Goal: Transaction & Acquisition: Purchase product/service

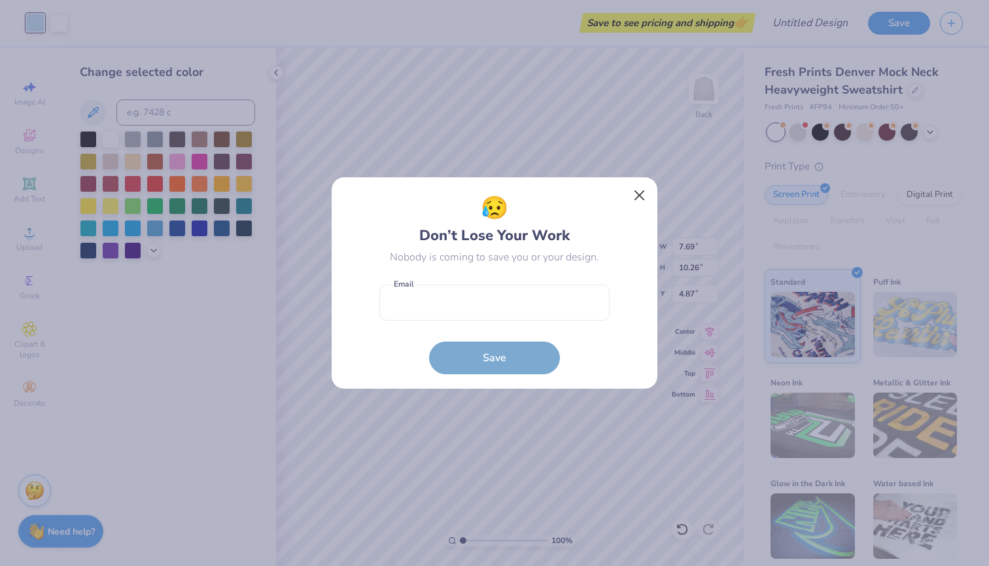
click at [640, 200] on button "Close" at bounding box center [639, 195] width 25 height 25
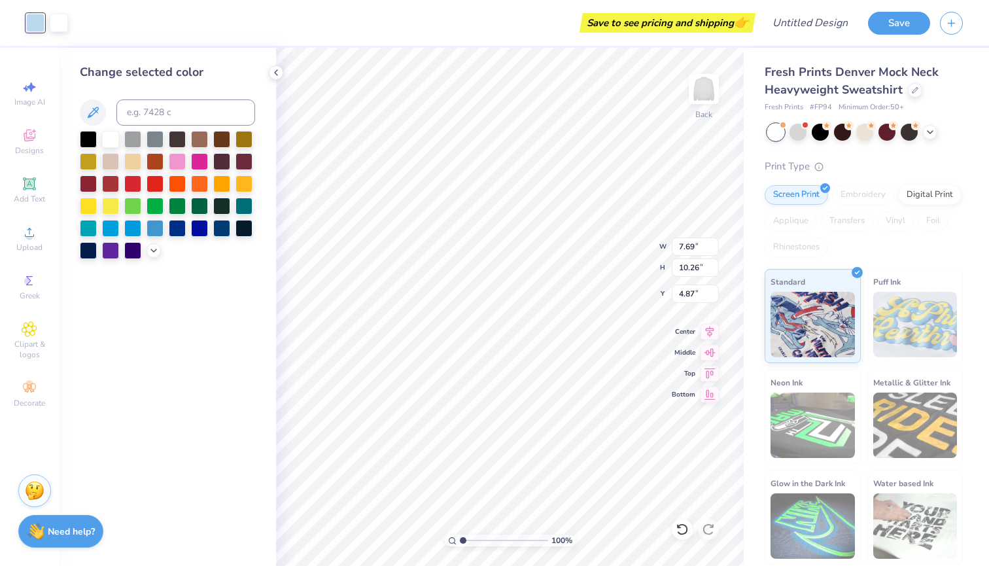
type input "3.49"
type input "4.65"
type input "10.48"
type input "7.69"
type input "10.26"
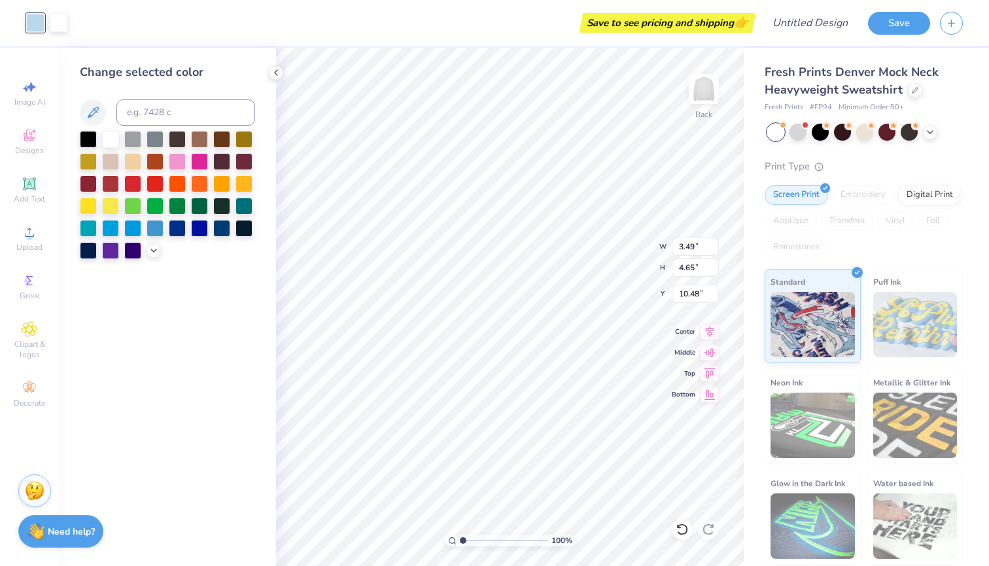
type input "4.87"
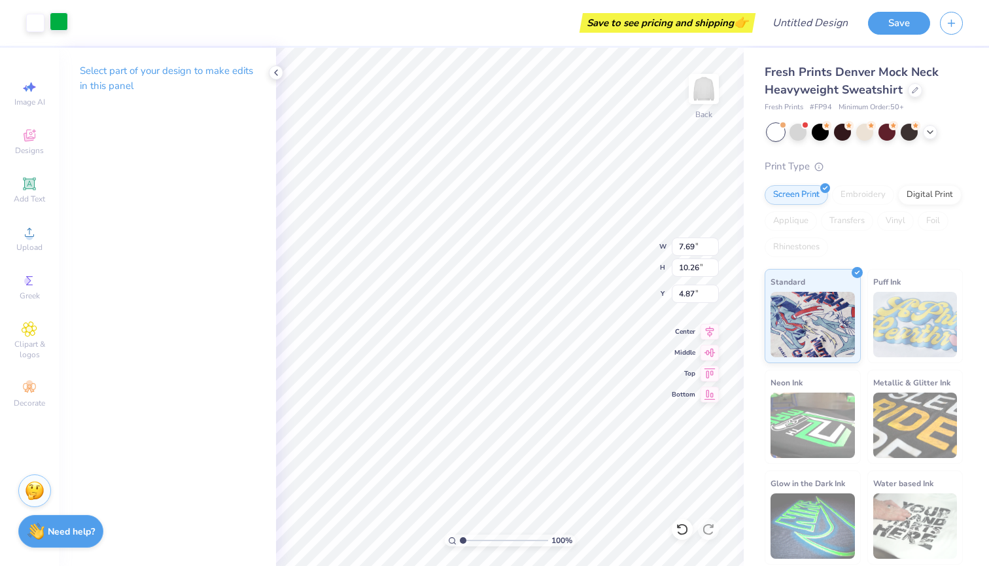
click at [58, 20] on div at bounding box center [59, 21] width 18 height 18
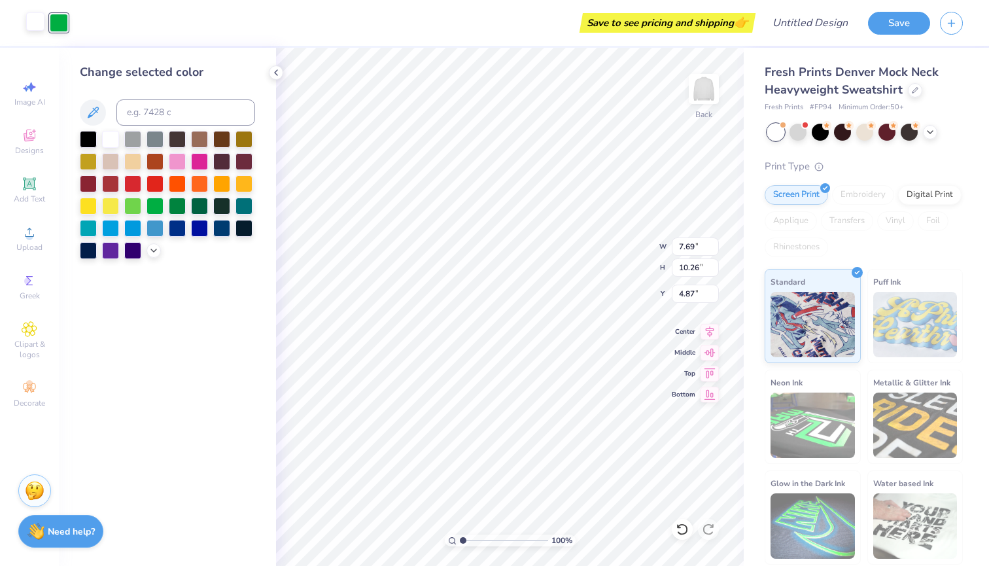
click at [36, 23] on div at bounding box center [35, 21] width 18 height 18
click at [97, 111] on icon at bounding box center [93, 112] width 11 height 11
click at [62, 31] on div at bounding box center [59, 21] width 18 height 18
click at [107, 139] on div at bounding box center [110, 137] width 17 height 17
type input "3.29"
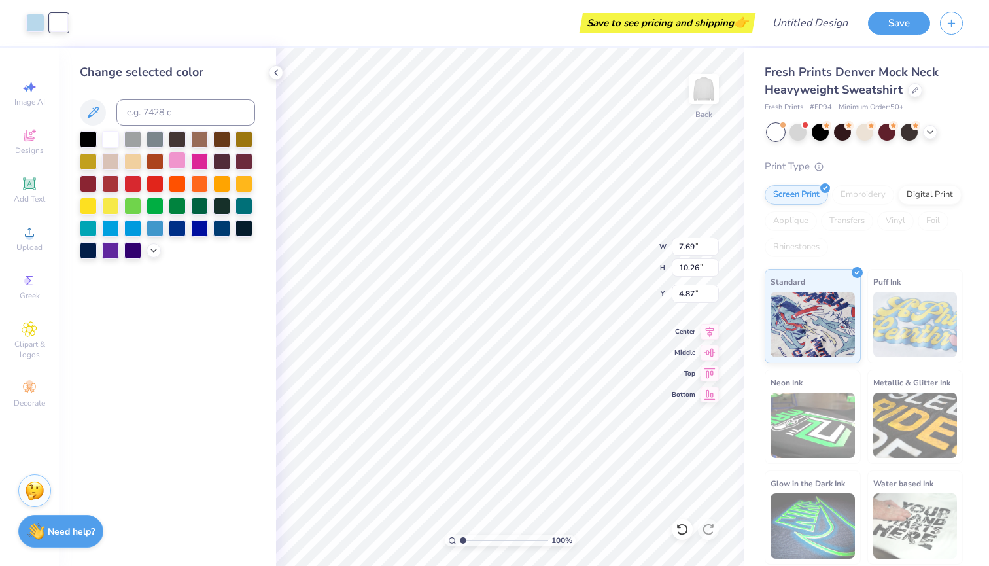
type input "4.38"
type input "11.55"
type input "3.49"
type input "4.65"
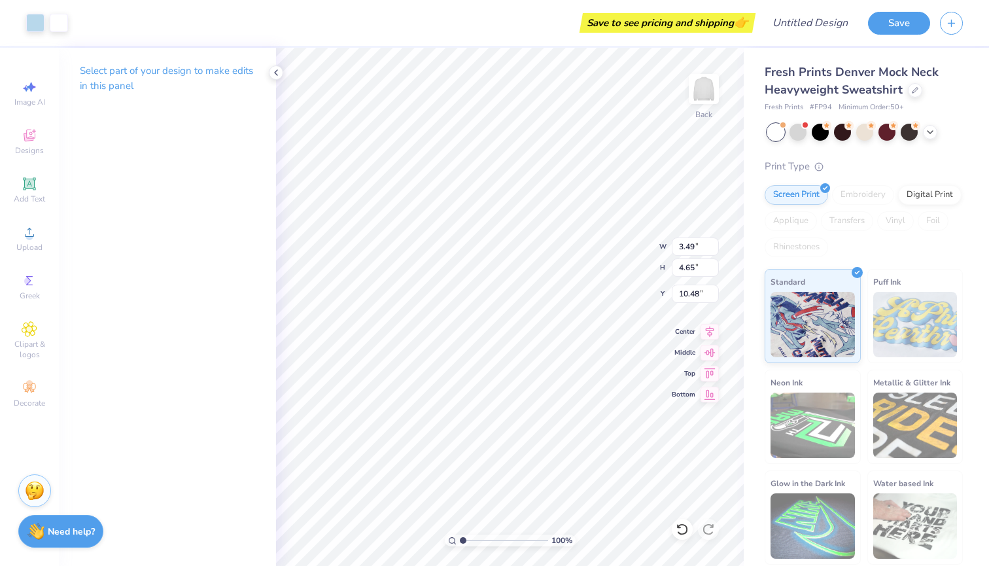
type input "11.28"
type input "7.69"
type input "10.26"
type input "4.87"
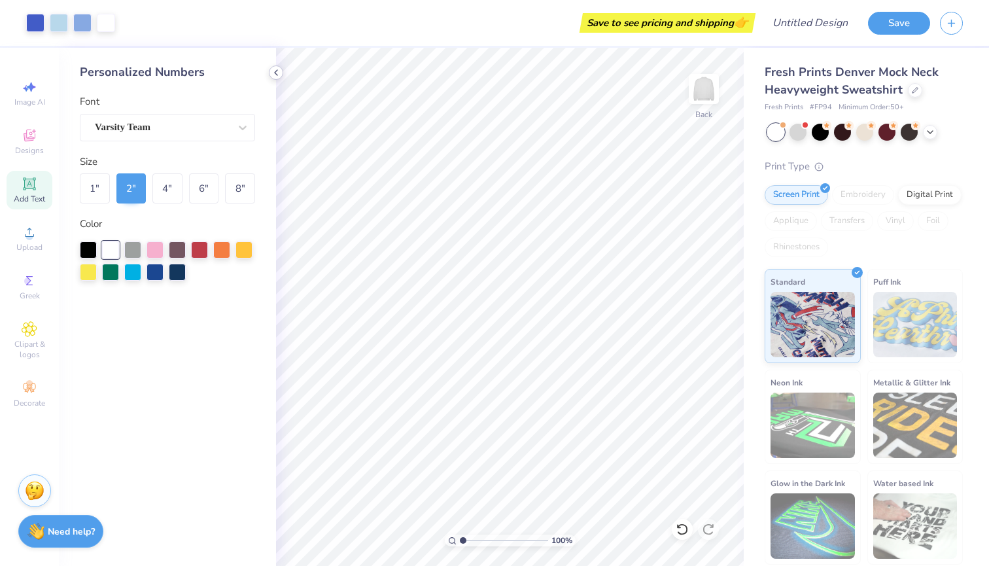
click at [273, 67] on div at bounding box center [276, 72] width 14 height 14
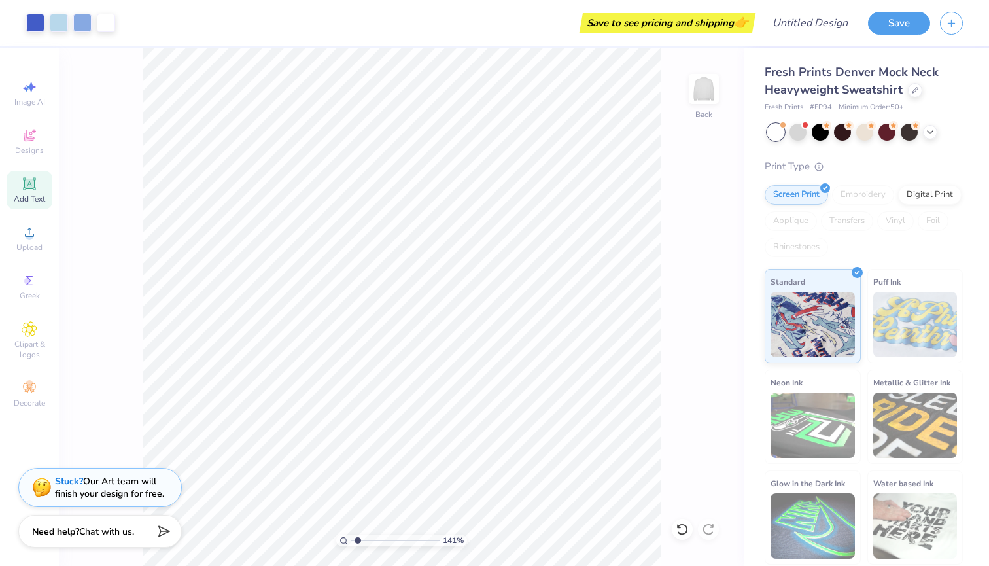
type input "1.41"
click at [358, 540] on input "range" at bounding box center [395, 540] width 88 height 12
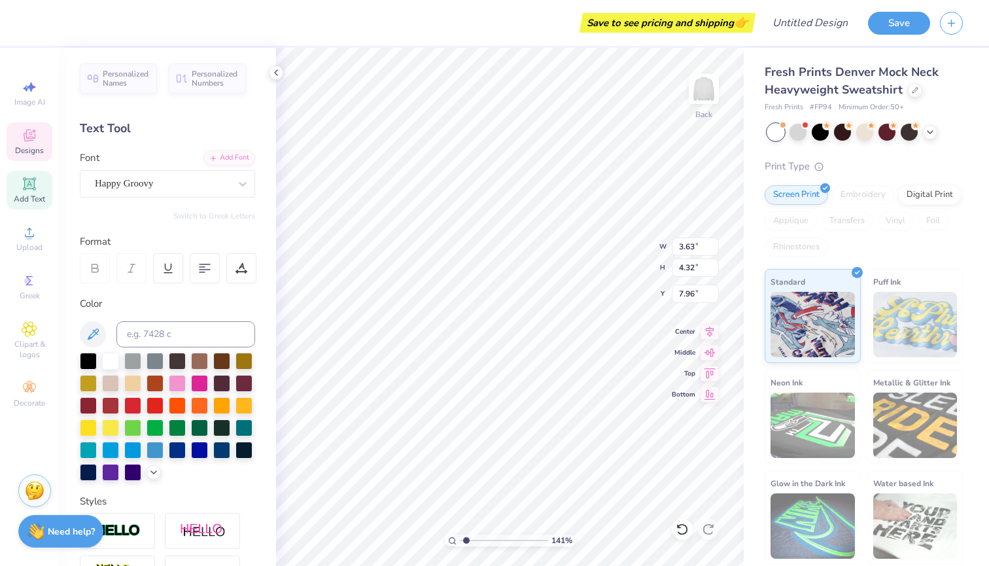
type input "3.29"
type input "4.38"
type input "13.31"
type input "3.63"
type input "4.32"
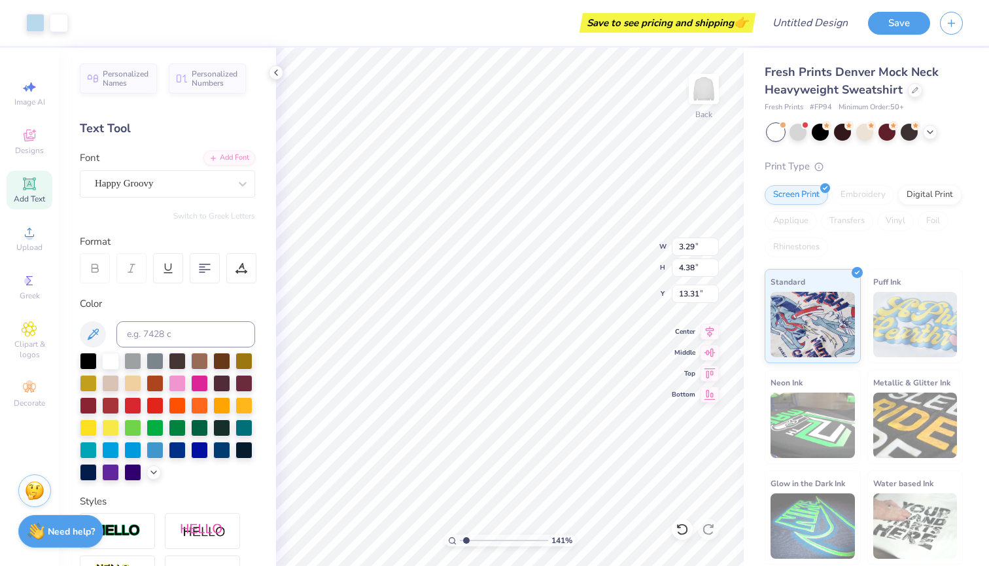
type input "7.96"
type input "4.18"
type input "4.57"
type input "13.22"
type input "3.71"
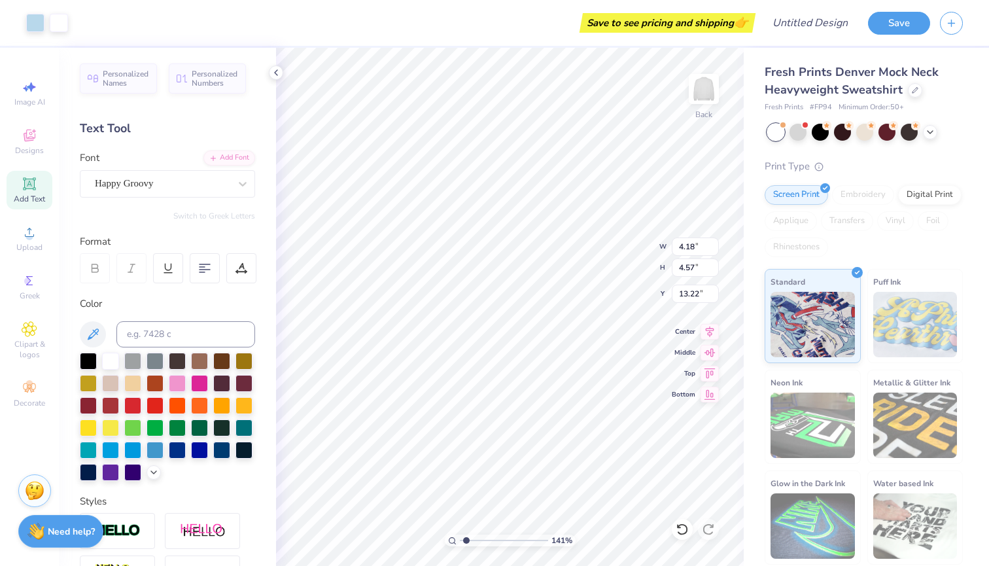
type input "4.05"
type input "13.78"
click at [41, 20] on div at bounding box center [35, 21] width 18 height 18
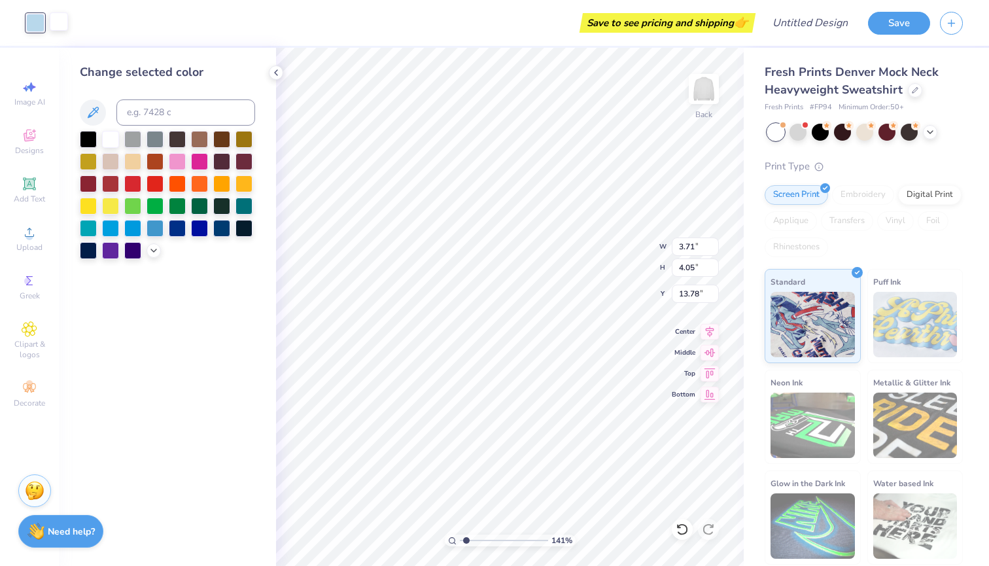
click at [59, 22] on div at bounding box center [59, 21] width 18 height 18
click at [92, 116] on icon at bounding box center [93, 112] width 11 height 11
click at [95, 111] on icon at bounding box center [93, 113] width 16 height 16
click at [60, 46] on div "Art colors Save to see pricing and shipping 👉 Design Title Save Image AI Design…" at bounding box center [494, 283] width 989 height 566
click at [60, 29] on div at bounding box center [59, 21] width 18 height 18
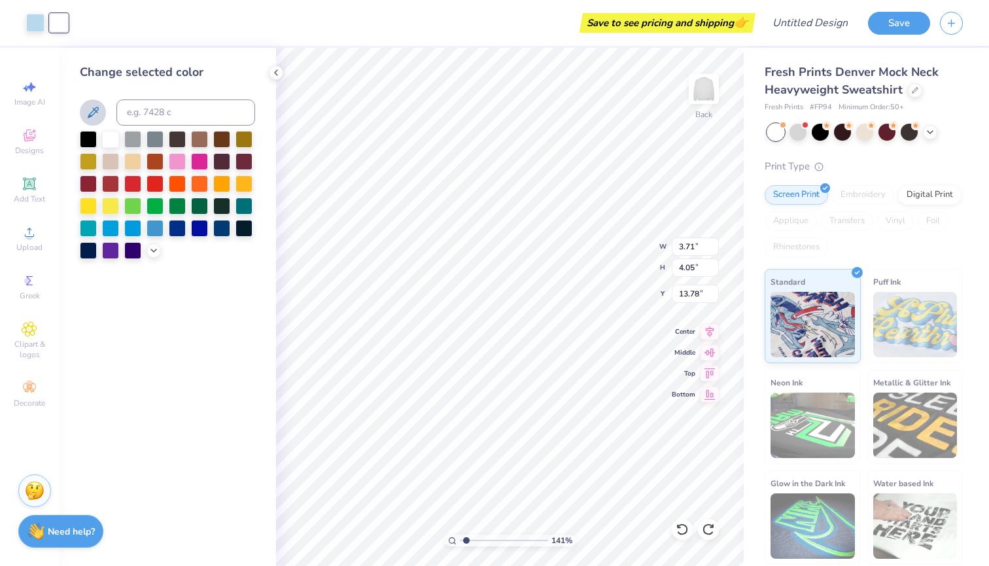
click at [97, 111] on icon at bounding box center [93, 112] width 11 height 11
click at [59, 22] on div at bounding box center [59, 23] width 18 height 18
click at [148, 248] on div at bounding box center [153, 249] width 14 height 14
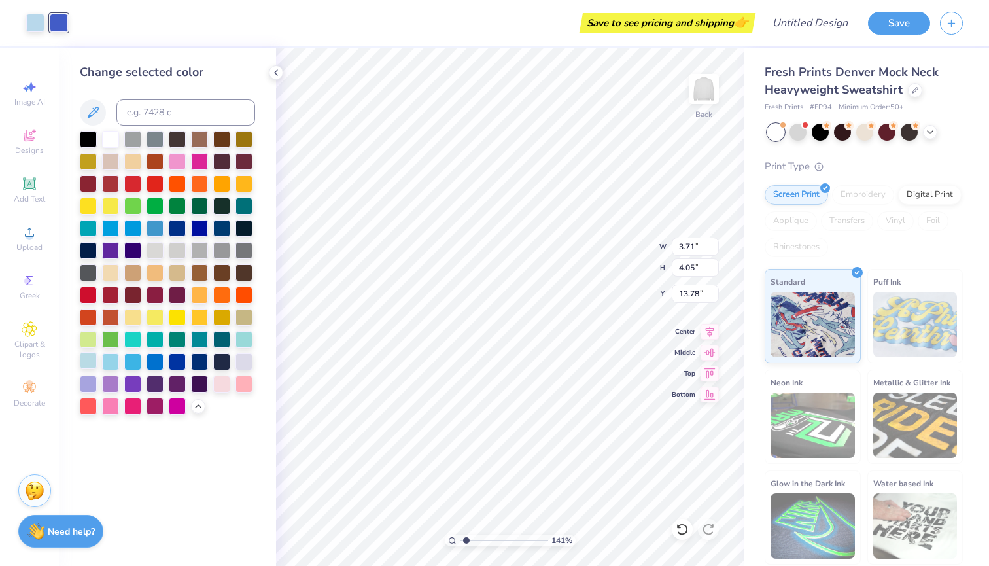
click at [88, 362] on div at bounding box center [88, 360] width 17 height 17
click at [243, 348] on div at bounding box center [243, 339] width 17 height 17
click at [90, 364] on div at bounding box center [88, 360] width 17 height 17
type input "3.49"
type input "4.65"
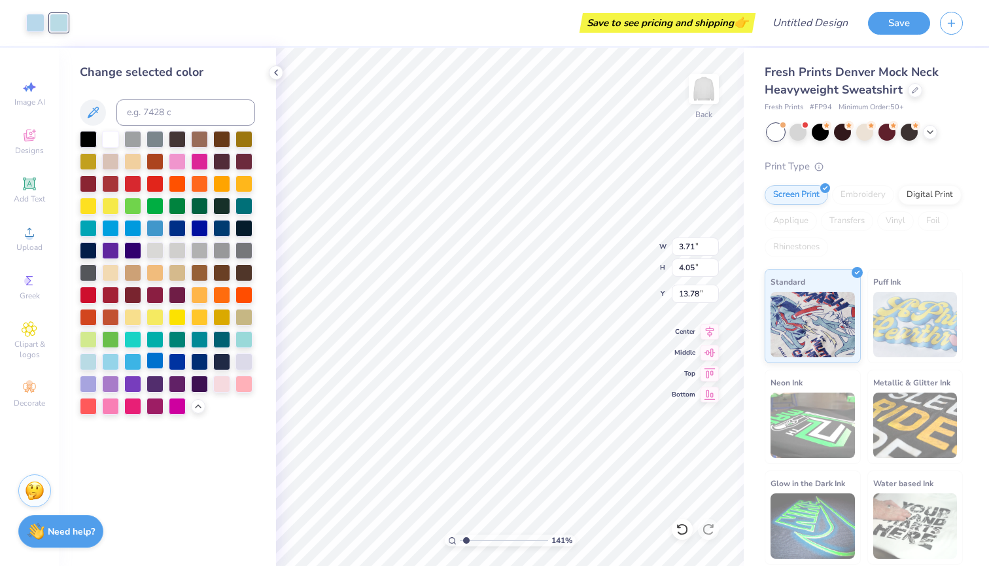
type input "11.28"
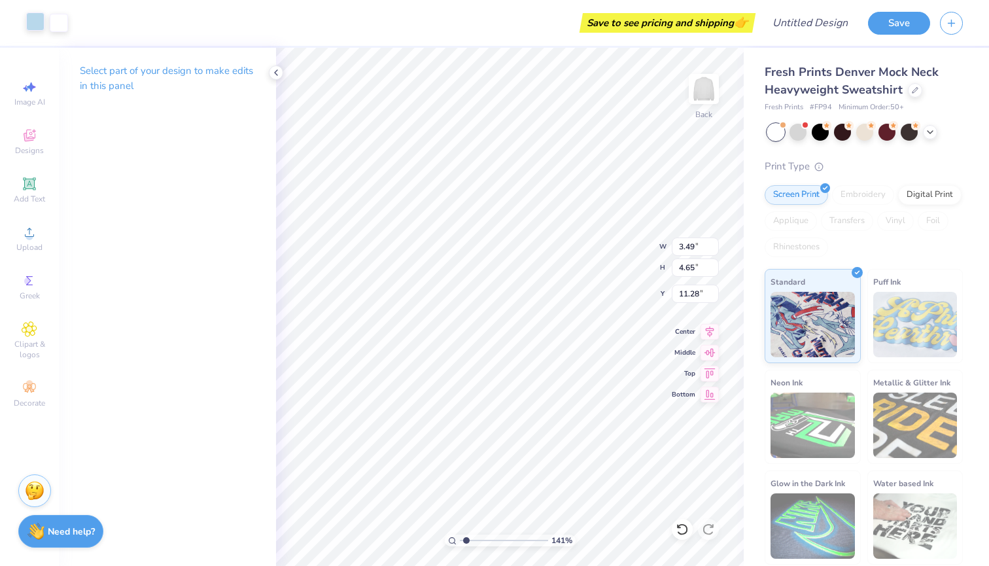
click at [36, 14] on div at bounding box center [35, 21] width 18 height 18
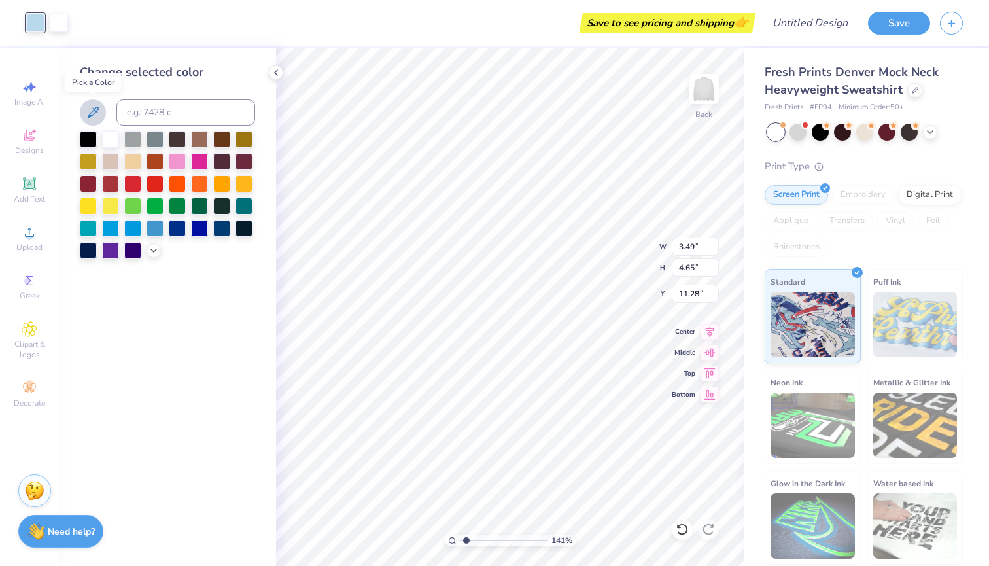
click at [103, 107] on button at bounding box center [93, 112] width 26 height 26
click at [91, 109] on icon at bounding box center [93, 113] width 16 height 16
click at [35, 29] on div at bounding box center [35, 23] width 18 height 18
click at [156, 254] on icon at bounding box center [153, 249] width 10 height 10
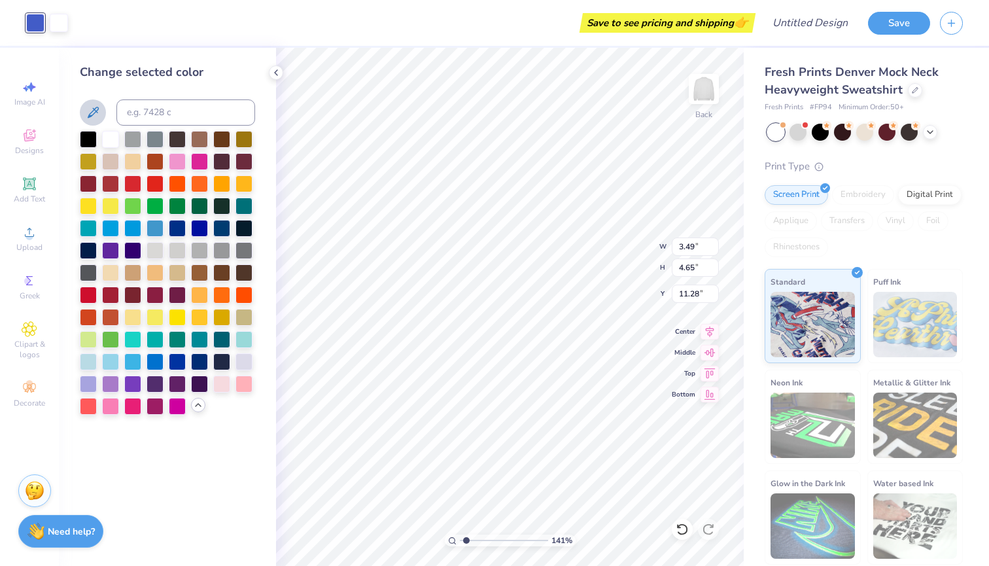
click at [94, 108] on icon at bounding box center [93, 113] width 16 height 16
click at [280, 74] on icon at bounding box center [276, 72] width 10 height 10
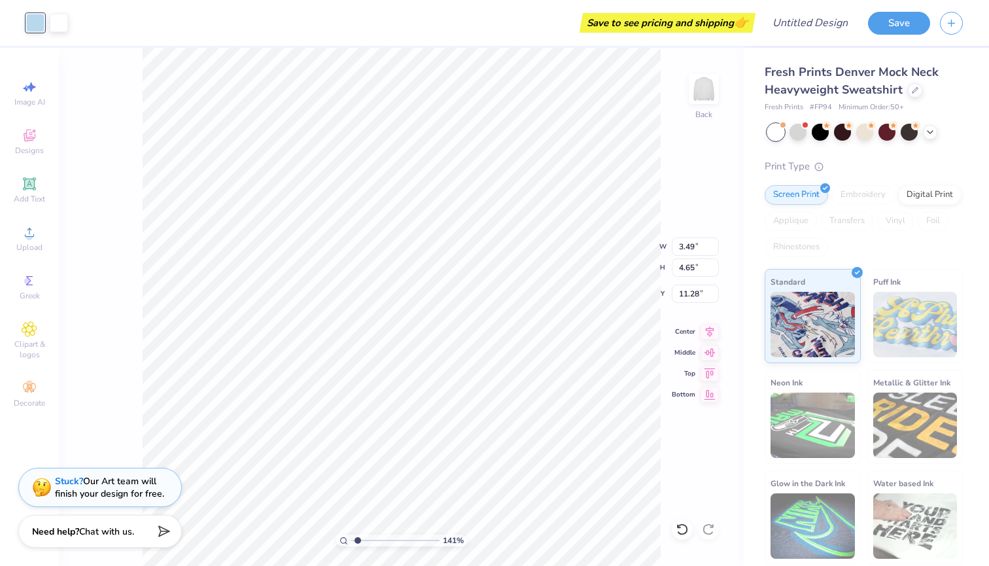
type input "3.71"
type input "4.05"
type input "13.78"
type input "7.68"
type input "2.57"
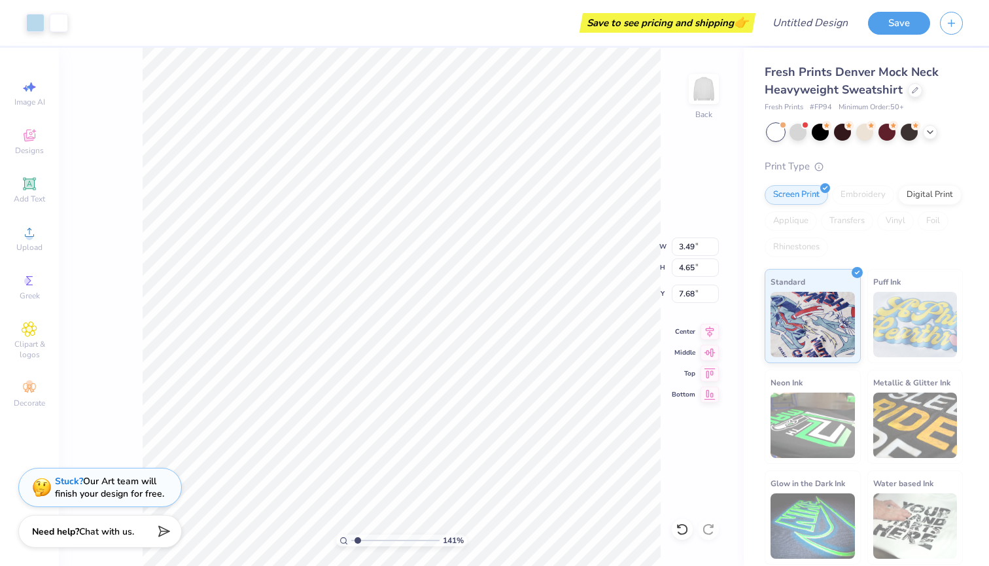
type input "3.42"
type input "8.90"
type input "3.32"
type input "3.58"
type input "8.83"
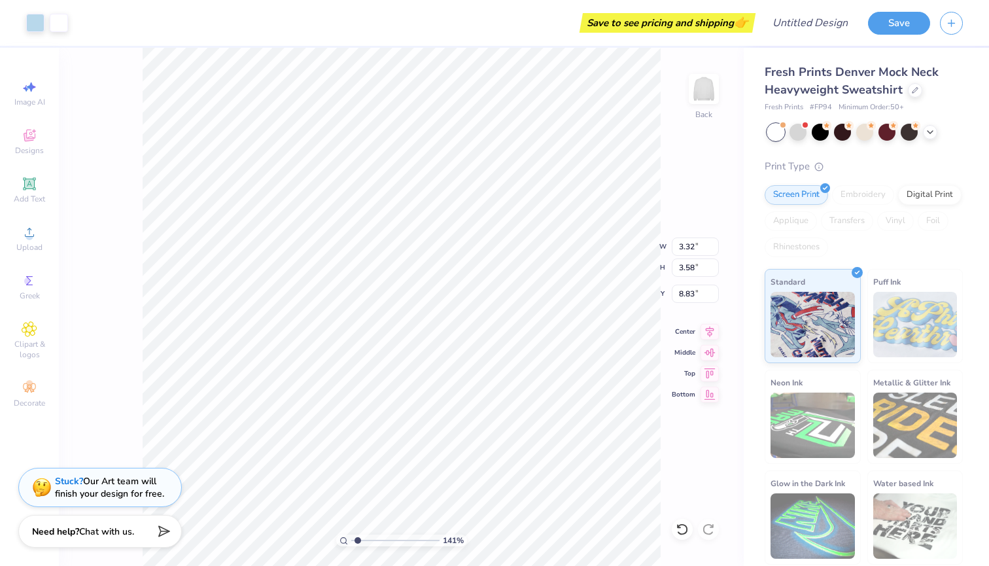
type input "3.46"
type input "3.72"
type input "8.67"
type input "3.57"
type input "3.73"
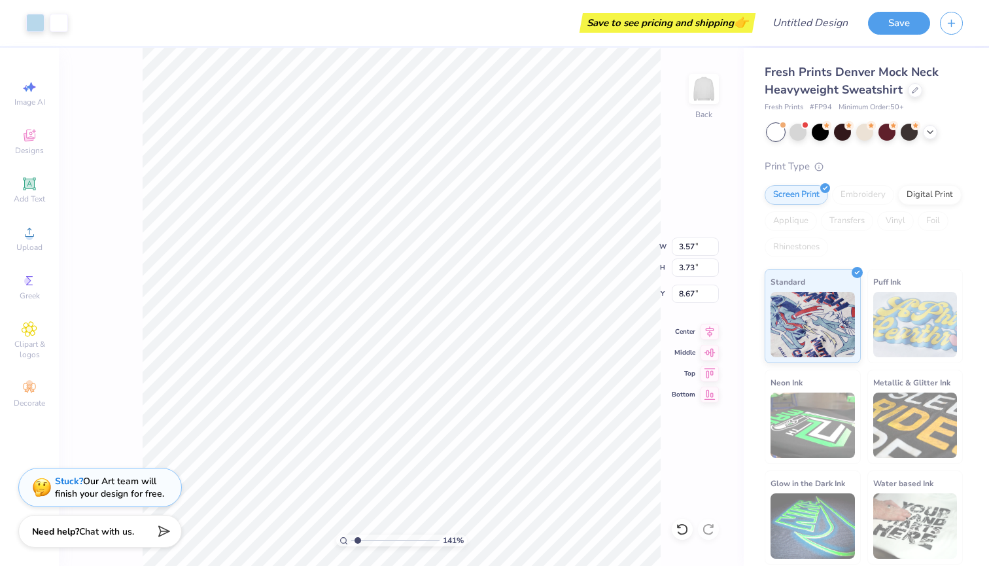
type input "8.38"
type input "3.02"
type input "4.12"
type input "3.30"
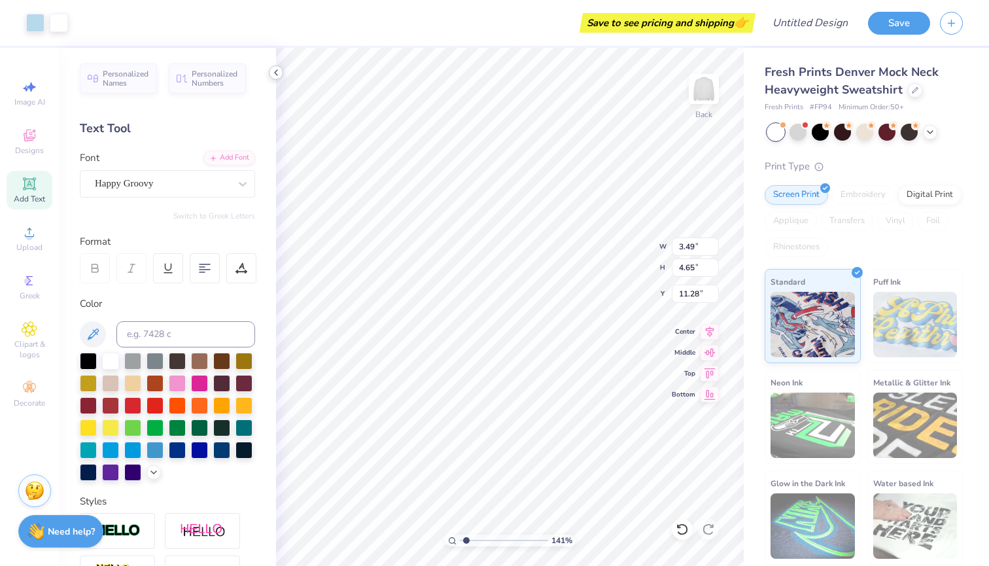
type input "2.66"
type input "2.58"
type input "3.44"
type input "3.87"
type input "3.11"
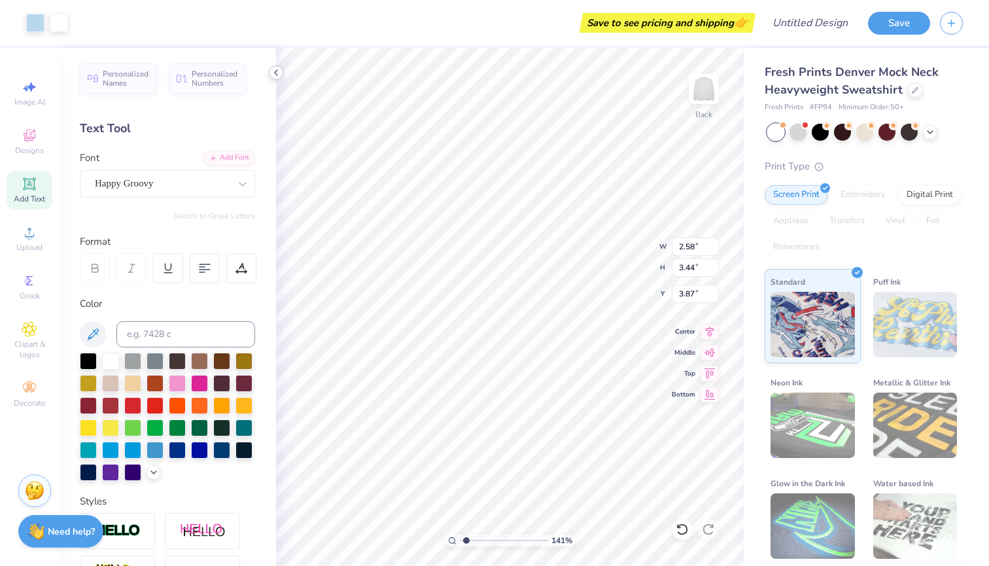
type input "4.14"
type input "3.17"
type input "8.10"
type input "17.93"
type input "0.76"
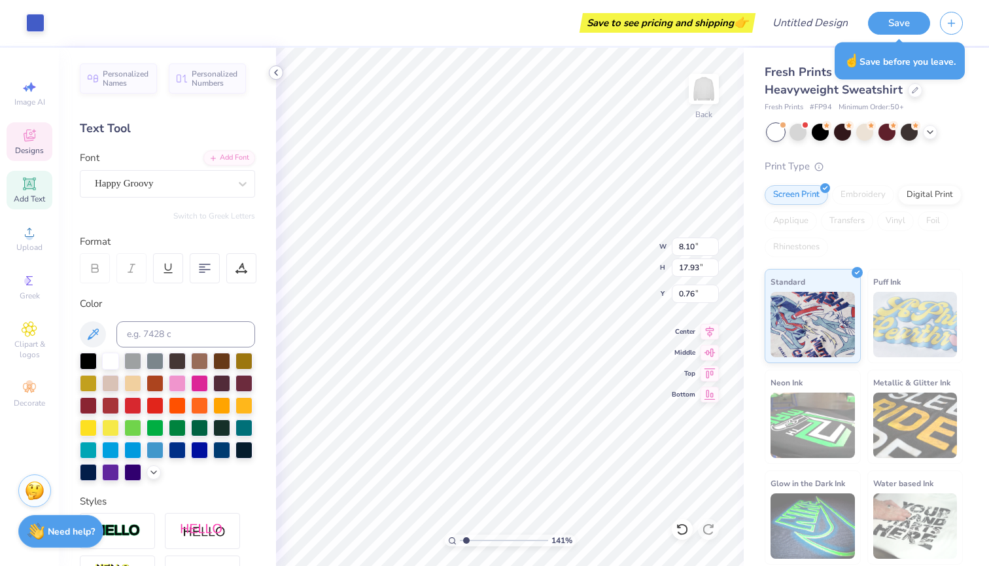
type input "3.11"
type input "4.14"
type input "3.17"
type input "2.87"
type input "3.83"
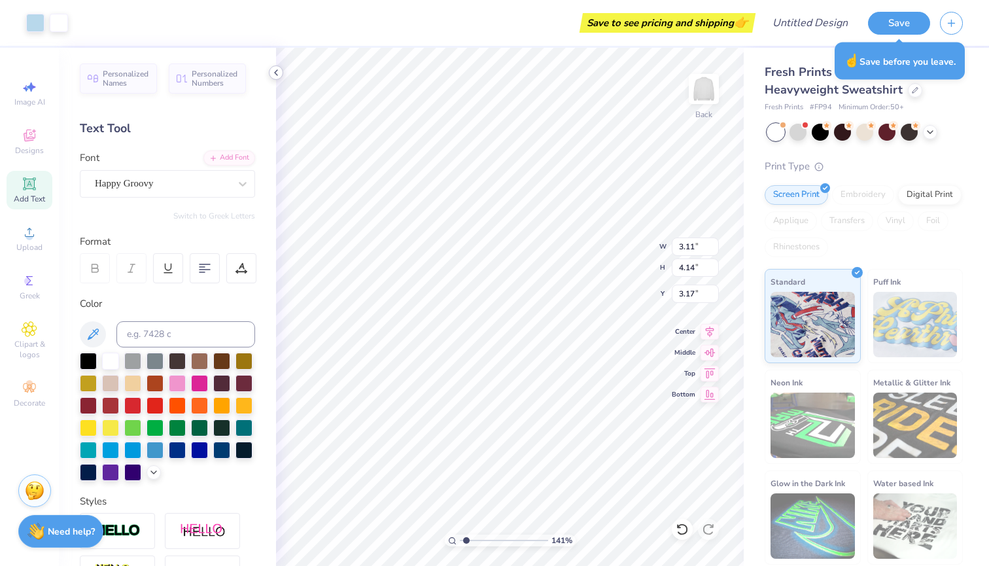
type input "3.48"
type input "3.63"
type input "3.74"
type input "8.66"
type input "8.77"
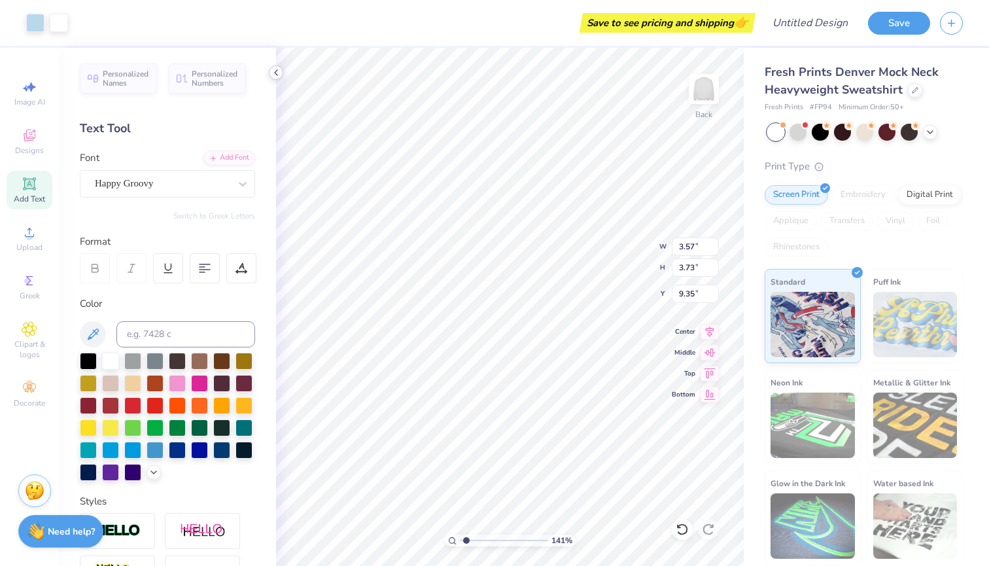
type input "3.46"
type input "3.72"
type input "9.01"
type input "3.22"
type input "3.47"
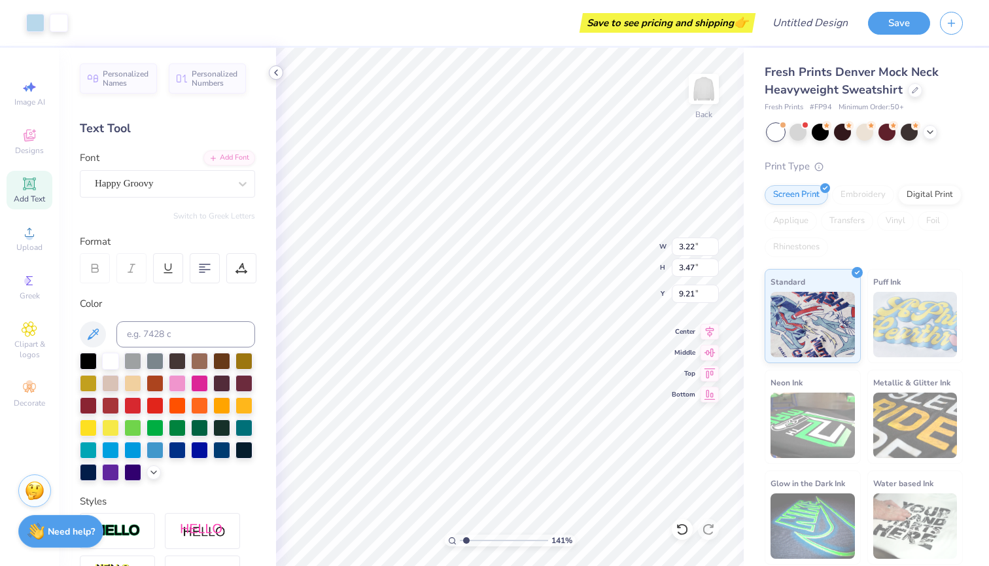
type input "9.18"
type input "3.15"
type input "3.55"
type input "6.99"
type input "7.02"
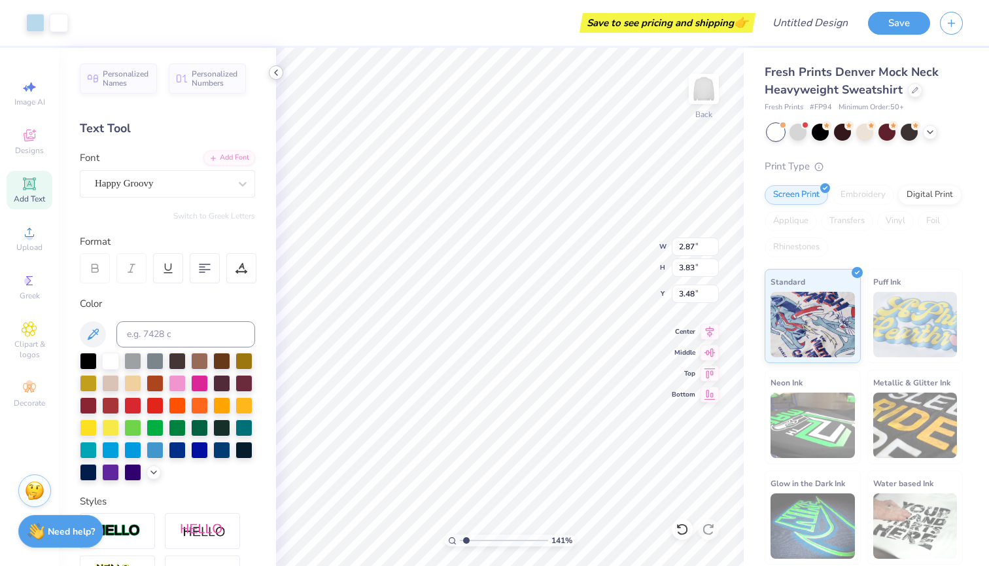
type input "3.00"
type input "4.00"
type input "3.27"
type input "3.50"
type input "3.82"
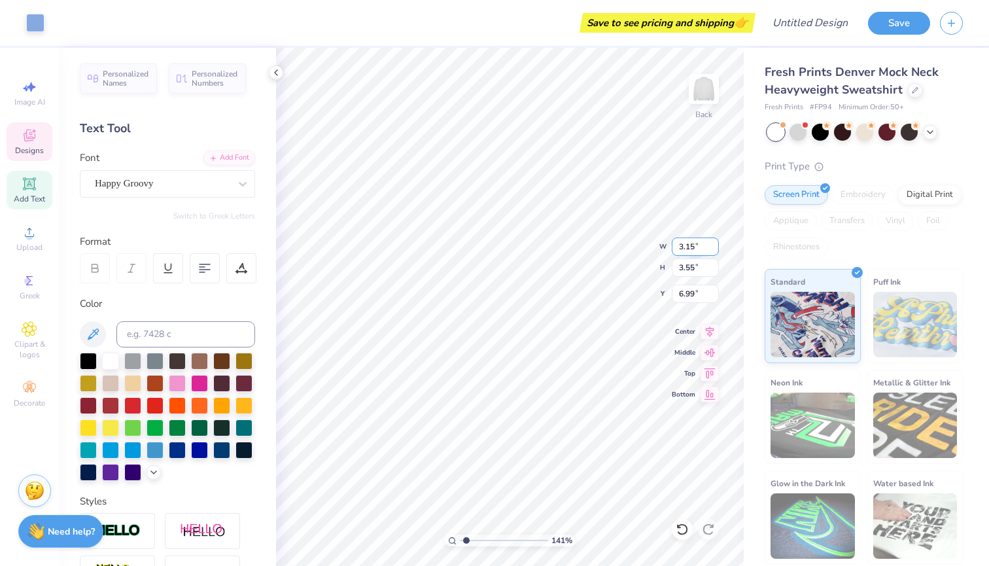
click at [639, 239] on div "141 % Back W 3.15 3.15 " H 3.55 3.55 " Y 6.99 6.99 " Center Middle Top Bottom" at bounding box center [510, 307] width 468 height 518
type input "3.65"
type input "3.58"
type input "3.85"
type input "8.92"
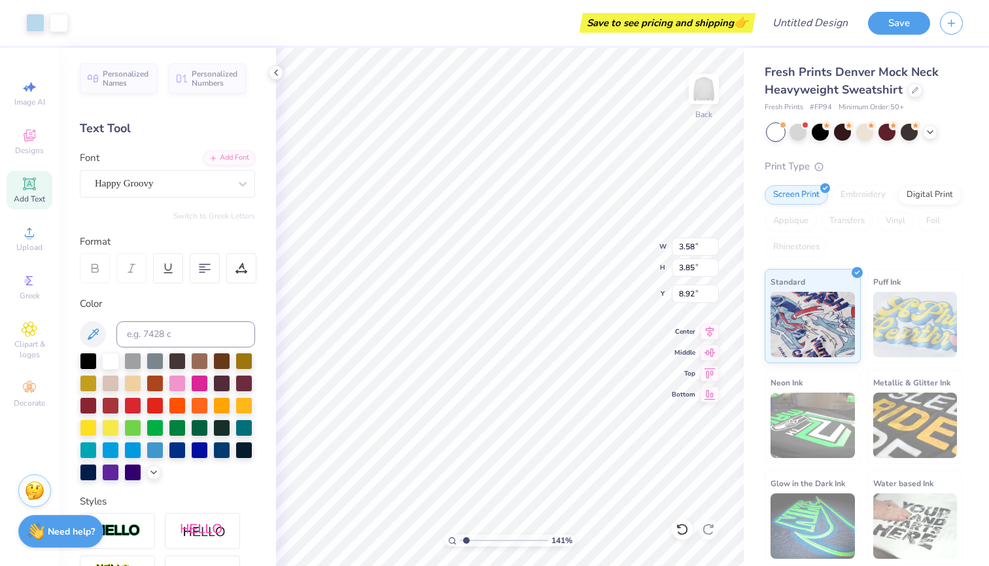
type input "3.57"
type input "3.73"
type input "8.38"
type input "3.81"
type input "3.98"
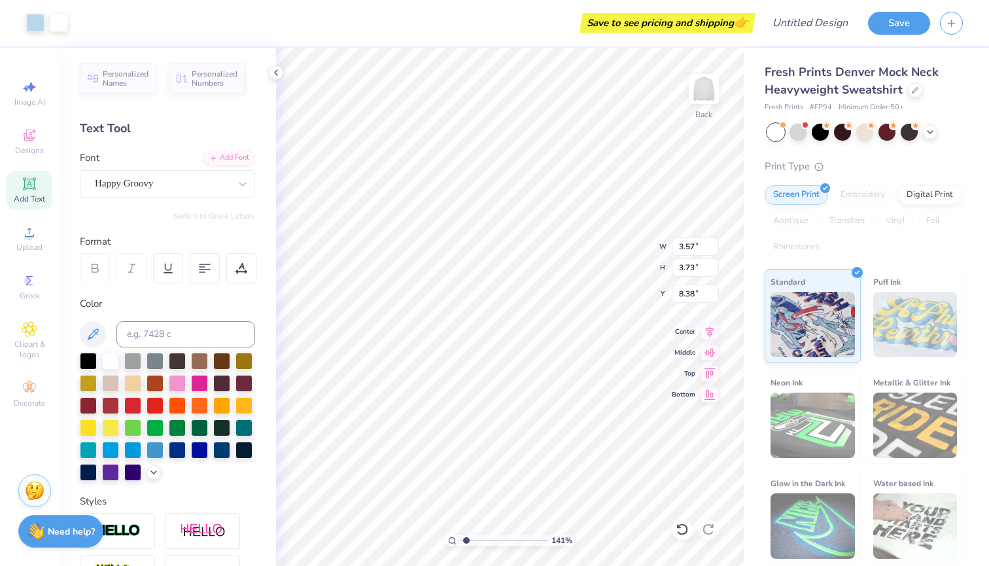
type input "8.11"
type input "1"
click at [462, 541] on input "range" at bounding box center [504, 540] width 88 height 12
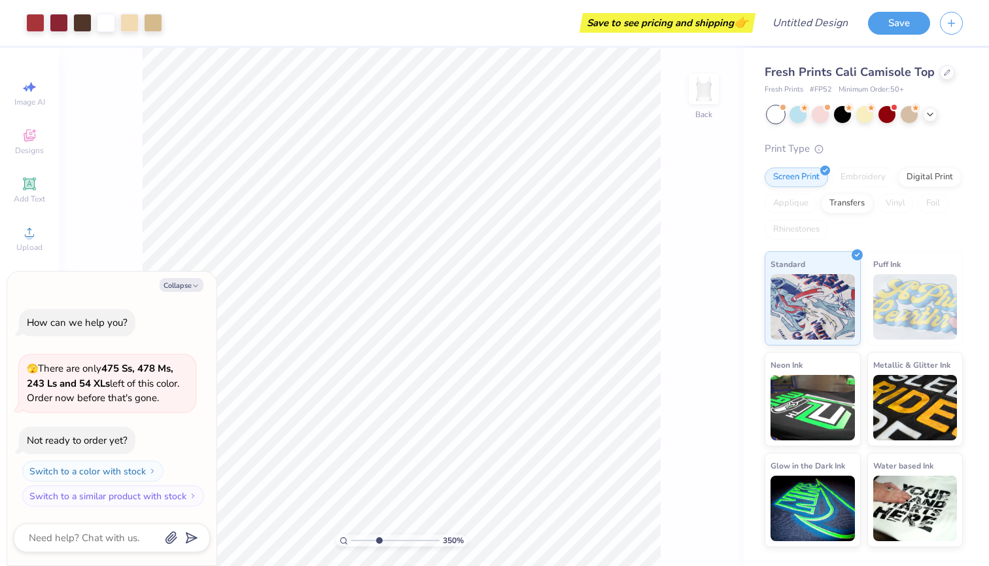
type input "3.79"
drag, startPoint x: 353, startPoint y: 540, endPoint x: 379, endPoint y: 541, distance: 26.2
click at [379, 541] on input "range" at bounding box center [395, 540] width 88 height 12
click at [186, 280] on button "Collapse" at bounding box center [182, 285] width 44 height 14
type textarea "x"
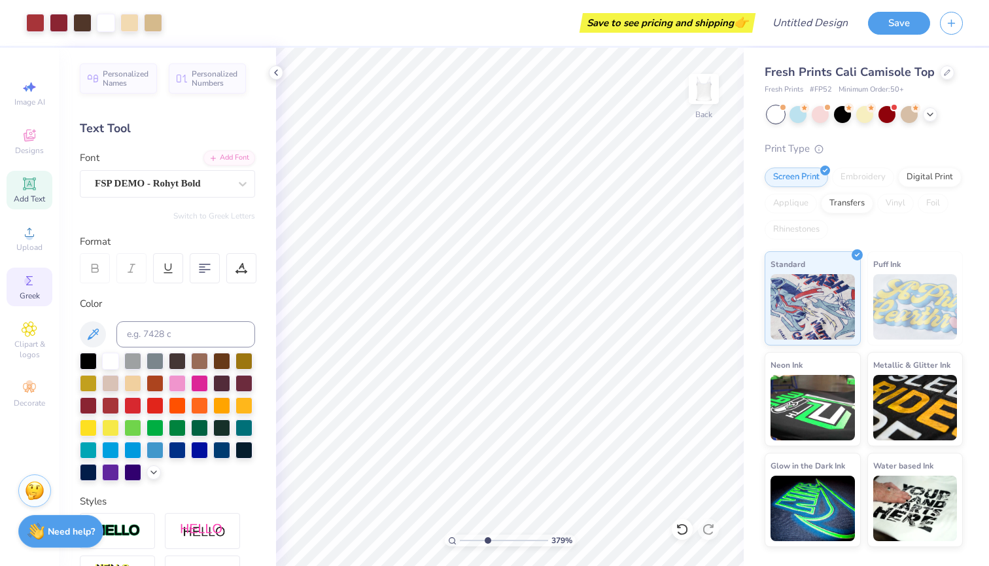
click at [27, 294] on span "Greek" at bounding box center [30, 295] width 20 height 10
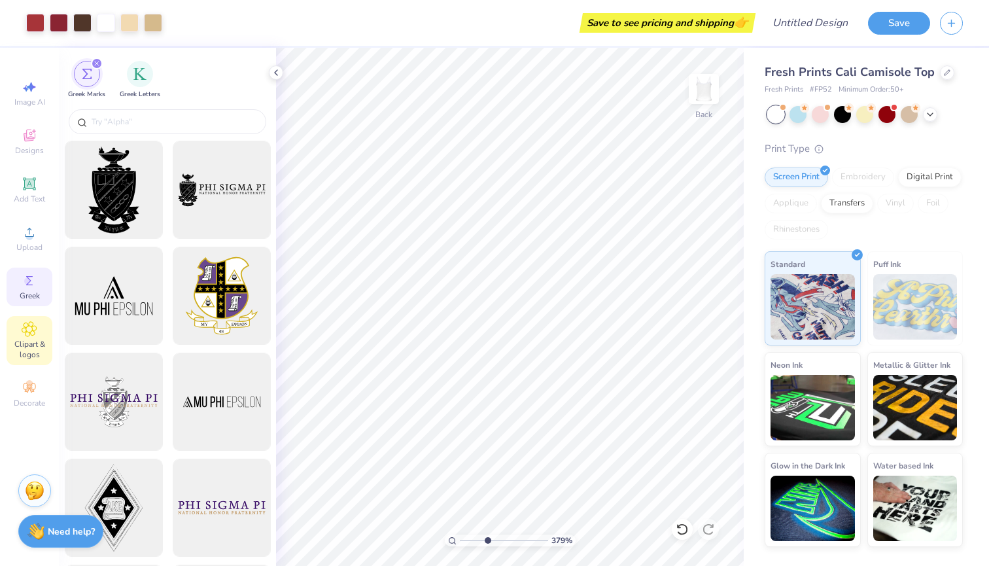
click at [27, 339] on span "Clipart & logos" at bounding box center [30, 349] width 46 height 21
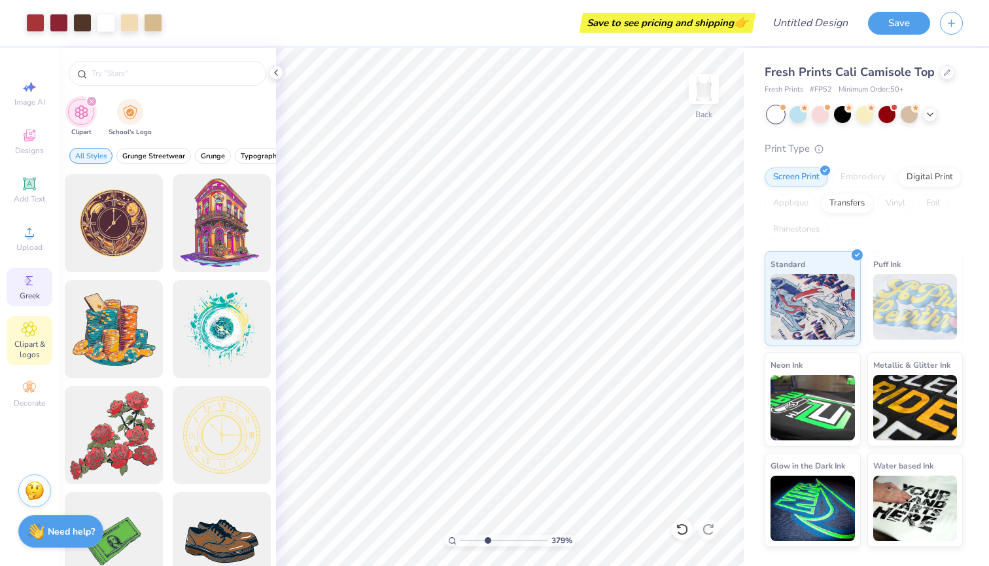
click at [26, 277] on icon at bounding box center [30, 281] width 16 height 16
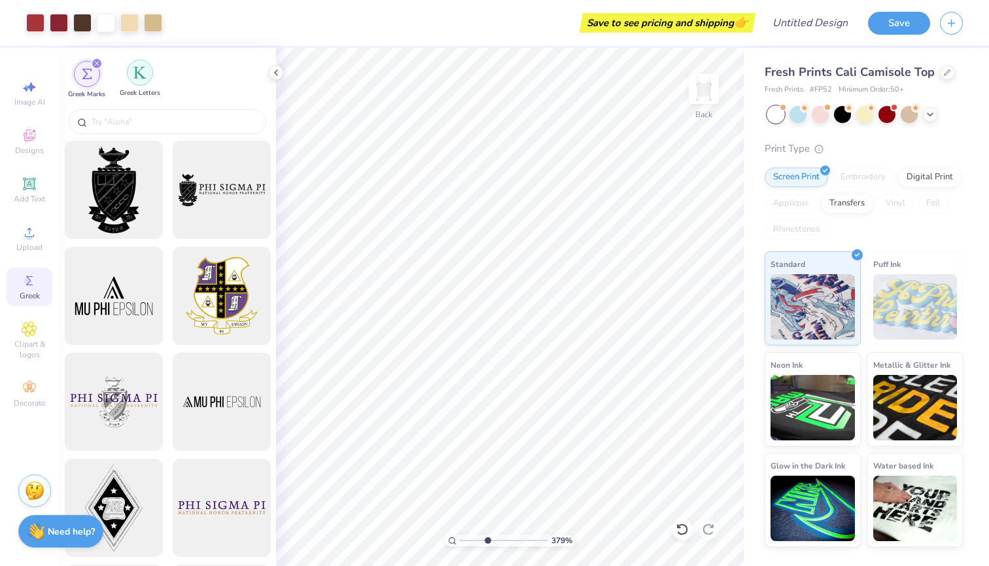
click at [144, 83] on div "filter for Greek Letters" at bounding box center [140, 73] width 26 height 26
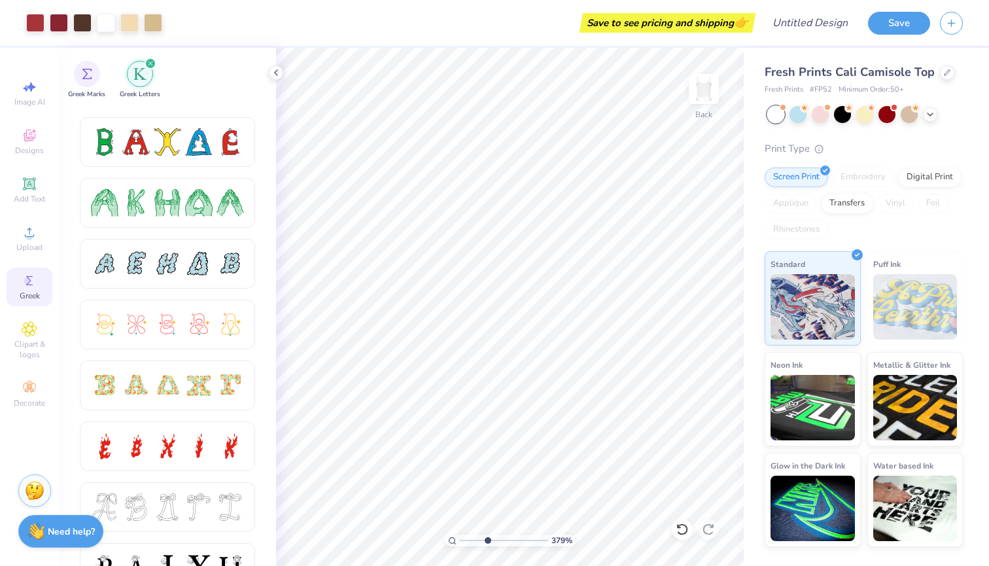
scroll to position [175, 0]
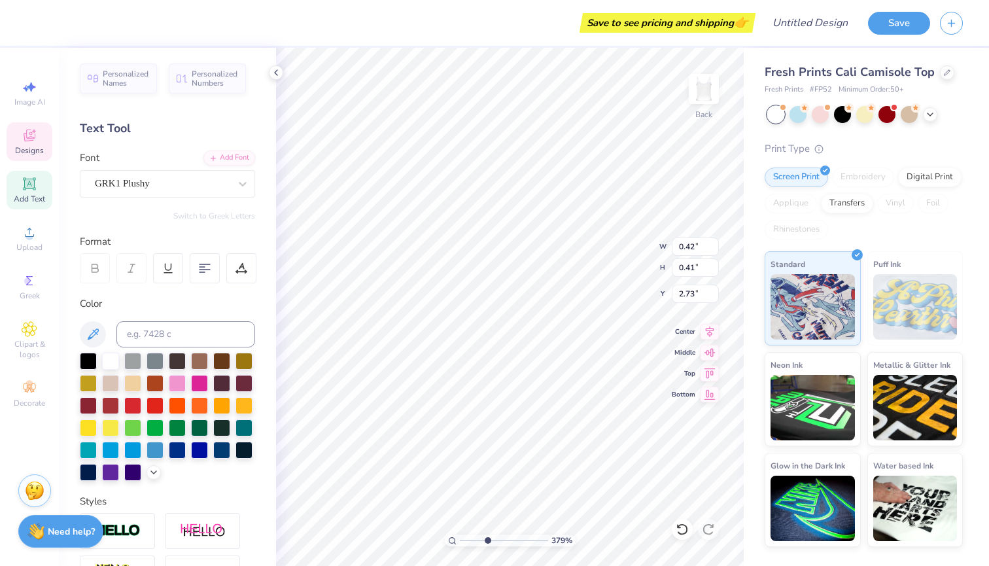
type input "0.43"
type input "0.44"
type input "2.70"
click at [226, 179] on div "GRK1 Plushy" at bounding box center [162, 183] width 137 height 20
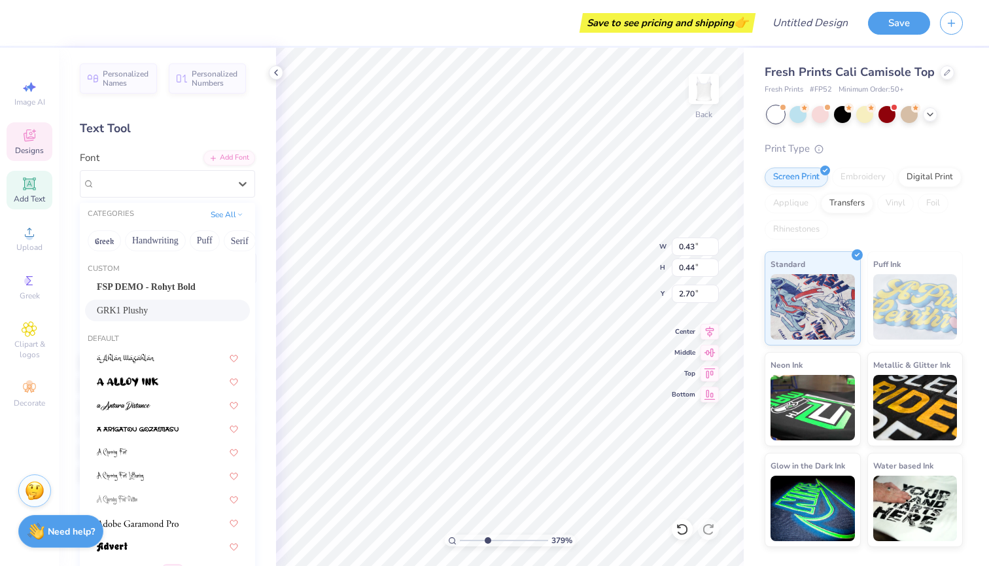
click at [181, 307] on div "GRK1 Plushy" at bounding box center [167, 310] width 141 height 14
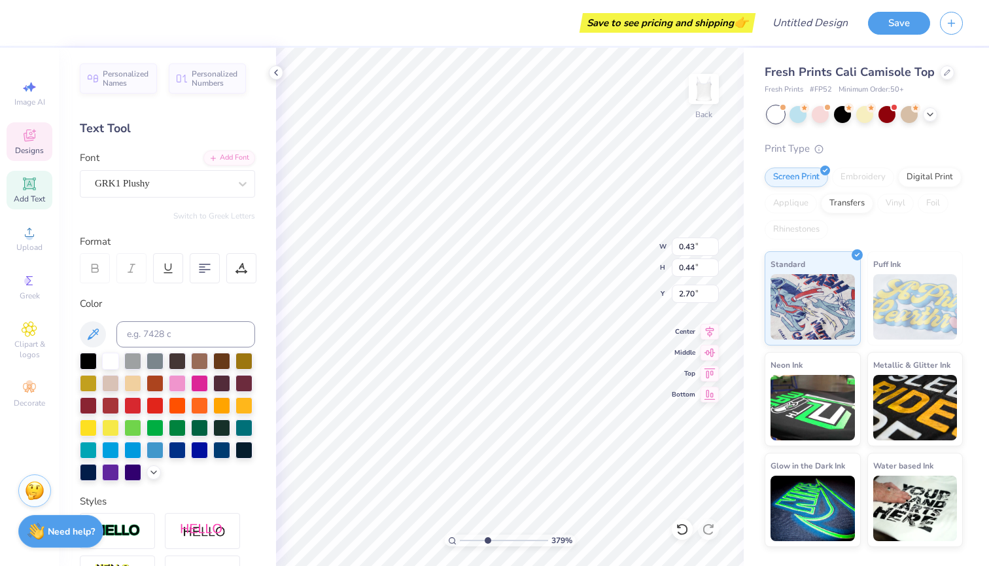
scroll to position [0, 0]
click at [225, 209] on div "Personalized Names Personalized Numbers Text Tool Add Font Font GRK1 Plushy Swi…" at bounding box center [167, 307] width 217 height 518
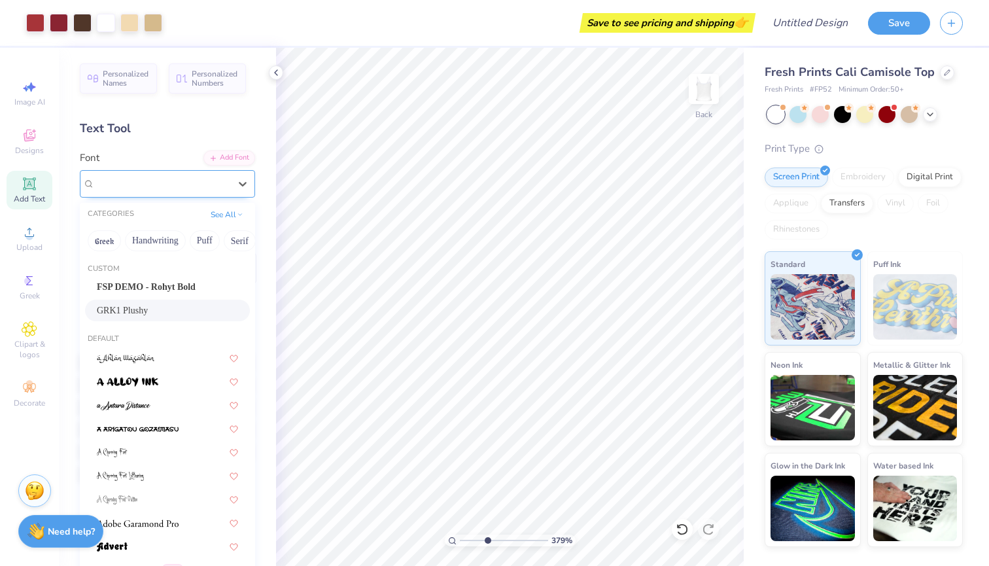
click at [192, 191] on div at bounding box center [162, 184] width 135 height 18
click at [94, 247] on button "Greek" at bounding box center [104, 240] width 33 height 21
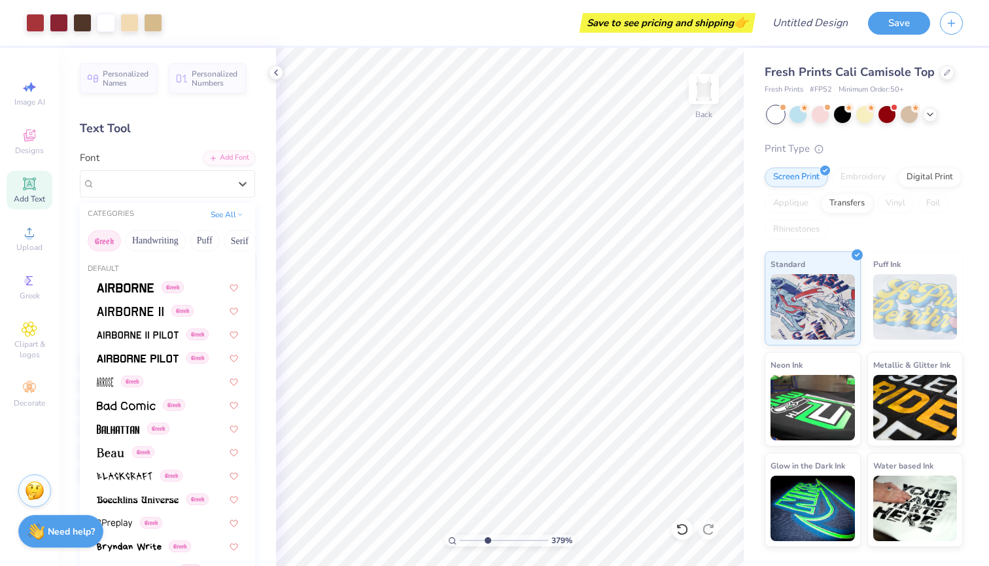
click at [200, 151] on div "Font option GRK1 Plushy selected, 0 of 49. 49 results available. Use Up and Dow…" at bounding box center [167, 173] width 175 height 47
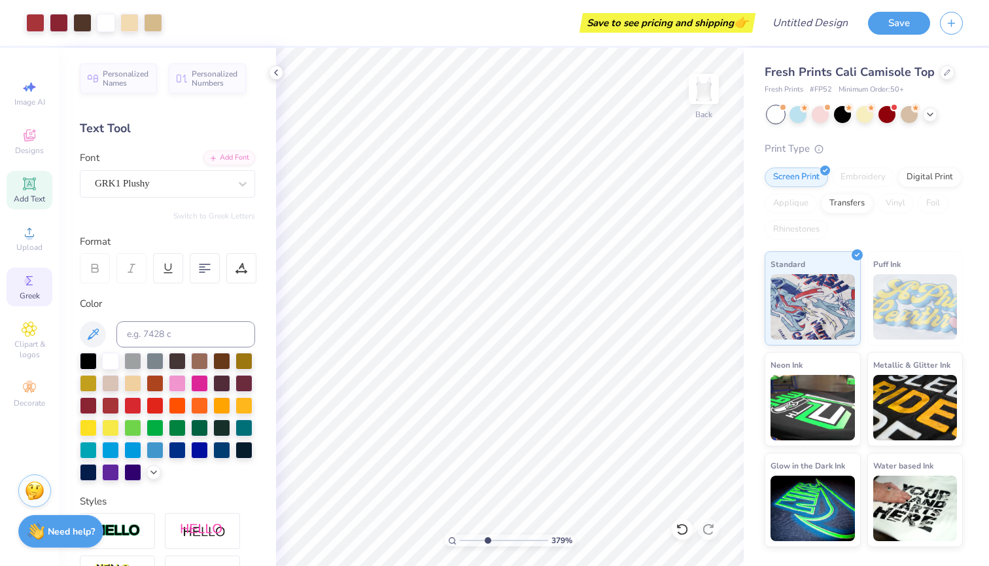
click at [34, 284] on icon at bounding box center [30, 281] width 16 height 16
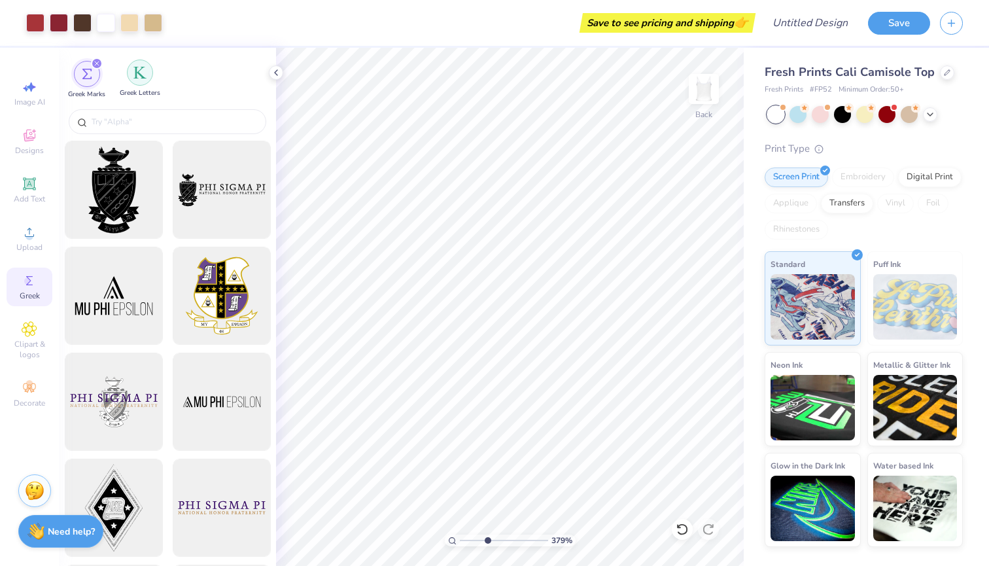
click at [140, 78] on img "filter for Greek Letters" at bounding box center [139, 72] width 13 height 13
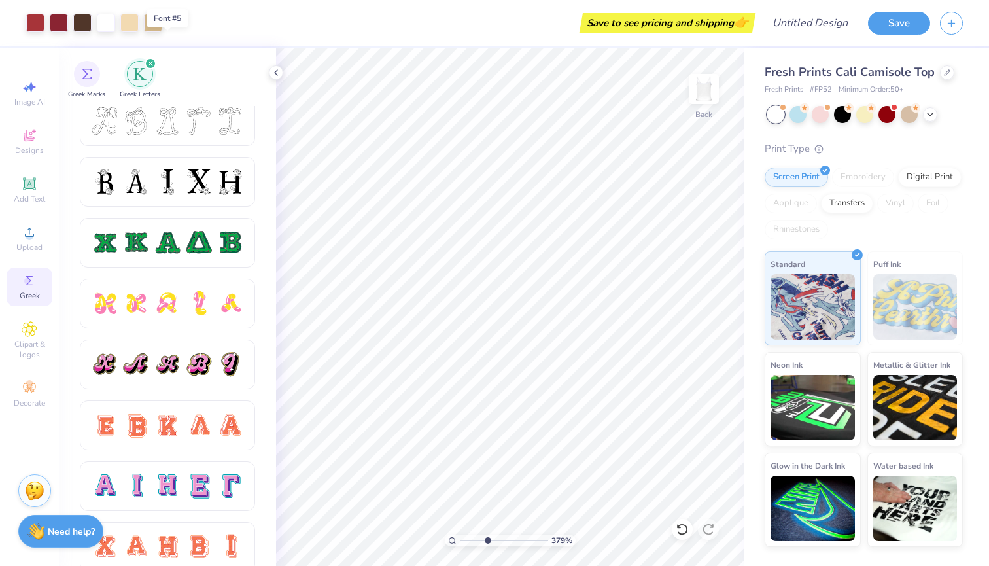
scroll to position [558, 0]
click at [177, 229] on div at bounding box center [167, 241] width 27 height 27
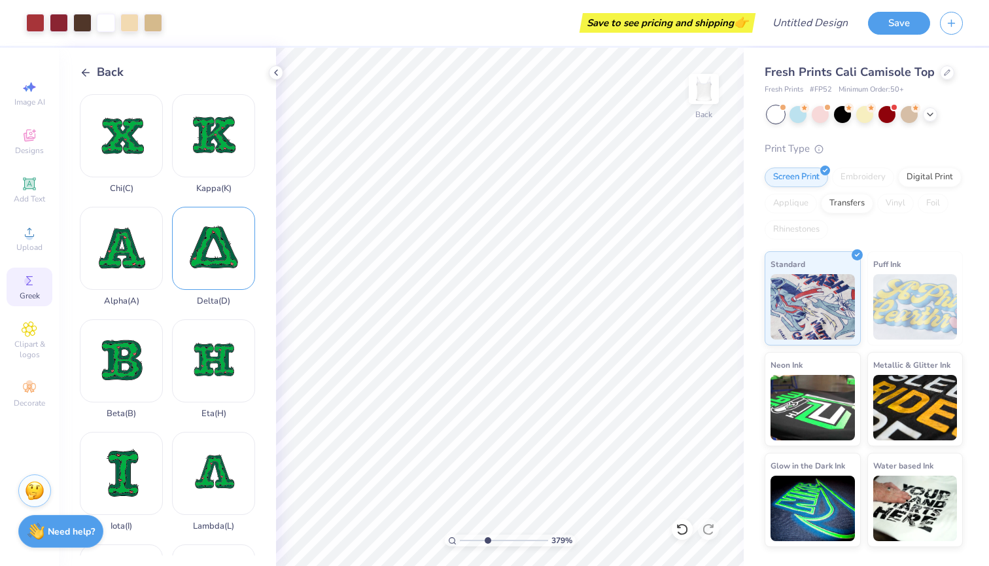
click at [205, 260] on div "Delta ( D )" at bounding box center [213, 256] width 83 height 99
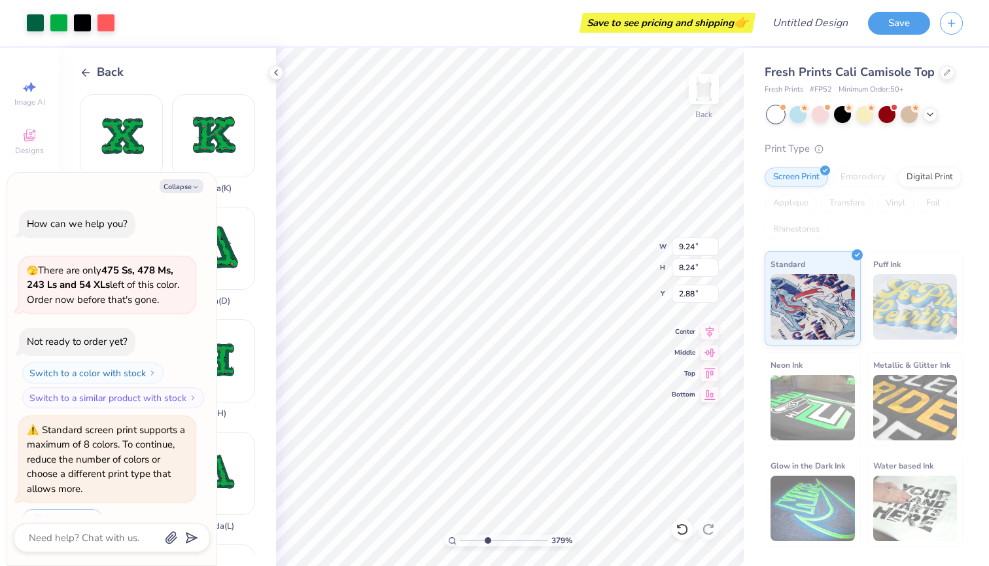
scroll to position [28, 0]
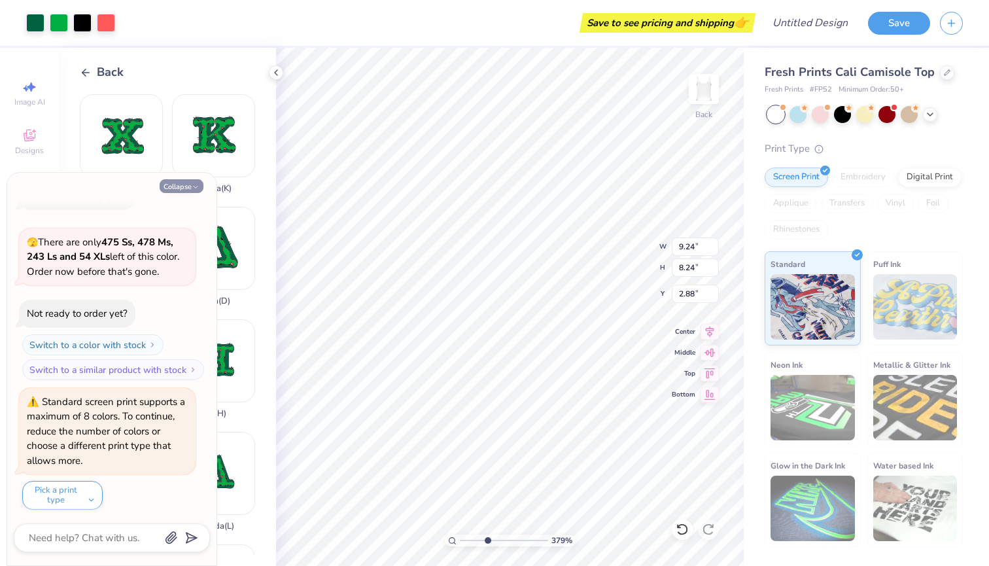
click at [179, 184] on button "Collapse" at bounding box center [182, 186] width 44 height 14
type textarea "x"
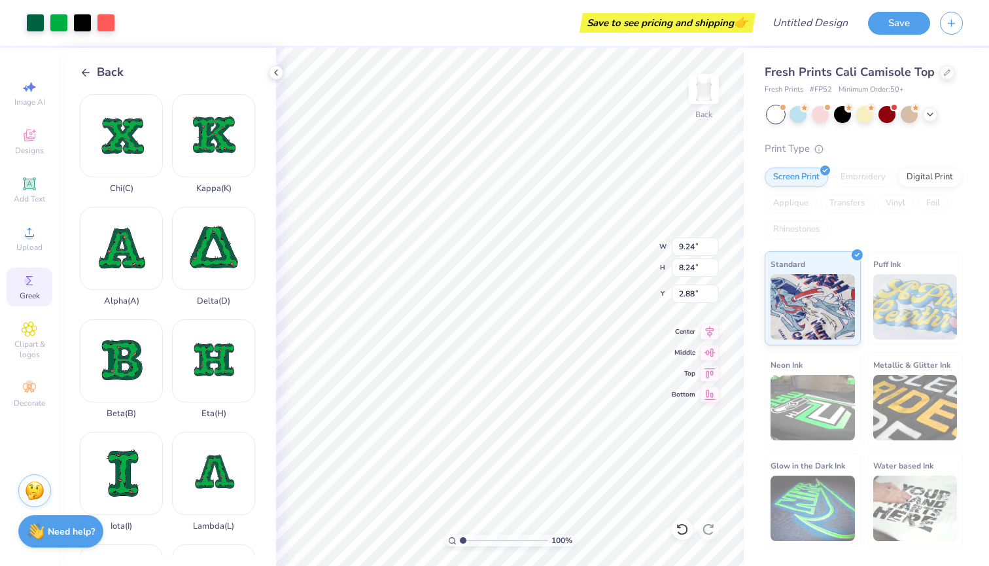
drag, startPoint x: 487, startPoint y: 542, endPoint x: 459, endPoint y: 544, distance: 28.2
type input "1"
click at [459, 544] on div "100 %" at bounding box center [510, 540] width 131 height 12
type input "2.49"
type input "2.22"
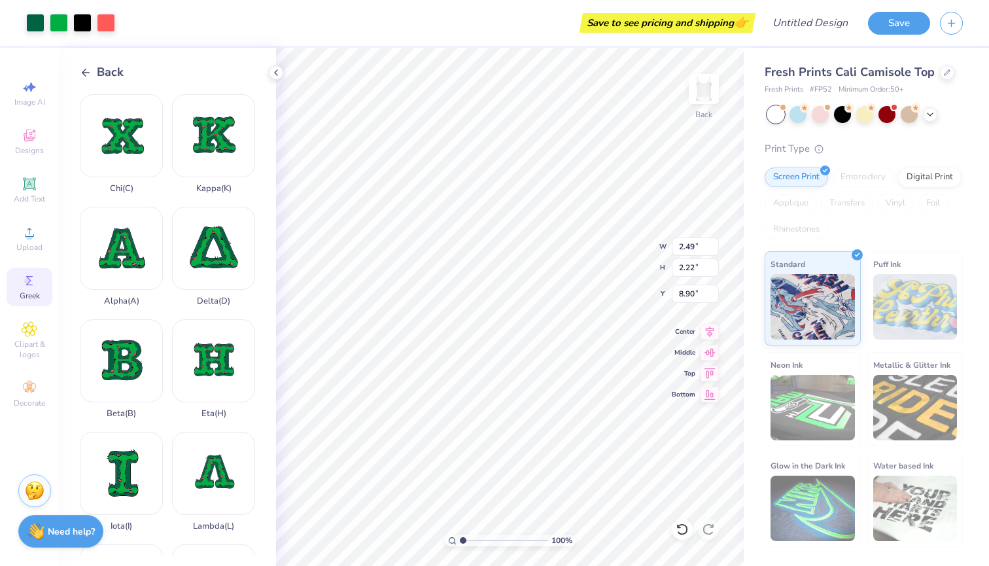
type input "4.78"
type input "2.45"
drag, startPoint x: 461, startPoint y: 541, endPoint x: 475, endPoint y: 538, distance: 14.6
click at [475, 538] on input "range" at bounding box center [504, 540] width 88 height 12
click at [33, 27] on div at bounding box center [35, 21] width 18 height 18
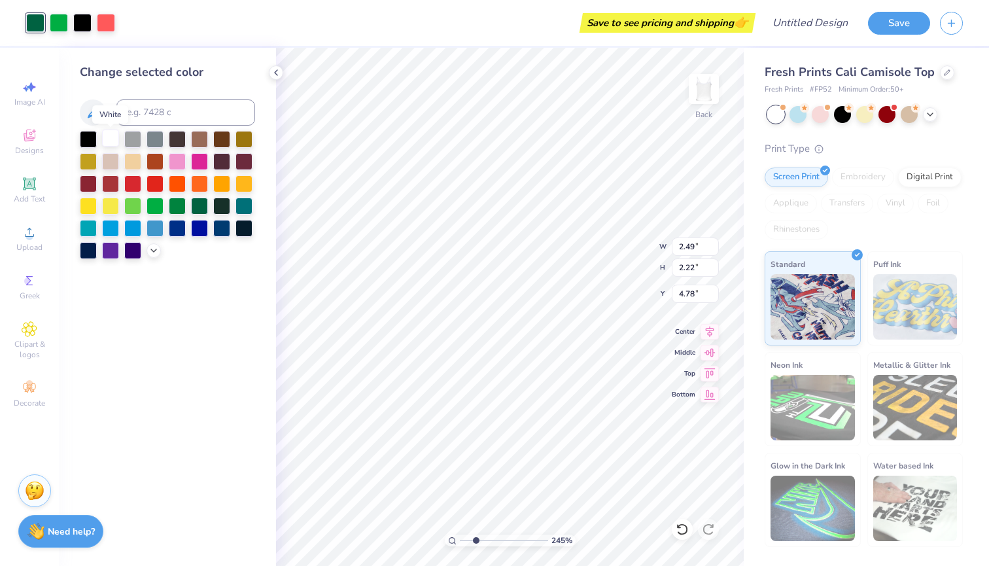
click at [107, 139] on div at bounding box center [110, 137] width 17 height 17
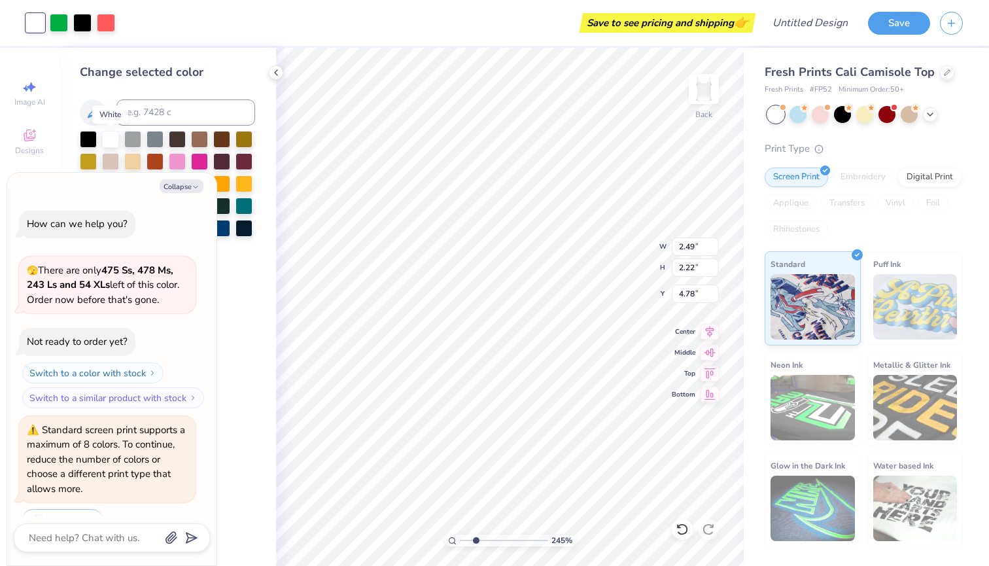
scroll to position [156, 0]
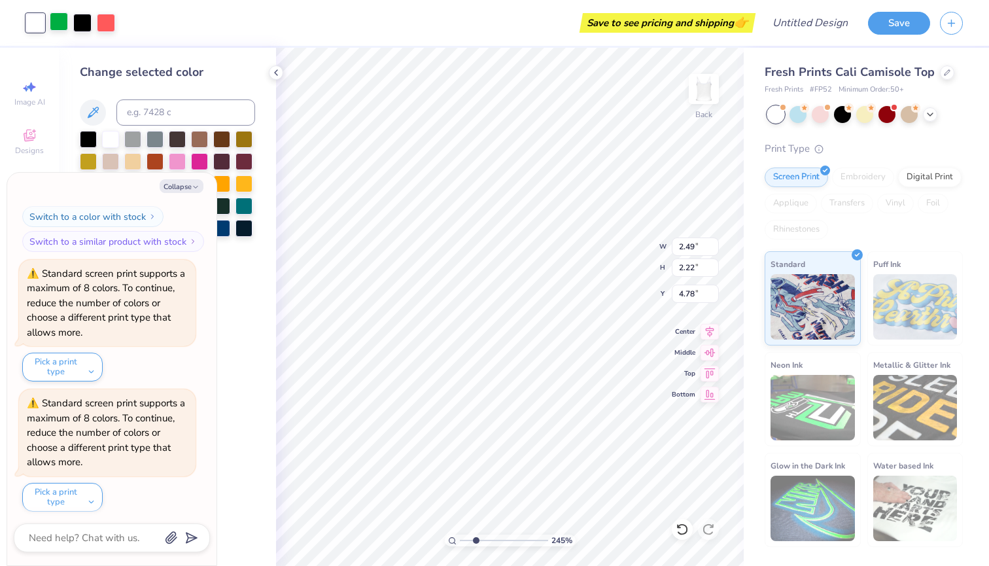
click at [56, 23] on div at bounding box center [59, 21] width 18 height 18
click at [111, 142] on div at bounding box center [110, 137] width 17 height 17
click at [78, 24] on div at bounding box center [82, 21] width 18 height 18
click at [118, 139] on div at bounding box center [110, 137] width 17 height 17
click at [56, 26] on div at bounding box center [59, 21] width 18 height 18
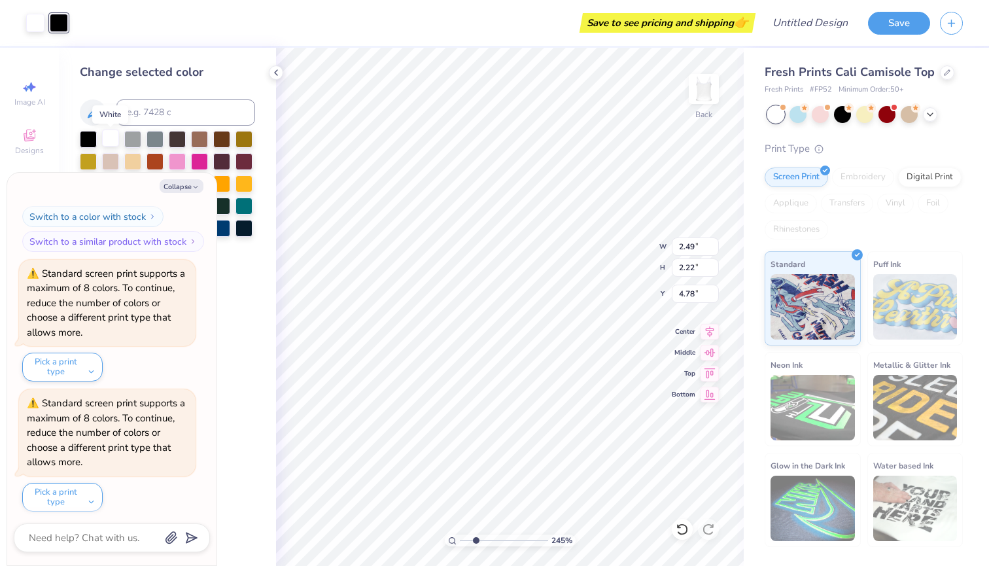
click at [110, 139] on div at bounding box center [110, 137] width 17 height 17
type textarea "x"
type input "4.54"
drag, startPoint x: 474, startPoint y: 541, endPoint x: 494, endPoint y: 542, distance: 19.6
click at [494, 542] on input "range" at bounding box center [504, 540] width 88 height 12
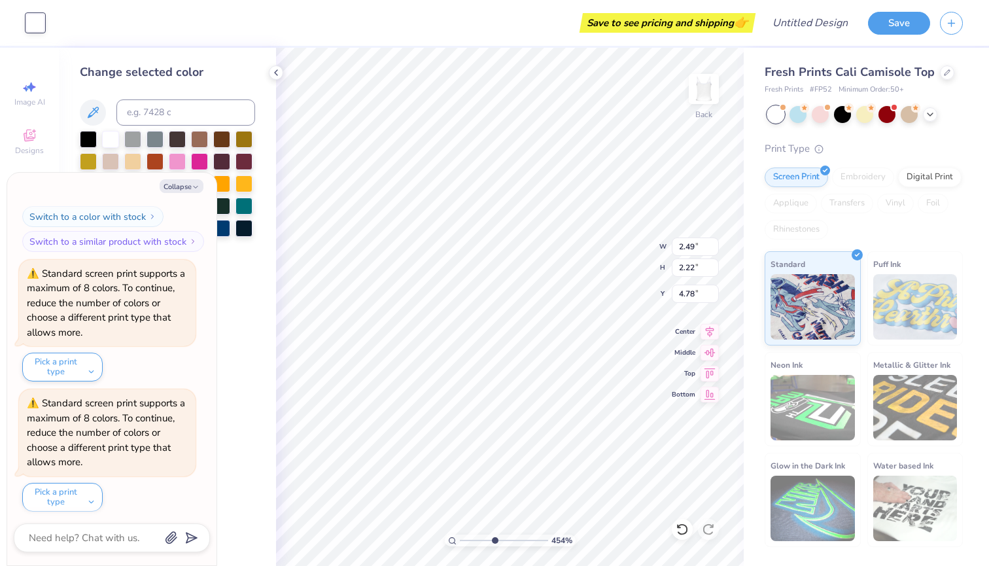
type textarea "x"
type input "4.03"
click at [198, 187] on icon "button" at bounding box center [196, 187] width 8 height 8
type textarea "x"
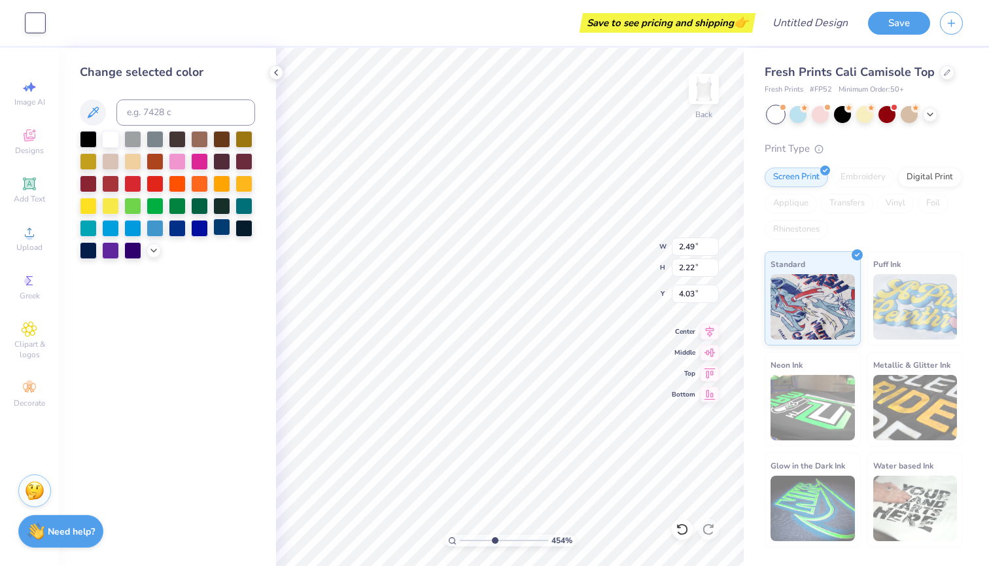
type input "0.45"
type input "0.40"
type input "2.94"
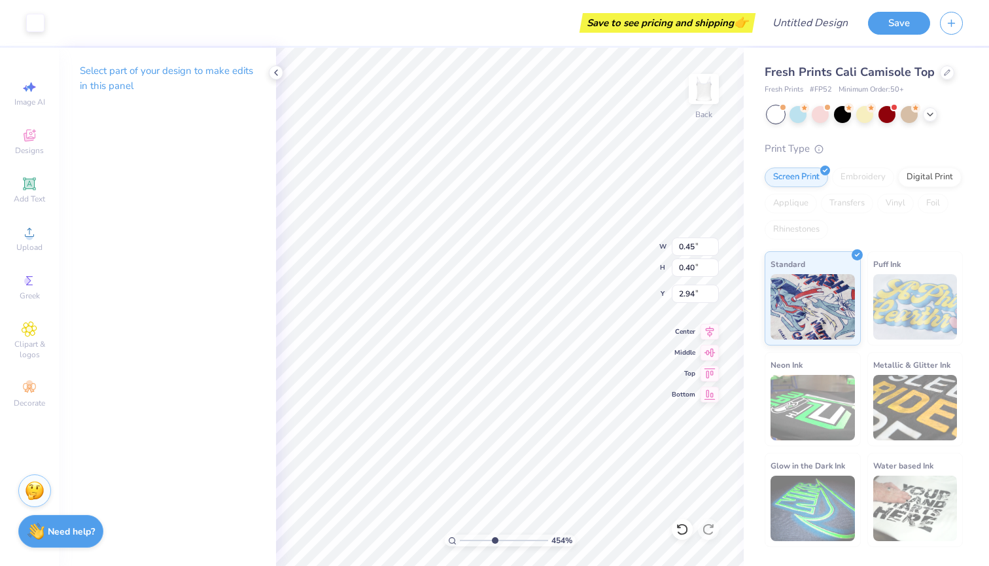
type input "2.08"
type input "1.86"
type input "0.78"
type input "0.70"
type input "0.28"
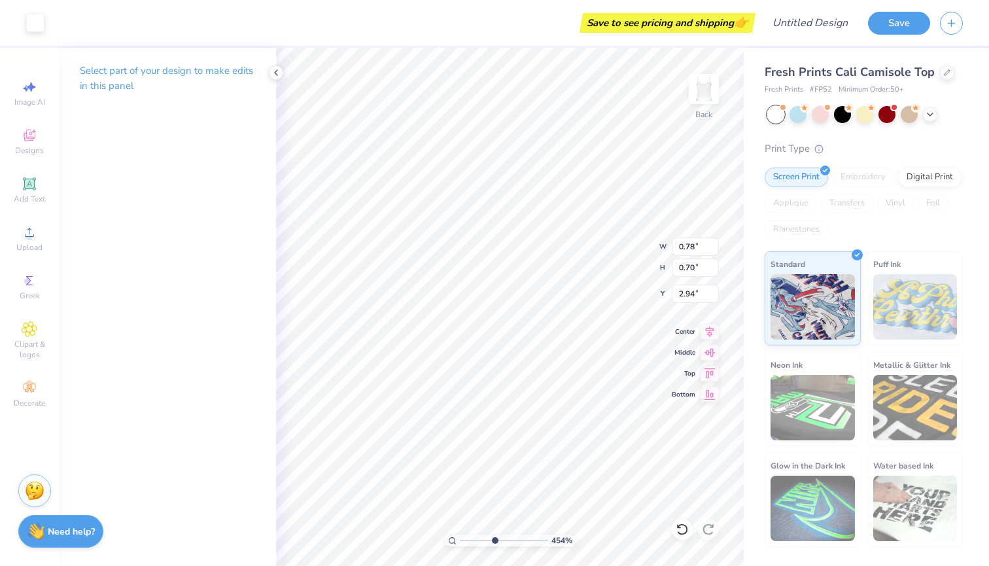
type input "0.25"
type input "2.67"
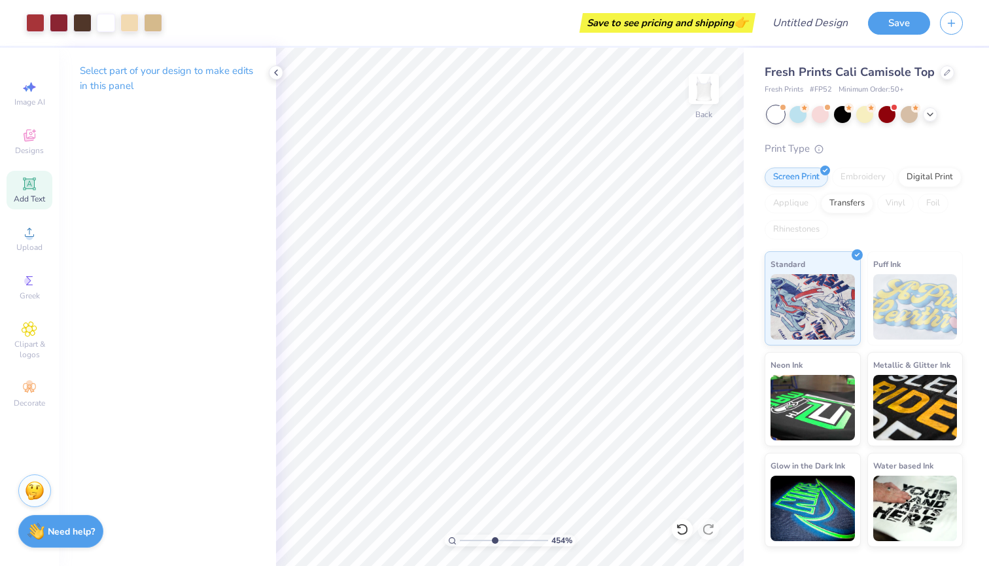
click at [22, 177] on icon at bounding box center [30, 184] width 16 height 16
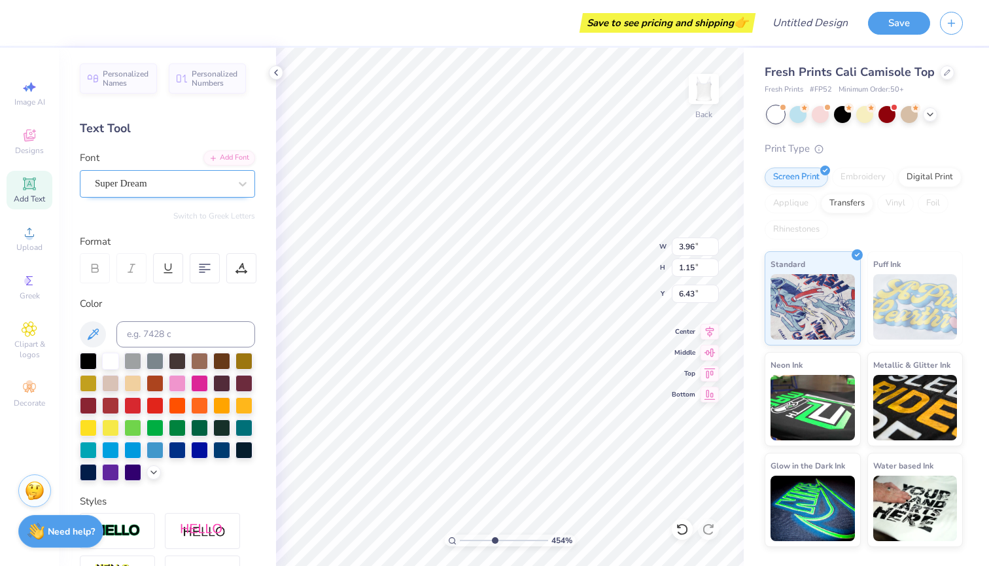
click at [205, 175] on div at bounding box center [162, 184] width 135 height 18
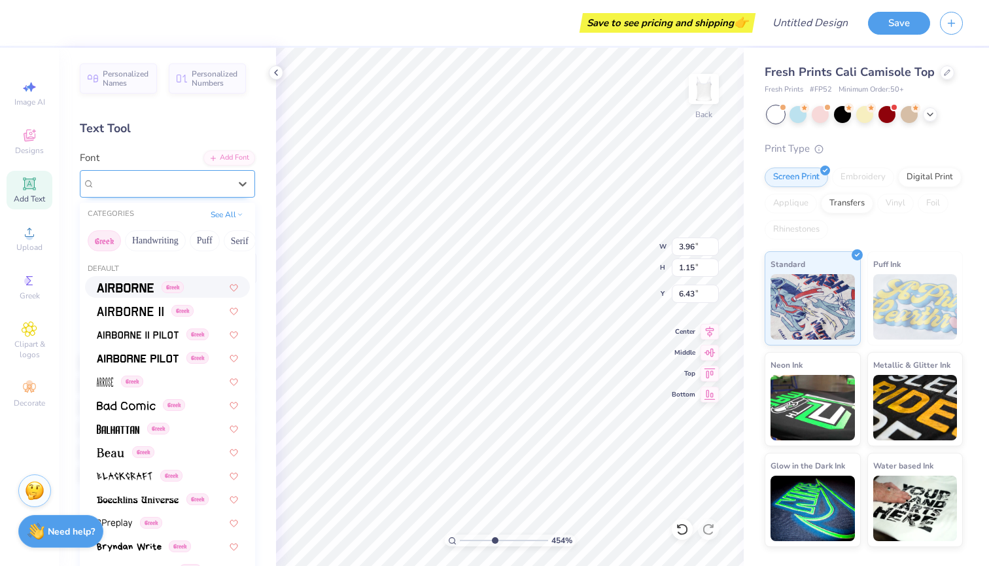
click at [205, 175] on div at bounding box center [162, 184] width 135 height 18
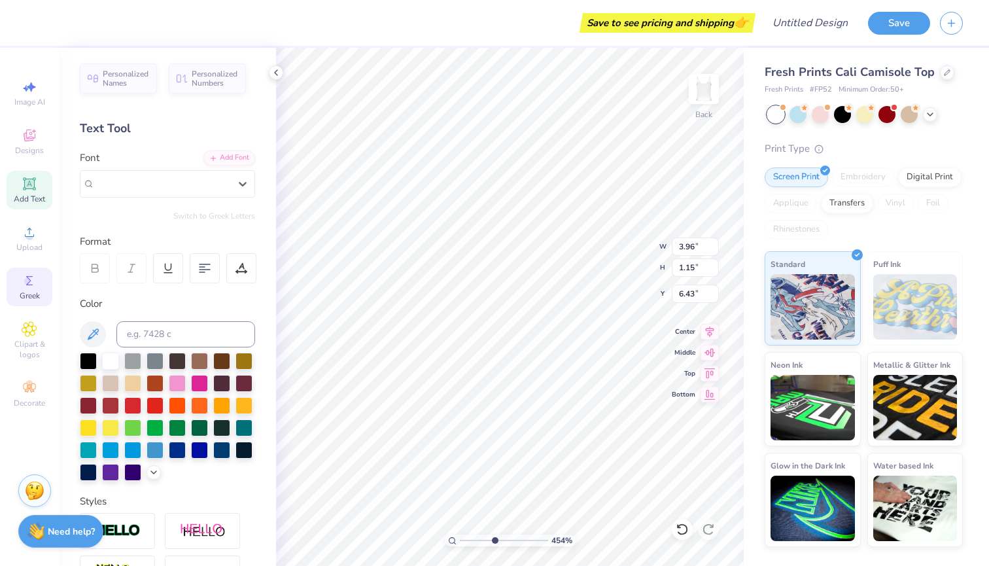
click at [29, 295] on span "Greek" at bounding box center [30, 295] width 20 height 10
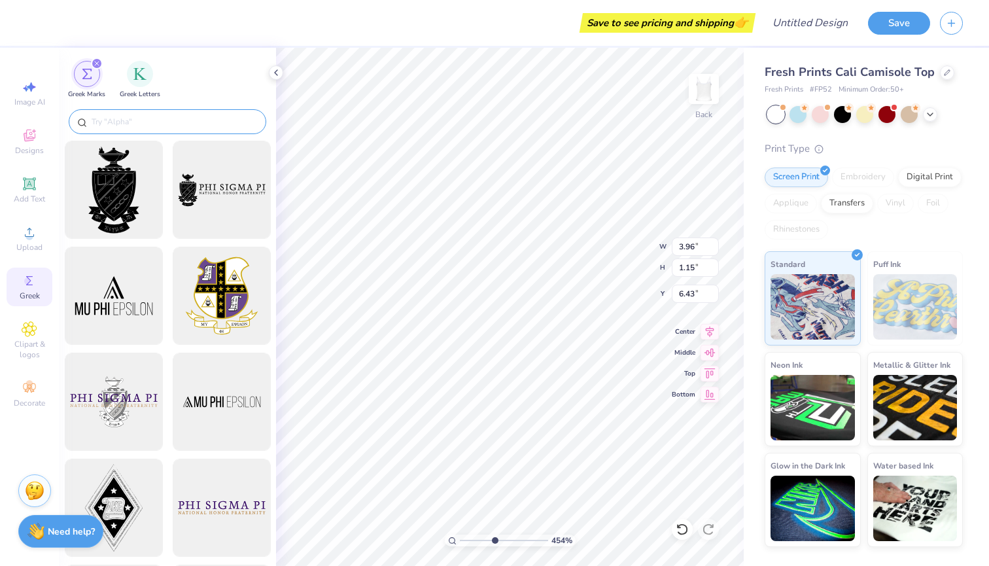
click at [117, 128] on div at bounding box center [168, 121] width 198 height 25
click at [111, 118] on input "text" at bounding box center [173, 121] width 167 height 13
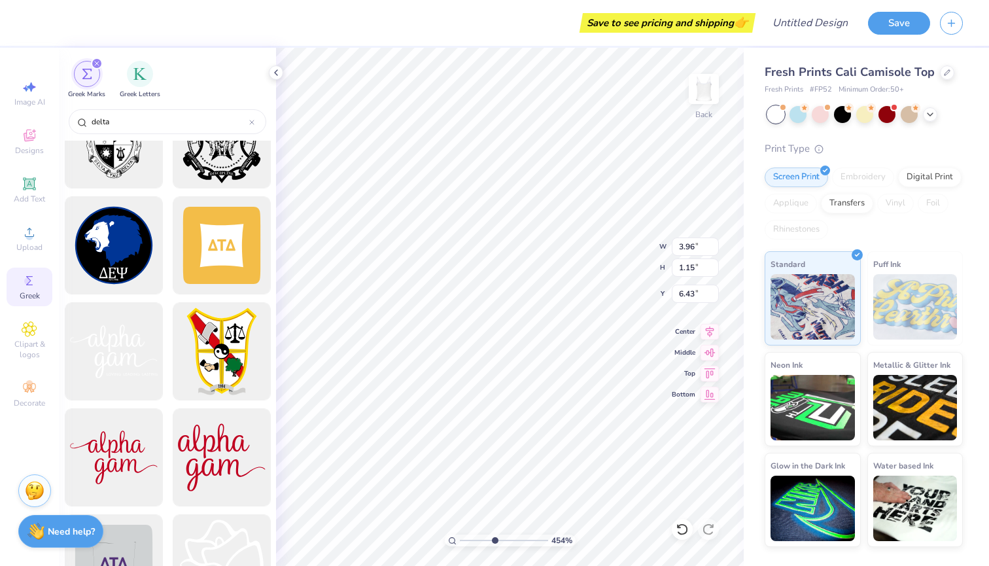
scroll to position [1224, 0]
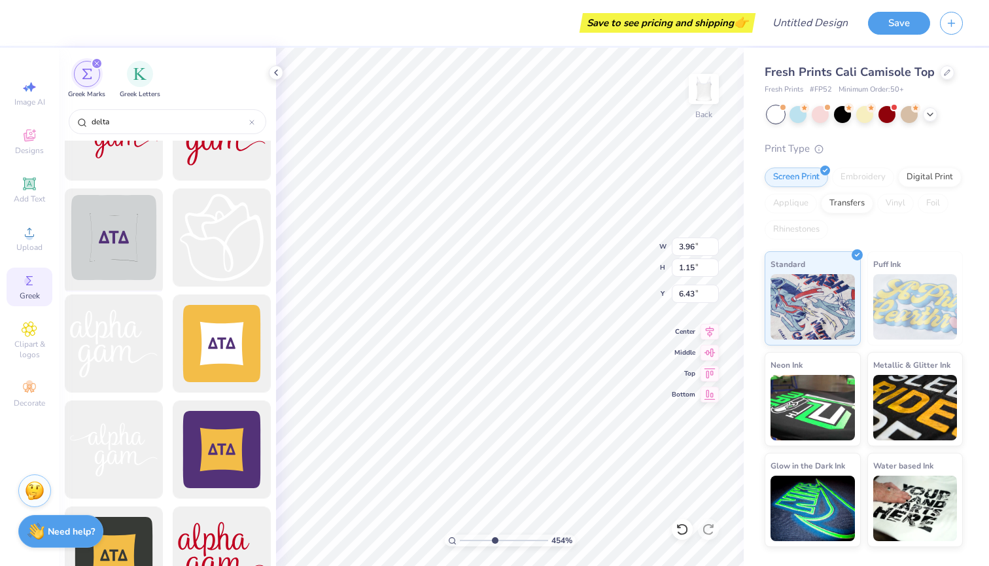
type input "delta"
click at [108, 268] on div at bounding box center [114, 238] width 108 height 108
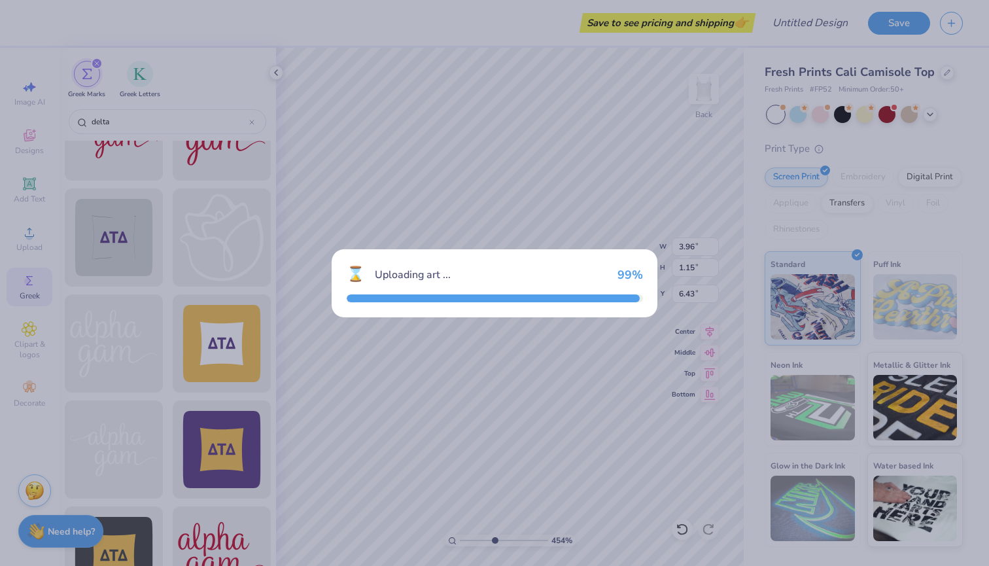
type textarea "x"
type input "9.19"
type input "9.18"
type input "2.41"
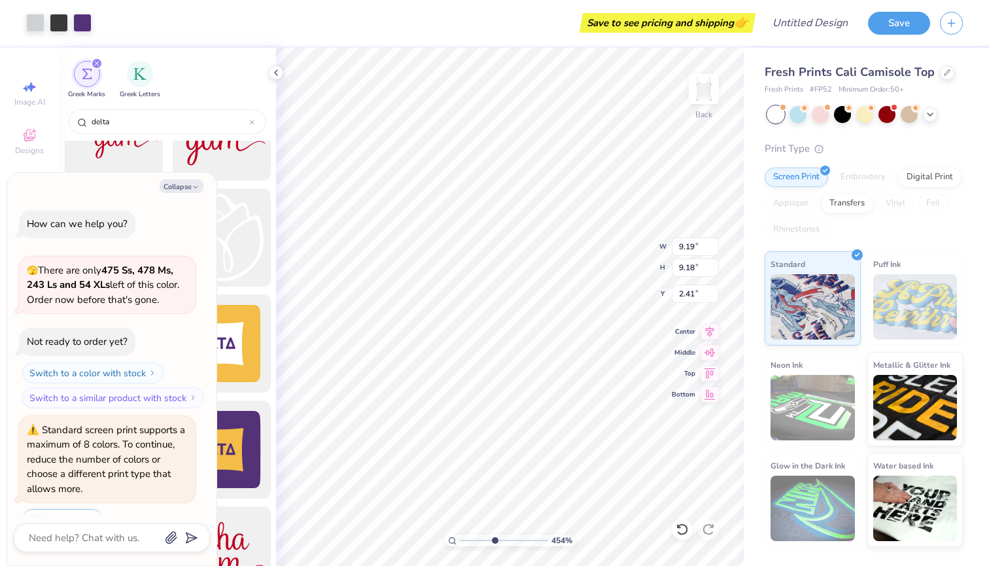
scroll to position [284, 0]
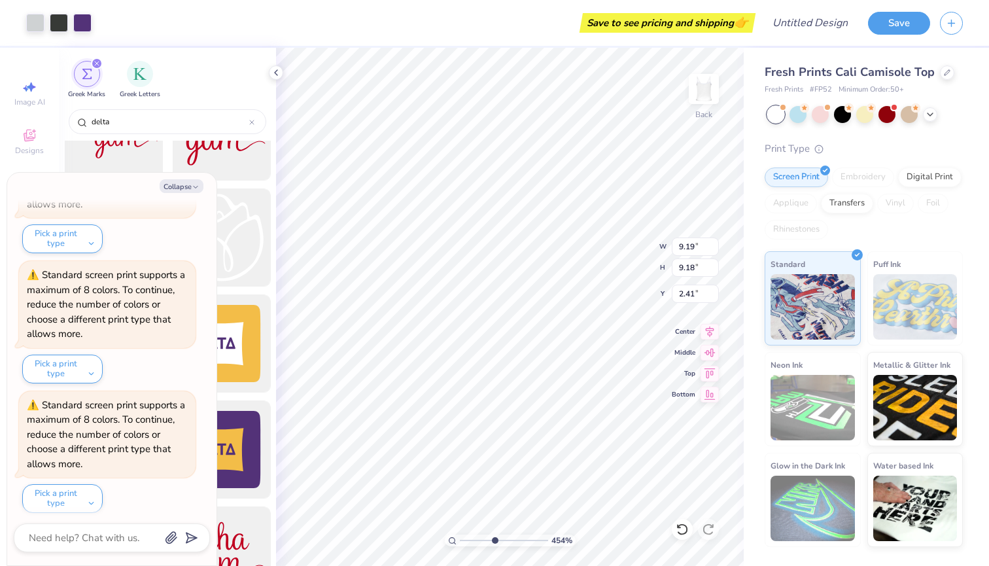
type textarea "x"
drag, startPoint x: 493, startPoint y: 542, endPoint x: 447, endPoint y: 547, distance: 46.7
type input "1"
click at [447, 547] on div "100 %" at bounding box center [510, 307] width 518 height 518
type textarea "x"
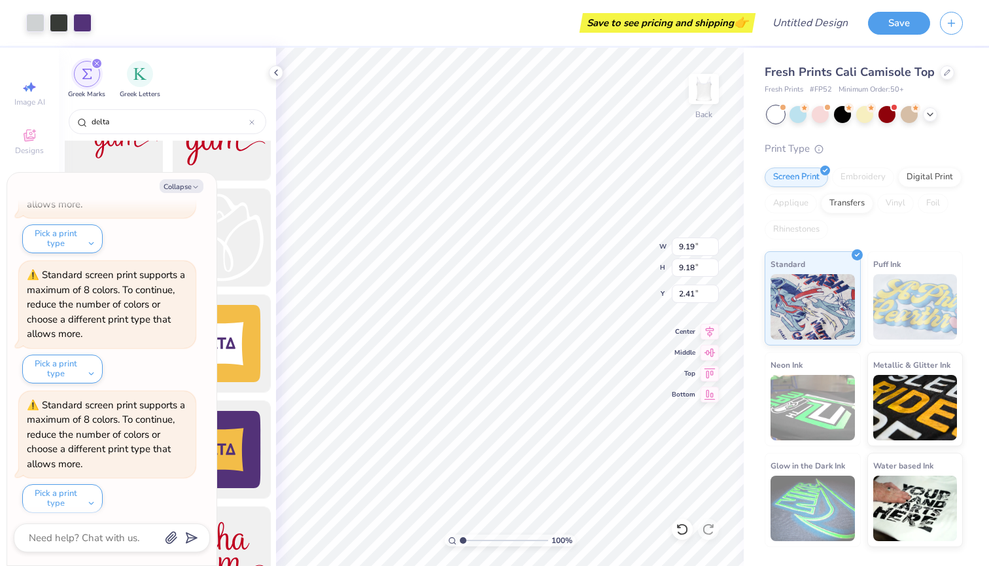
type input "2.70"
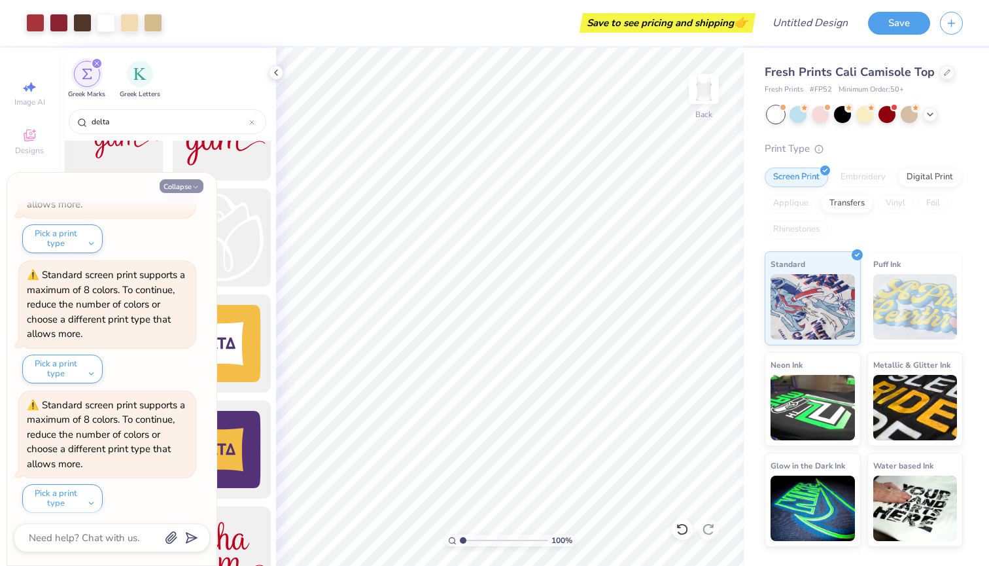
click at [177, 188] on button "Collapse" at bounding box center [182, 186] width 44 height 14
type textarea "x"
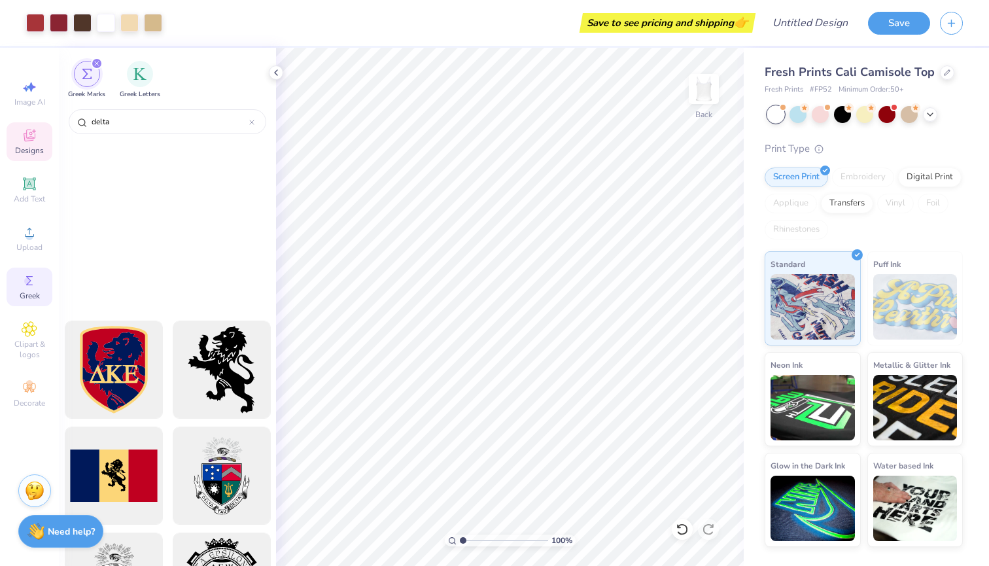
scroll to position [288, 0]
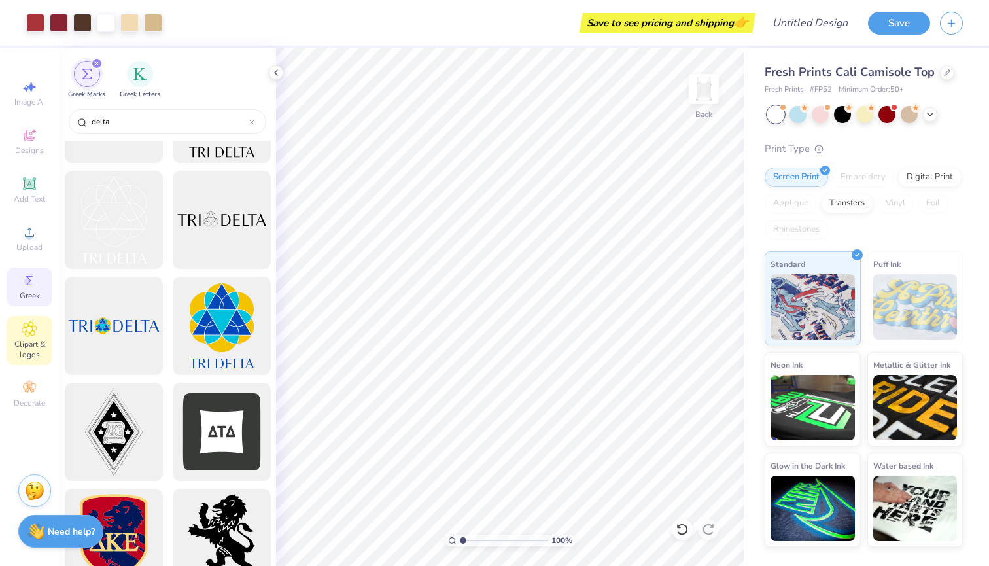
click at [28, 349] on span "Clipart & logos" at bounding box center [30, 349] width 46 height 21
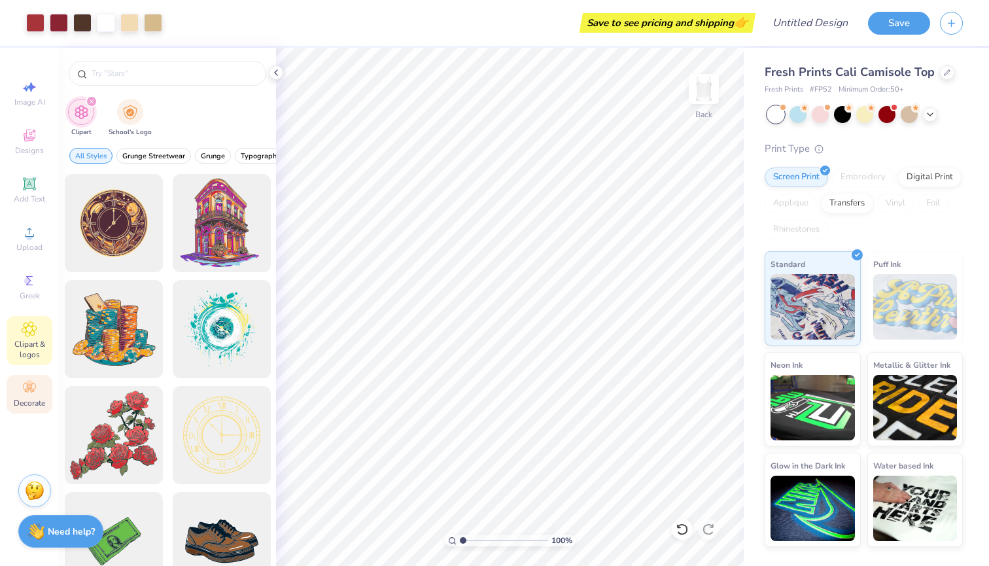
click at [21, 395] on div "Decorate" at bounding box center [30, 394] width 46 height 39
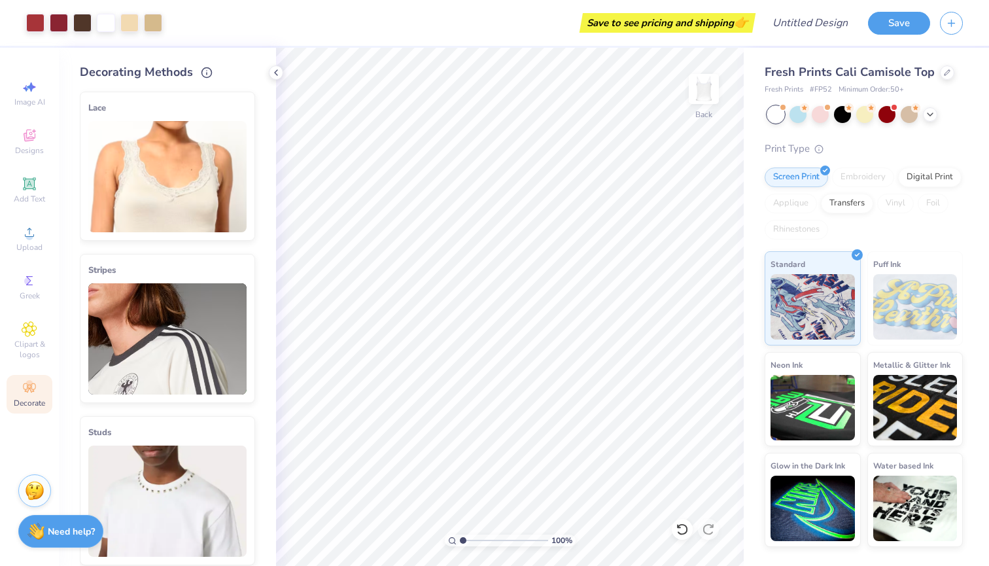
click at [107, 196] on img at bounding box center [167, 176] width 158 height 111
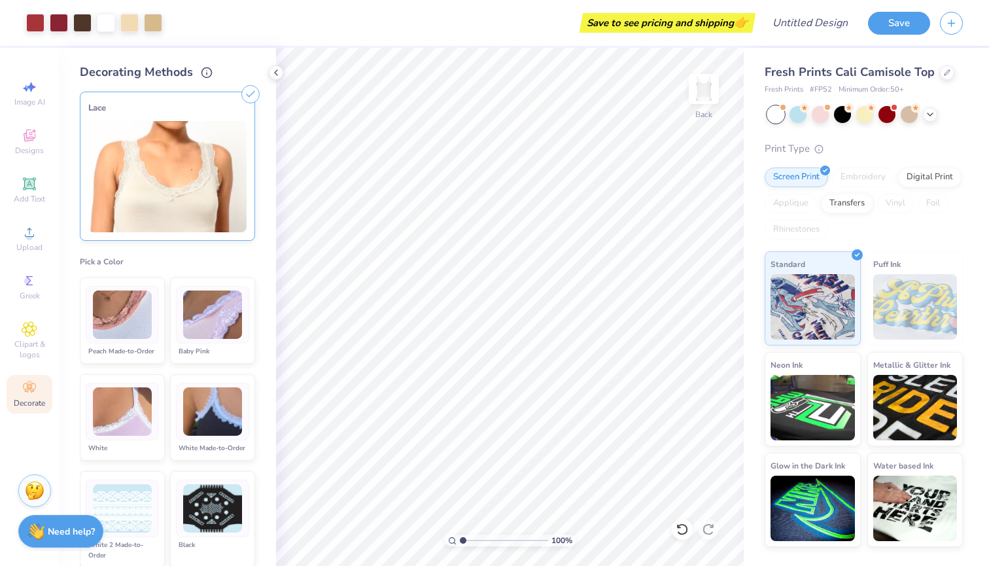
click at [117, 300] on img at bounding box center [122, 314] width 59 height 49
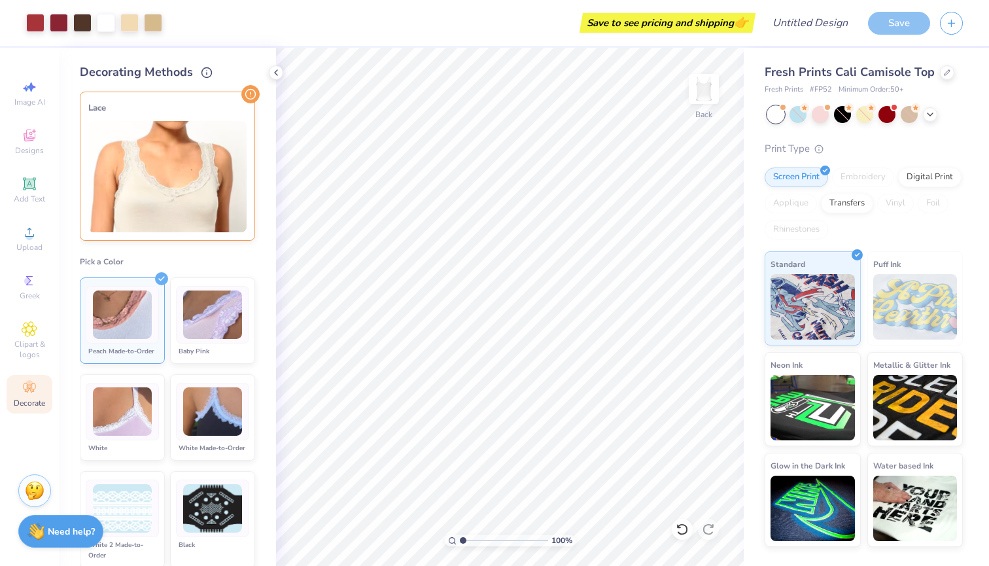
click at [207, 313] on img at bounding box center [212, 314] width 59 height 49
click at [177, 190] on img at bounding box center [167, 176] width 158 height 111
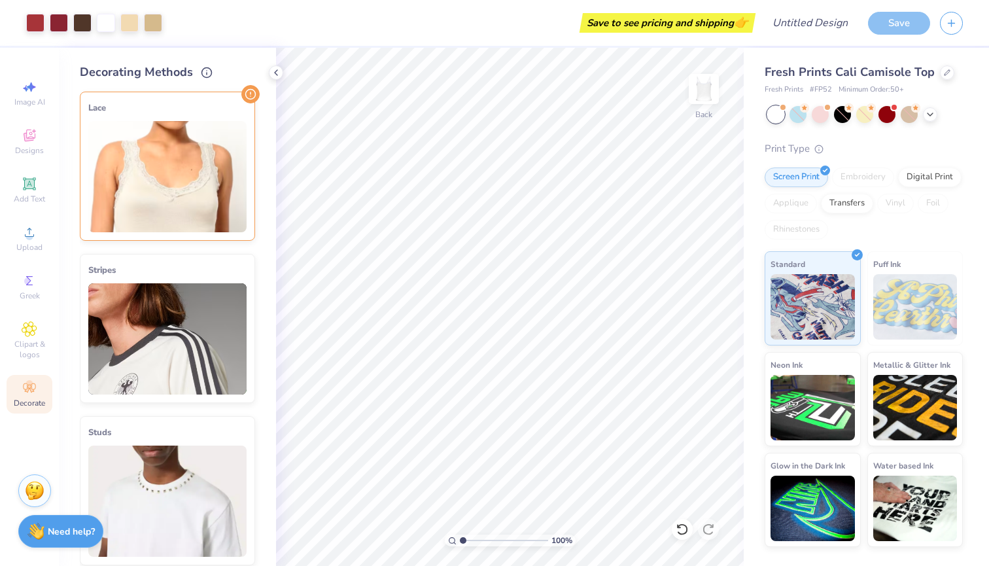
click at [160, 351] on img at bounding box center [167, 338] width 158 height 111
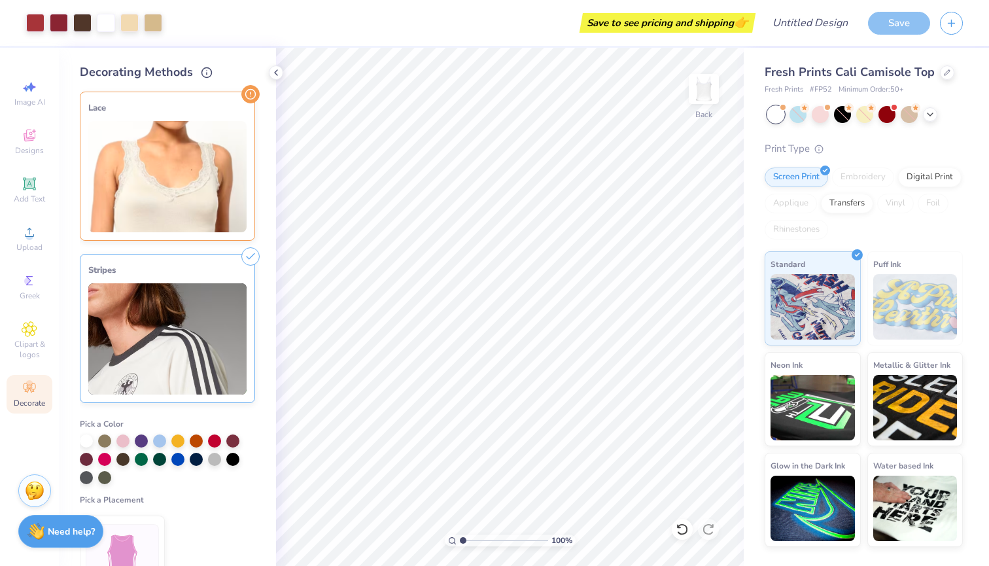
click at [29, 264] on div "Image AI Designs Add Text Upload Greek Clipart & logos Decorate" at bounding box center [30, 243] width 46 height 339
click at [29, 292] on span "Greek" at bounding box center [30, 295] width 20 height 10
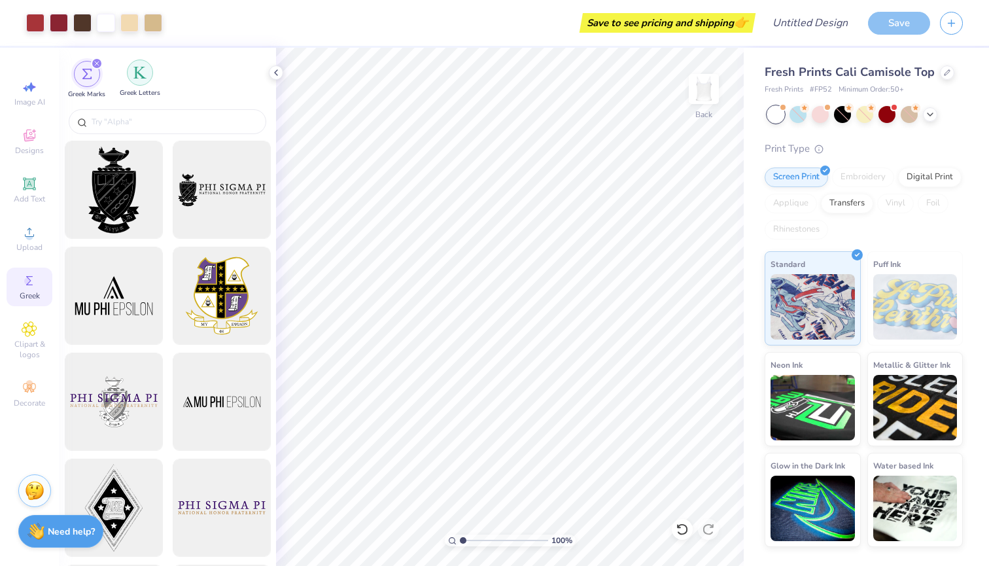
click at [135, 83] on div "filter for Greek Letters" at bounding box center [140, 73] width 26 height 26
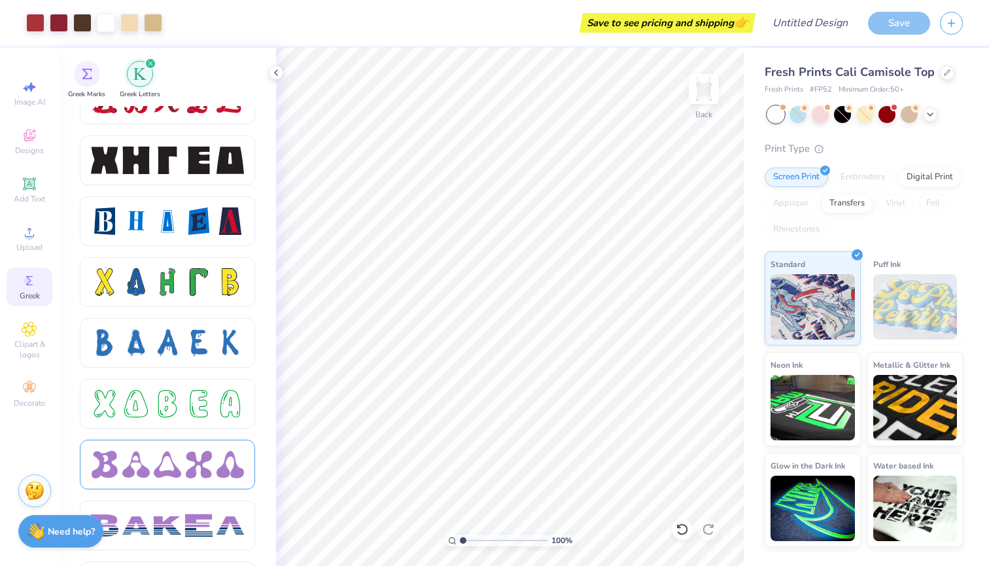
scroll to position [1851, 0]
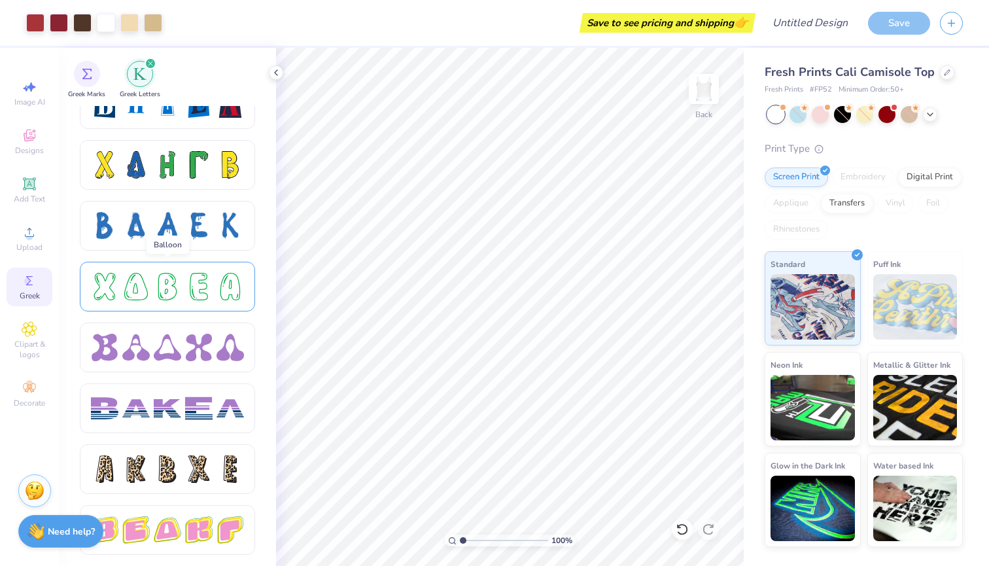
click at [177, 296] on div at bounding box center [167, 286] width 27 height 27
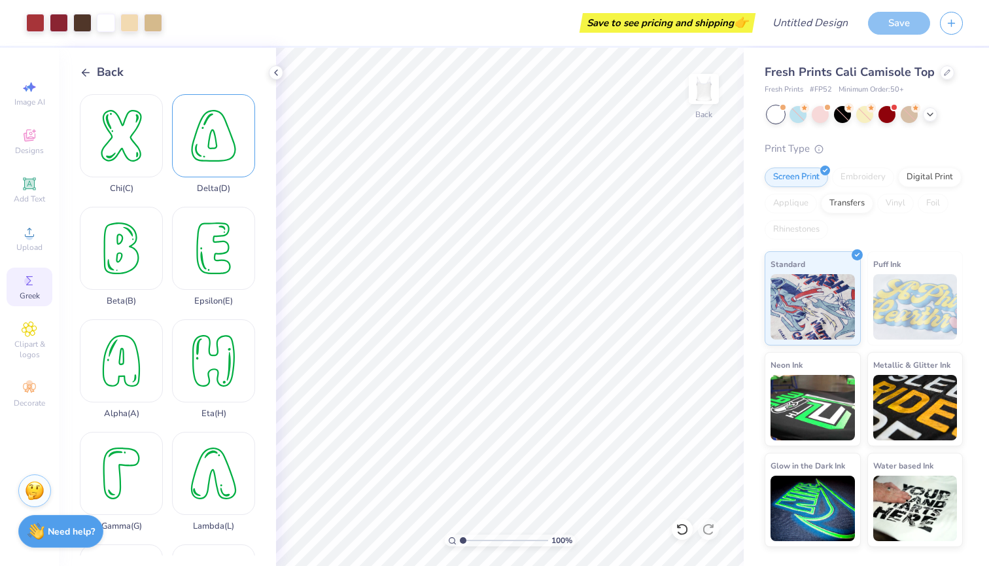
click at [220, 122] on div "Delta ( D )" at bounding box center [213, 143] width 83 height 99
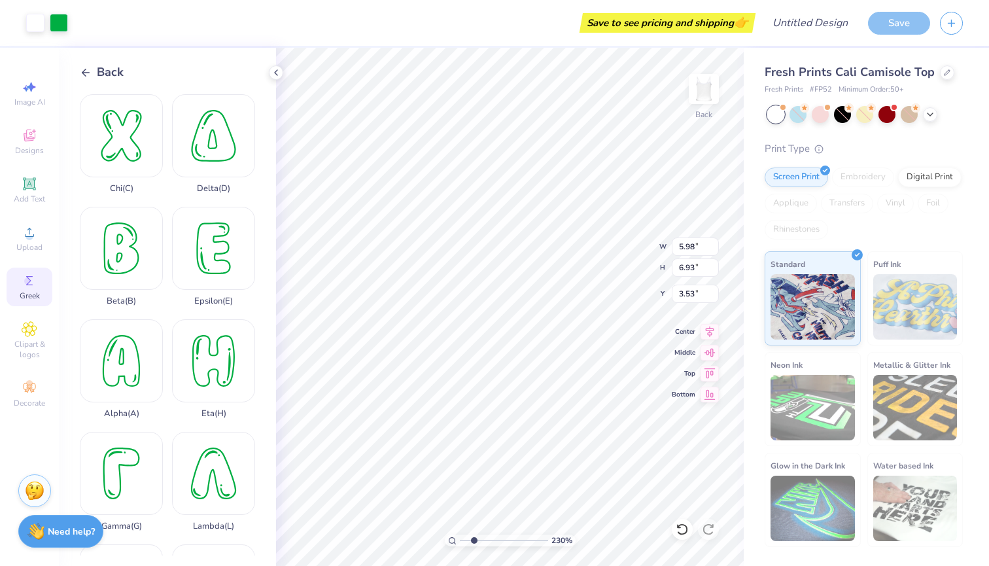
type input "2.15"
drag, startPoint x: 463, startPoint y: 542, endPoint x: 473, endPoint y: 540, distance: 9.9
click at [473, 540] on input "range" at bounding box center [504, 540] width 88 height 12
type input "2.14"
type input "2.49"
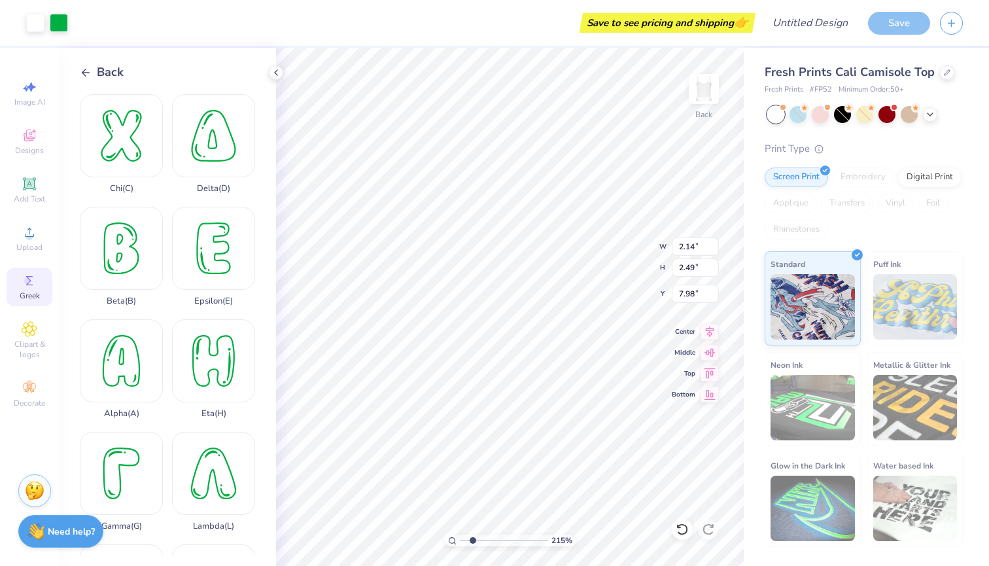
type input "2.92"
type input "3.96"
type input "1.15"
type input "6.43"
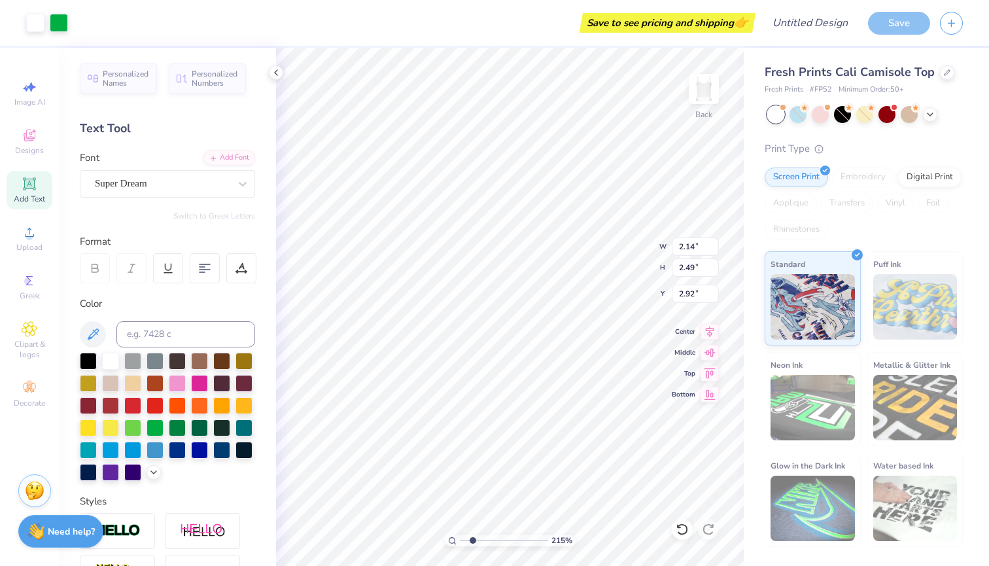
type input "0.58"
type input "0.67"
type input "4.74"
type input "4.99"
type input "7.12"
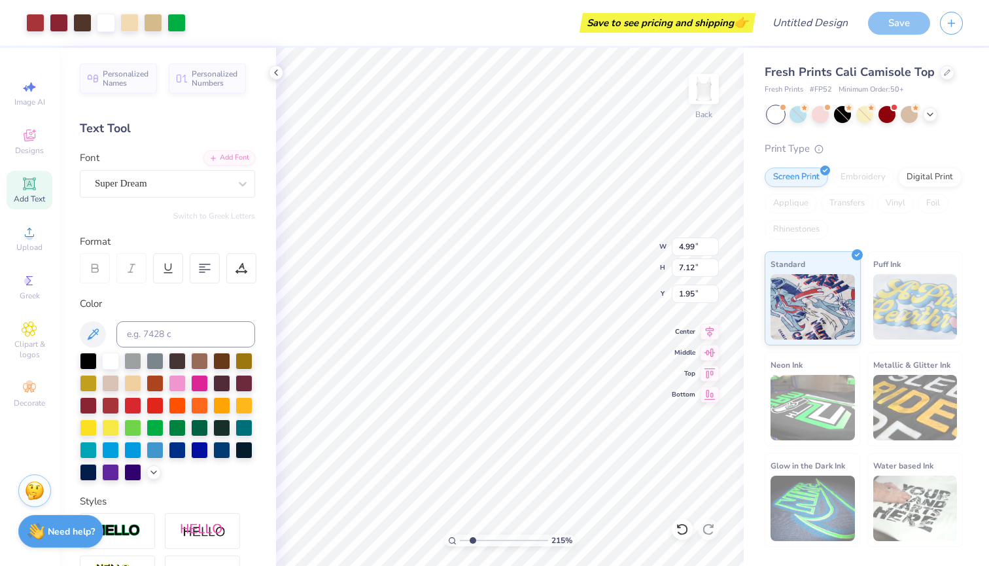
type input "1.63"
type input "3.33"
click at [61, 26] on div at bounding box center [59, 23] width 18 height 18
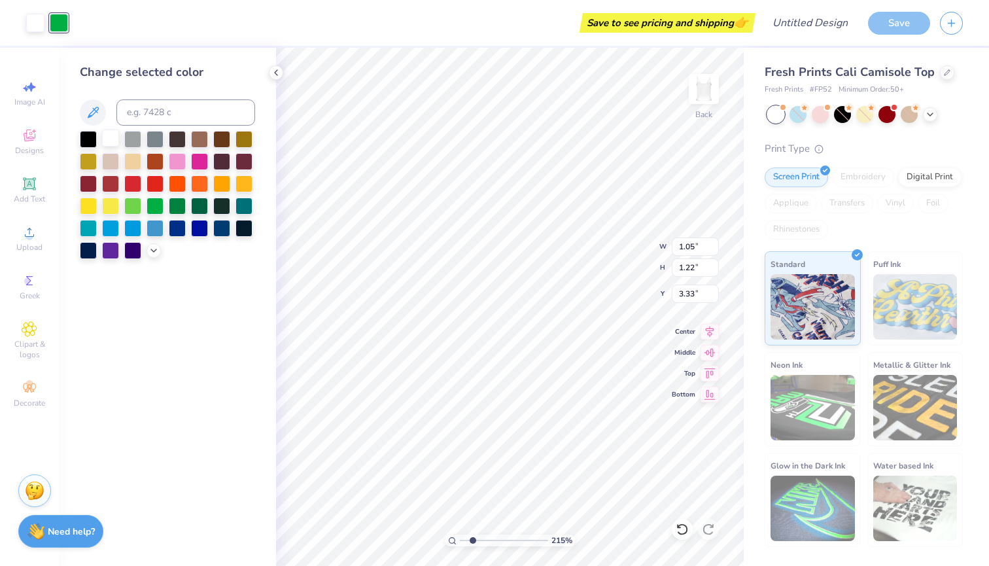
click at [111, 140] on div at bounding box center [110, 137] width 17 height 17
type input "0.65"
type input "0.76"
type input "3.79"
type input "0.77"
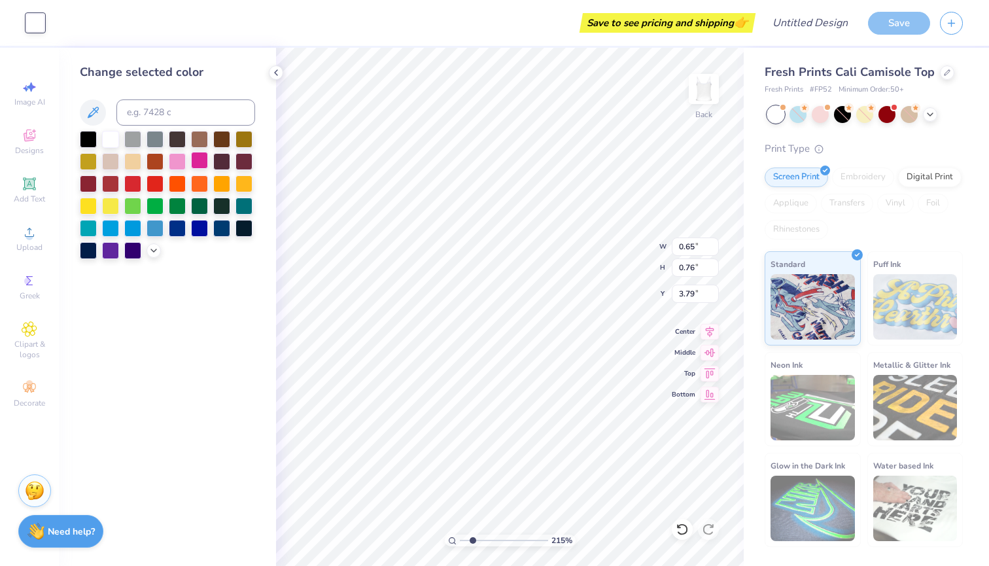
type input "0.75"
type input "3.06"
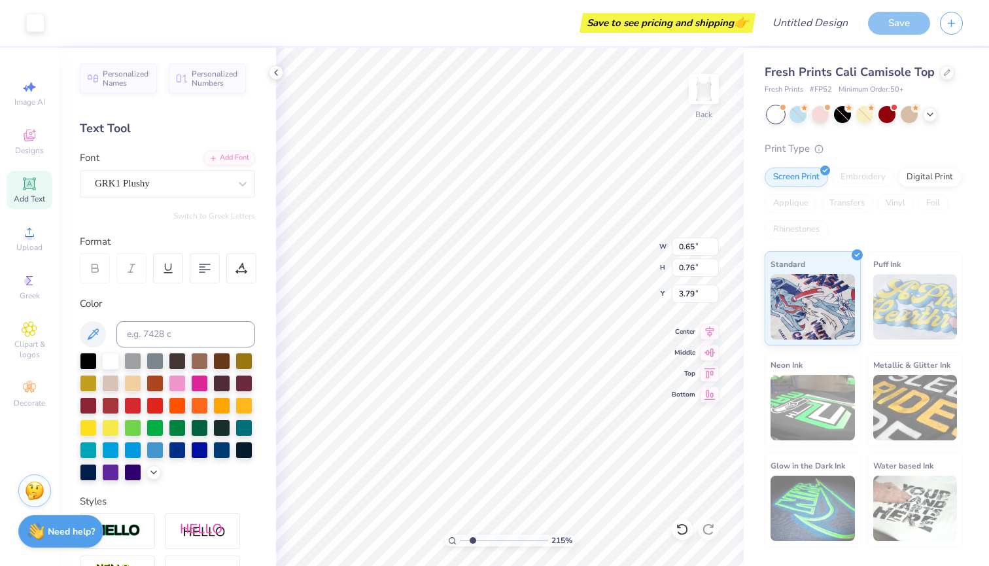
type input "3.03"
type input "0.68"
type input "0.79"
type input "3.05"
type input "0.72"
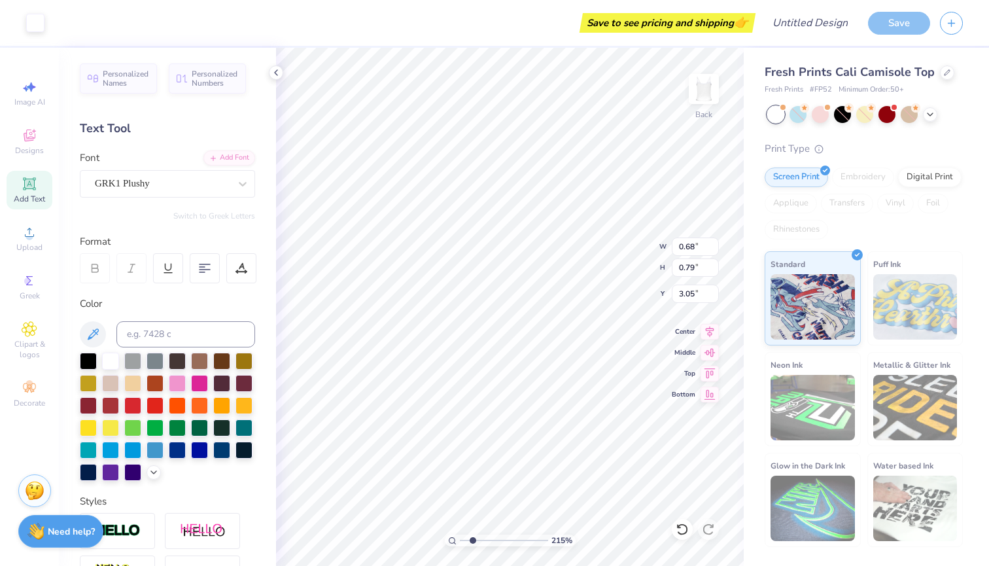
type input "0.84"
type input "3.06"
type input "0.69"
type input "0.83"
type input "3.05"
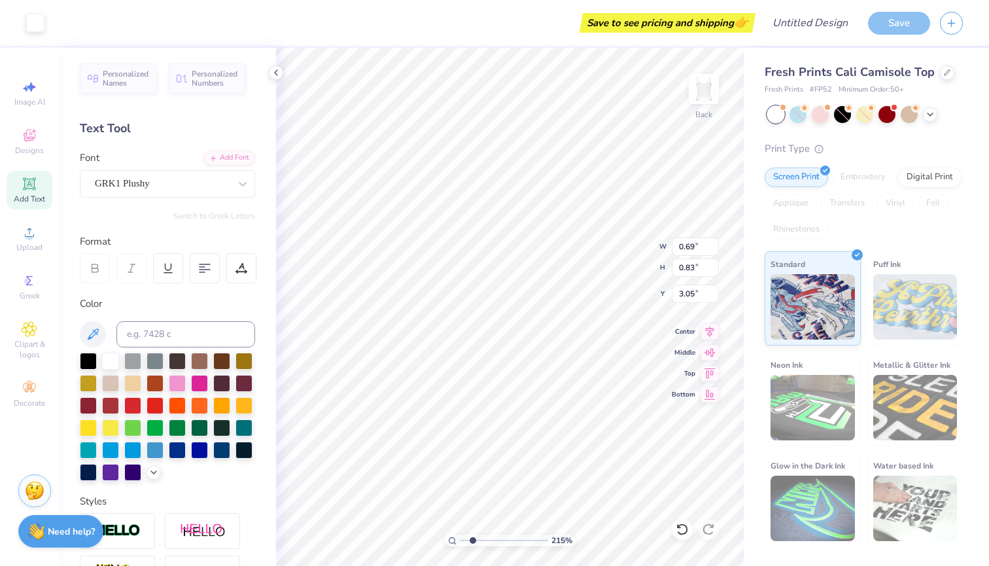
type input "0.84"
type input "3.01"
type input "0.68"
type input "2.33"
type input "2.17"
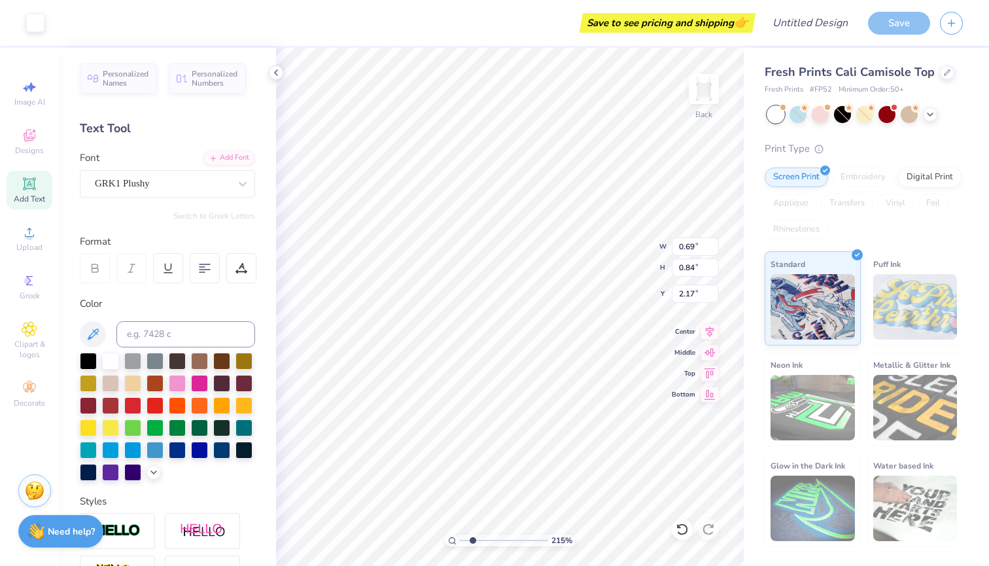
type input "0.83"
type input "0.70"
type input "0.81"
type input "2.87"
type input "0.69"
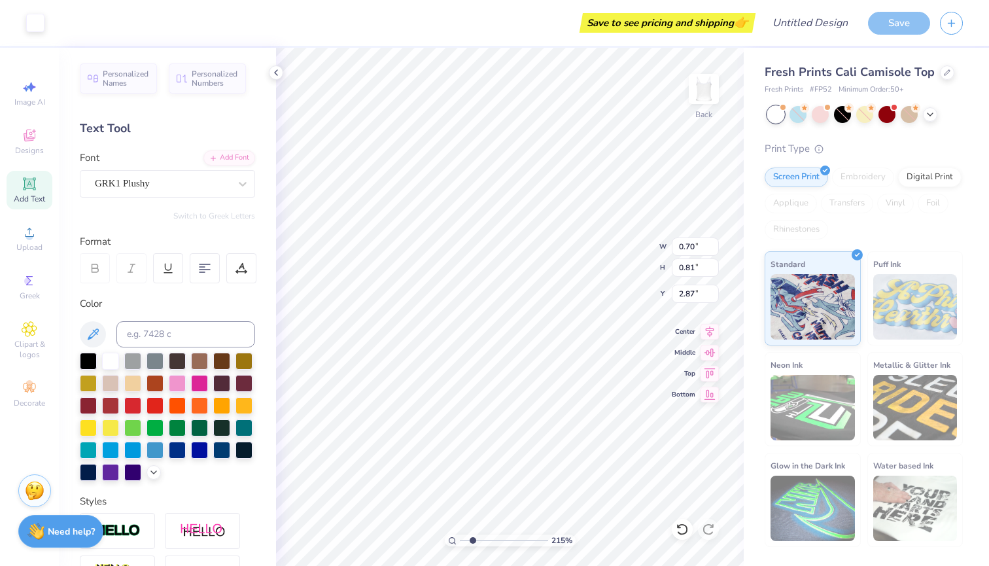
type input "0.83"
type input "2.89"
type input "1.84"
type input "2.20"
type input "2.38"
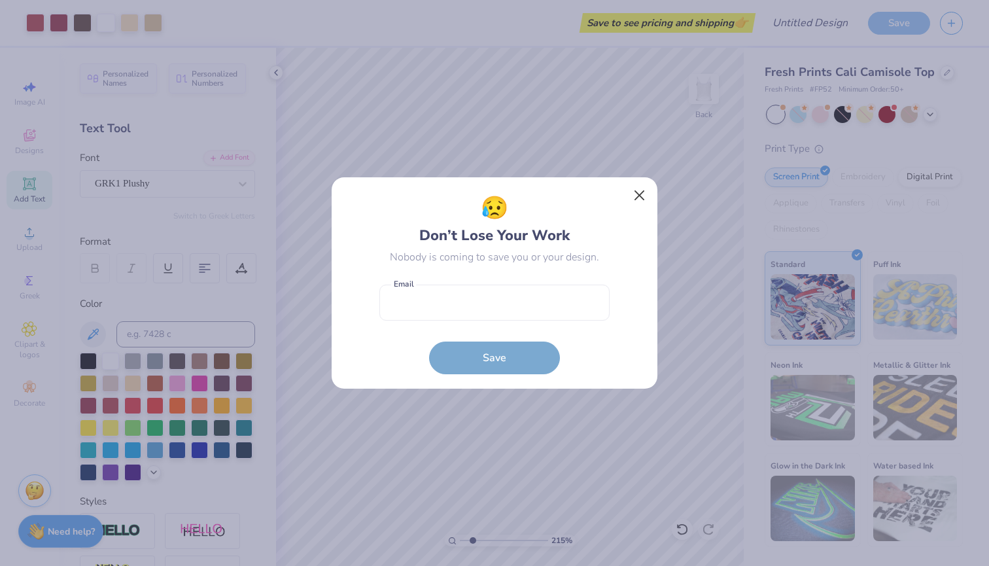
click at [637, 192] on button "Close" at bounding box center [639, 195] width 25 height 25
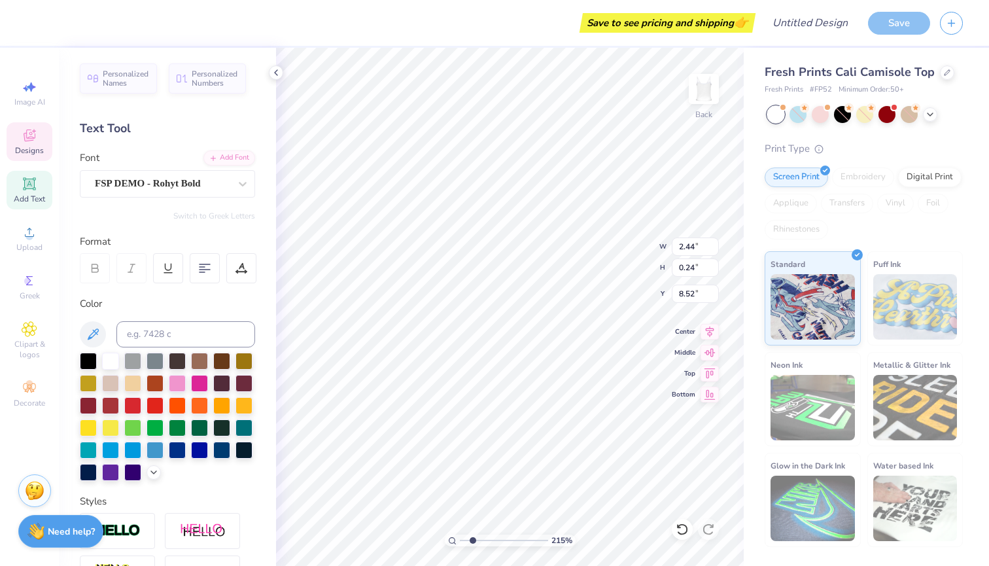
scroll to position [0, 0]
type textarea "DELTA DELTA DELTA"
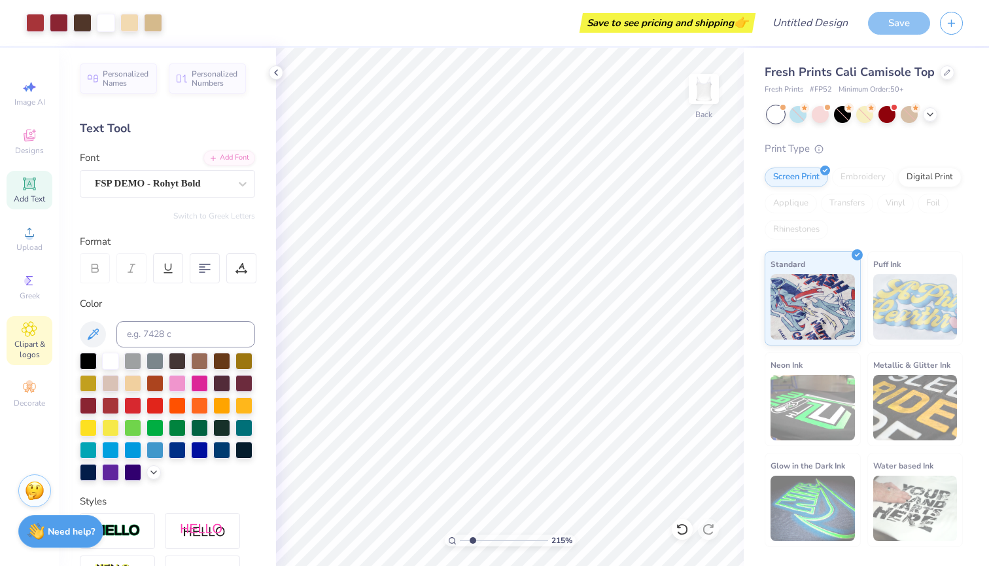
click at [35, 335] on icon at bounding box center [29, 329] width 15 height 16
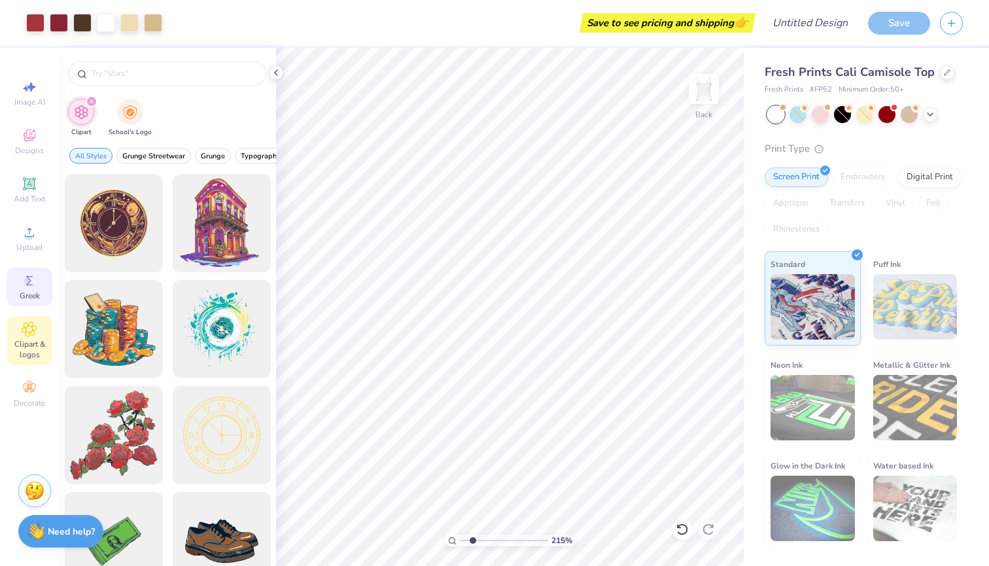
click at [29, 285] on icon at bounding box center [29, 280] width 7 height 9
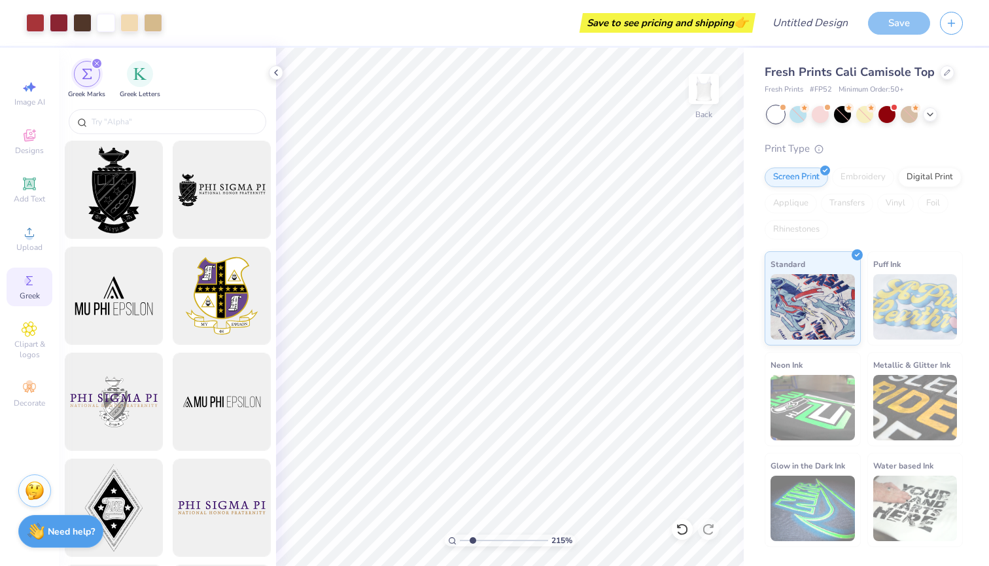
scroll to position [0, 0]
click at [139, 73] on img "filter for Greek Letters" at bounding box center [139, 72] width 13 height 13
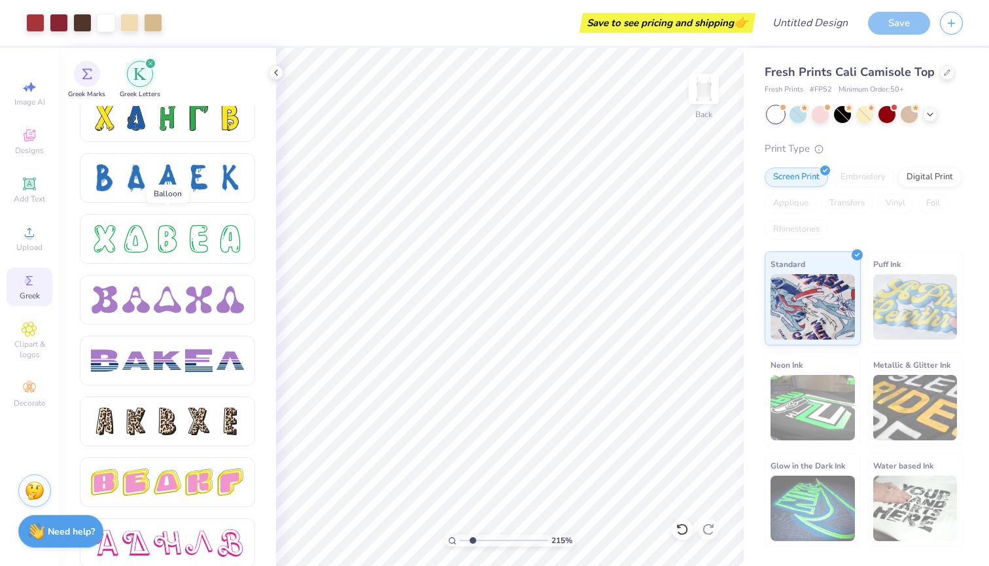
scroll to position [1903, 0]
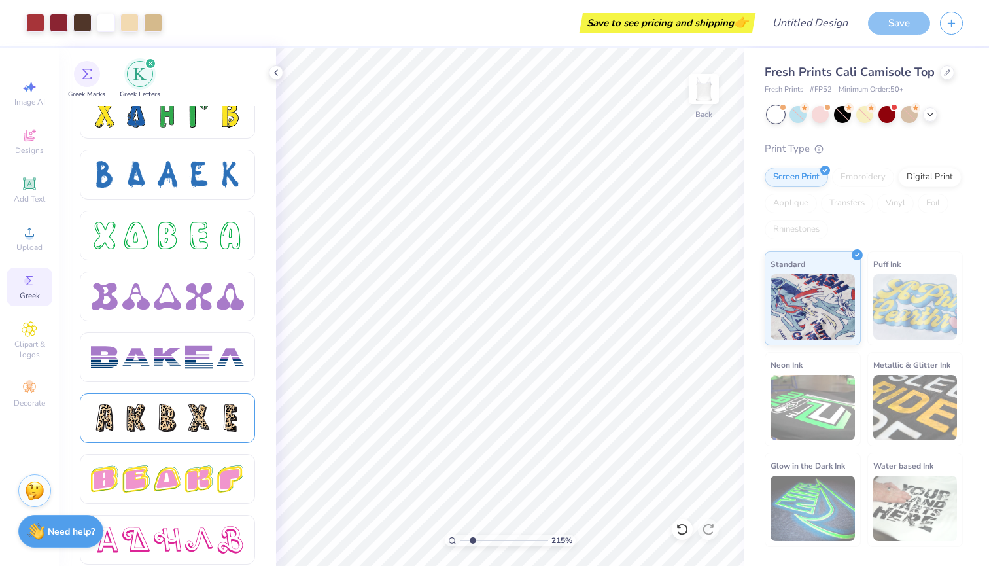
click at [182, 417] on div at bounding box center [167, 417] width 153 height 27
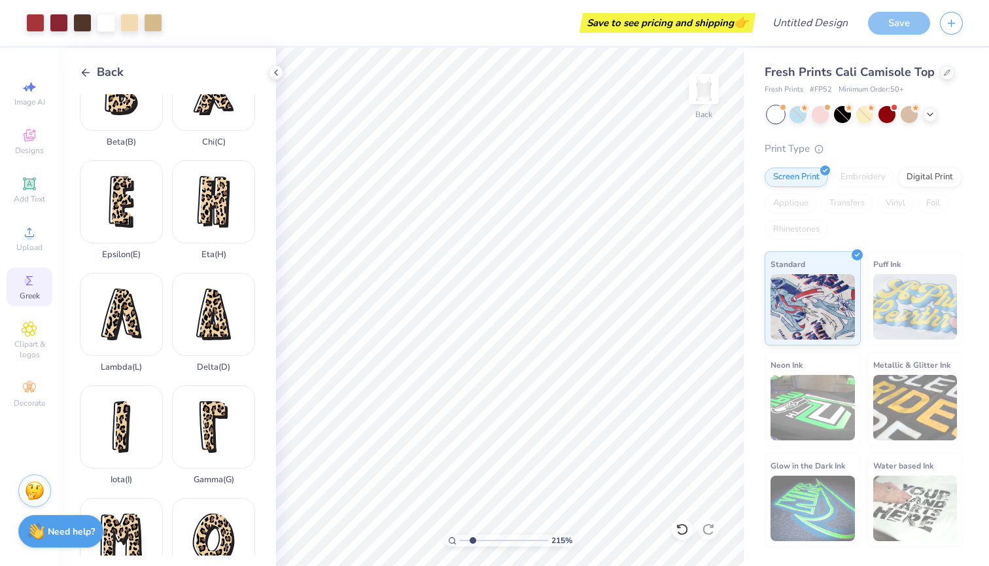
scroll to position [152, 0]
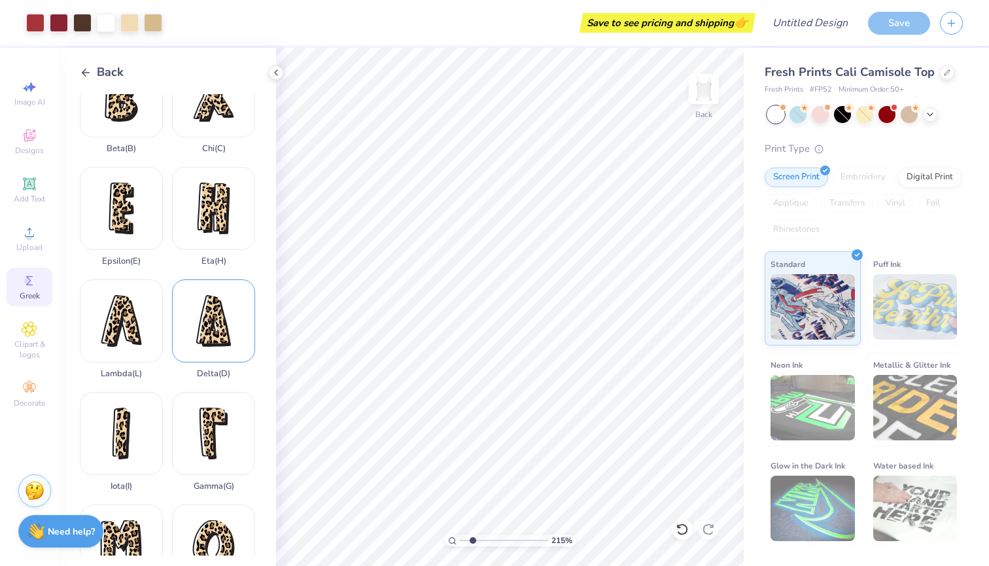
click at [203, 294] on div "Delta ( D )" at bounding box center [213, 328] width 83 height 99
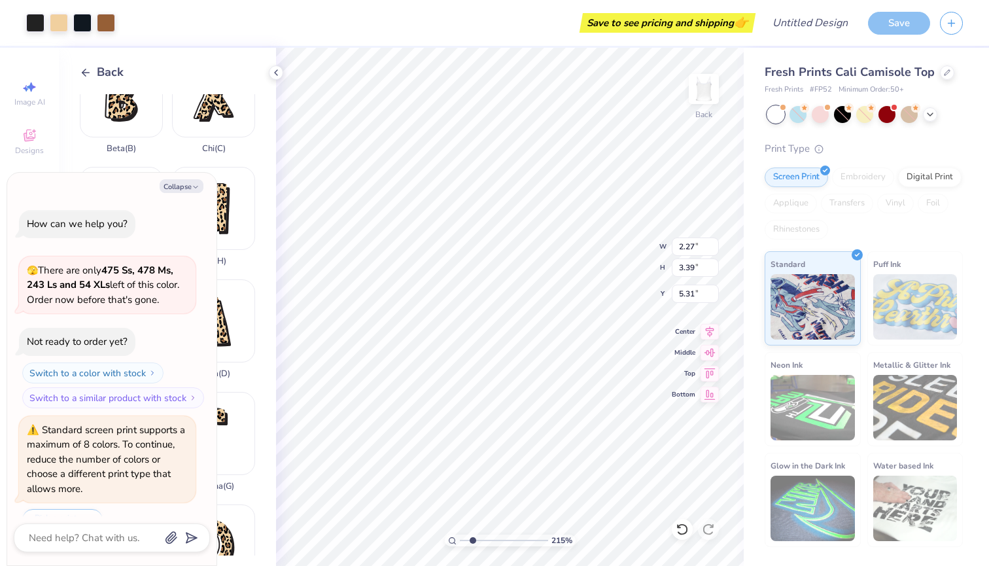
scroll to position [413, 0]
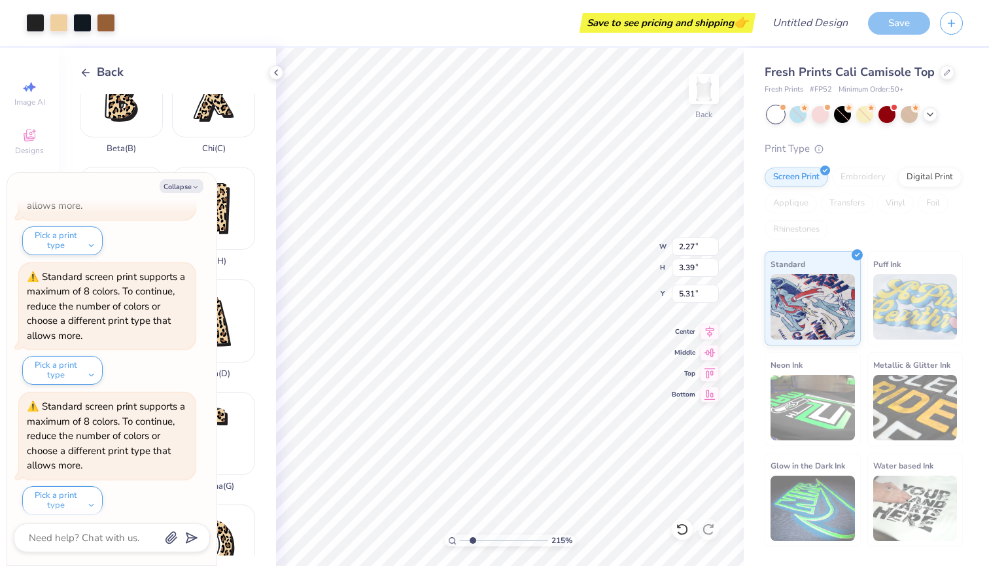
type textarea "x"
type input "3.30"
type textarea "x"
type input "0.69"
type input "0.84"
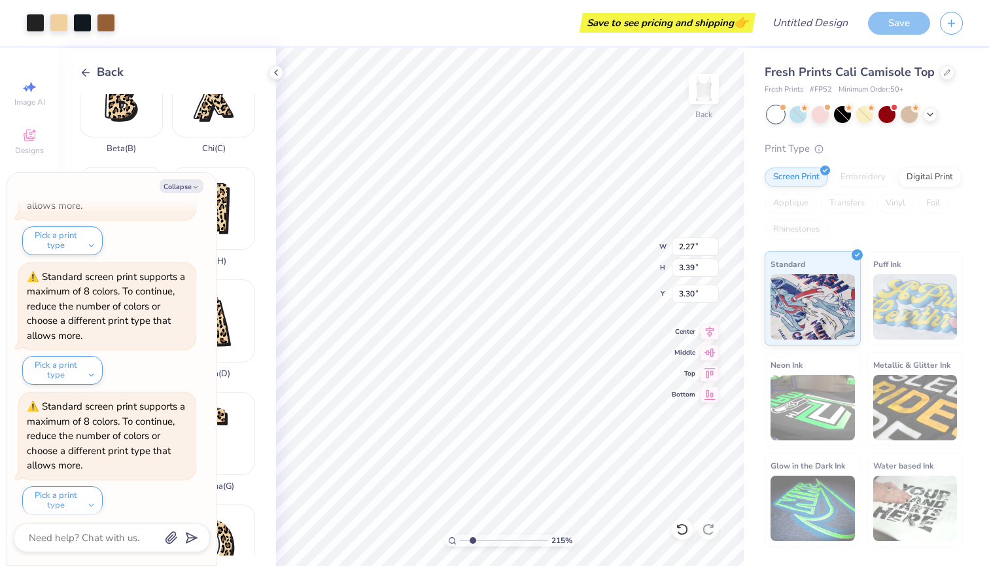
type input "3.01"
type textarea "x"
type input "0.83"
type input "1.23"
type input "5.46"
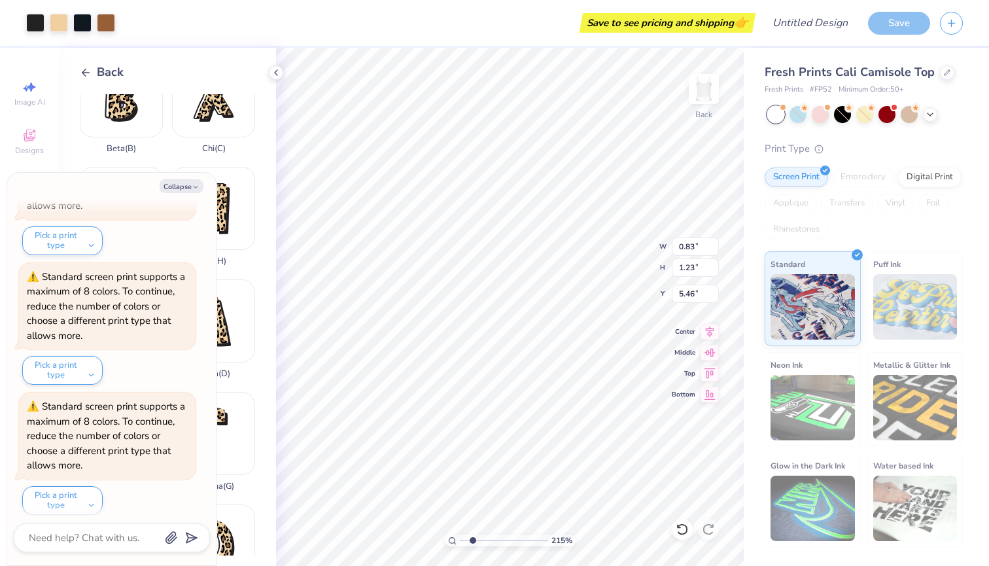
type textarea "x"
type input "2.70"
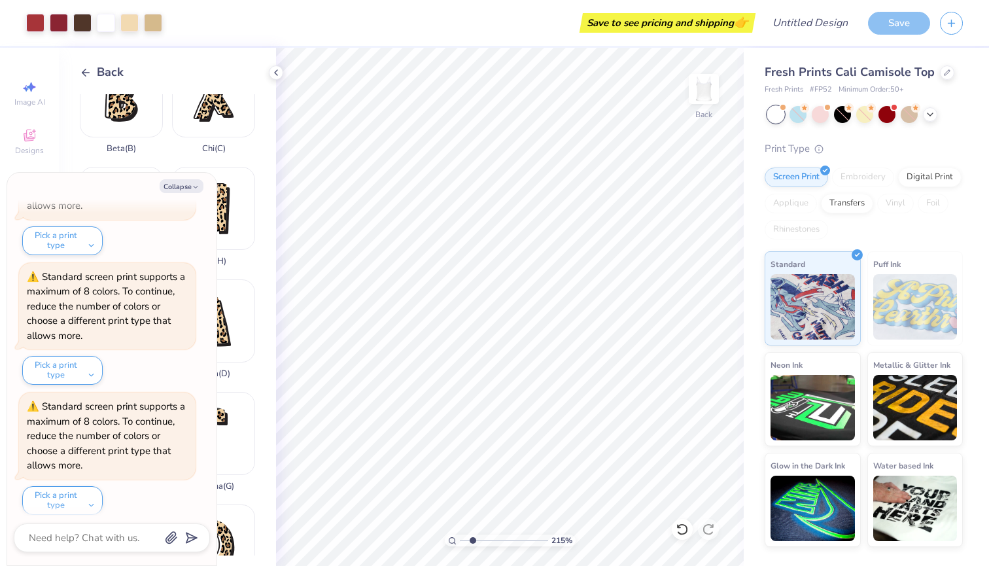
click at [159, 156] on div "Alpha ( A ) Kappa ( K ) Beta ( B ) Chi ( C ) Epsilon ( E ) Eta ( H ) Lambda ( L…" at bounding box center [178, 324] width 196 height 461
click at [187, 188] on button "Collapse" at bounding box center [182, 186] width 44 height 14
type textarea "x"
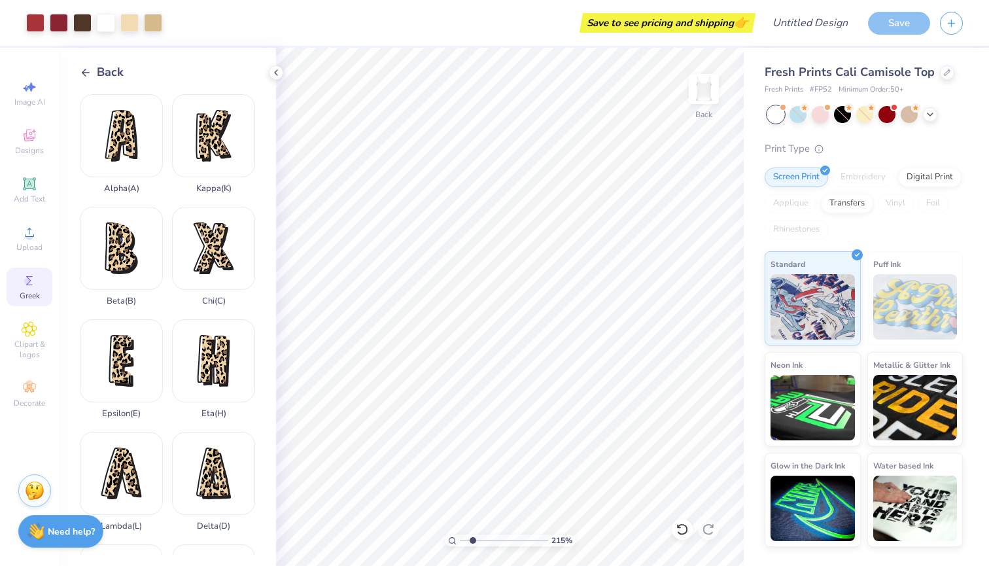
scroll to position [0, 0]
click at [88, 72] on icon at bounding box center [86, 73] width 12 height 12
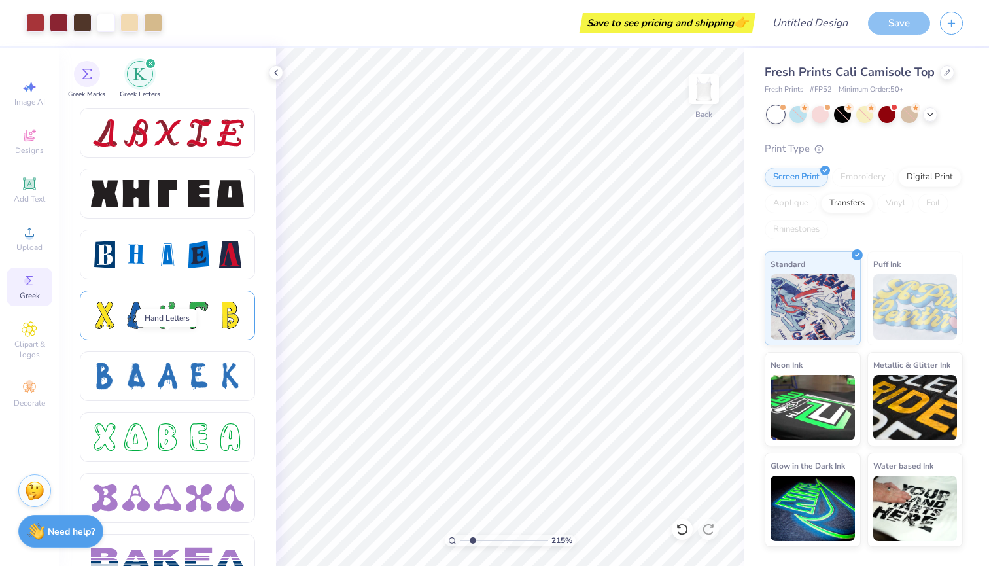
scroll to position [1901, 0]
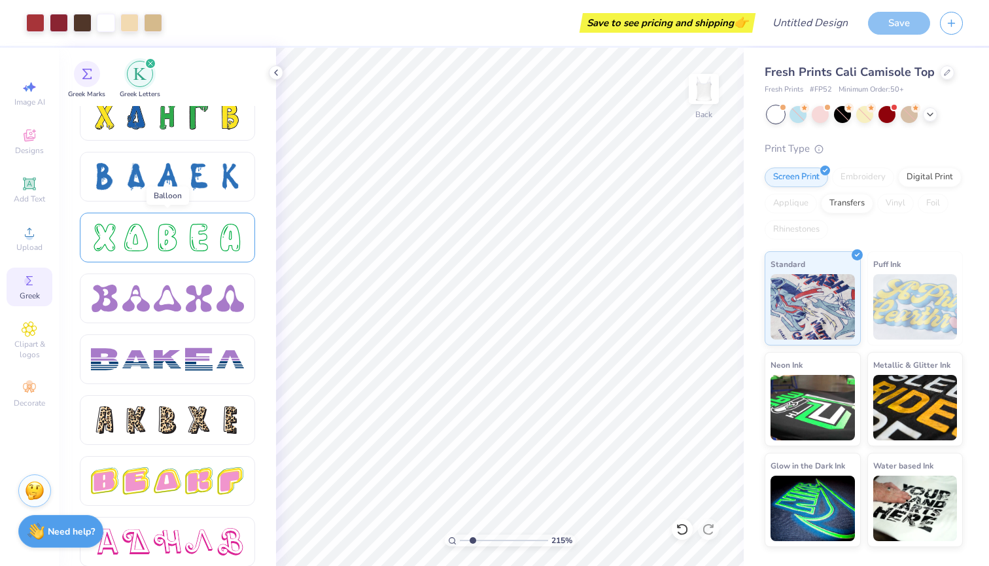
click at [140, 227] on div at bounding box center [135, 237] width 27 height 27
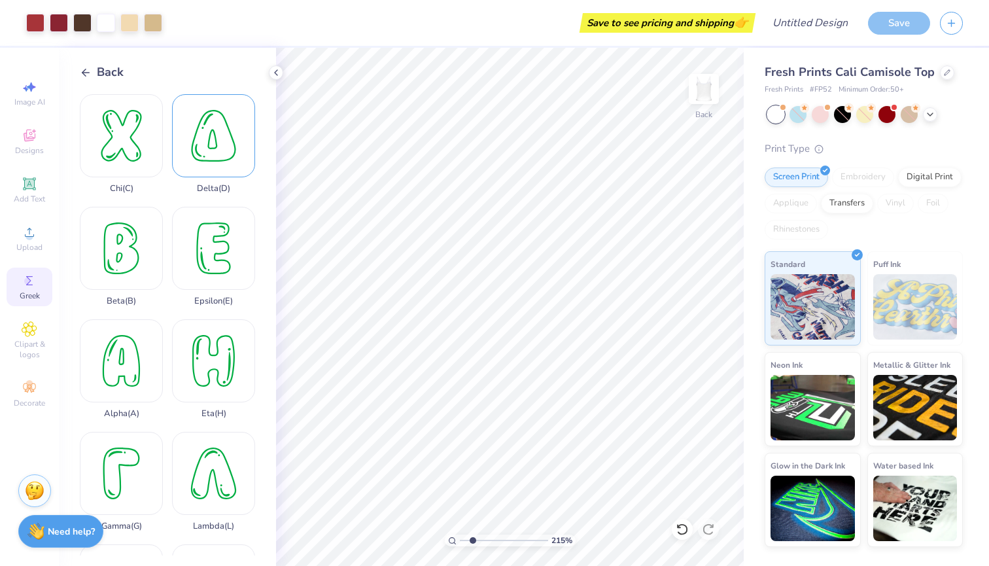
click at [210, 135] on div "Delta ( D )" at bounding box center [213, 143] width 83 height 99
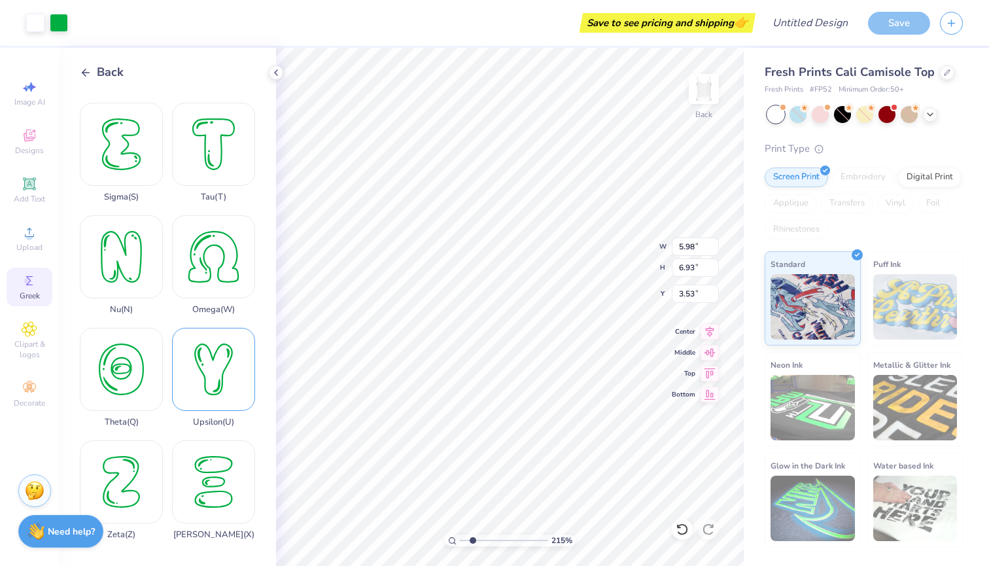
scroll to position [891, 0]
click at [114, 485] on div "Zeta ( Z )" at bounding box center [121, 489] width 83 height 99
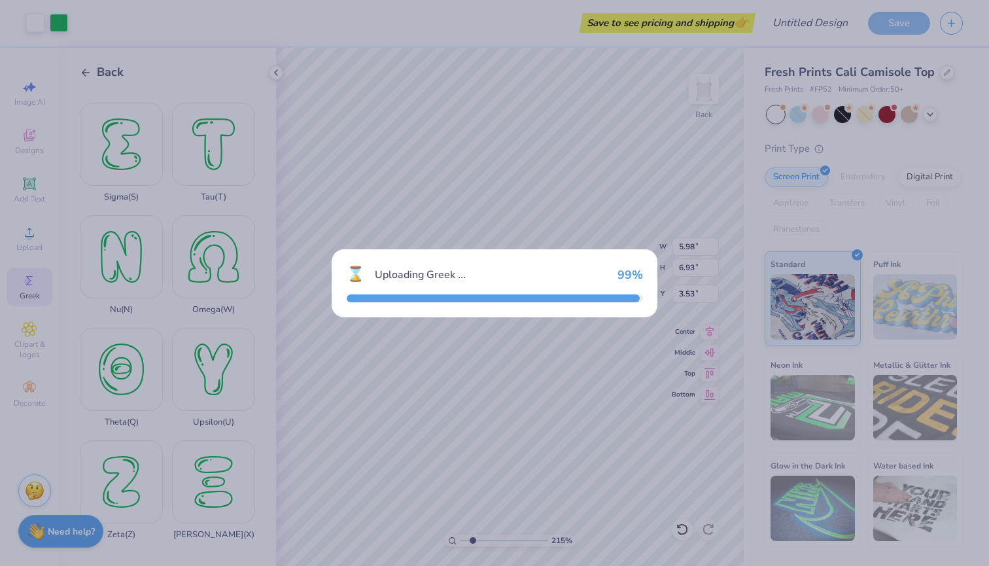
type input "4.99"
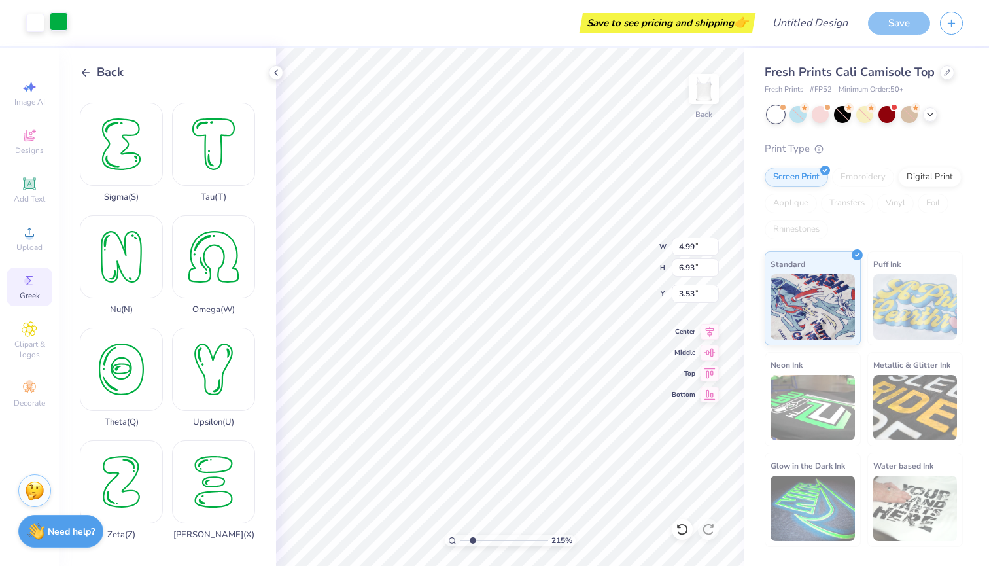
click at [62, 22] on div at bounding box center [59, 21] width 18 height 18
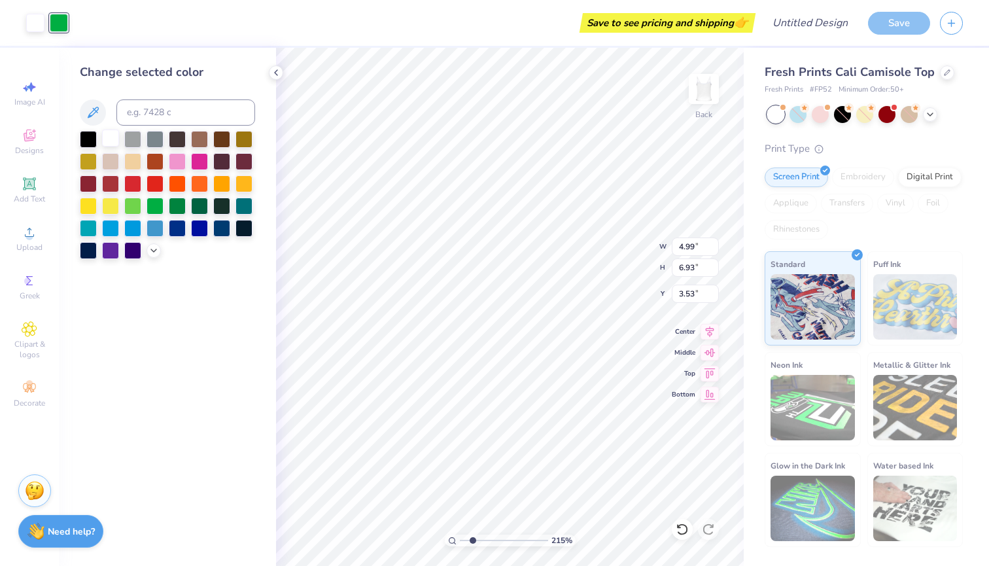
click at [112, 139] on div at bounding box center [110, 137] width 17 height 17
type input "2.20"
type input "5.98"
type input "3.53"
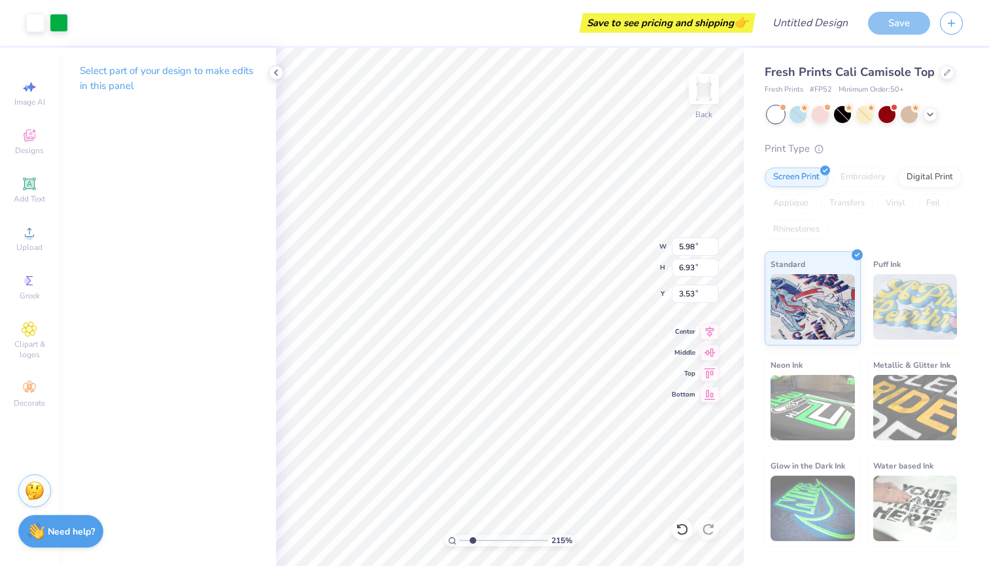
click at [48, 10] on div "Art colors" at bounding box center [34, 23] width 68 height 46
click at [55, 20] on div at bounding box center [59, 21] width 18 height 18
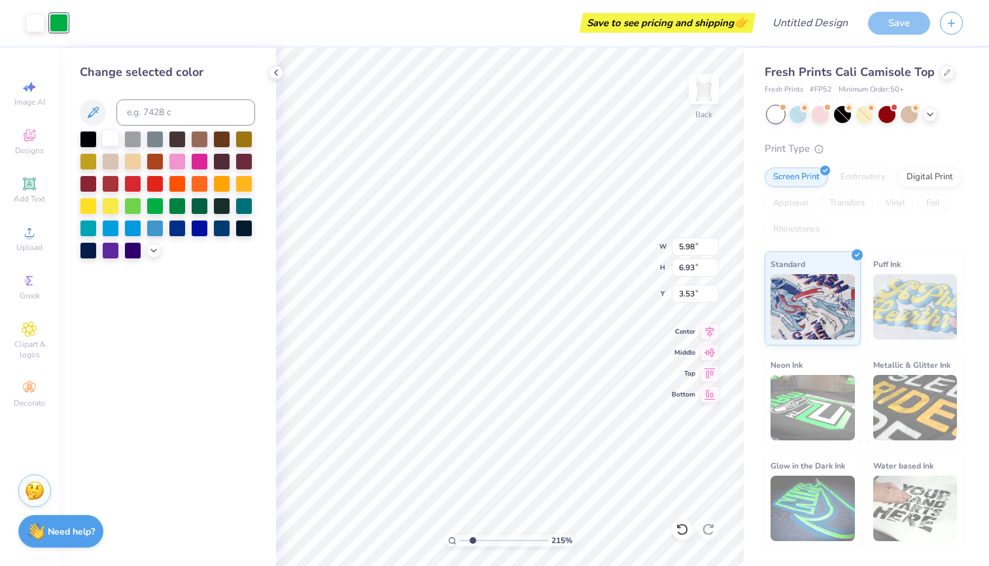
click at [113, 141] on div at bounding box center [110, 137] width 17 height 17
type input "4.99"
type input "2.20"
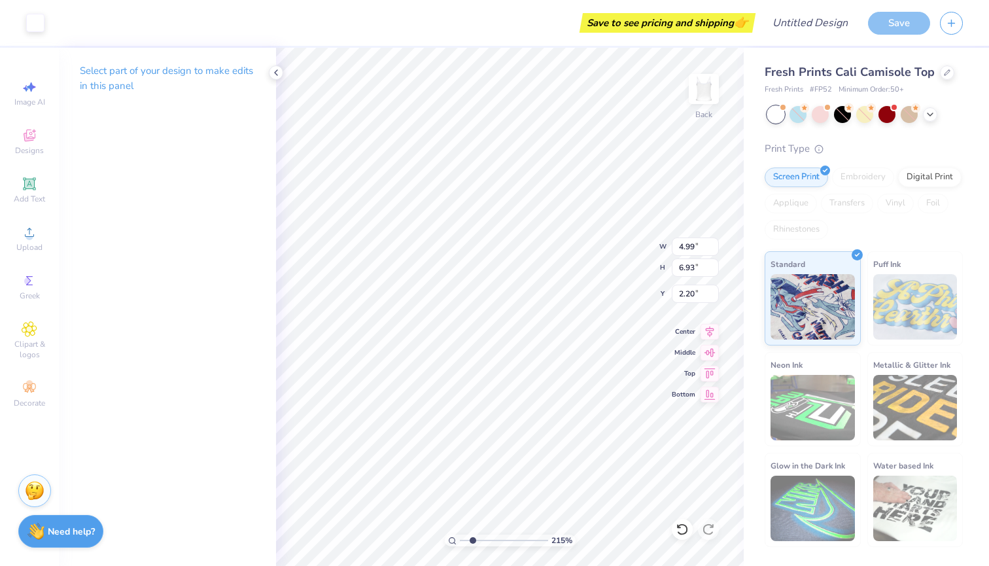
type input "0.87"
type input "1.21"
type input "2.81"
type input "5.98"
type input "6.93"
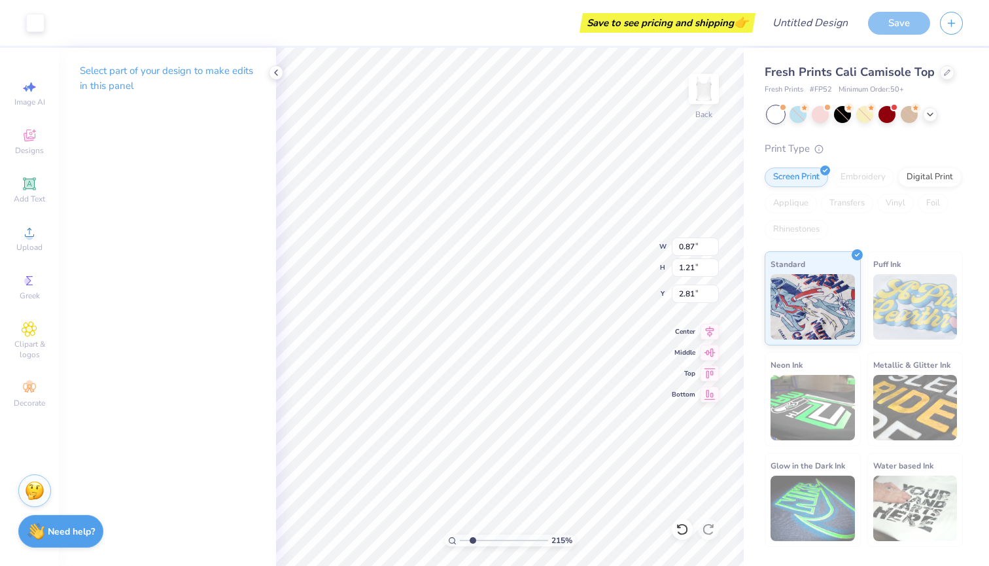
type input "3.53"
type input "0.77"
type input "0.89"
type input "2.36"
type input "0.87"
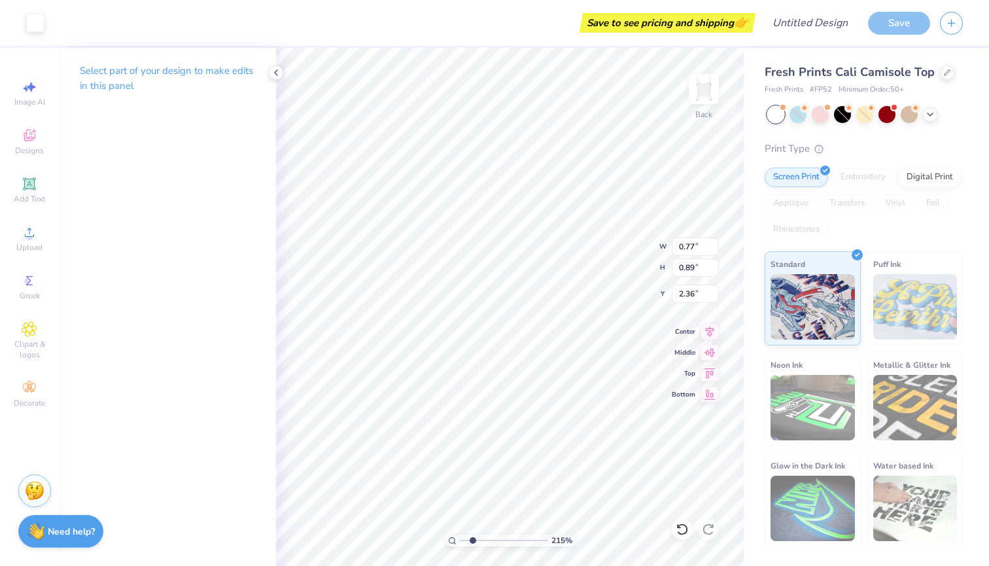
type input "1.21"
type input "2.81"
type input "0.60"
type input "0.83"
type input "4.14"
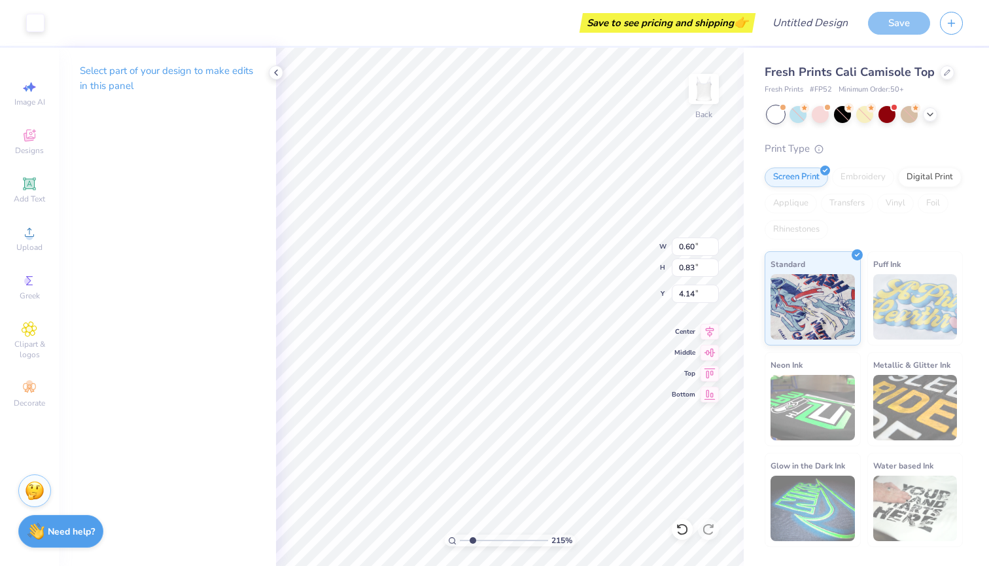
type input "0.77"
type input "0.89"
type input "3.06"
type input "0.93"
type input "3.06"
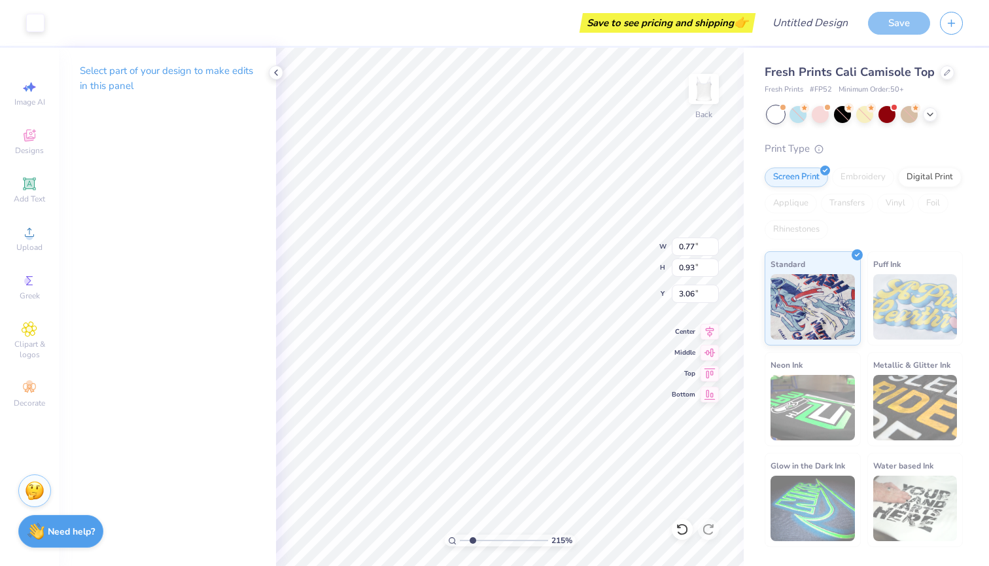
type input "0.60"
type input "0.83"
type input "2.13"
type input "0.77"
type input "0.93"
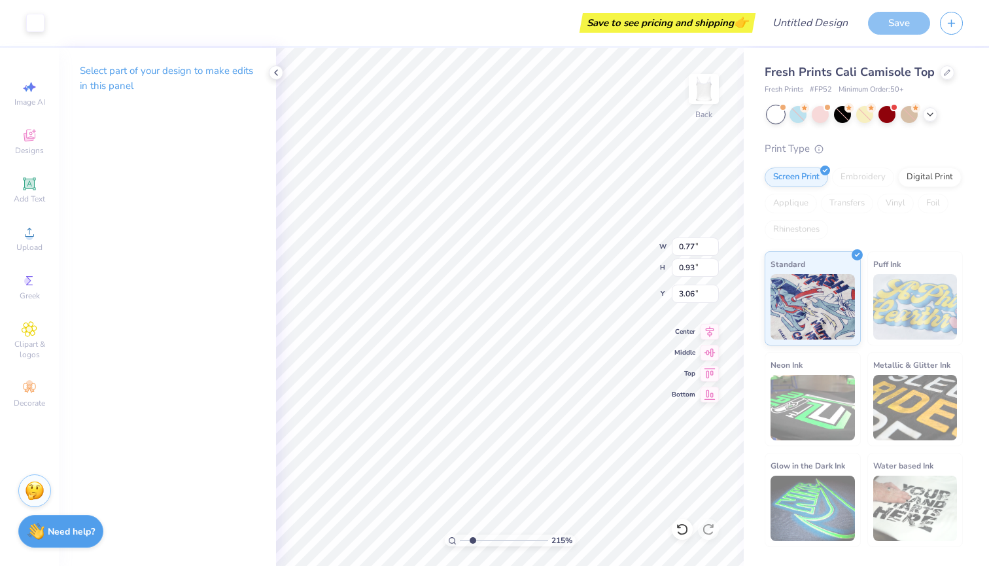
type input "2.96"
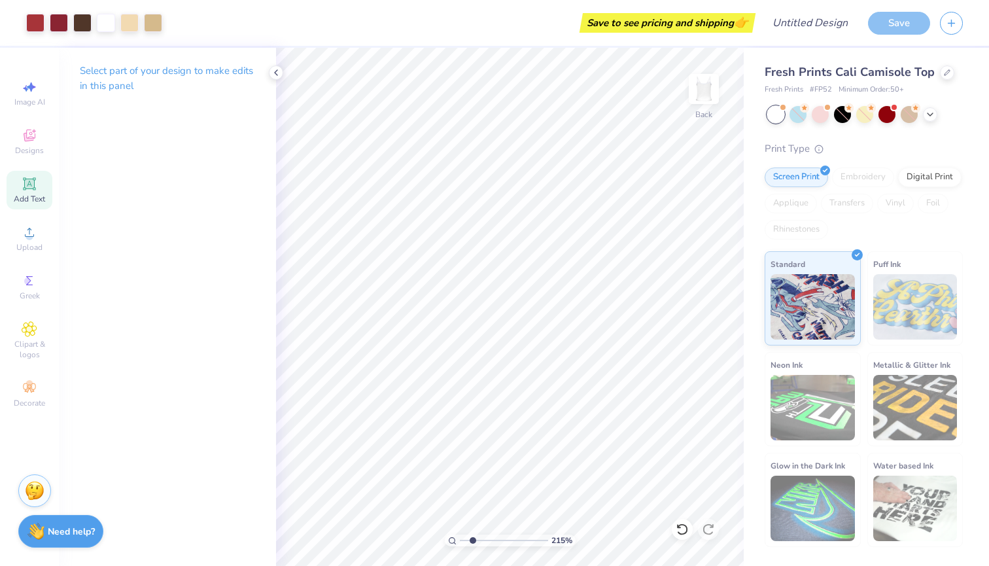
click at [31, 198] on span "Add Text" at bounding box center [29, 199] width 31 height 10
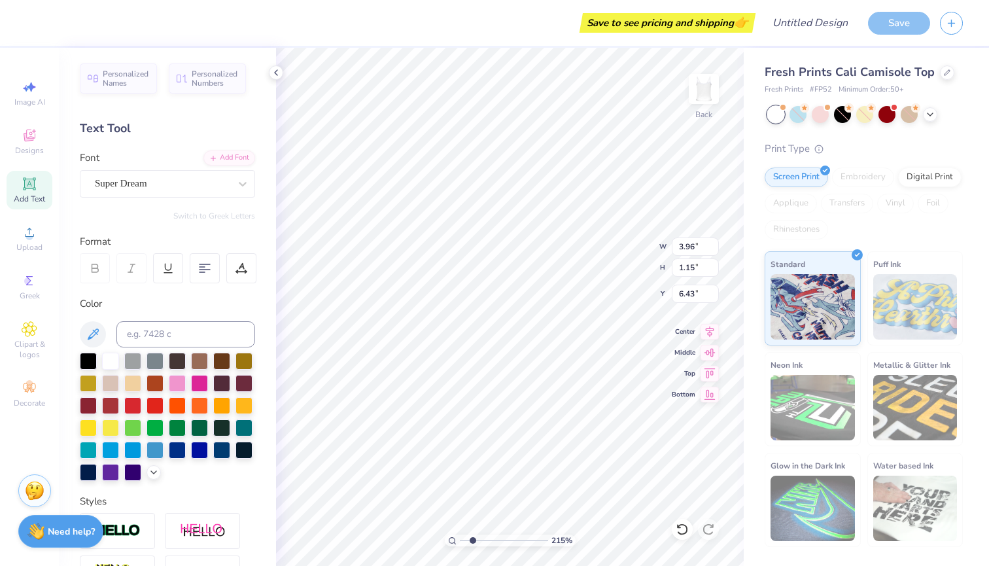
scroll to position [0, 1]
type textarea "delta zeta"
type input "3.43"
type input "0.53"
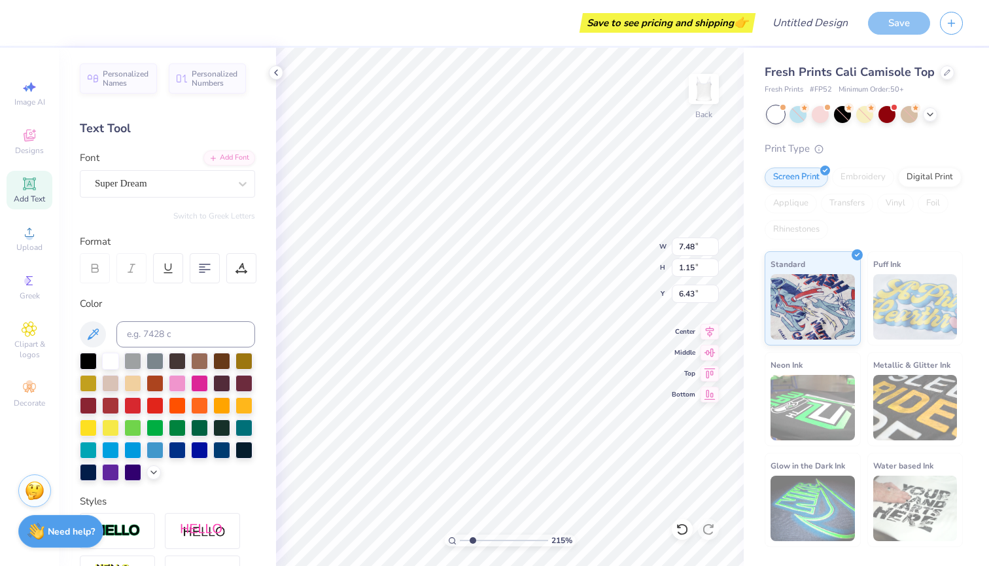
type input "7.05"
type textarea "delta zeta"
click at [709, 334] on icon at bounding box center [710, 329] width 9 height 11
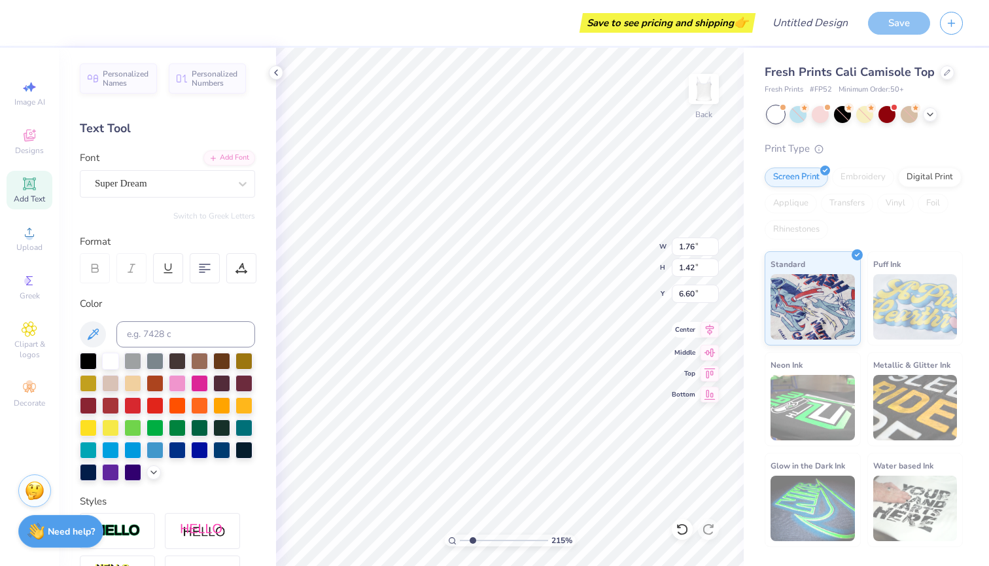
click at [709, 330] on icon at bounding box center [710, 329] width 9 height 11
click at [245, 179] on icon at bounding box center [242, 183] width 13 height 13
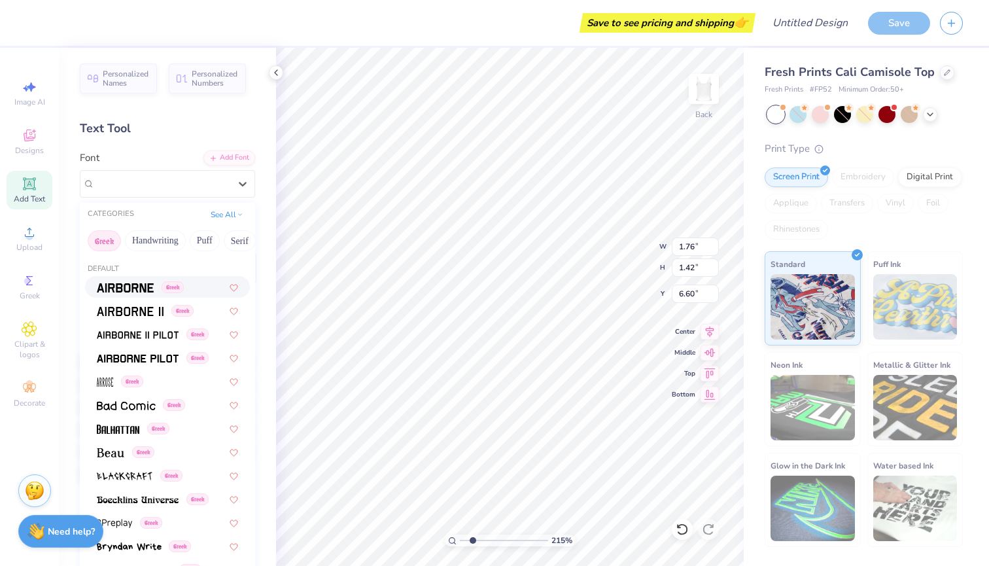
click at [239, 141] on div "Personalized Names Personalized Numbers Text Tool Add Font Font option Airborne…" at bounding box center [167, 307] width 217 height 518
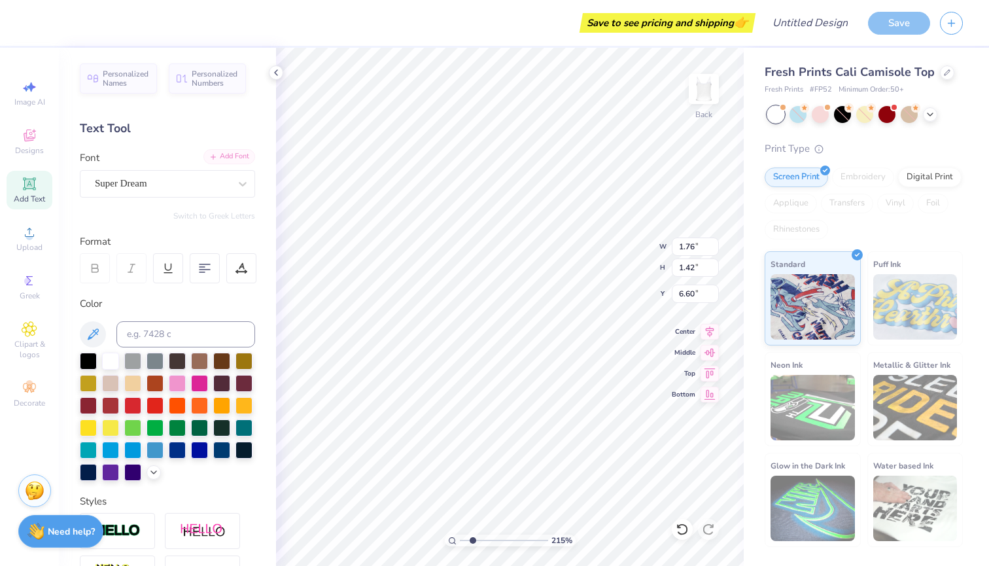
type textarea "delta"
type input "1.07"
type input "0.32"
type input "7.25"
type input "0.98"
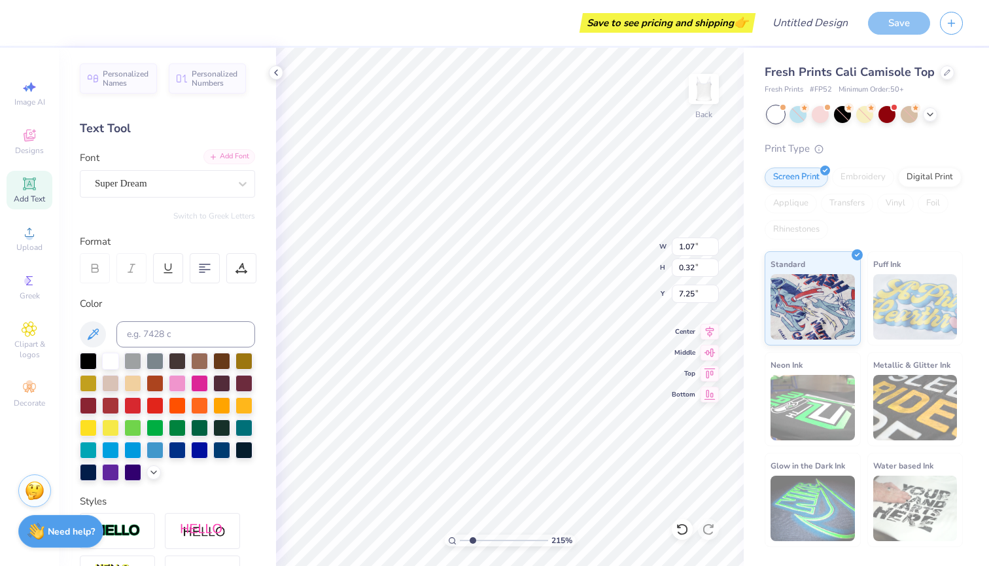
type input "0.72"
type input "2.70"
type input "1.00"
type input "0.67"
type input "2.91"
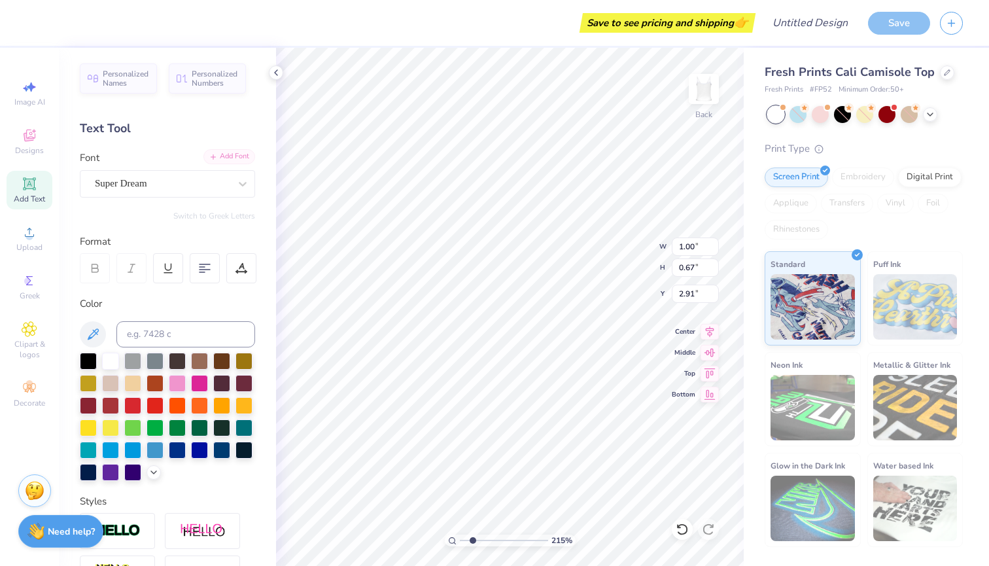
type input "0.91"
type input "0.61"
type input "2.96"
type input "0.93"
type input "0.57"
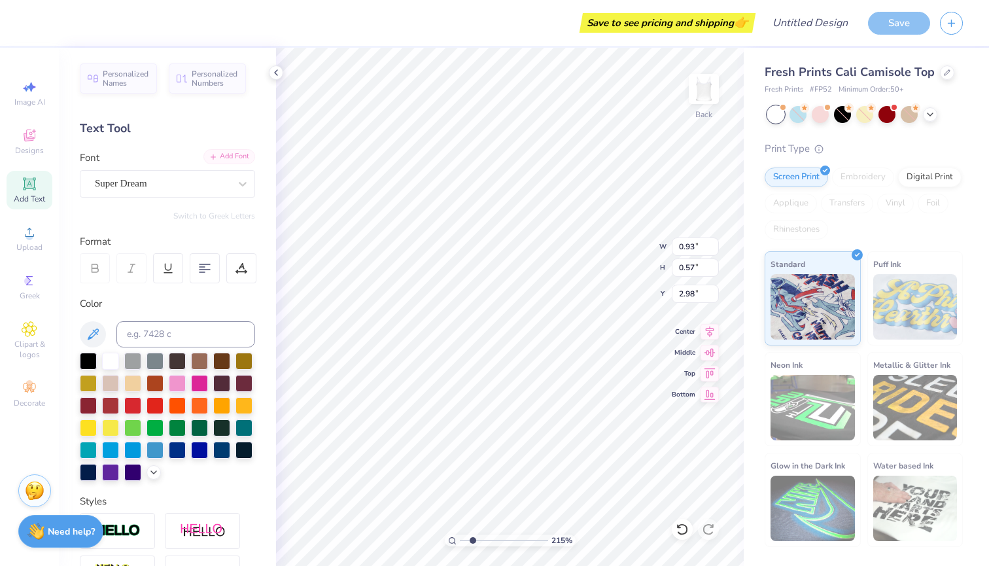
type input "4.27"
type textarea "zeta"
type input "0.79"
type input "0.50"
type input "3.30"
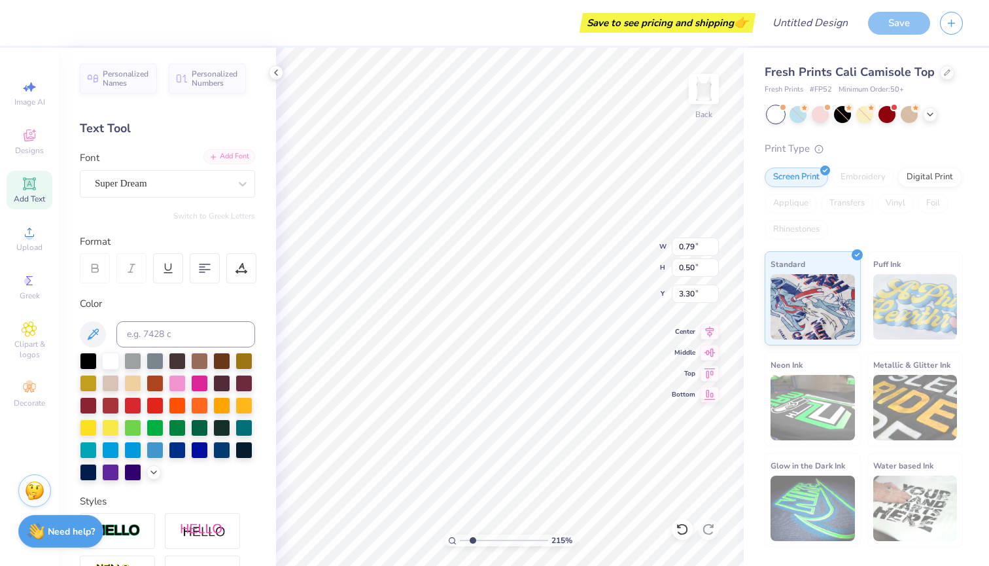
type input "0.93"
type input "0.57"
type input "2.98"
type input "0.66"
type input "0.79"
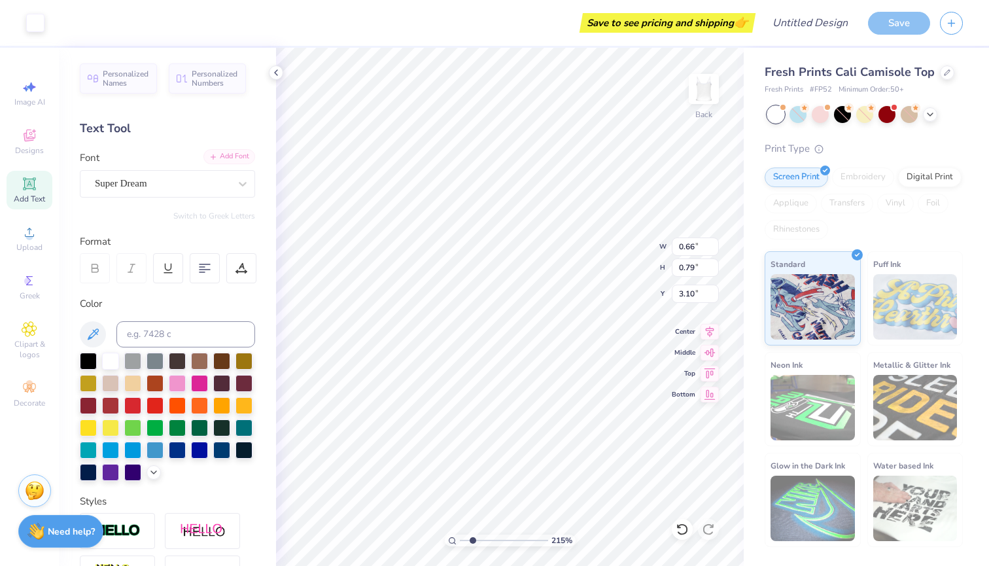
type input "3.00"
type input "0.60"
type input "0.83"
type input "2.15"
type input "0.55"
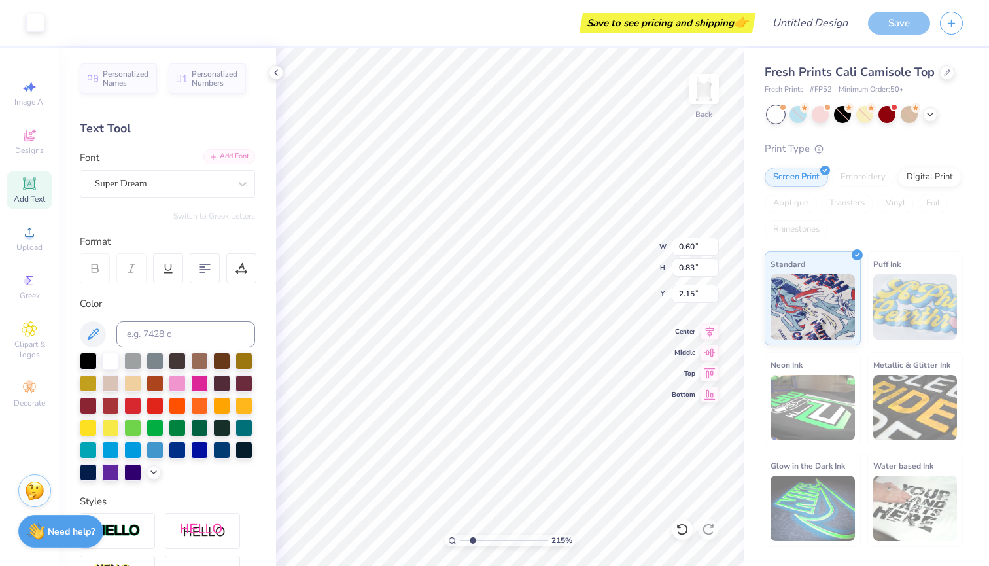
type input "0.77"
type input "2.21"
type input "1.84"
type input "2.20"
type input "2.38"
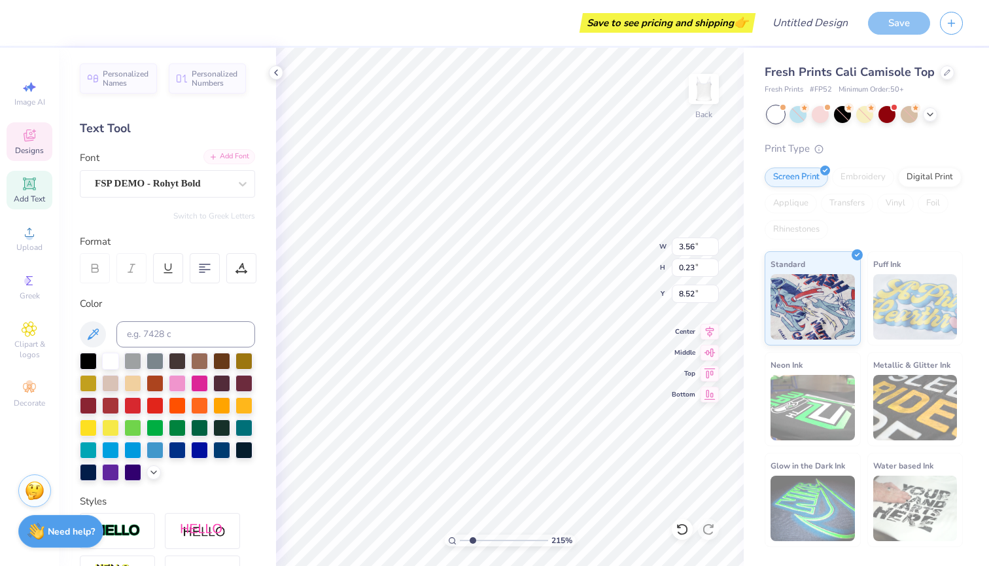
scroll to position [0, 3]
type textarea "DELTA ZETA"
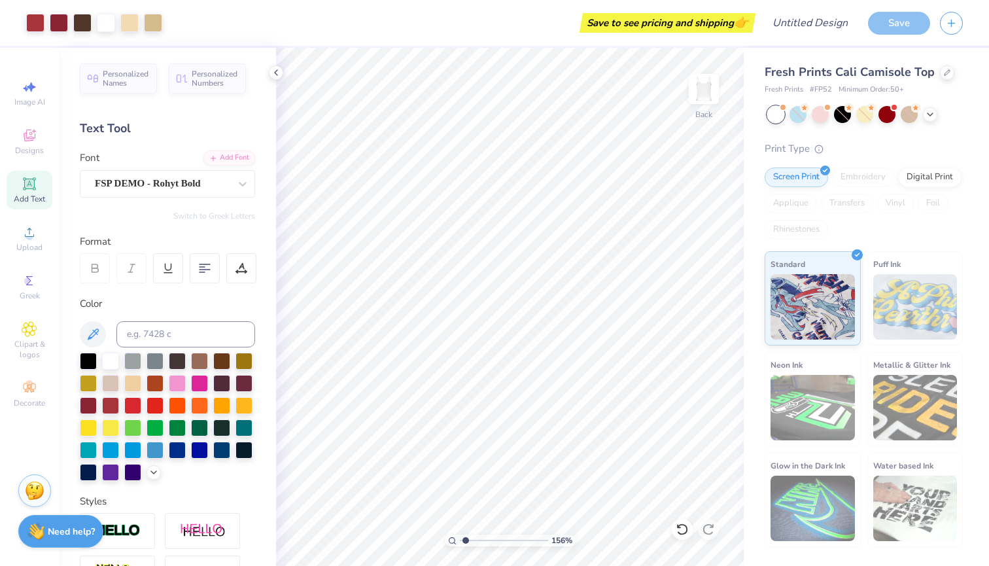
type input "1.34"
click at [466, 542] on input "range" at bounding box center [504, 540] width 88 height 12
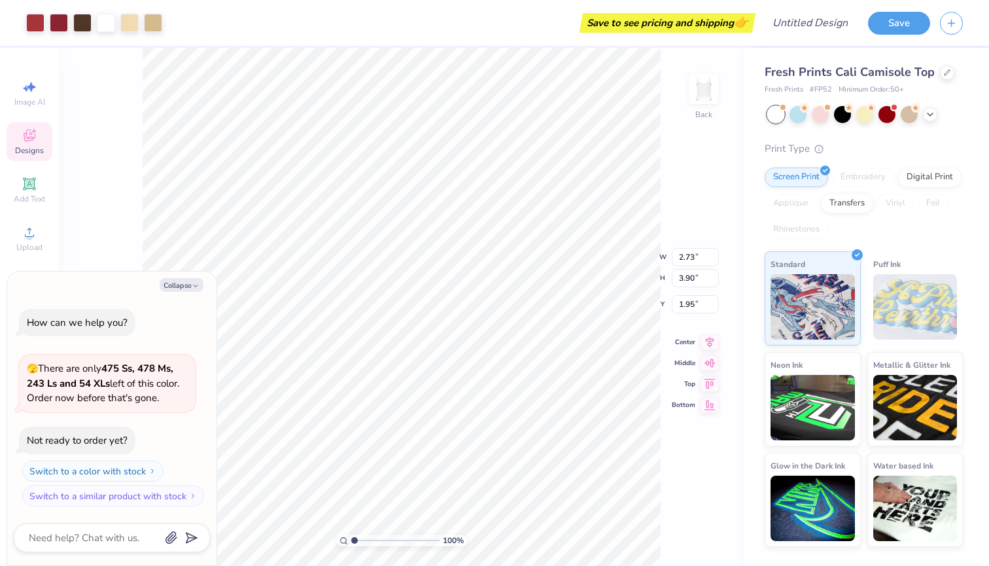
type textarea "x"
type input "5.48"
type input "7.83"
type textarea "x"
type input "0.25"
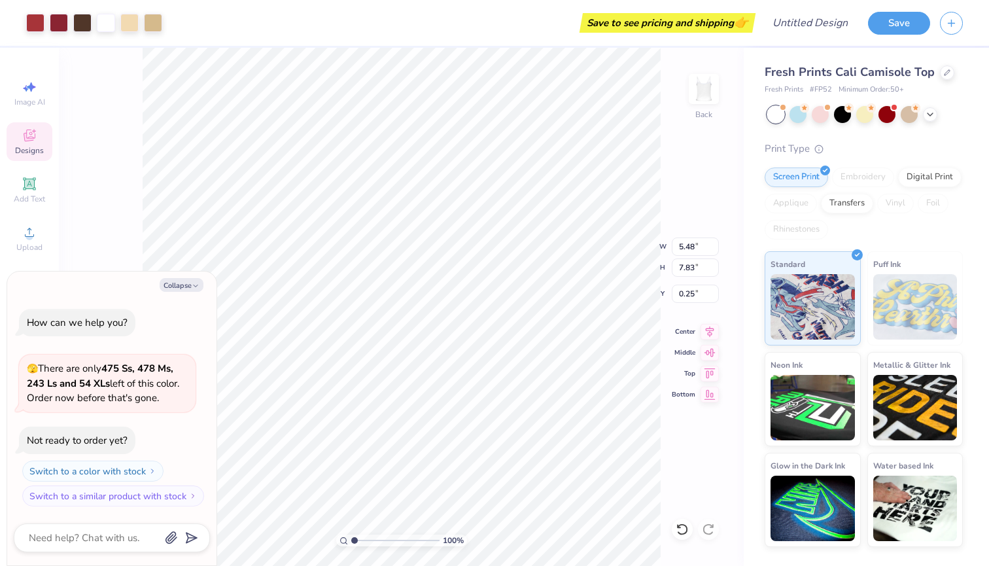
type textarea "x"
type input "8.64"
type input "12.35"
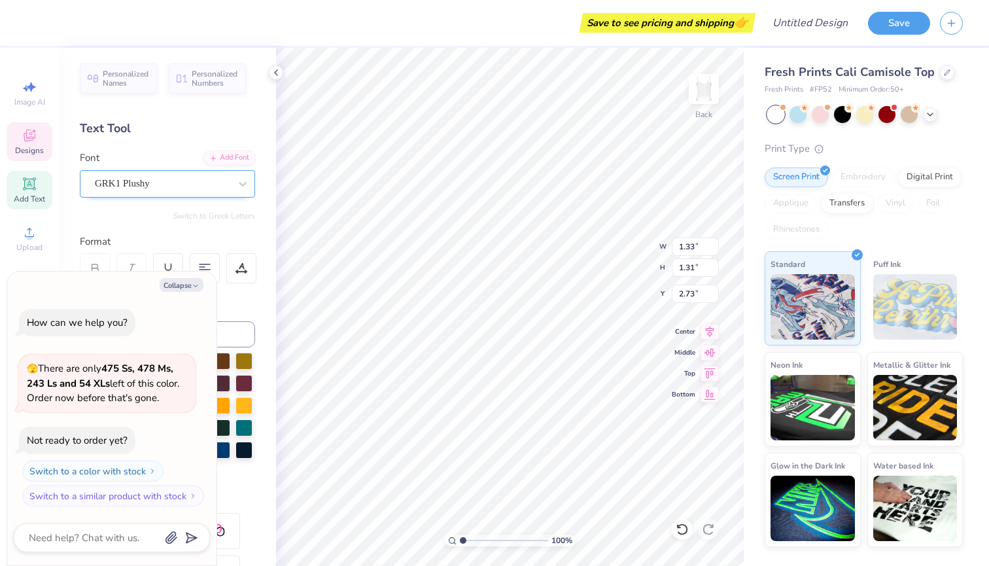
click at [188, 188] on div "GRK1 Plushy" at bounding box center [162, 183] width 137 height 20
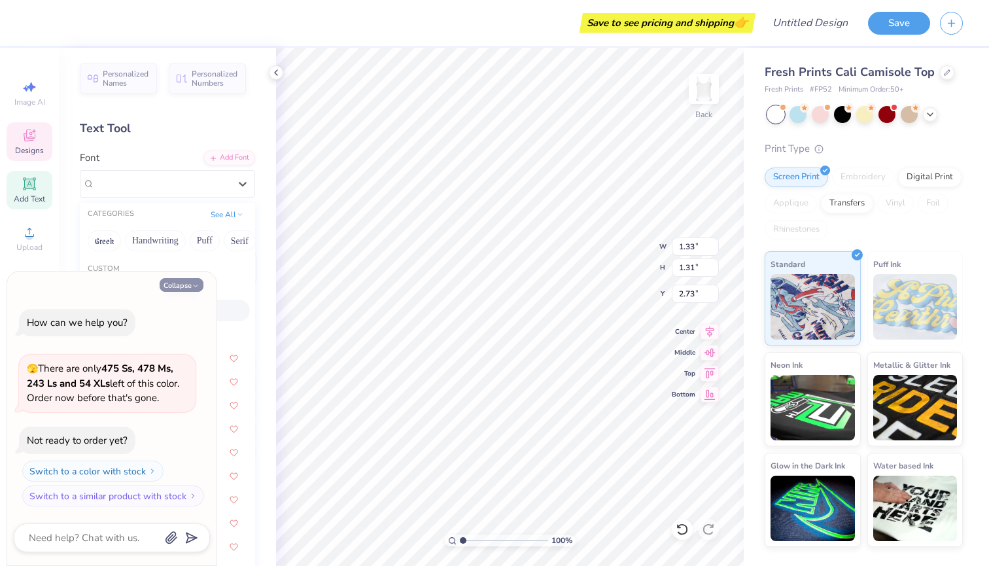
click at [185, 286] on button "Collapse" at bounding box center [182, 285] width 44 height 14
type textarea "x"
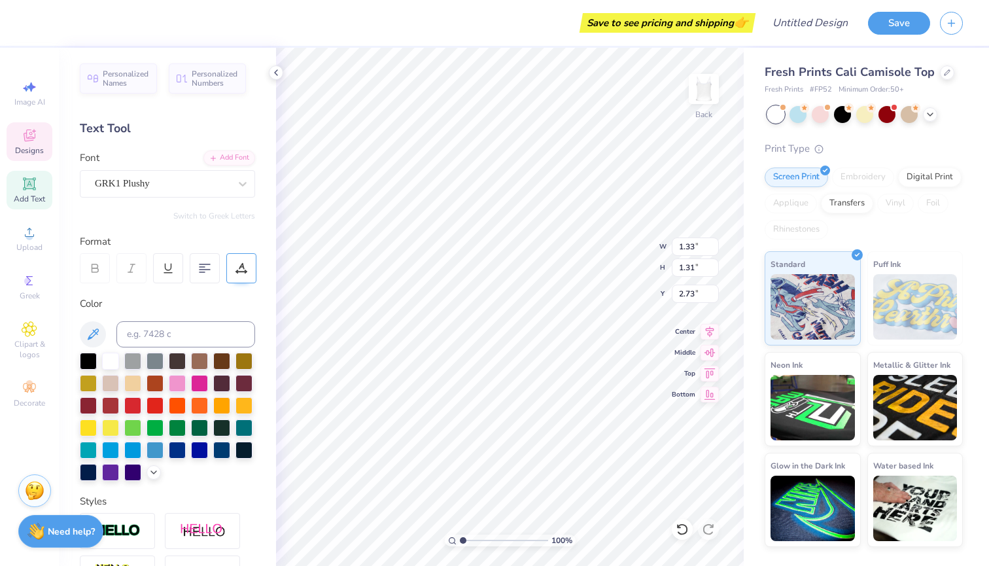
type input "1.36"
type input "1.39"
type input "2.63"
type textarea "phi"
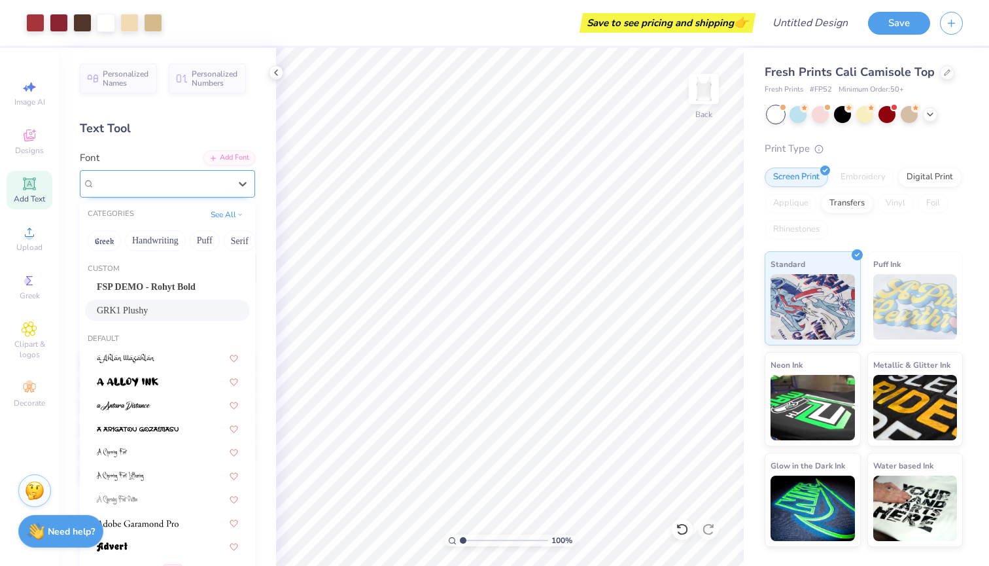
click at [185, 184] on div "GRK1 Plushy" at bounding box center [162, 183] width 137 height 20
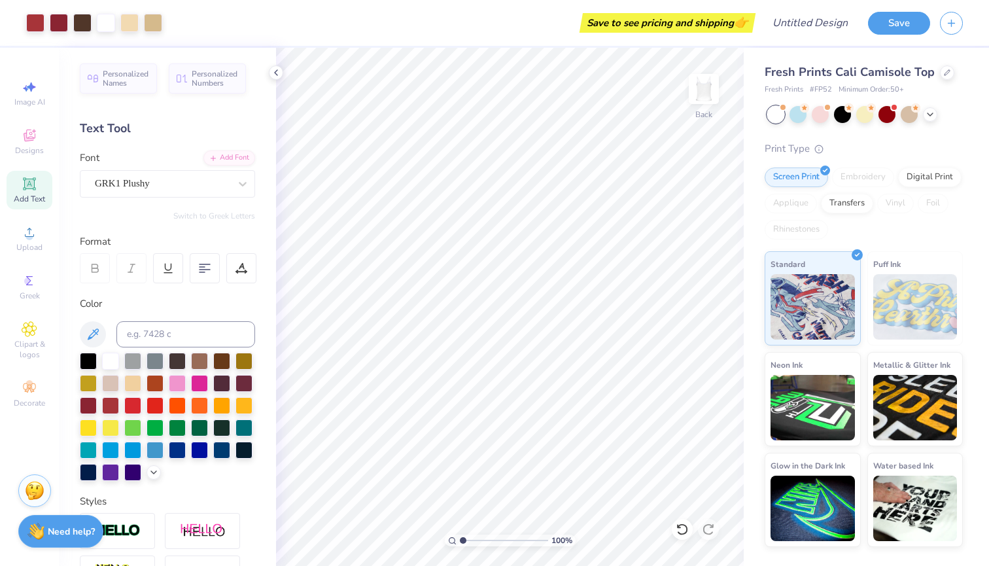
click at [186, 148] on div "Personalized Names Personalized Numbers Text Tool Add Font Font GRK1 Plushy Swi…" at bounding box center [167, 307] width 217 height 518
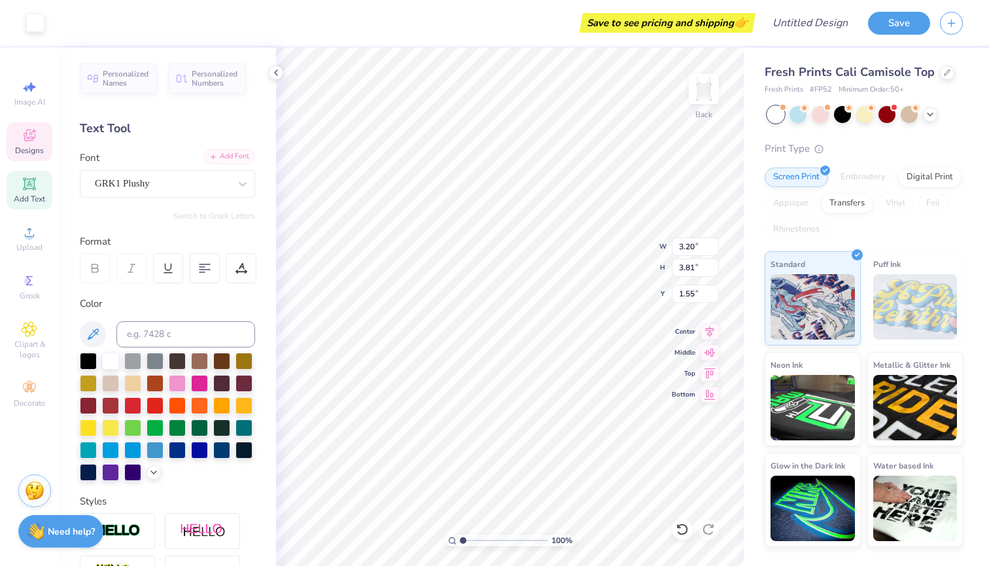
type input "1.19"
type input "1.17"
type input "1.46"
type textarea "s"
type input "1.33"
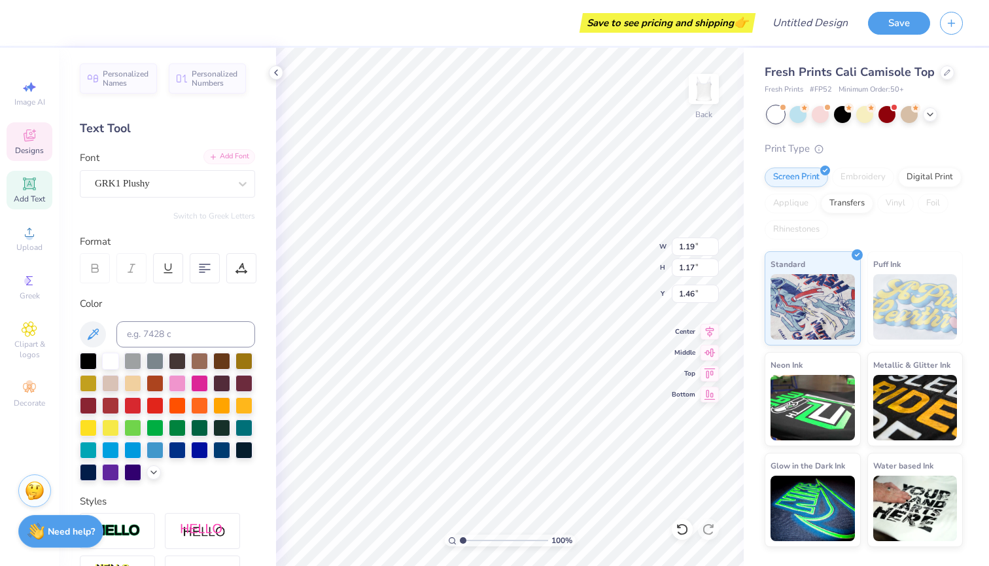
type input "1.31"
type input "2.73"
click at [30, 301] on div "Greek" at bounding box center [30, 286] width 46 height 39
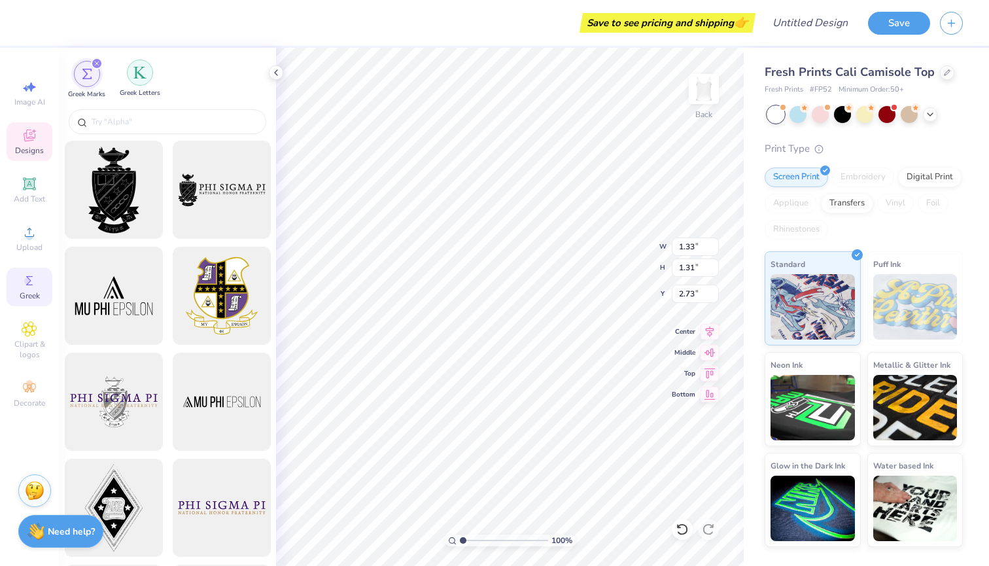
click at [139, 81] on div "filter for Greek Letters" at bounding box center [140, 73] width 26 height 26
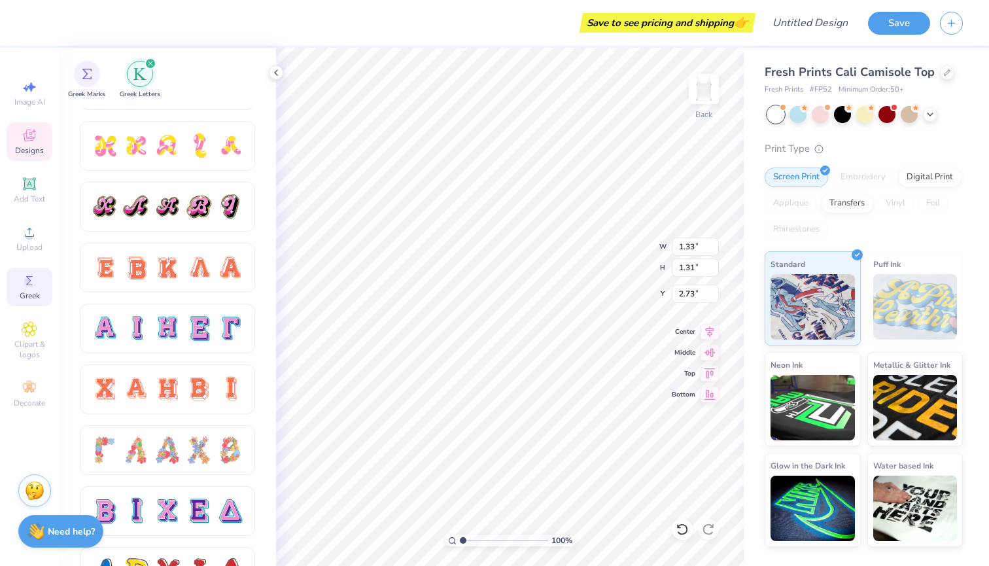
scroll to position [715, 0]
click at [172, 262] on div at bounding box center [167, 266] width 27 height 27
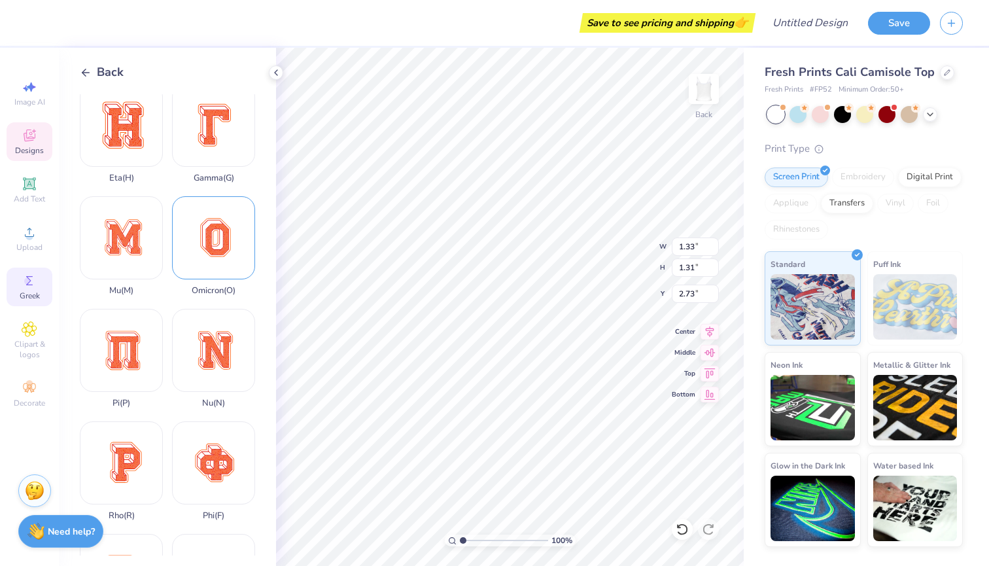
scroll to position [648, 0]
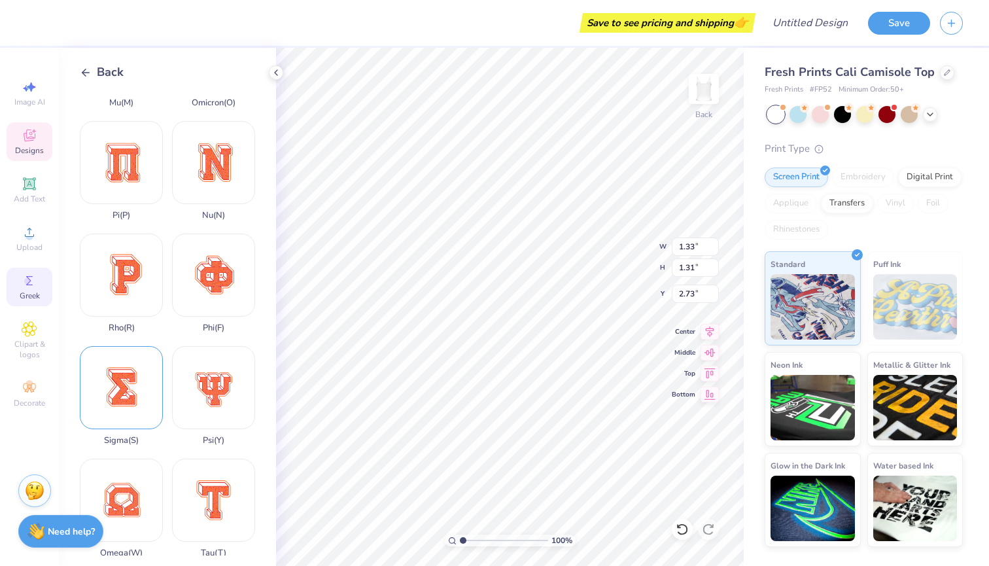
click at [139, 401] on div "Sigma ( S )" at bounding box center [121, 395] width 83 height 99
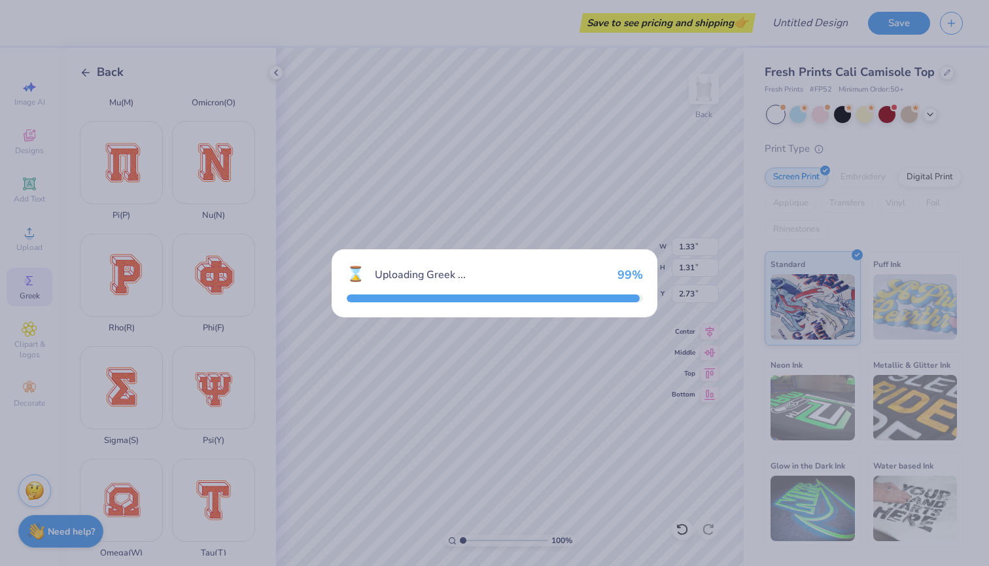
type input "9.24"
type input "11.87"
type input "1.07"
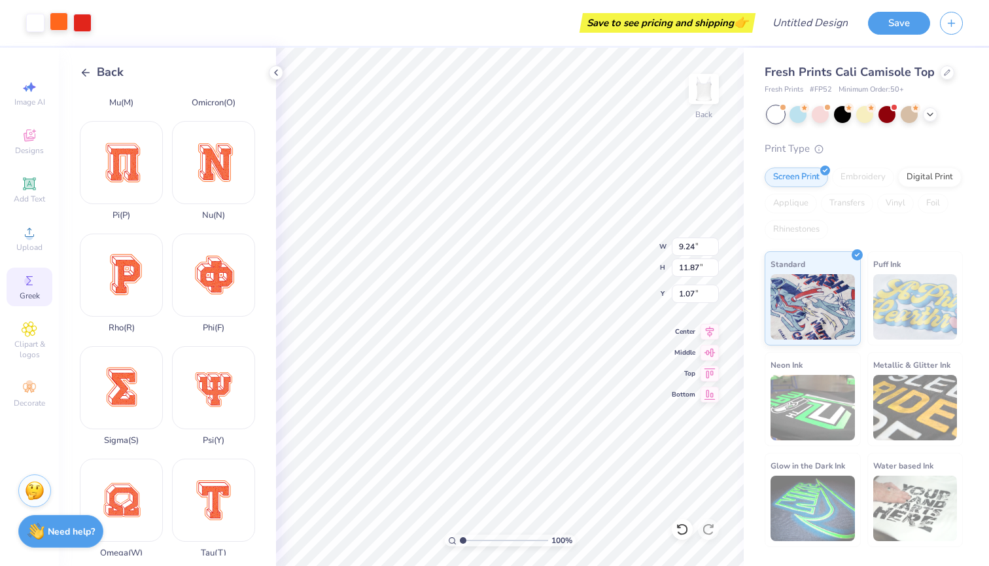
click at [61, 19] on div at bounding box center [59, 21] width 18 height 18
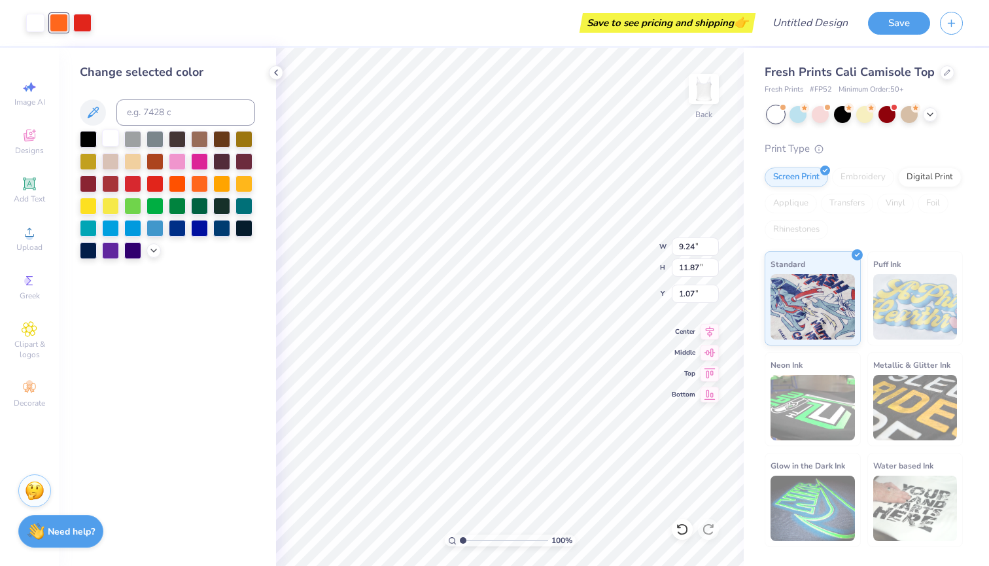
click at [110, 138] on div at bounding box center [110, 137] width 17 height 17
click at [60, 19] on div at bounding box center [59, 21] width 18 height 18
click at [113, 143] on div at bounding box center [110, 137] width 17 height 17
type input "3.83"
type input "4.92"
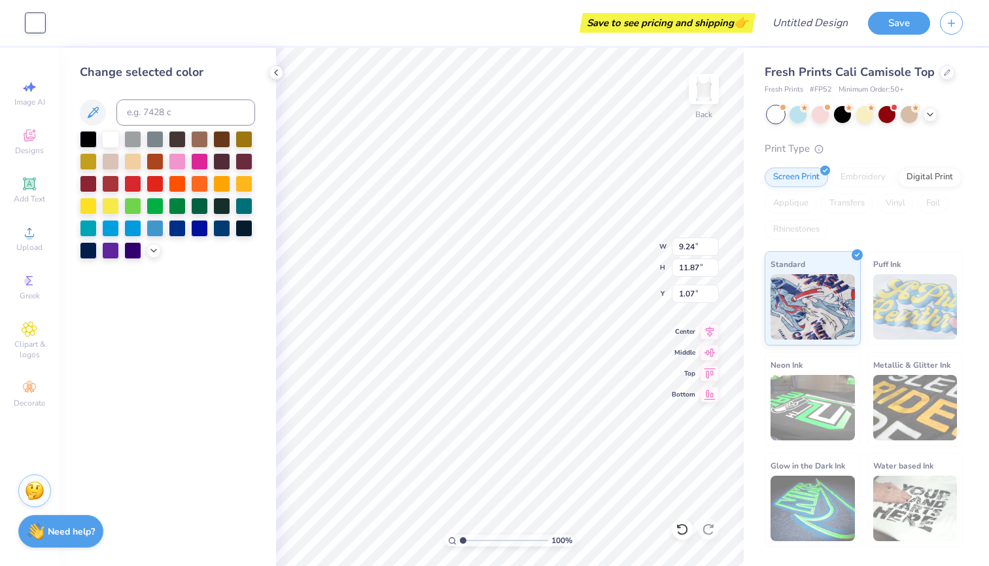
type input "8.01"
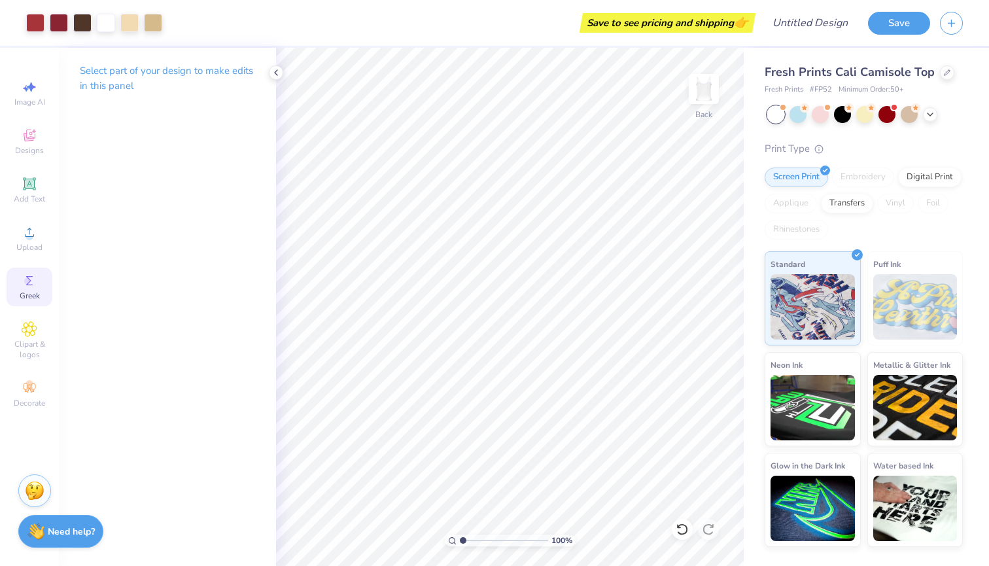
click at [33, 292] on span "Greek" at bounding box center [30, 295] width 20 height 10
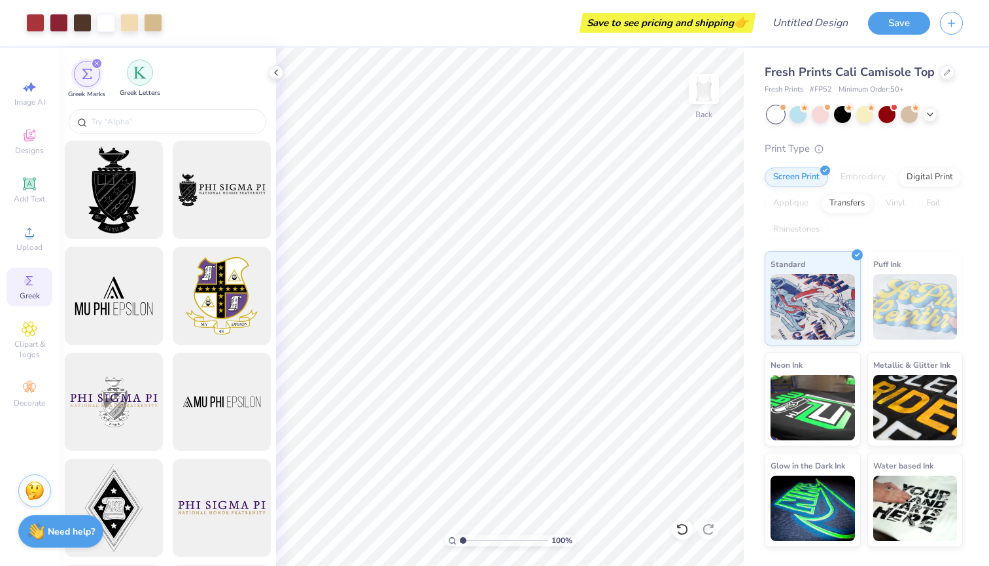
click at [135, 84] on div "filter for Greek Letters" at bounding box center [140, 73] width 26 height 26
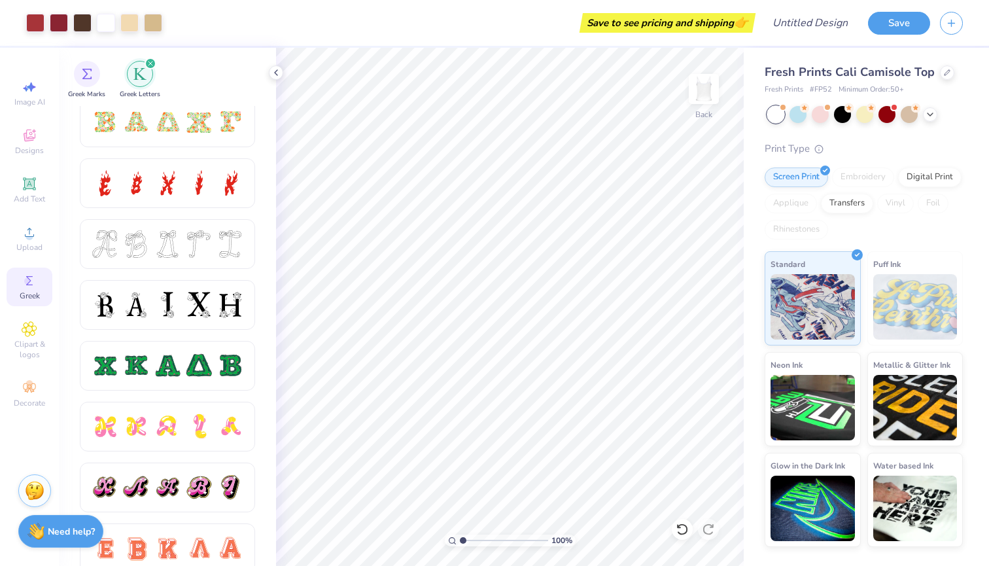
scroll to position [424, 0]
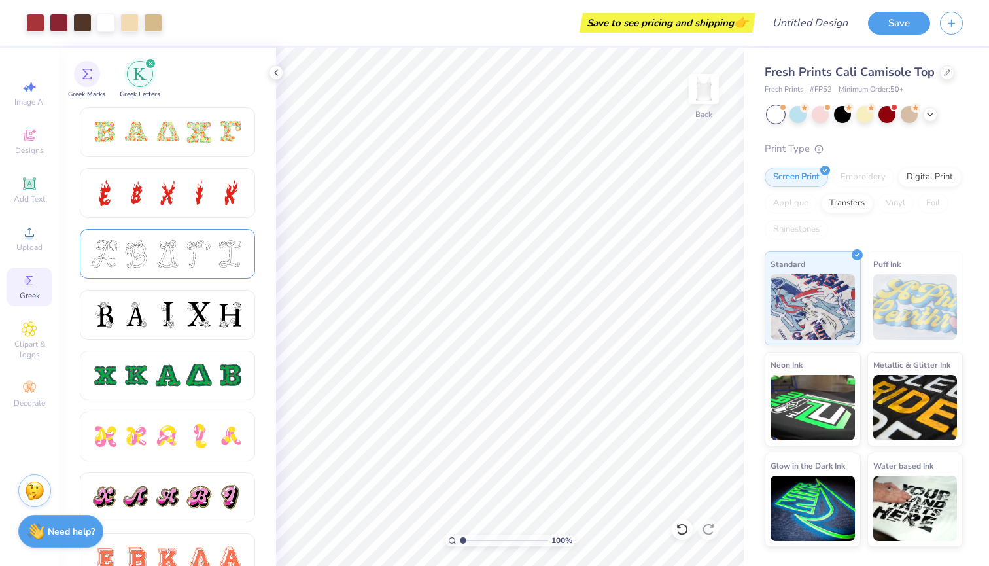
click at [158, 250] on div at bounding box center [167, 253] width 27 height 27
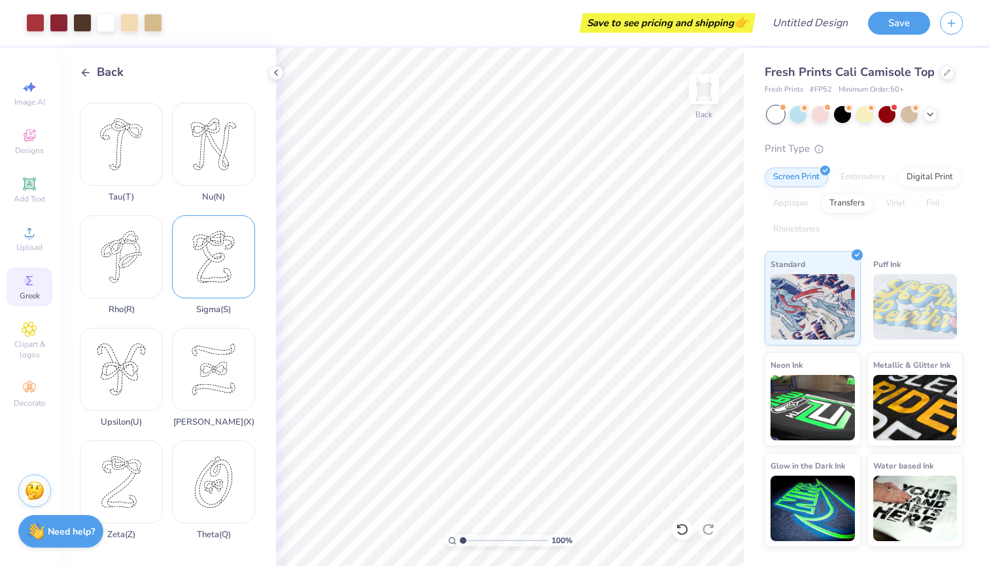
scroll to position [891, 0]
click at [215, 267] on div "Sigma ( S )" at bounding box center [213, 264] width 83 height 99
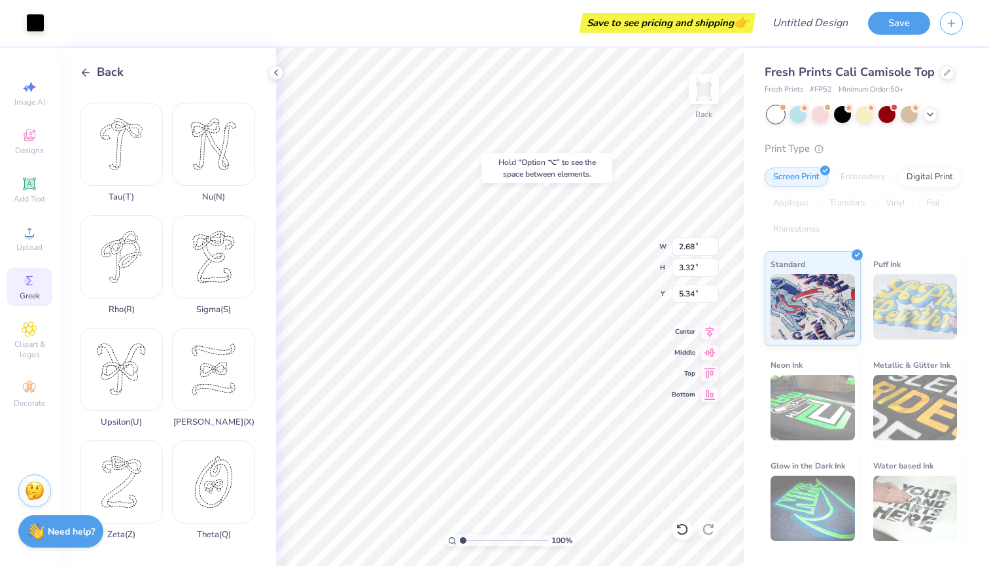
type input "0.49"
click at [32, 25] on div at bounding box center [35, 21] width 18 height 18
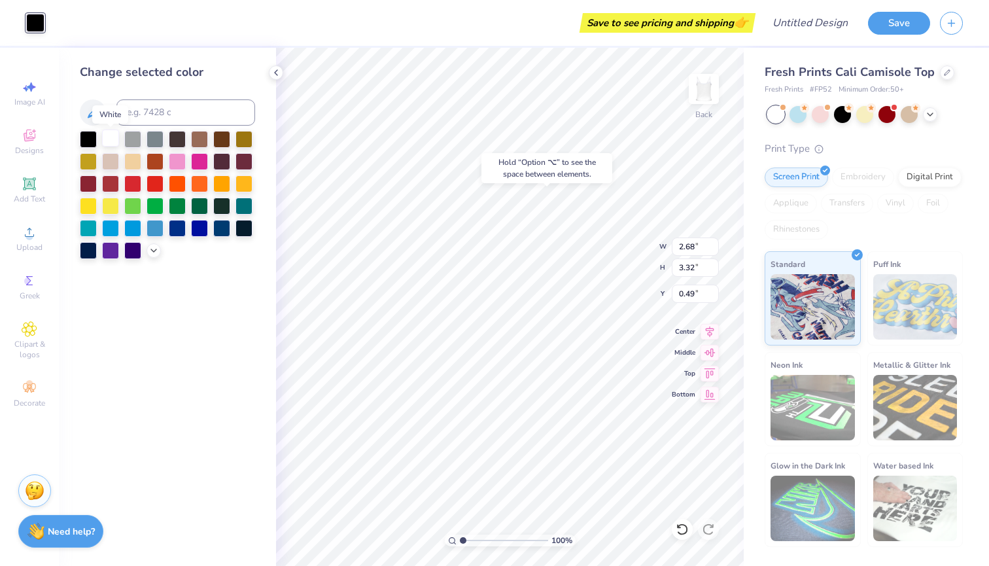
click at [108, 143] on div at bounding box center [110, 137] width 17 height 17
type input "1.33"
type input "1.31"
type input "2.73"
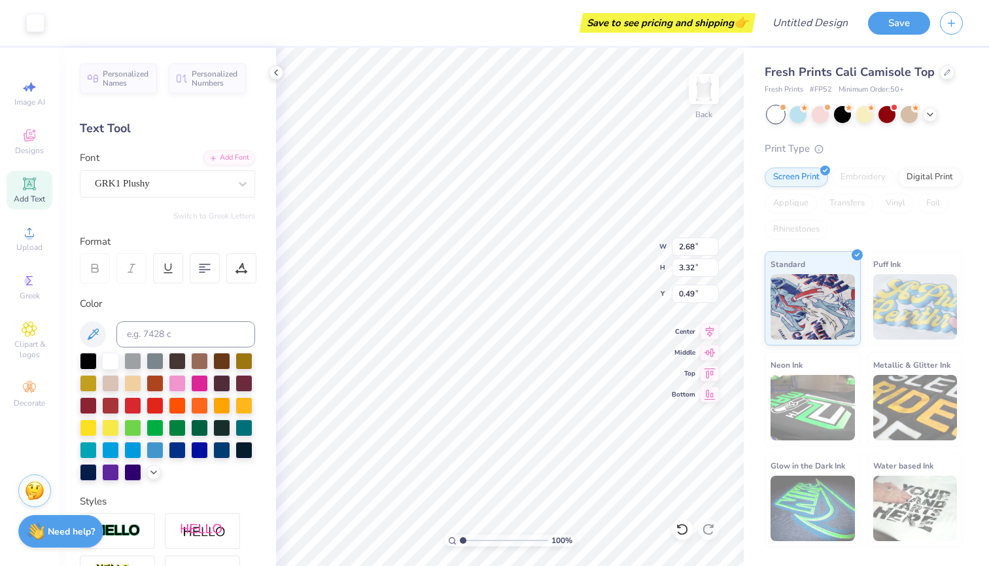
type input "1.28"
type input "1.59"
type input "2.54"
type input "1.50"
type input "1.70"
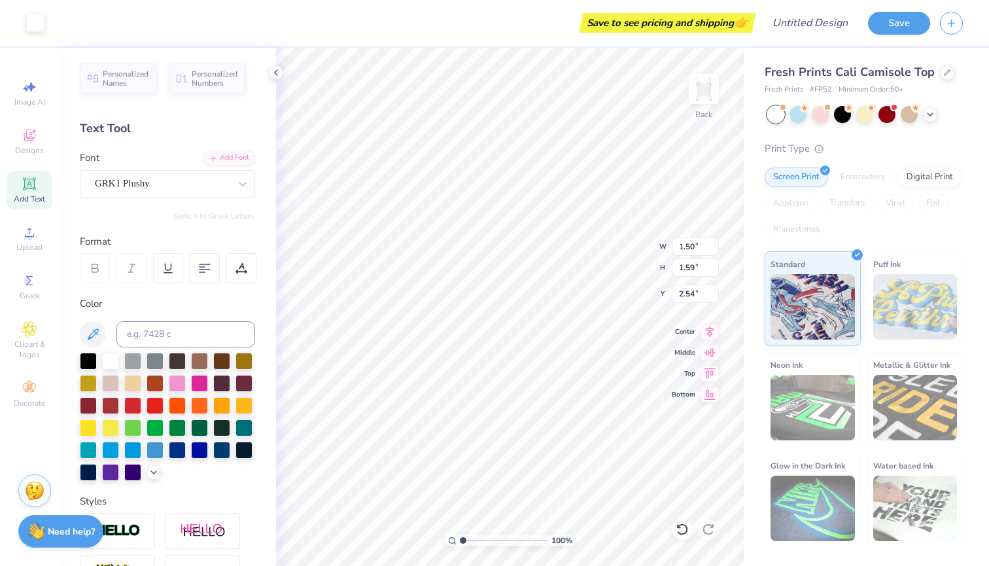
type input "2.51"
click at [194, 75] on span "Personalized Numbers" at bounding box center [215, 76] width 46 height 18
type input "2.78"
type input "2.00"
type input "6.00"
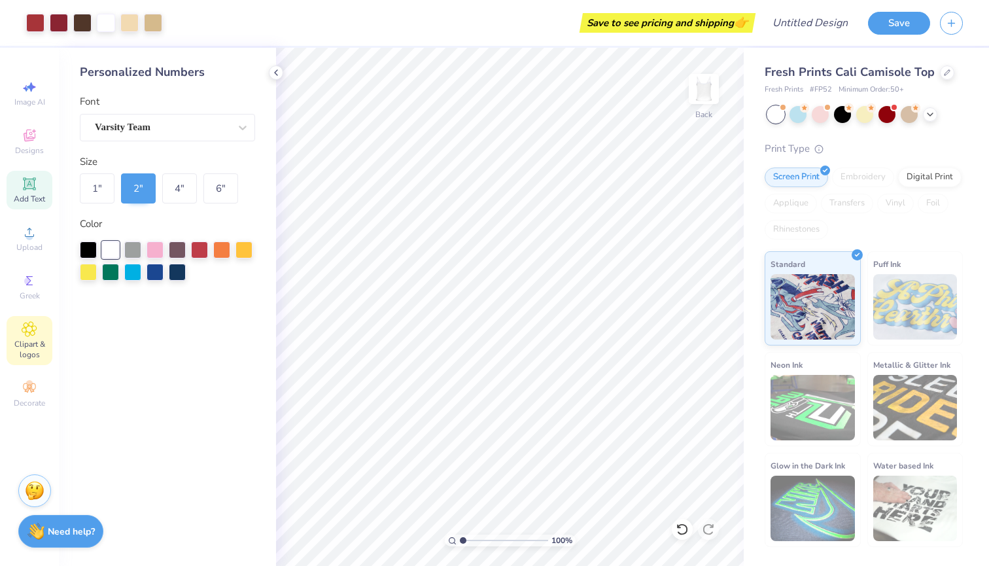
click at [20, 345] on span "Clipart & logos" at bounding box center [30, 349] width 46 height 21
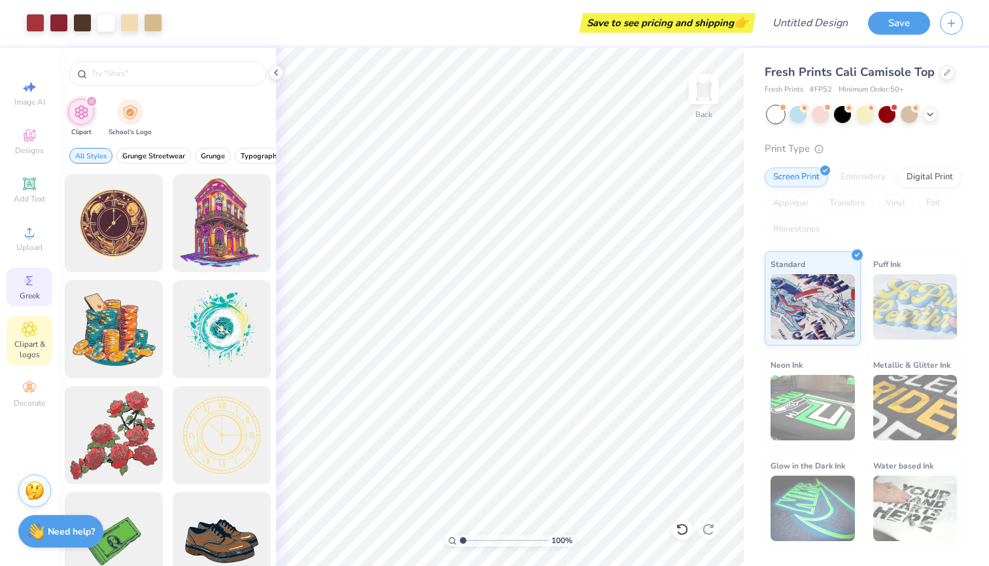
click at [23, 278] on icon at bounding box center [30, 281] width 16 height 16
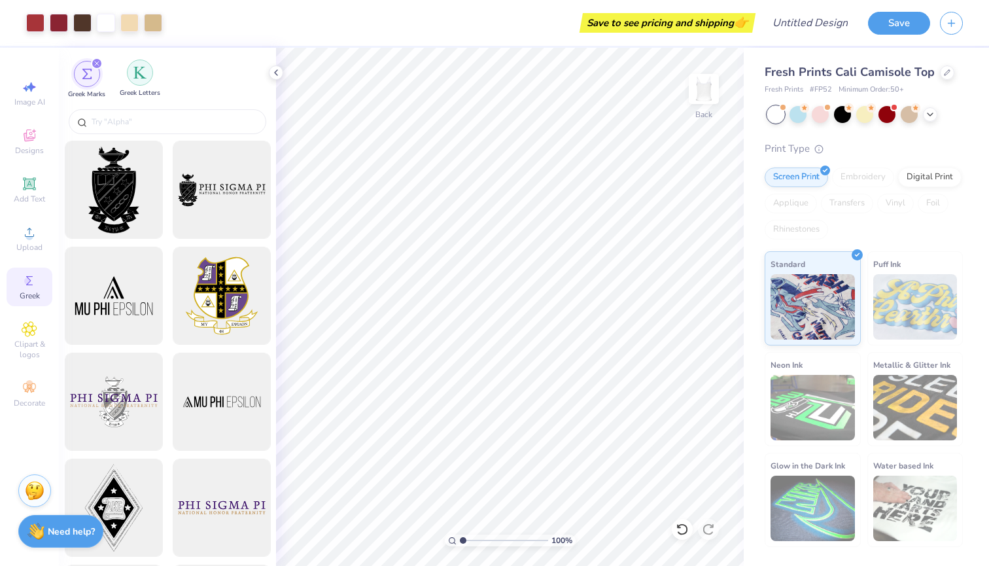
click at [142, 69] on img "filter for Greek Letters" at bounding box center [139, 72] width 13 height 13
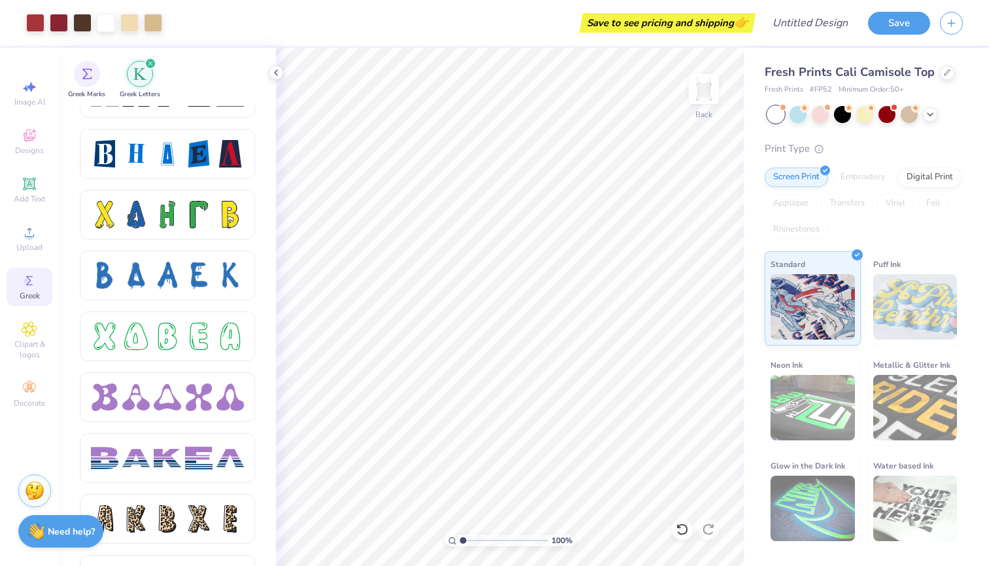
scroll to position [1804, 0]
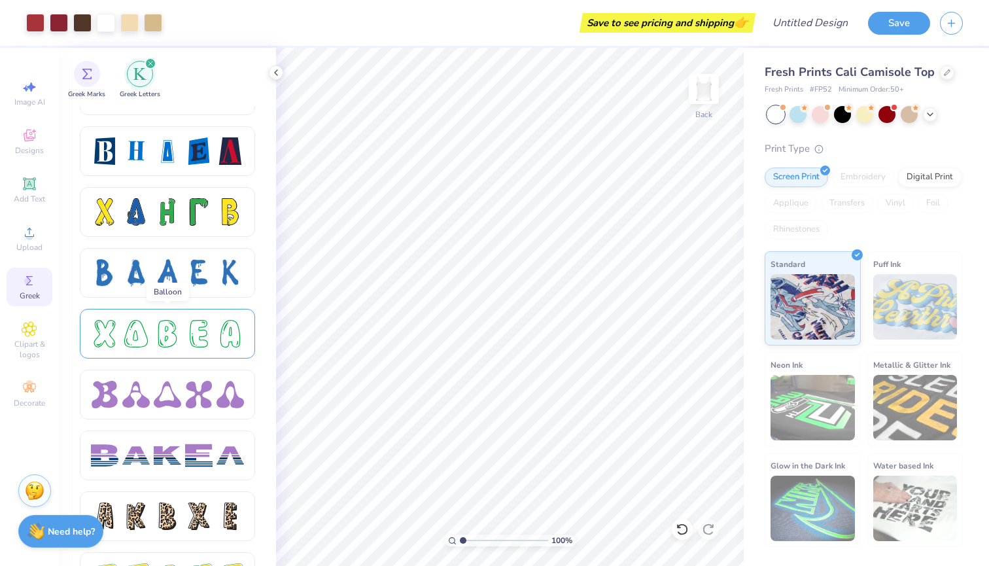
click at [182, 339] on div at bounding box center [167, 333] width 153 height 27
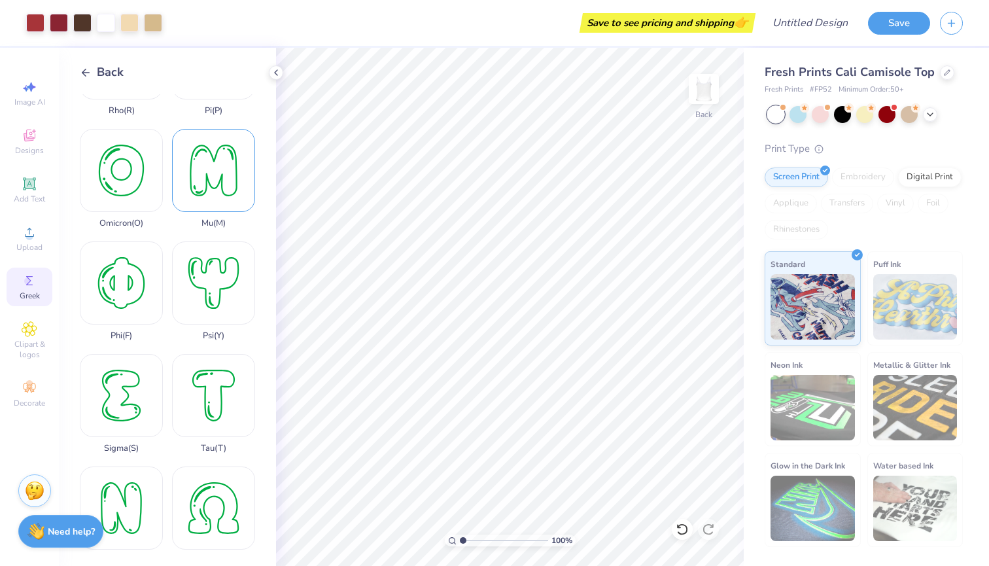
scroll to position [855, 0]
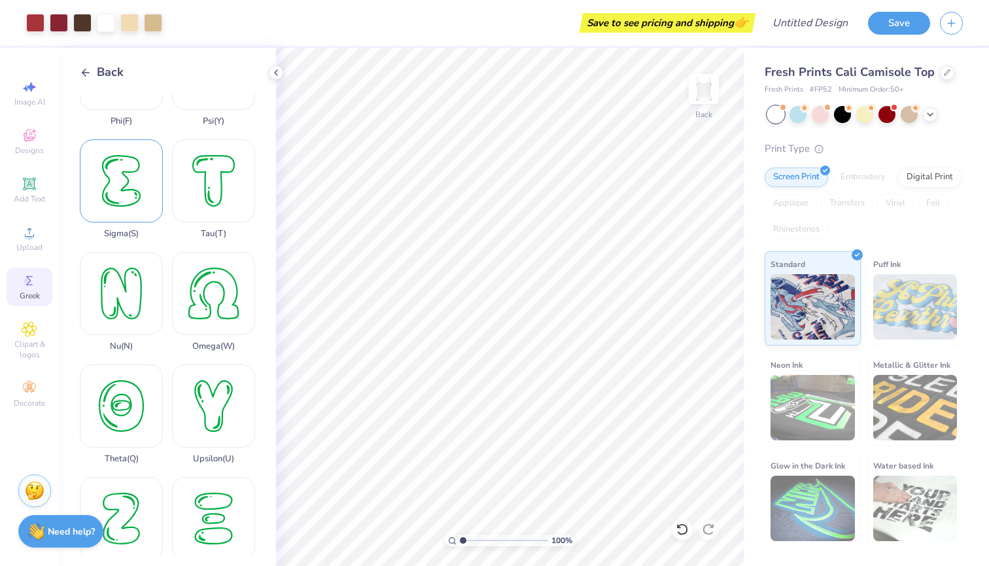
click at [127, 205] on div "Sigma ( S )" at bounding box center [121, 188] width 83 height 99
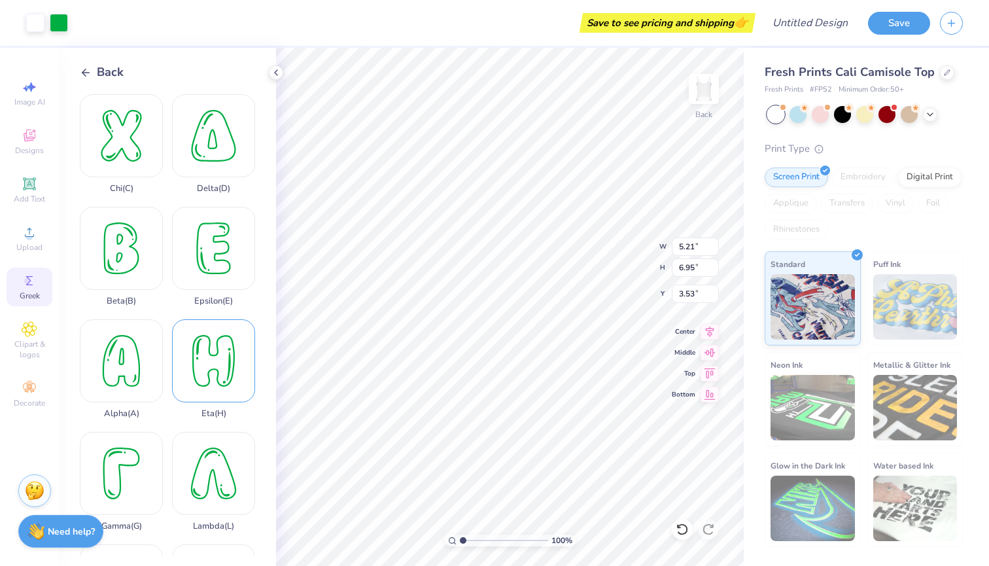
scroll to position [0, 0]
type input "1.92"
type input "2.55"
type input "7.92"
type input "1.50"
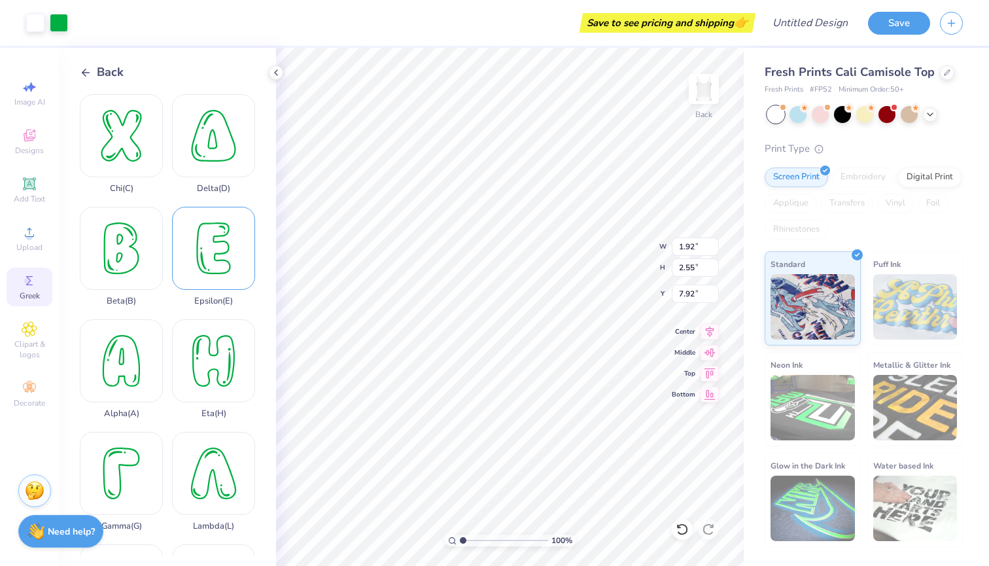
type input "1.70"
type input "2.51"
type input "2.21"
type input "1.14"
type input "1.52"
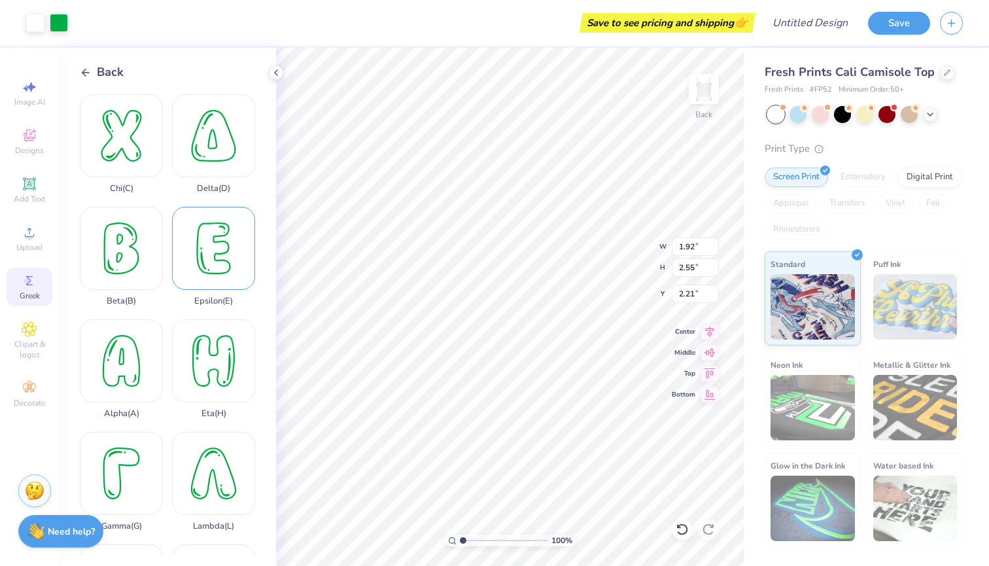
type input "3.25"
type input "1.33"
type input "1.54"
type input "2.73"
type input "1.39"
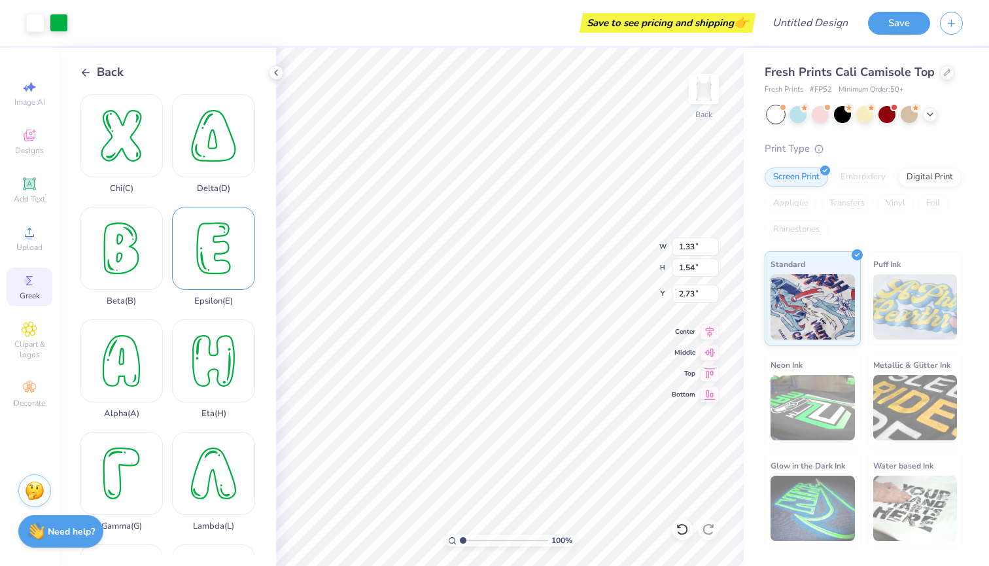
type input "1.56"
type input "1.17"
type input "1.16"
type input "1.51"
type input "2.29"
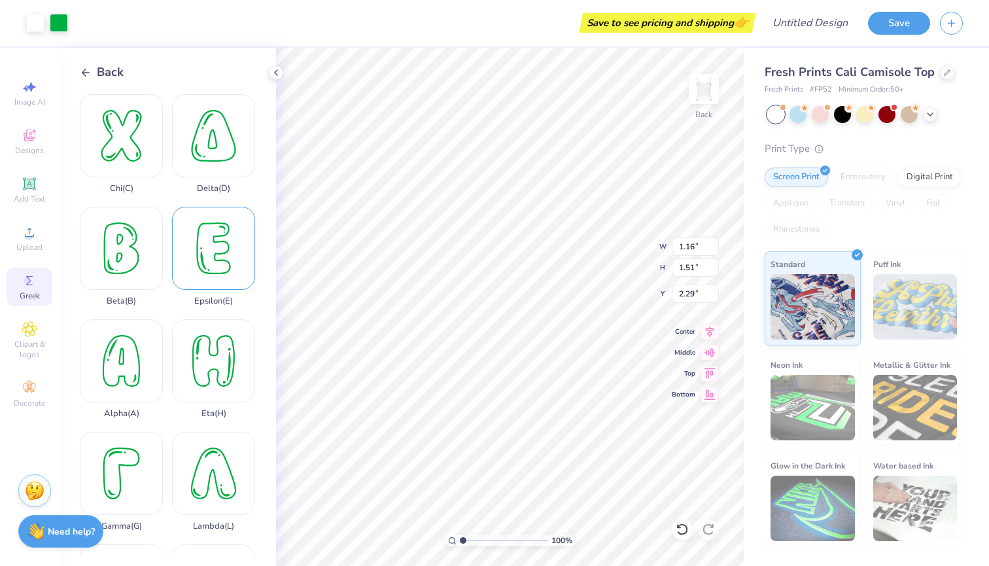
type input "1.49"
type input "1.59"
type input "2.33"
type input "2.85"
type input "1.49"
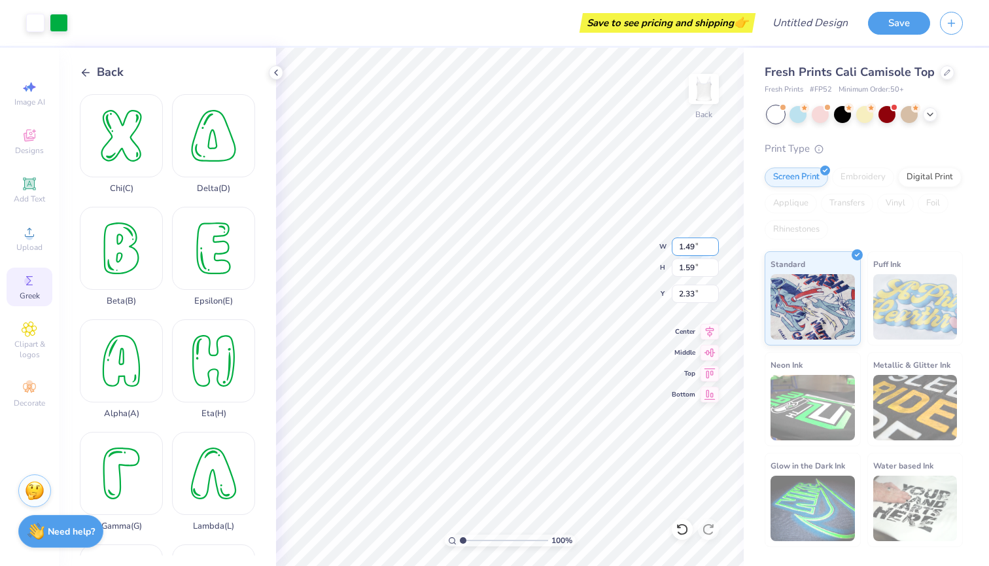
type input "1.67"
click at [67, 26] on div at bounding box center [59, 21] width 18 height 18
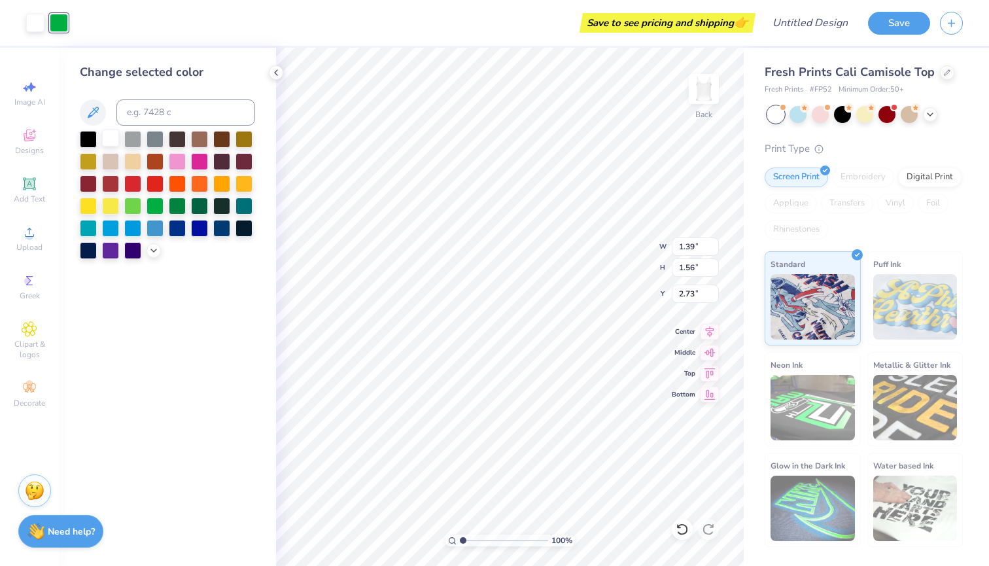
click at [114, 139] on div at bounding box center [110, 137] width 17 height 17
type input "1.16"
type input "1.51"
type input "1.22"
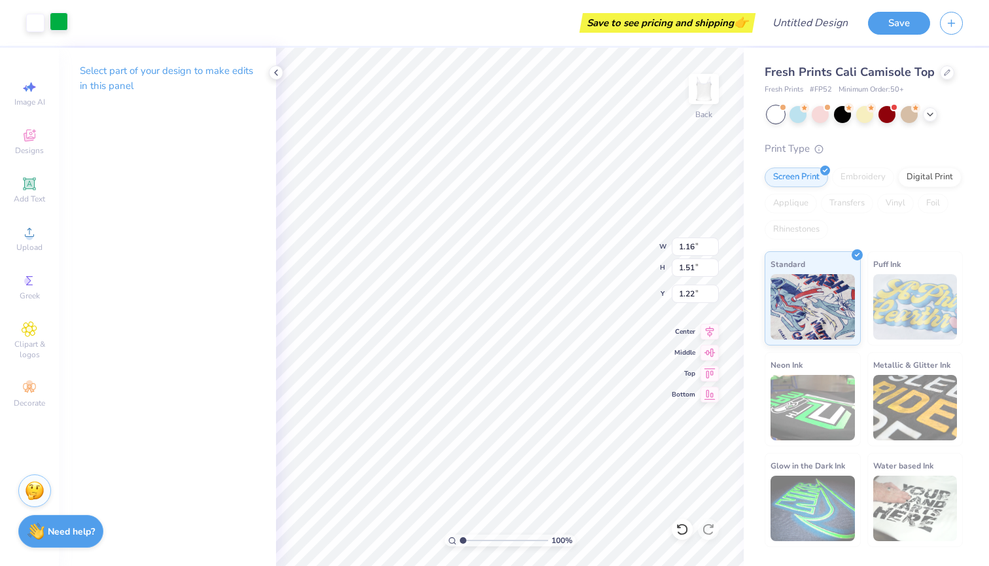
click at [60, 21] on div at bounding box center [59, 21] width 18 height 18
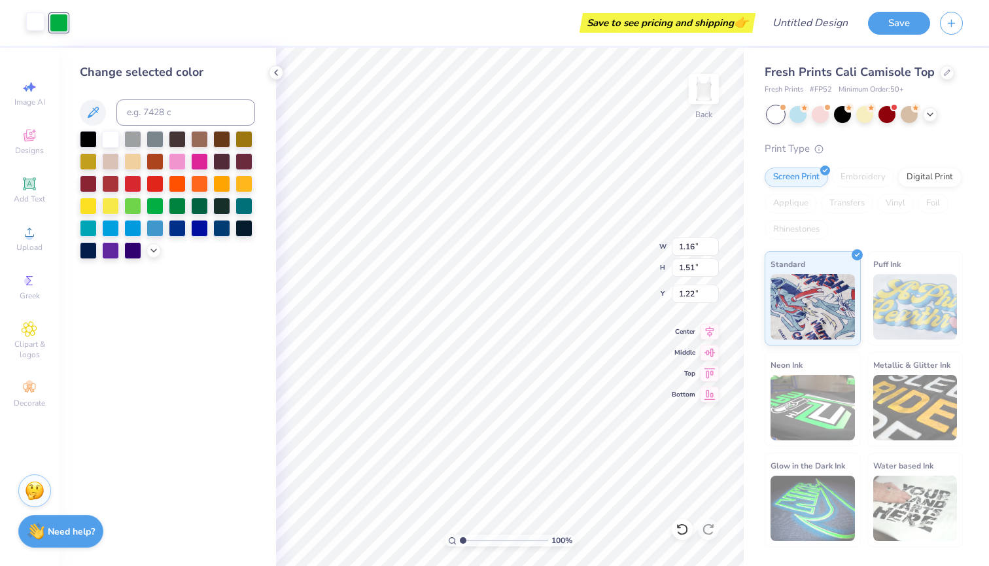
click at [40, 25] on div at bounding box center [35, 21] width 18 height 18
click at [61, 26] on div at bounding box center [59, 21] width 18 height 18
click at [112, 142] on div at bounding box center [110, 137] width 17 height 17
type input "1.49"
type input "1.59"
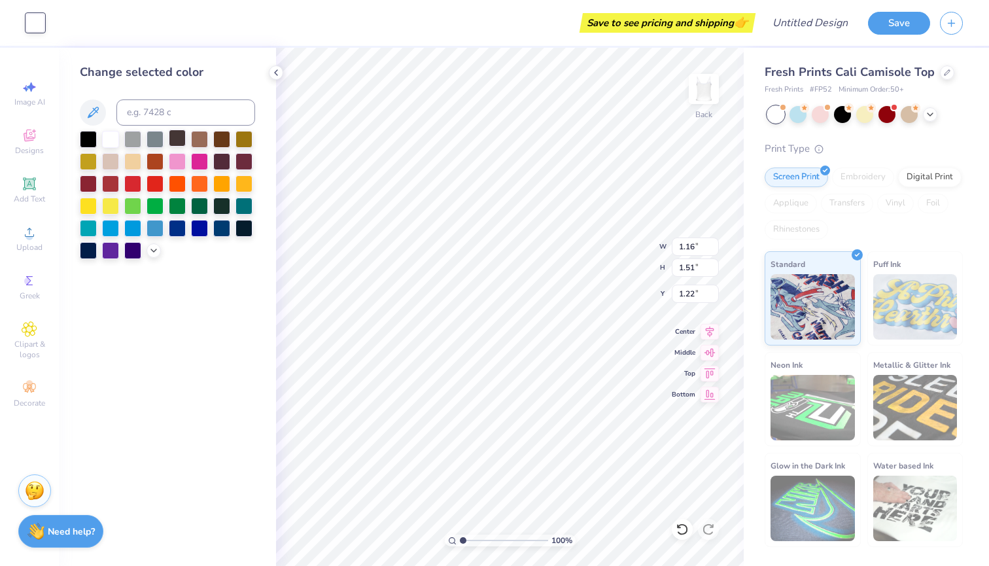
type input "2.33"
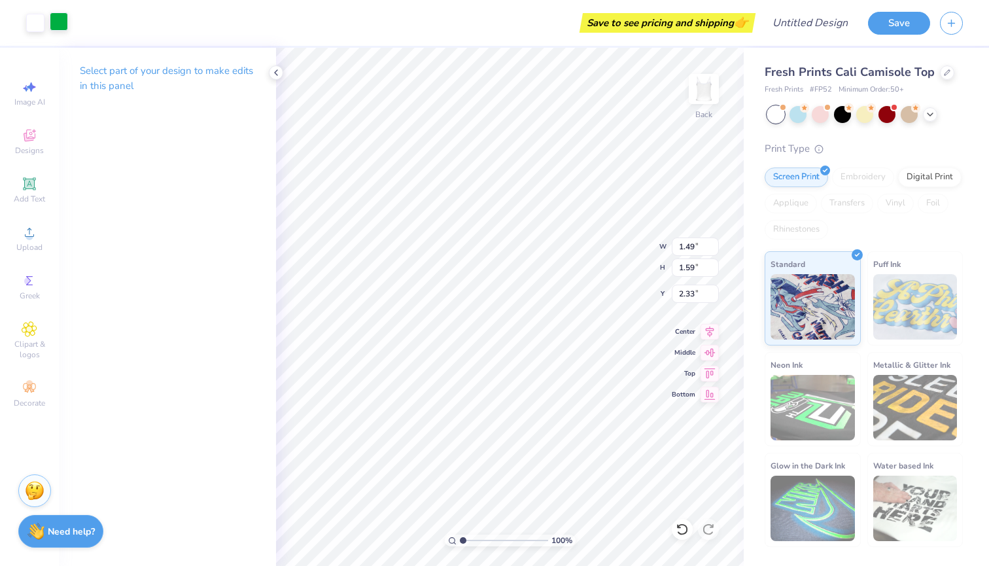
click at [62, 29] on div at bounding box center [59, 21] width 18 height 18
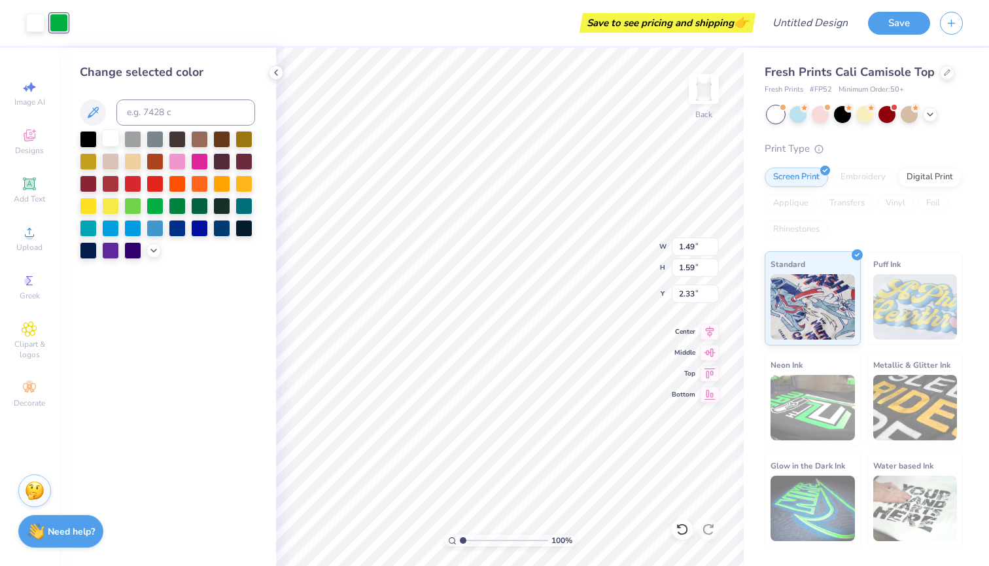
click at [111, 143] on div at bounding box center [110, 137] width 17 height 17
type input "3.13"
type input "2.15"
type input "1.66"
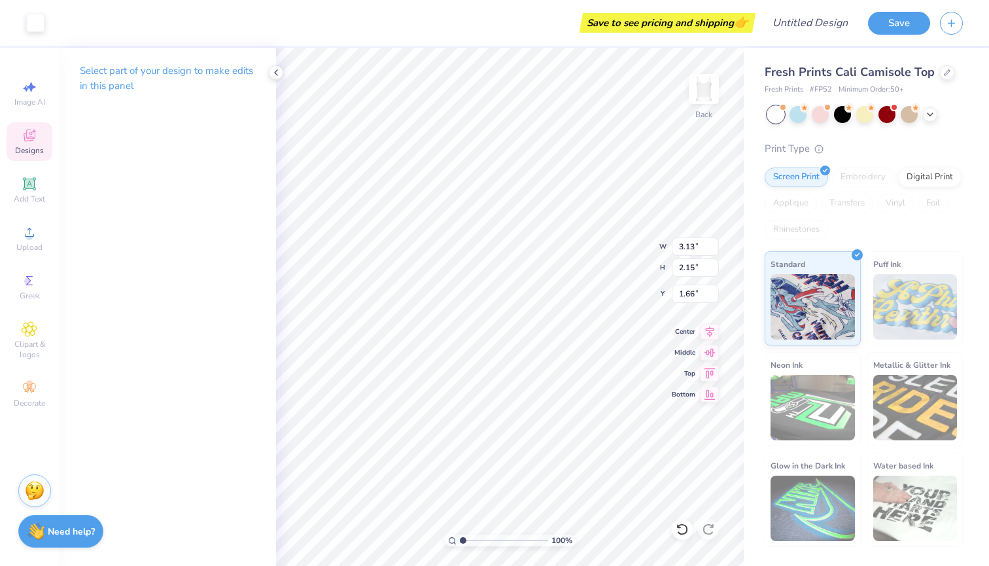
type input "3.85"
type input "4.70"
type input "4.63"
type input "3.85"
type input "4.70"
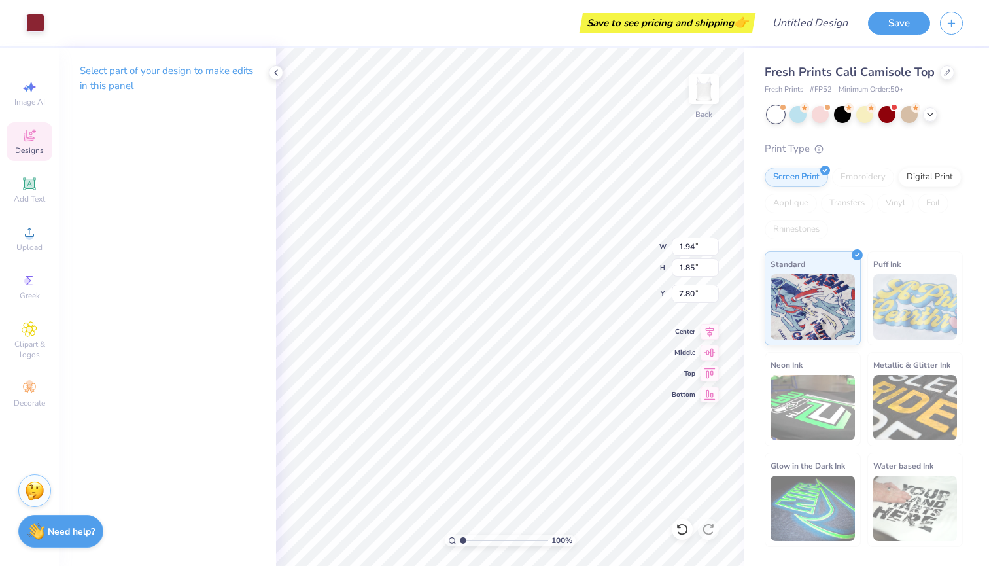
type input "4.63"
type input "3.43"
type input "4.11"
type input "1.57"
type input "3.50"
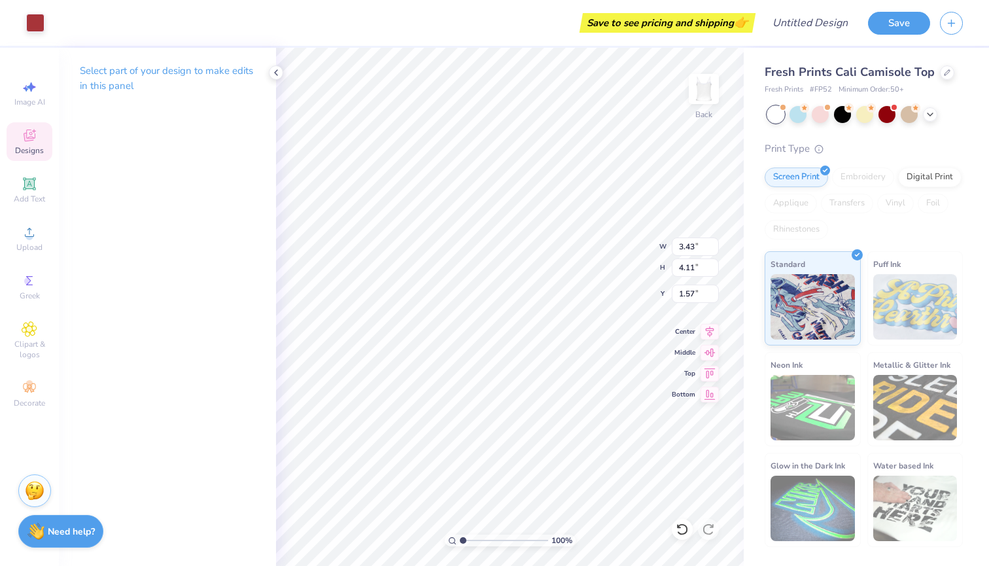
type input "4.15"
type input "0.25"
type input "3.51"
type input "8.66"
type input "0.39"
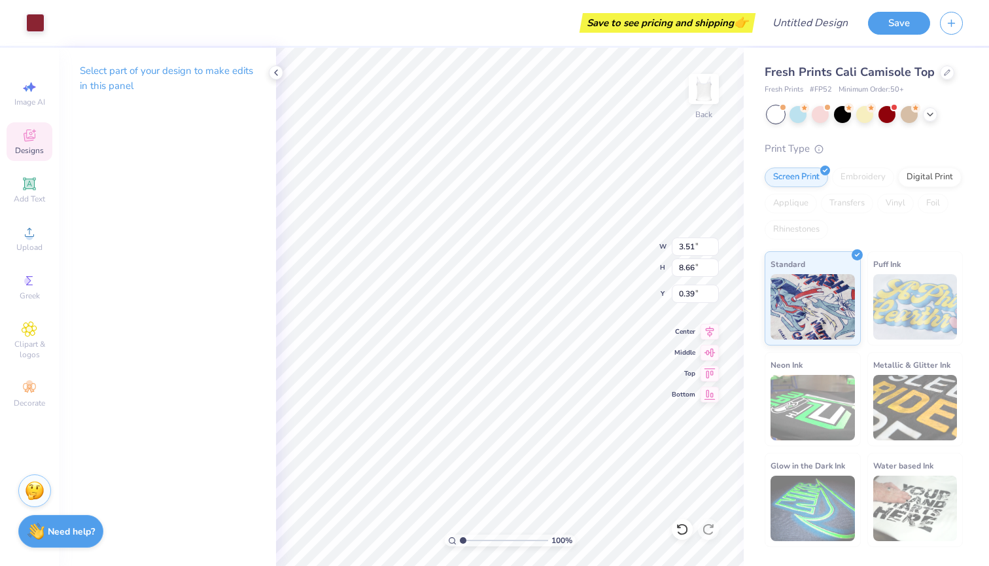
type input "3.85"
type input "4.70"
type input "4.63"
type input "1.49"
type input "1.59"
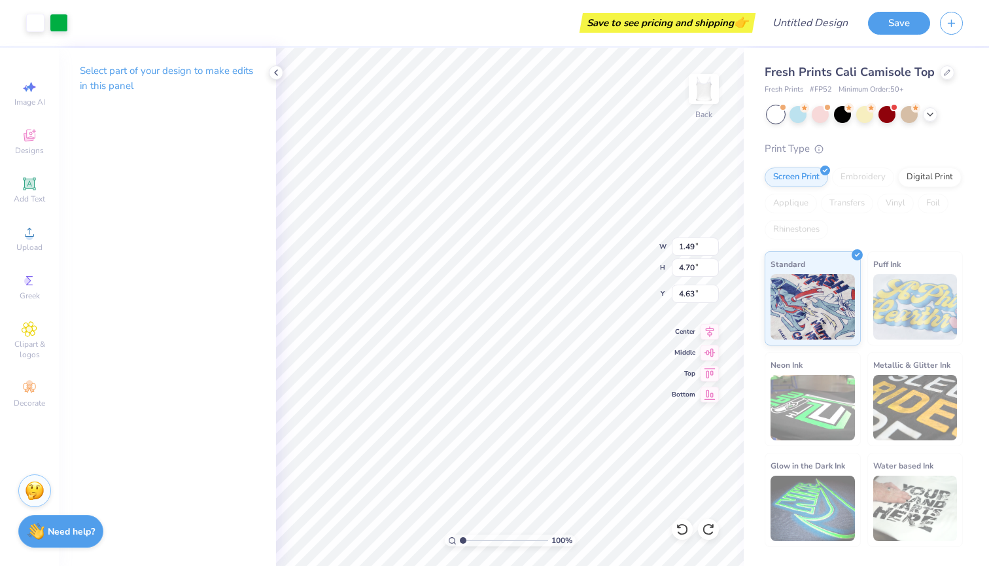
type input "2.33"
click at [62, 22] on div at bounding box center [59, 21] width 18 height 18
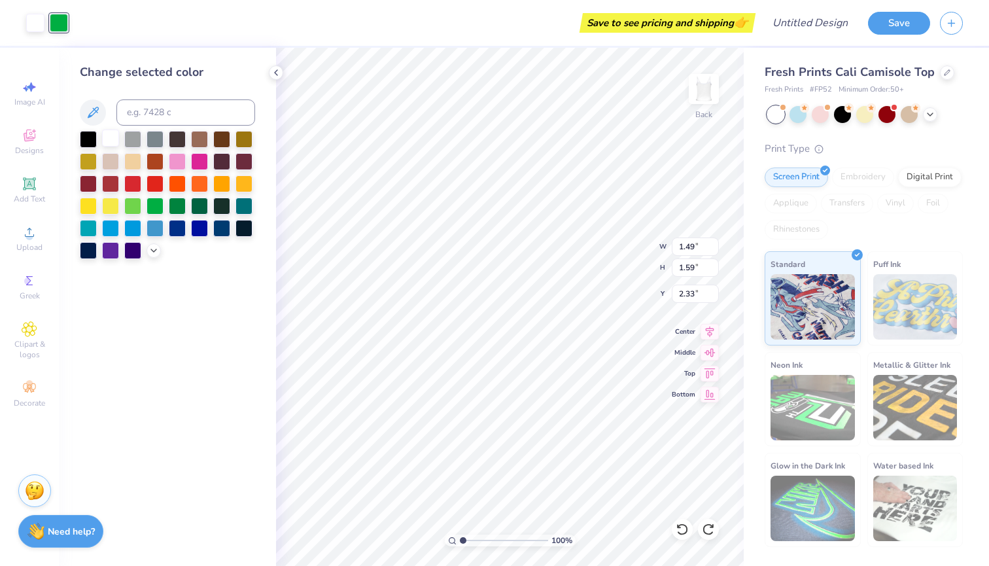
click at [114, 143] on div at bounding box center [110, 137] width 17 height 17
type input "3.43"
type input "4.11"
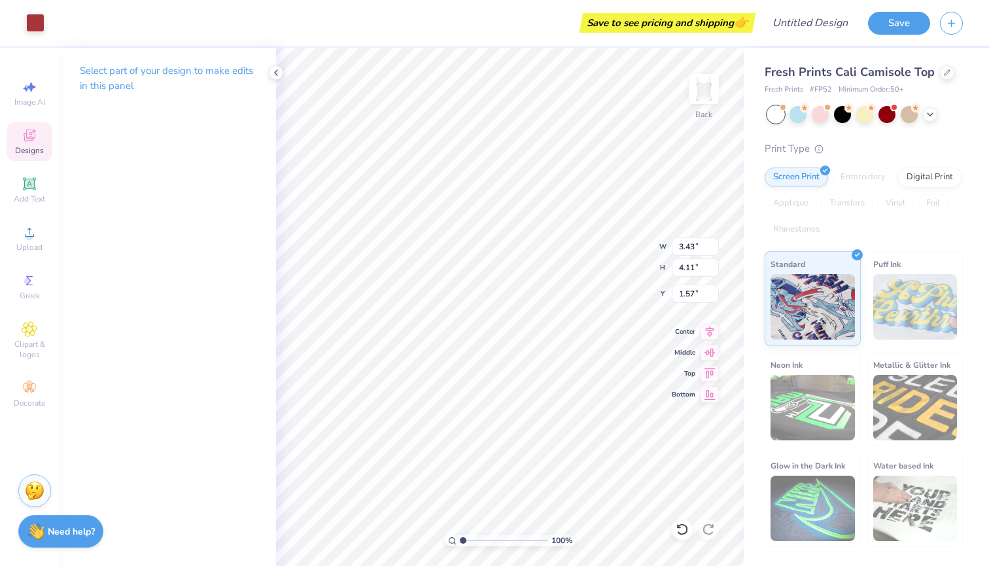
type input "1.58"
click at [35, 17] on div at bounding box center [35, 21] width 18 height 18
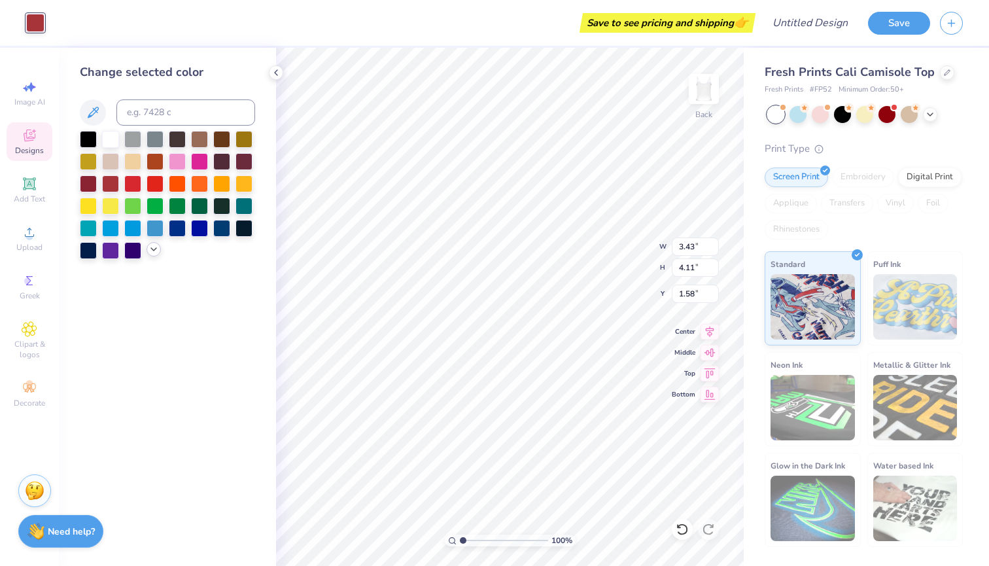
click at [152, 250] on polyline at bounding box center [153, 249] width 5 height 3
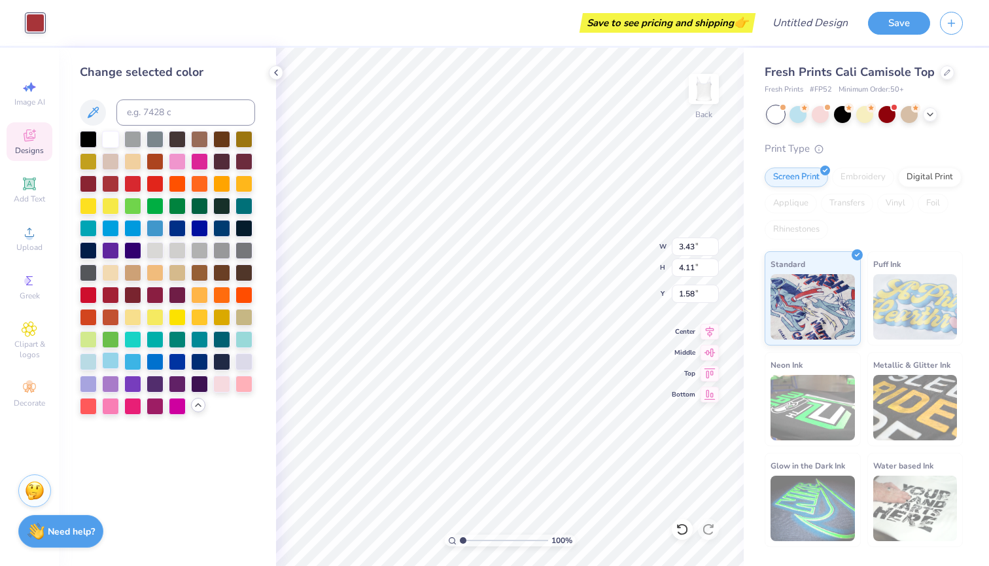
click at [113, 362] on div at bounding box center [110, 360] width 17 height 17
type input "4.29"
type input "8.49"
type input "1.57"
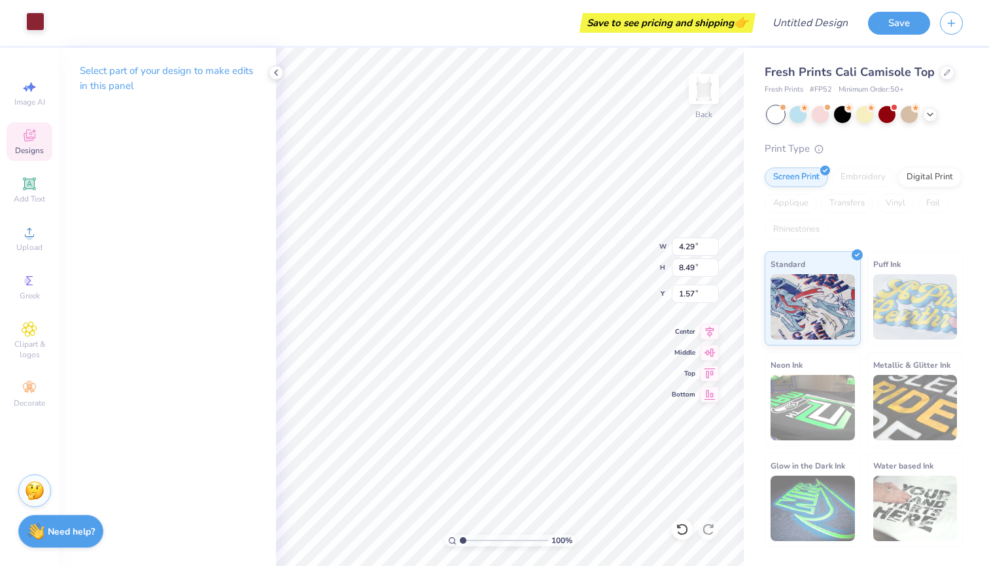
click at [35, 20] on div at bounding box center [35, 21] width 18 height 18
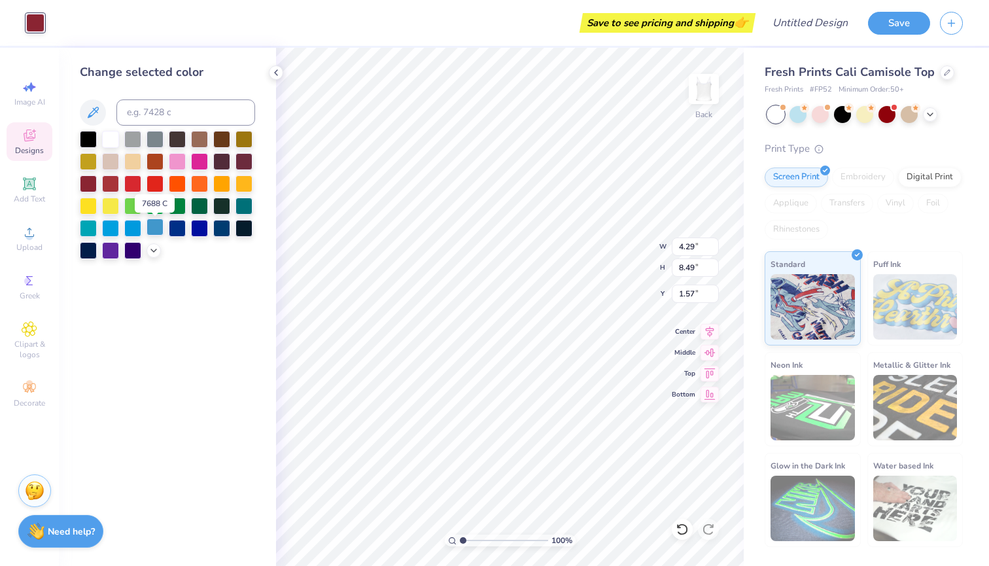
click at [159, 230] on div at bounding box center [154, 226] width 17 height 17
click at [180, 233] on div at bounding box center [177, 226] width 17 height 17
click at [162, 233] on div at bounding box center [154, 226] width 17 height 17
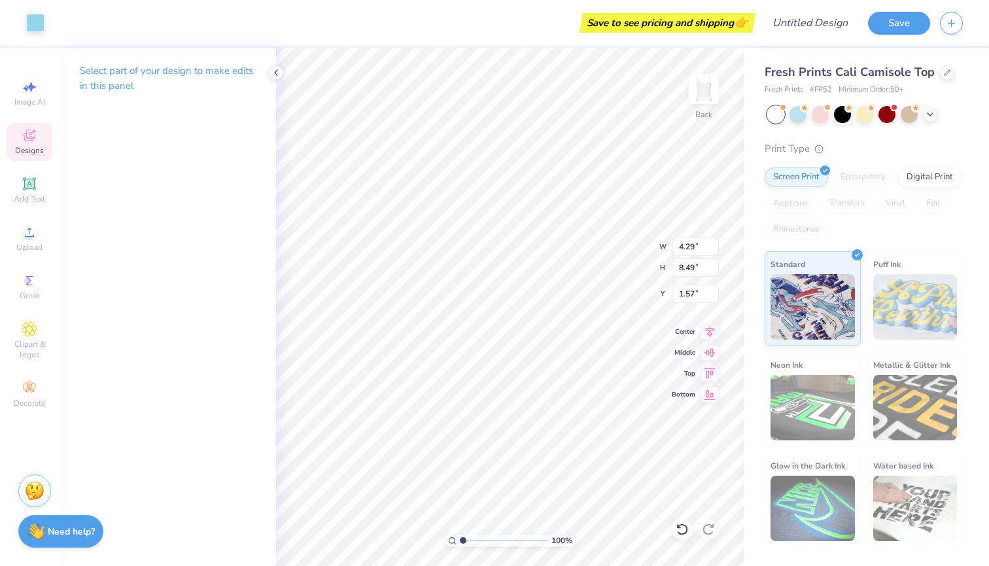
type input "3.43"
type input "4.11"
type input "1.58"
type input "2.95"
type input "3.82"
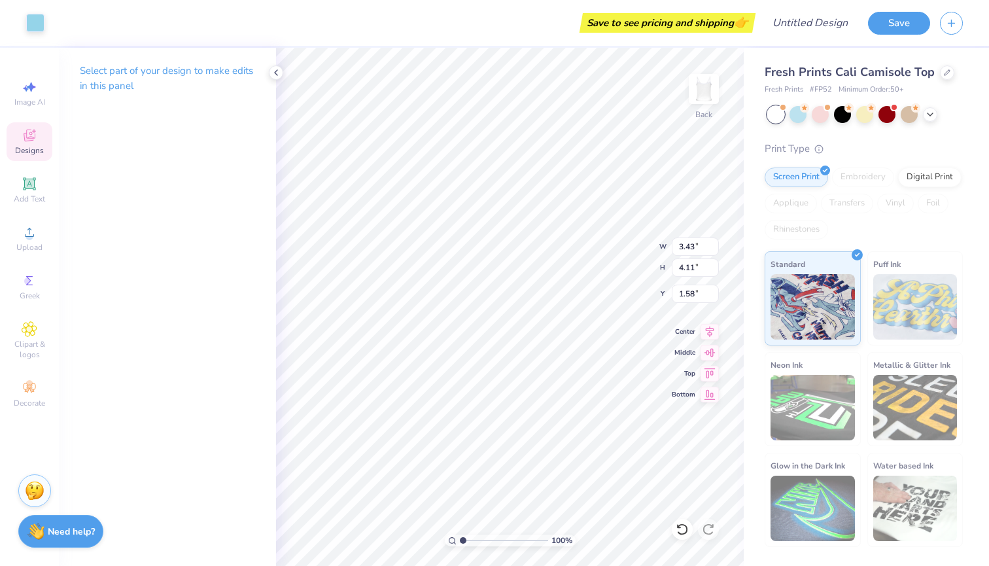
type input "1.83"
click at [37, 22] on div at bounding box center [35, 21] width 18 height 18
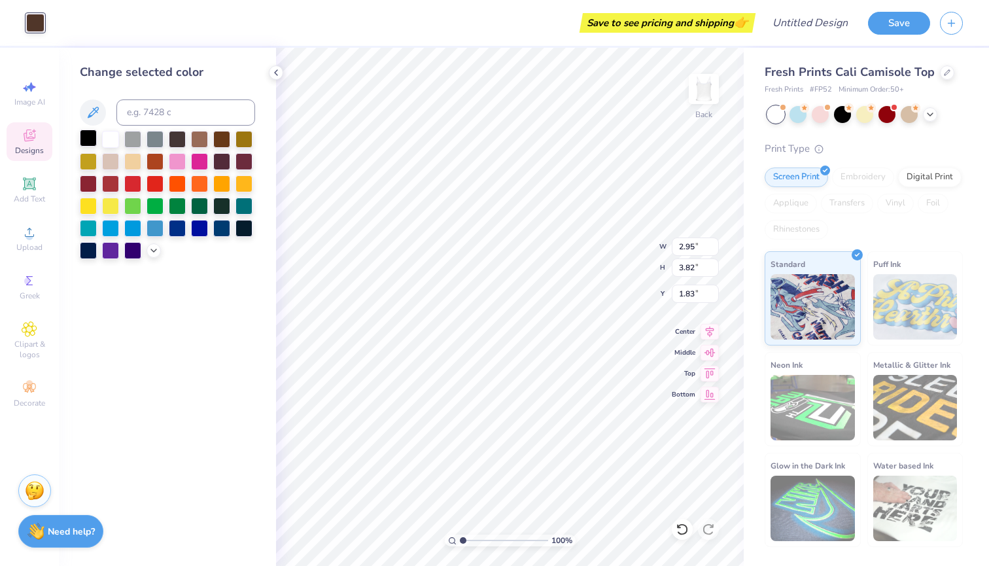
click at [87, 138] on div at bounding box center [88, 137] width 17 height 17
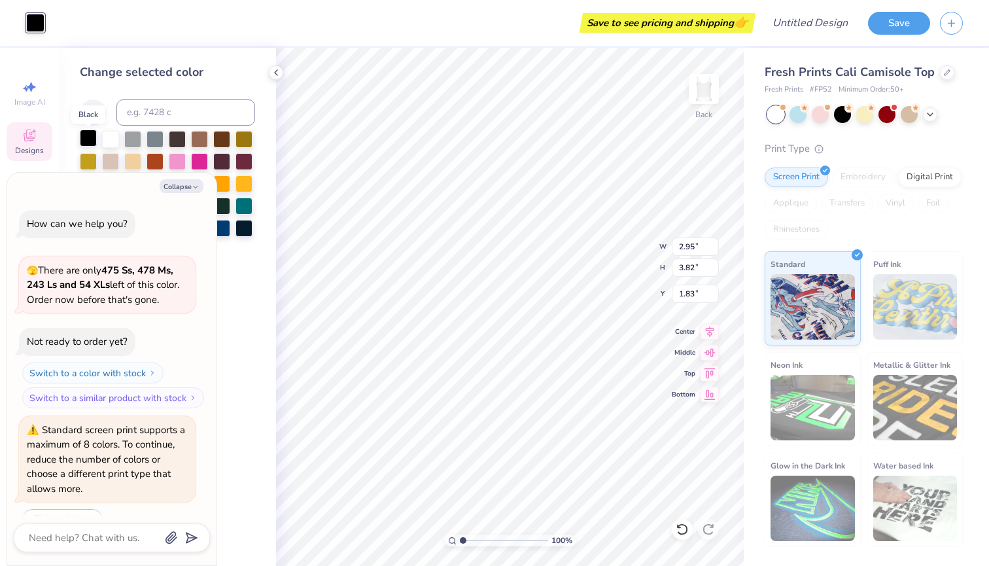
scroll to position [28, 0]
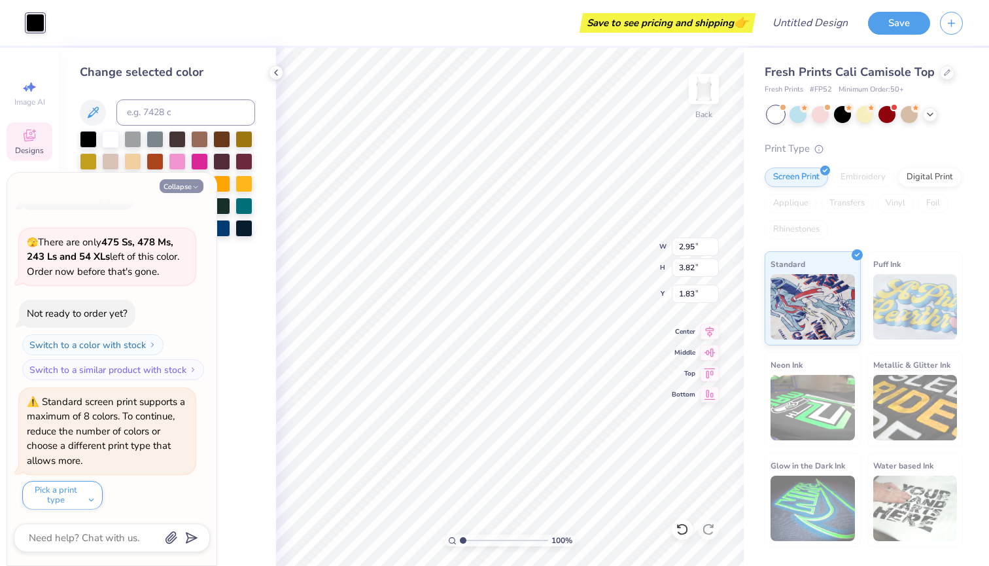
click at [174, 186] on button "Collapse" at bounding box center [182, 186] width 44 height 14
type textarea "x"
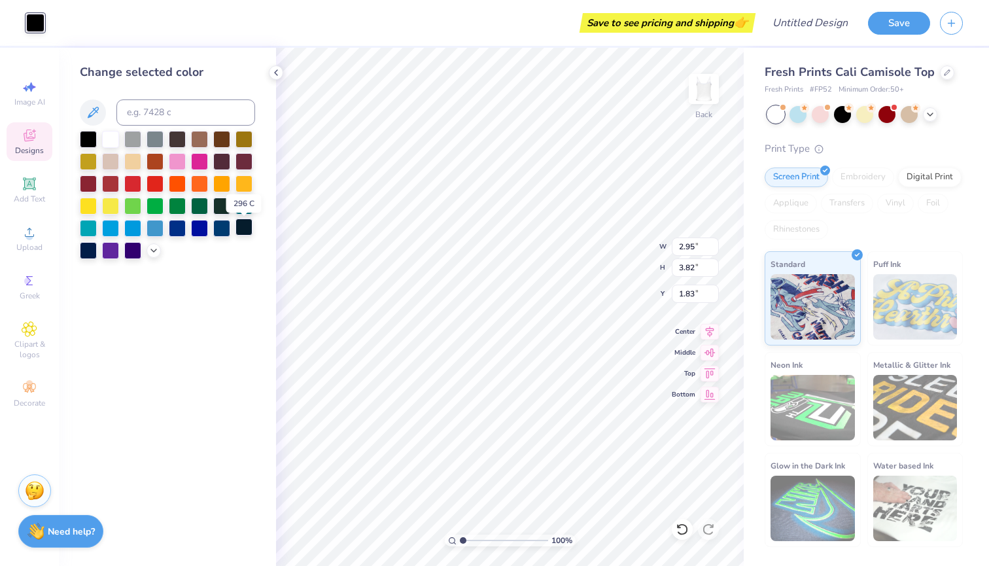
click at [237, 232] on div at bounding box center [243, 226] width 17 height 17
click at [213, 235] on div at bounding box center [221, 226] width 17 height 17
click at [215, 235] on div at bounding box center [221, 226] width 17 height 17
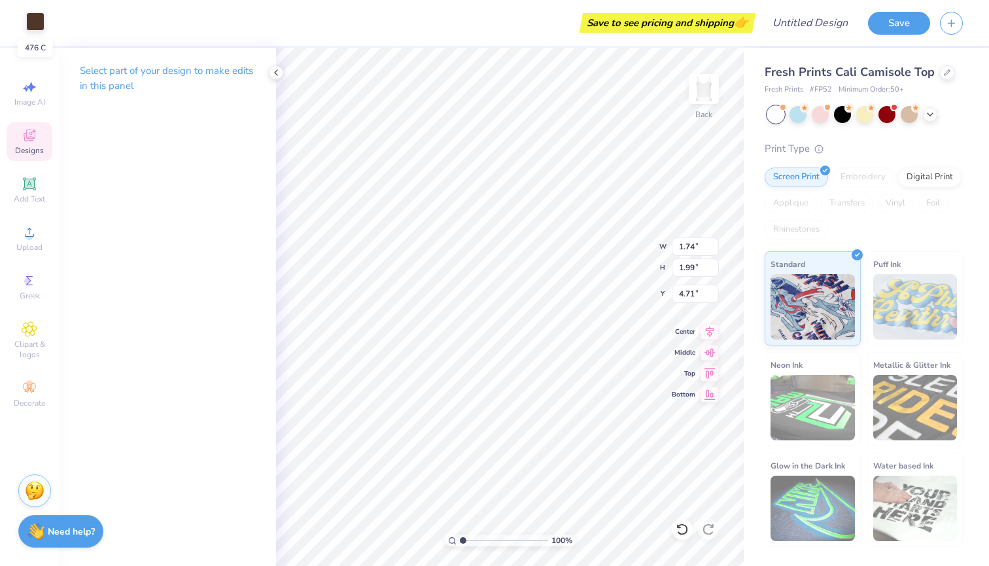
click at [39, 22] on div at bounding box center [35, 21] width 18 height 18
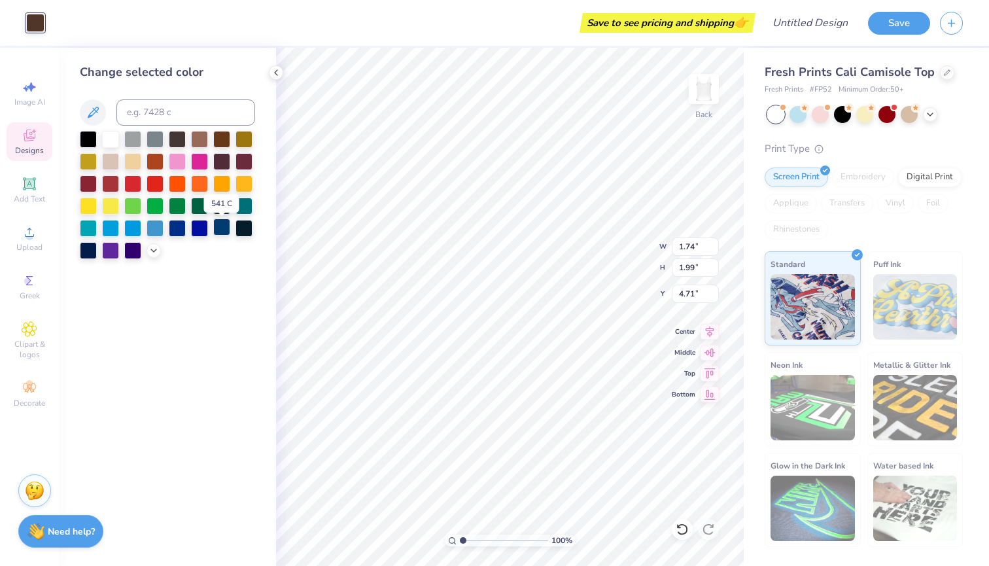
click at [216, 230] on div at bounding box center [221, 226] width 17 height 17
type input "1.92"
type input "2.07"
type input "4.61"
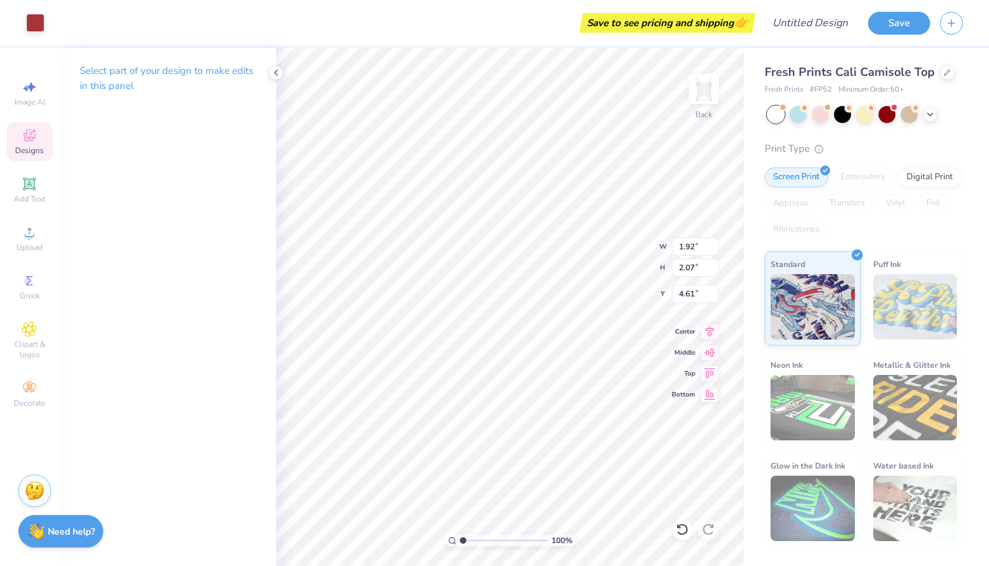
click at [28, 10] on div "Art colors" at bounding box center [22, 23] width 44 height 46
click at [35, 24] on div at bounding box center [35, 21] width 18 height 18
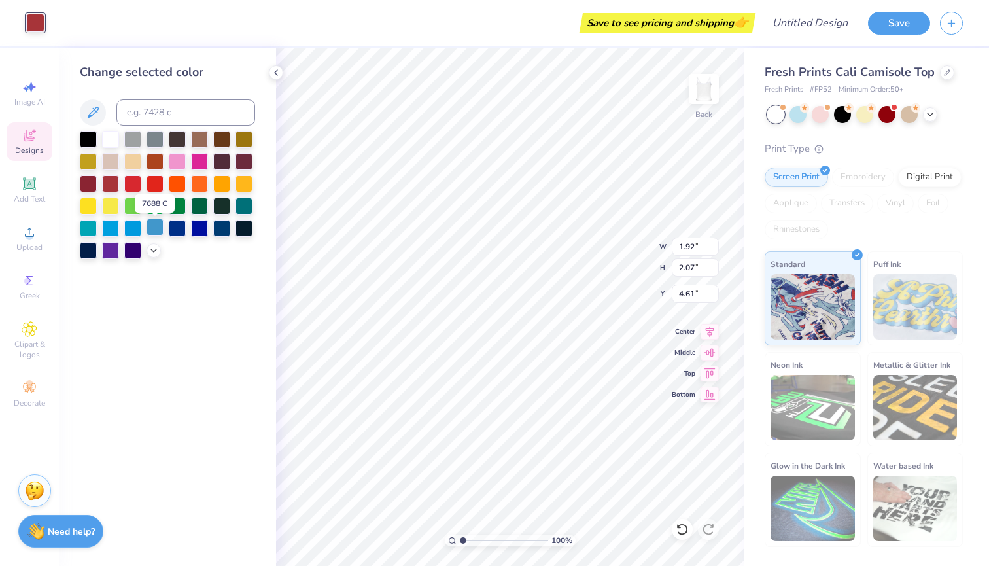
click at [150, 234] on div at bounding box center [154, 226] width 17 height 17
click at [136, 233] on div at bounding box center [132, 226] width 17 height 17
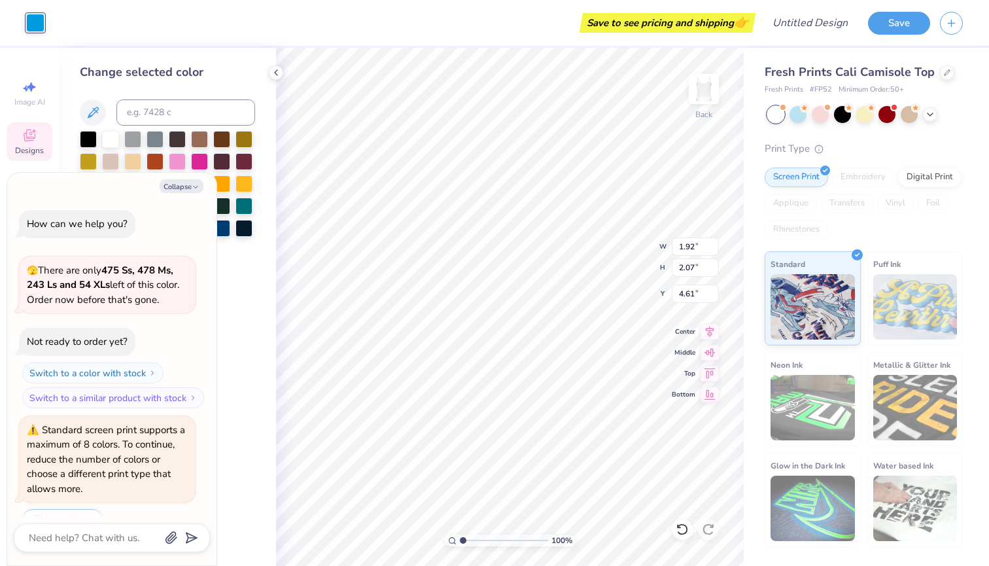
click at [105, 387] on button "Switch to a similar product with stock" at bounding box center [113, 397] width 182 height 21
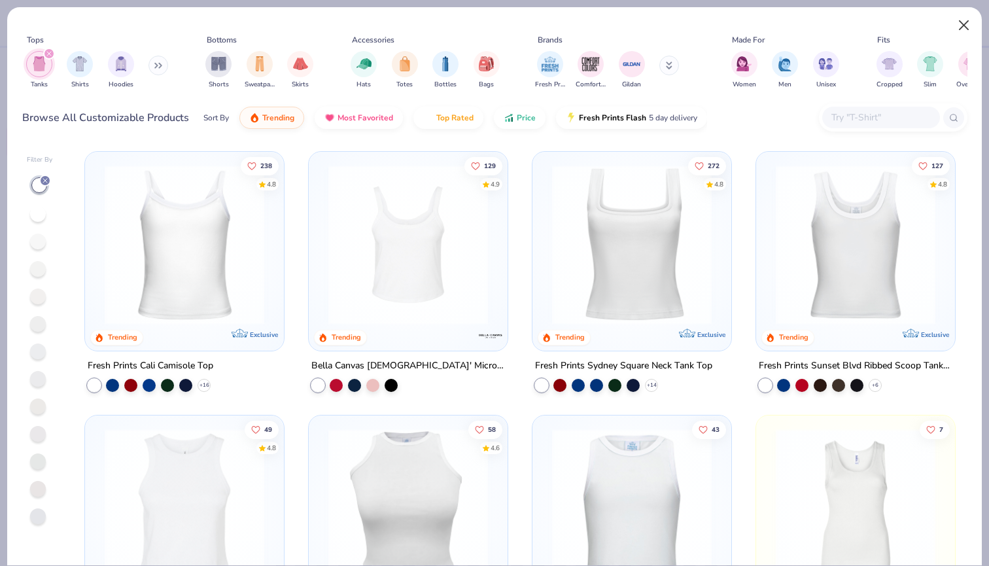
click at [969, 25] on button "Close" at bounding box center [964, 25] width 25 height 25
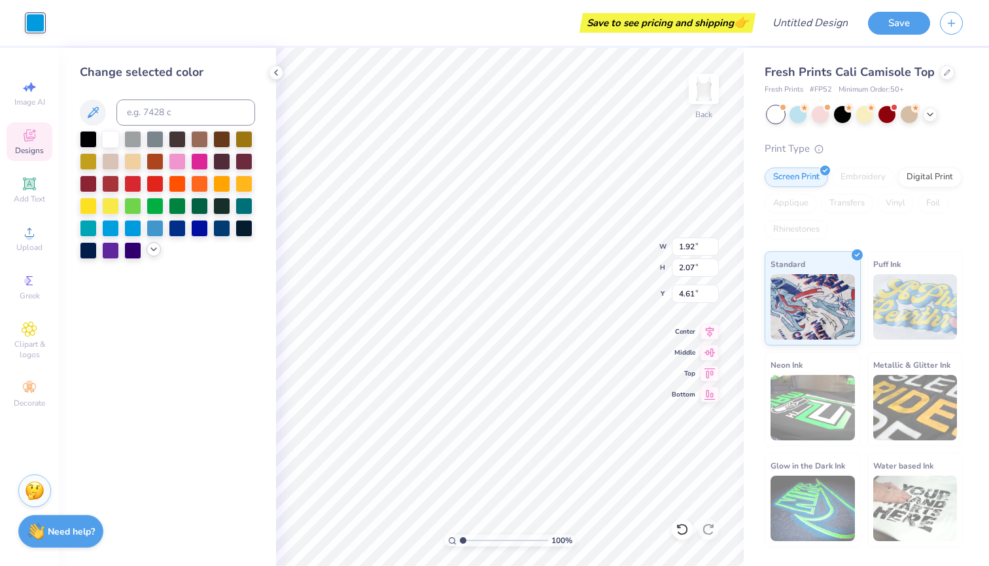
click at [156, 250] on polyline at bounding box center [153, 249] width 5 height 3
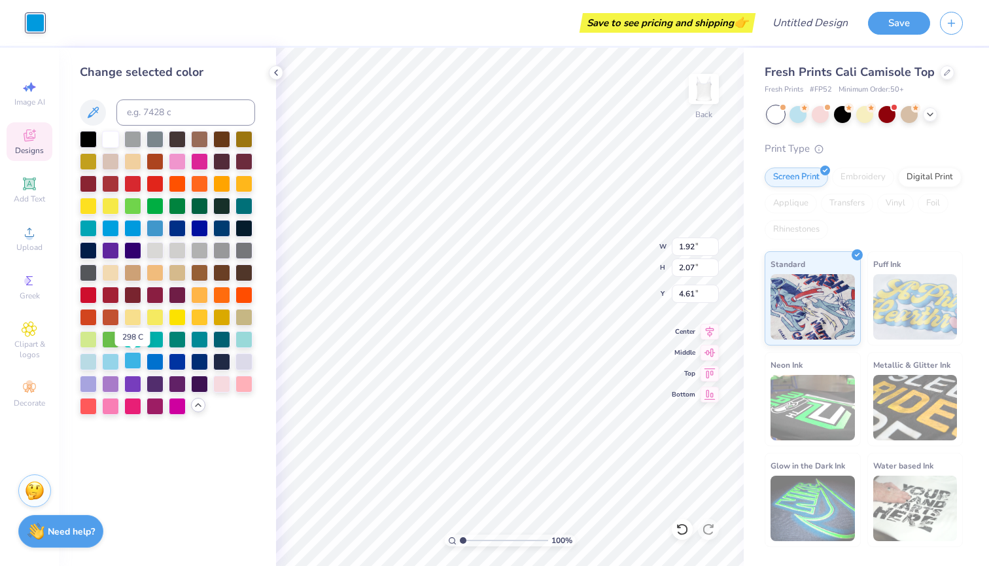
click at [133, 366] on div at bounding box center [132, 360] width 17 height 17
click at [114, 366] on div at bounding box center [110, 360] width 17 height 17
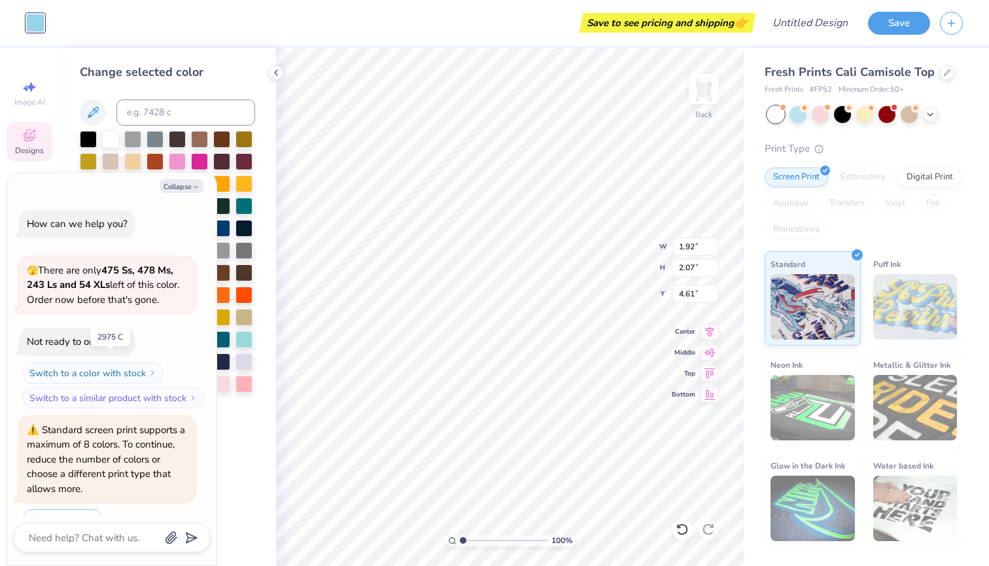
scroll to position [284, 0]
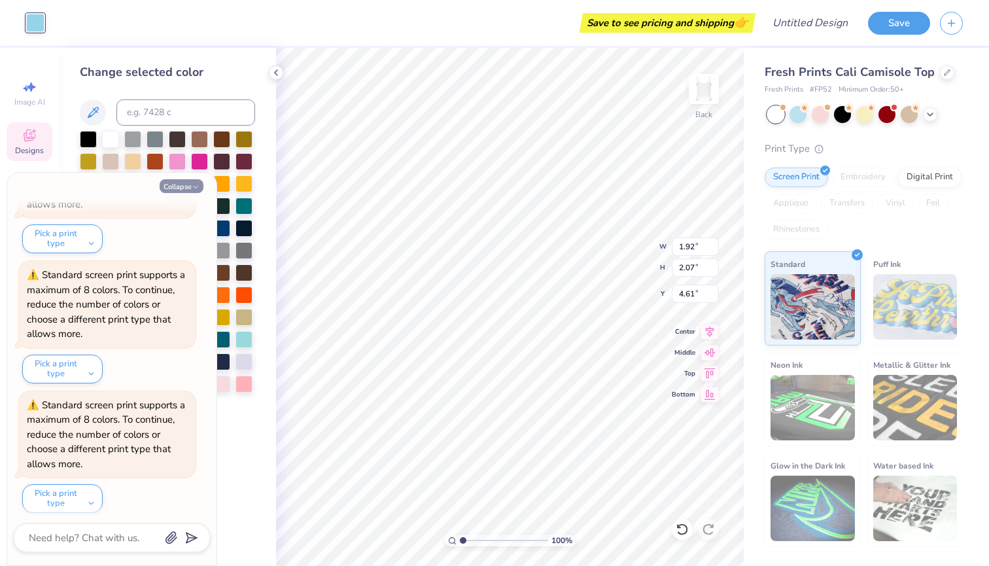
click at [181, 181] on button "Collapse" at bounding box center [182, 186] width 44 height 14
type textarea "x"
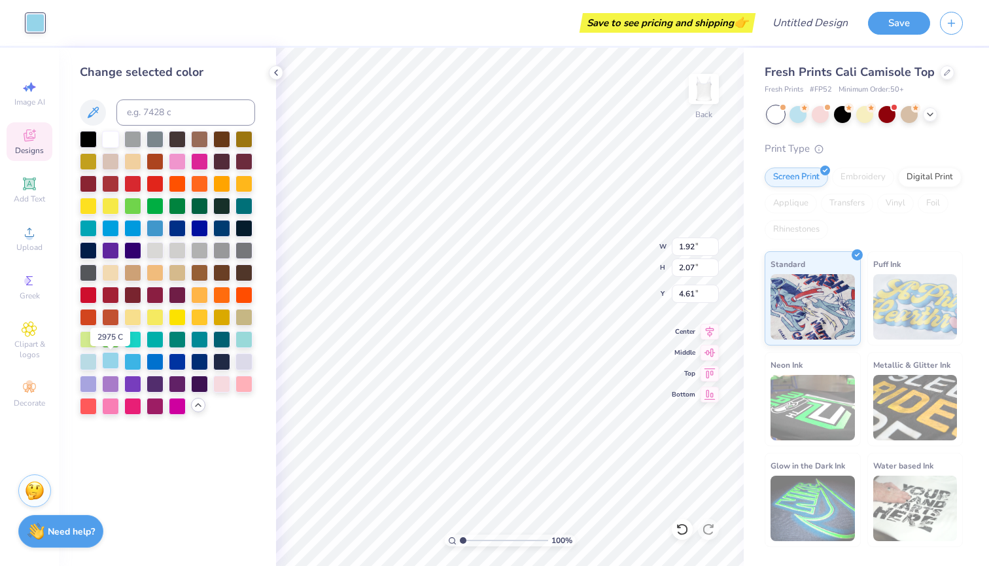
click at [109, 364] on div at bounding box center [110, 360] width 17 height 17
type input "3.85"
type input "4.70"
type input "4.63"
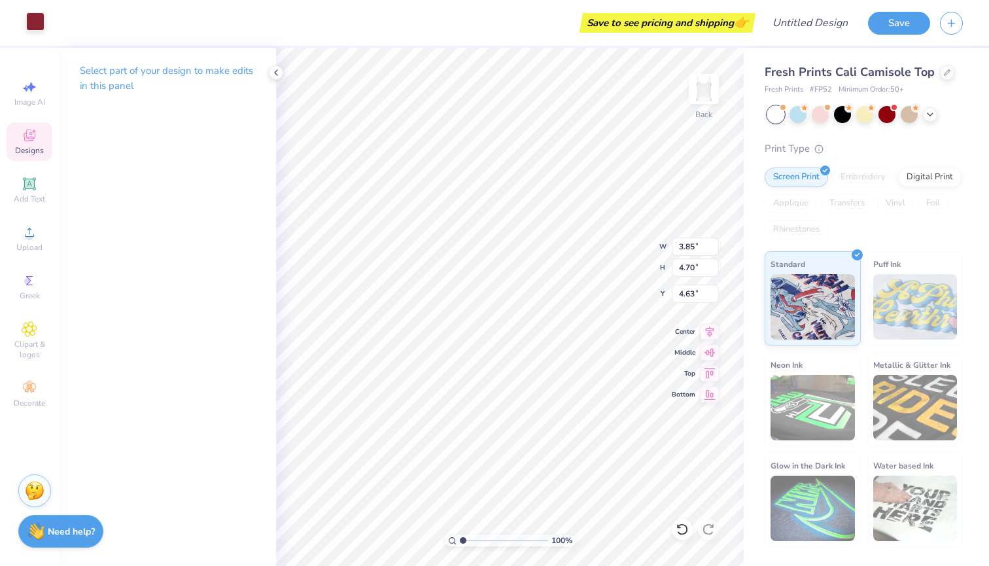
click at [35, 29] on div at bounding box center [35, 21] width 18 height 18
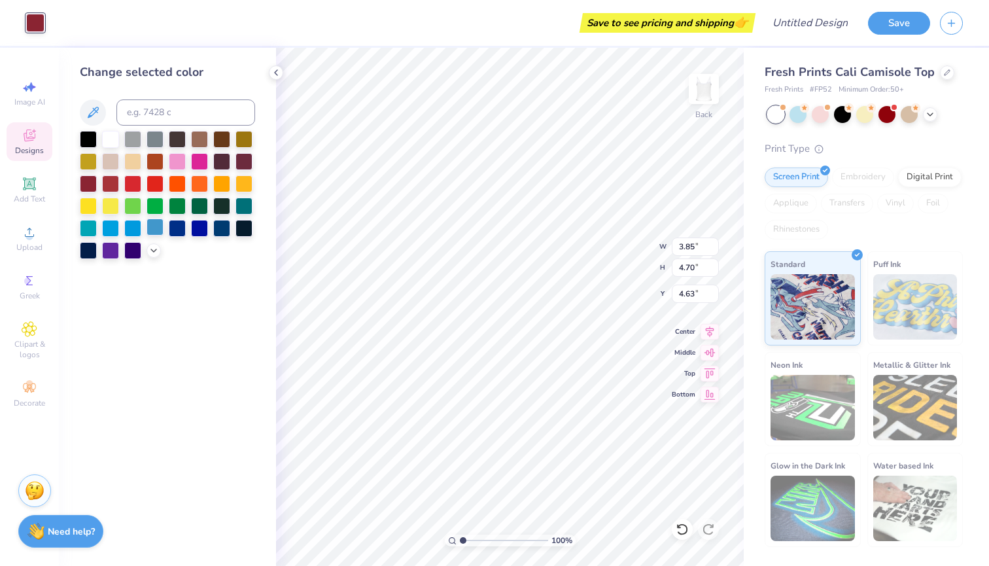
click at [158, 228] on div at bounding box center [154, 226] width 17 height 17
type input "3.50"
type input "4.15"
type input "0.25"
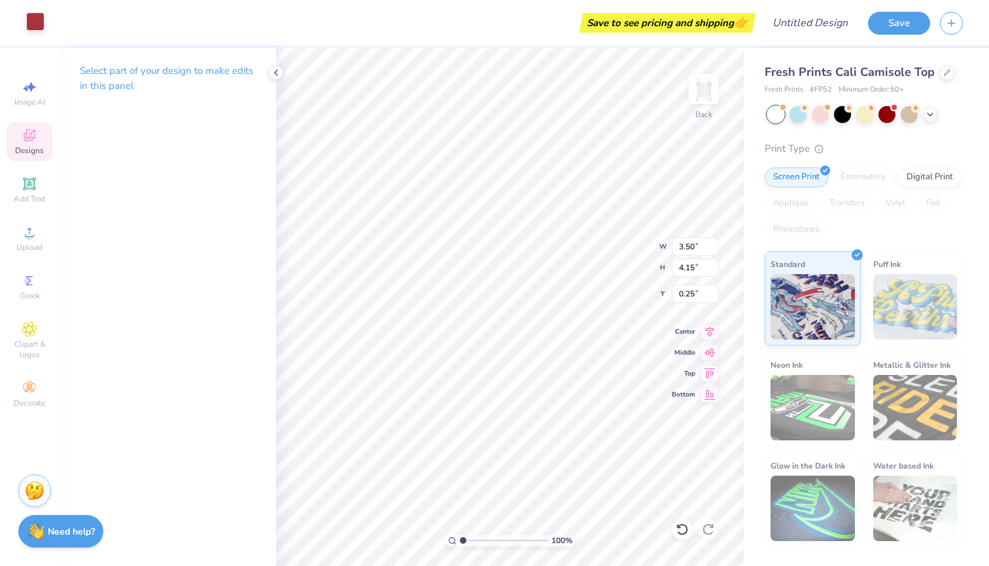
click at [36, 25] on div at bounding box center [35, 21] width 18 height 18
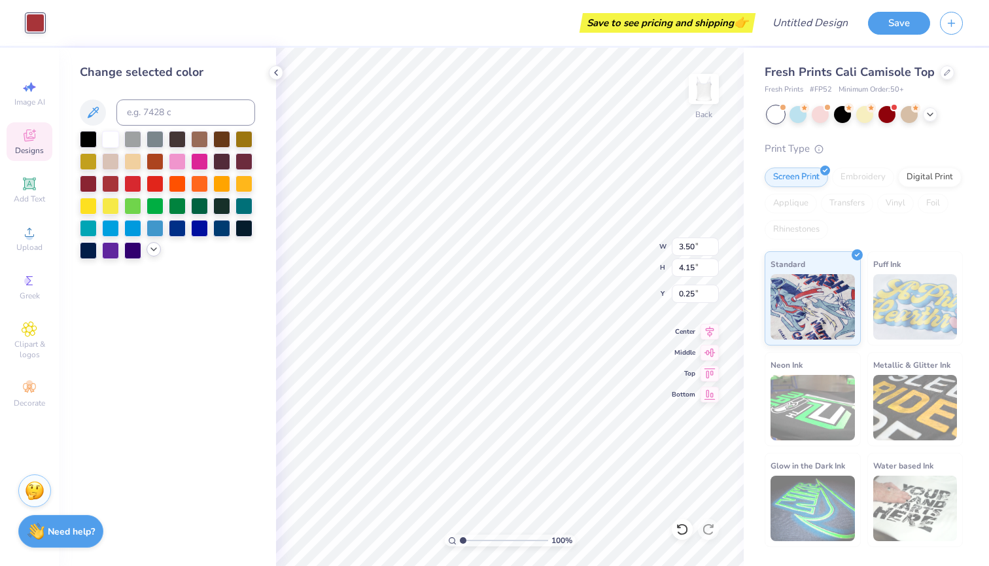
click at [151, 254] on icon at bounding box center [153, 249] width 10 height 10
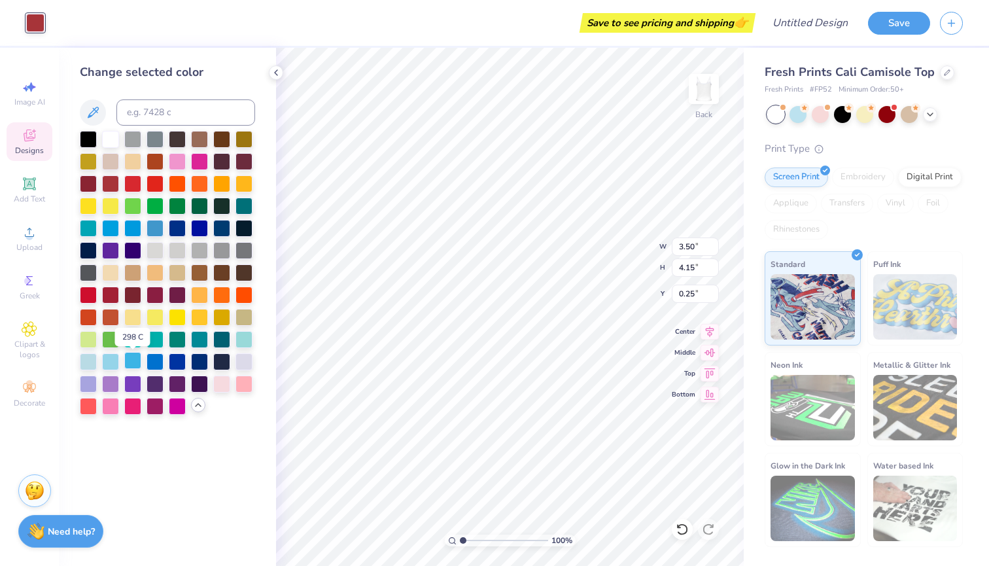
click at [133, 369] on div at bounding box center [132, 360] width 17 height 17
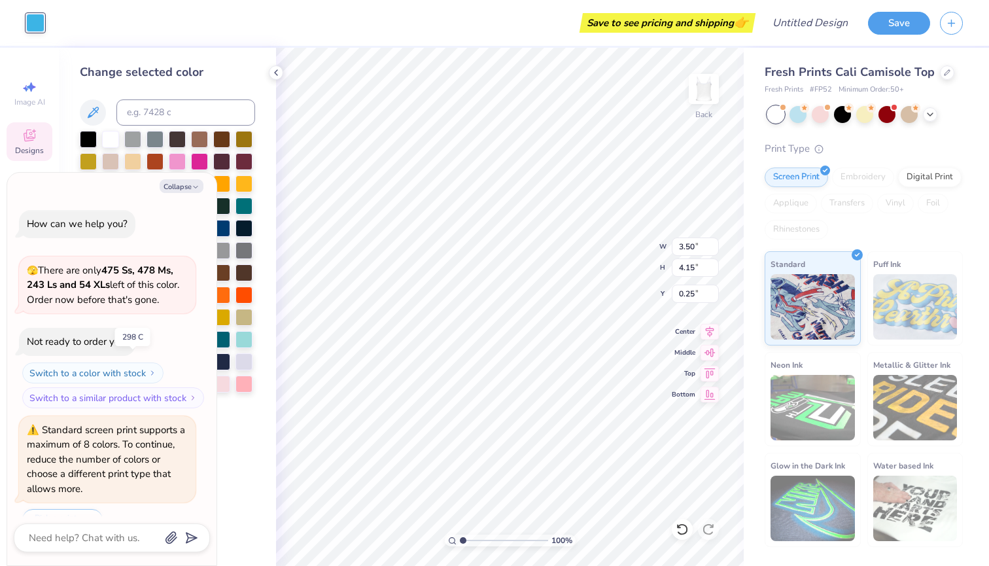
scroll to position [413, 0]
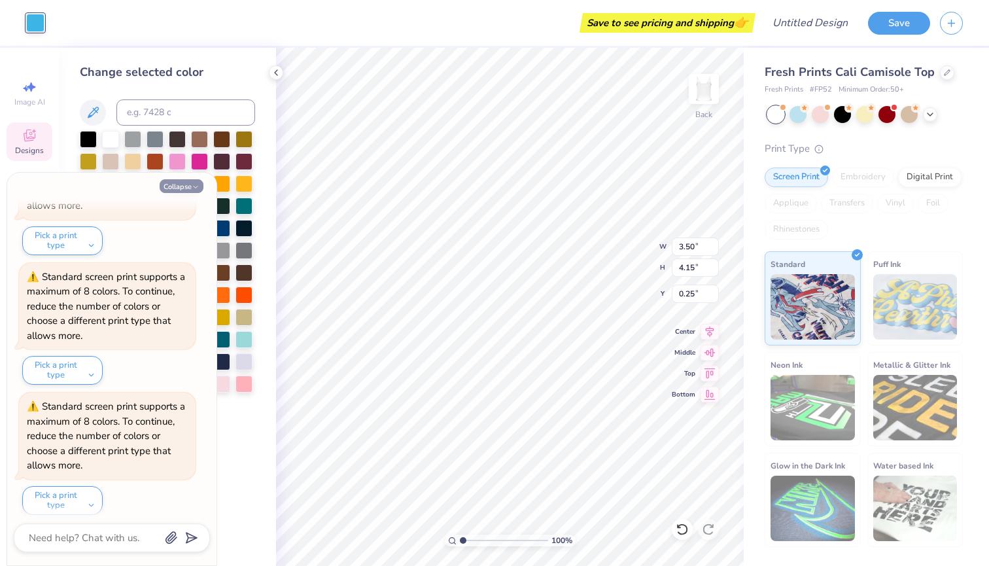
click at [194, 190] on icon "button" at bounding box center [196, 187] width 8 height 8
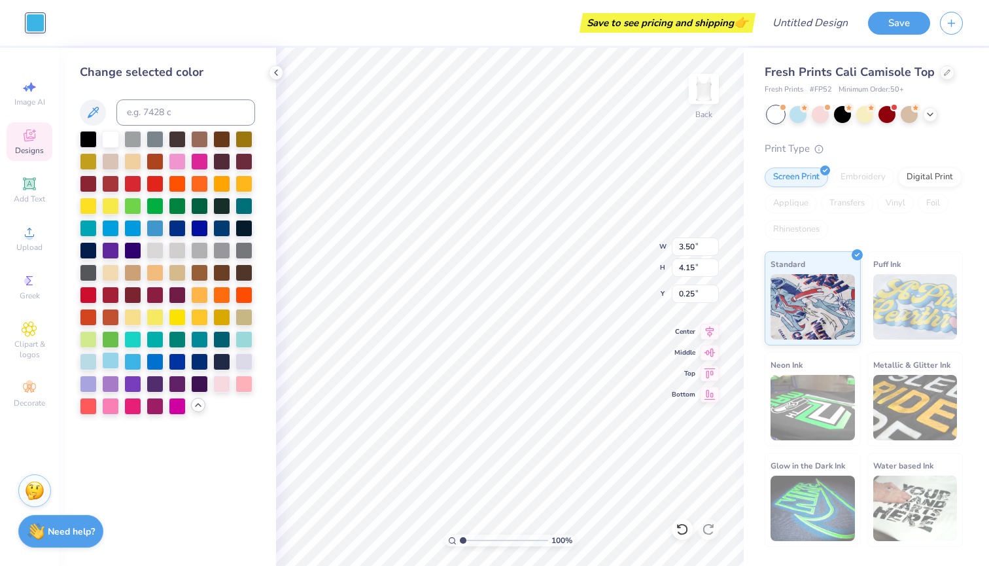
click at [112, 364] on div at bounding box center [110, 360] width 17 height 17
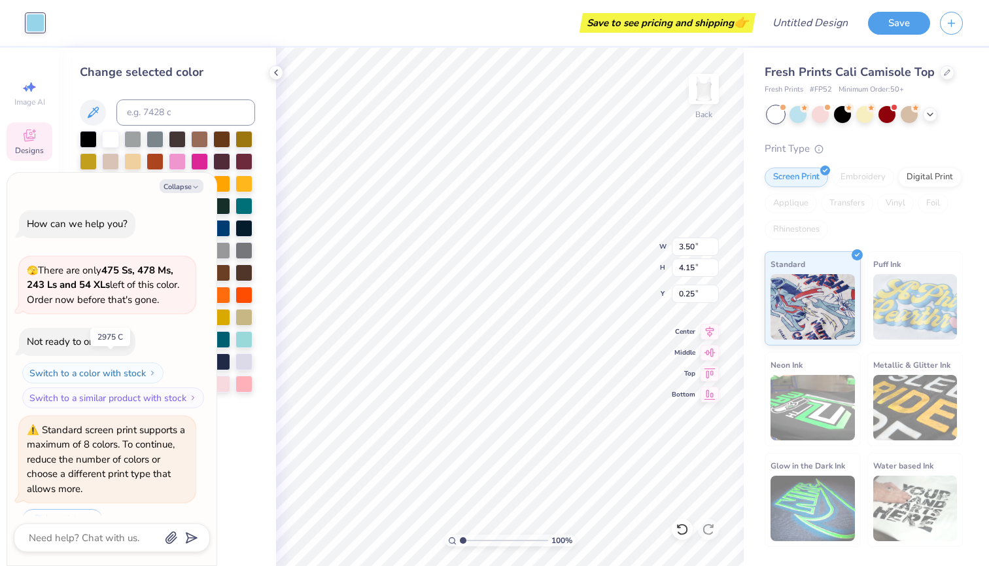
scroll to position [541, 0]
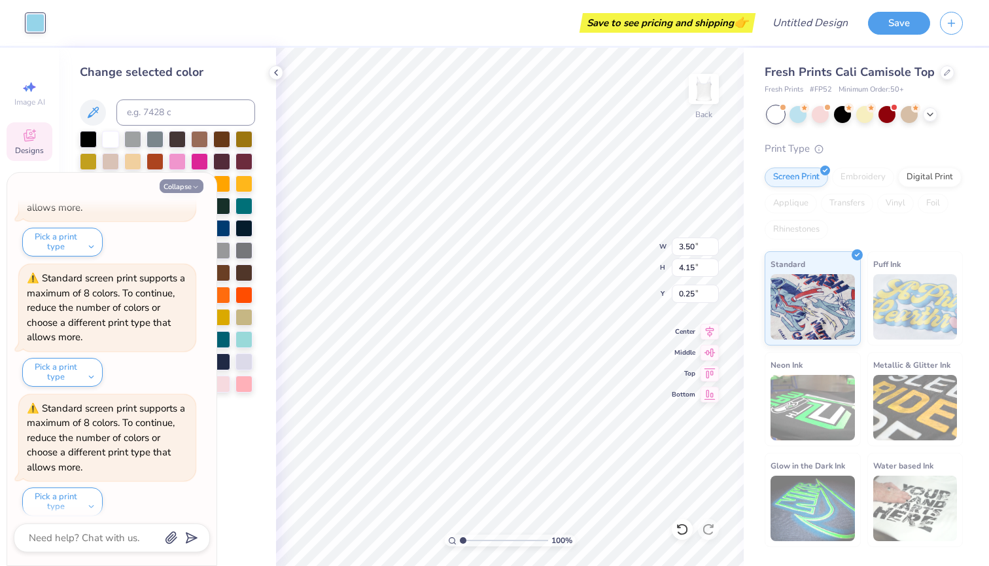
click at [179, 182] on button "Collapse" at bounding box center [182, 186] width 44 height 14
type textarea "x"
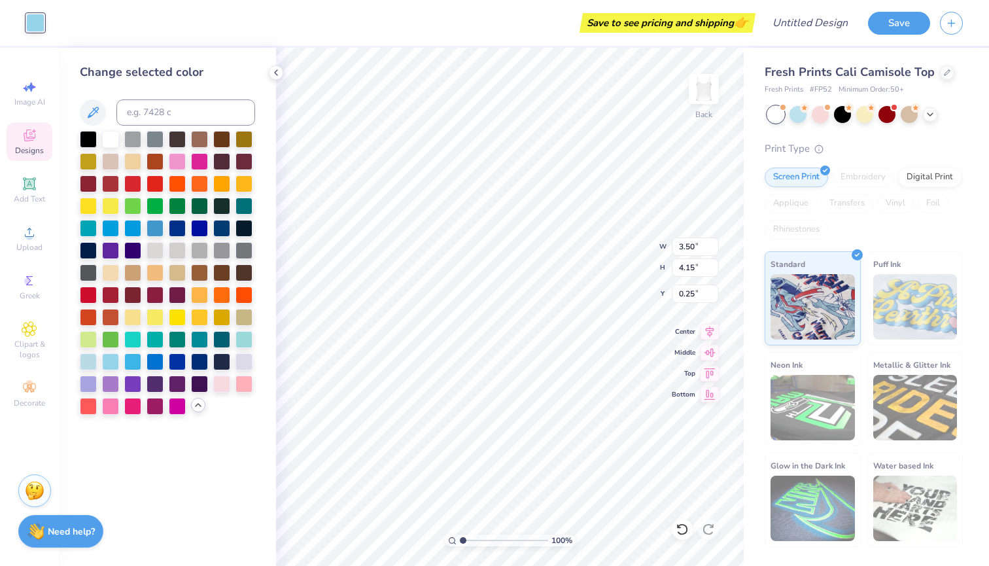
type input "3.11"
type input "3.69"
type input "0.70"
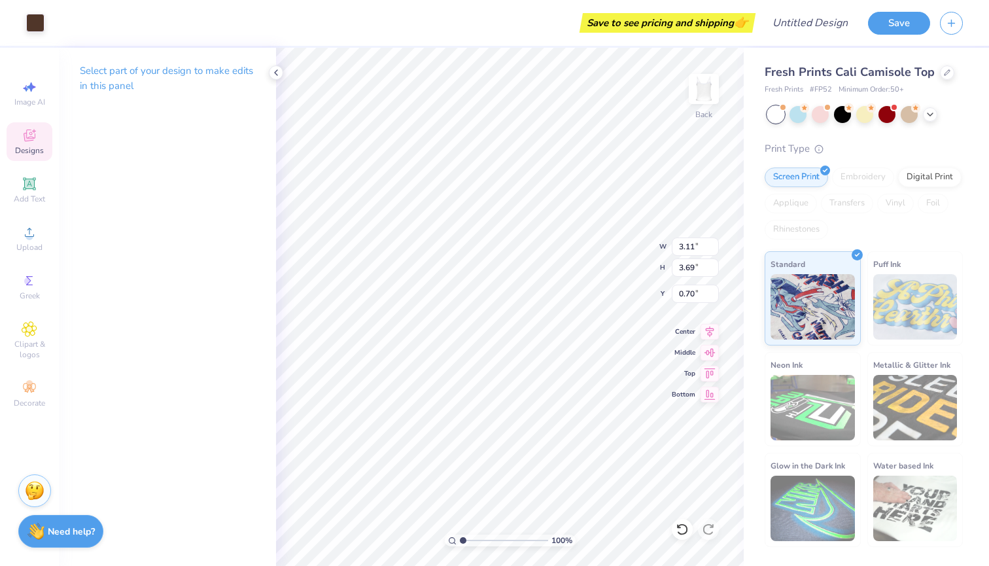
type input "3.51"
type input "8.66"
type input "0.39"
click at [35, 18] on div at bounding box center [35, 21] width 18 height 18
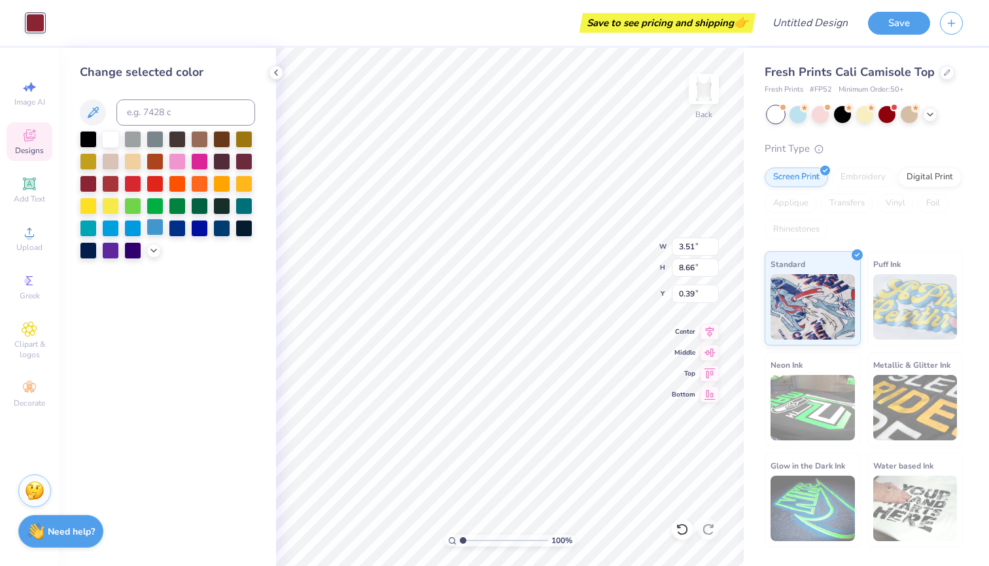
click at [157, 228] on div at bounding box center [154, 226] width 17 height 17
type input "3.11"
type input "3.69"
type input "0.70"
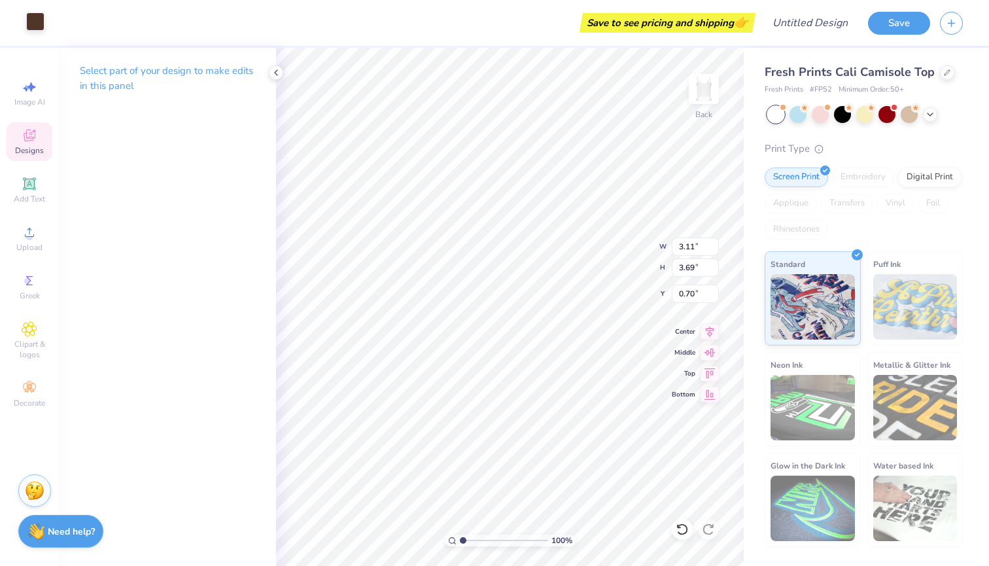
click at [35, 25] on div at bounding box center [35, 21] width 18 height 18
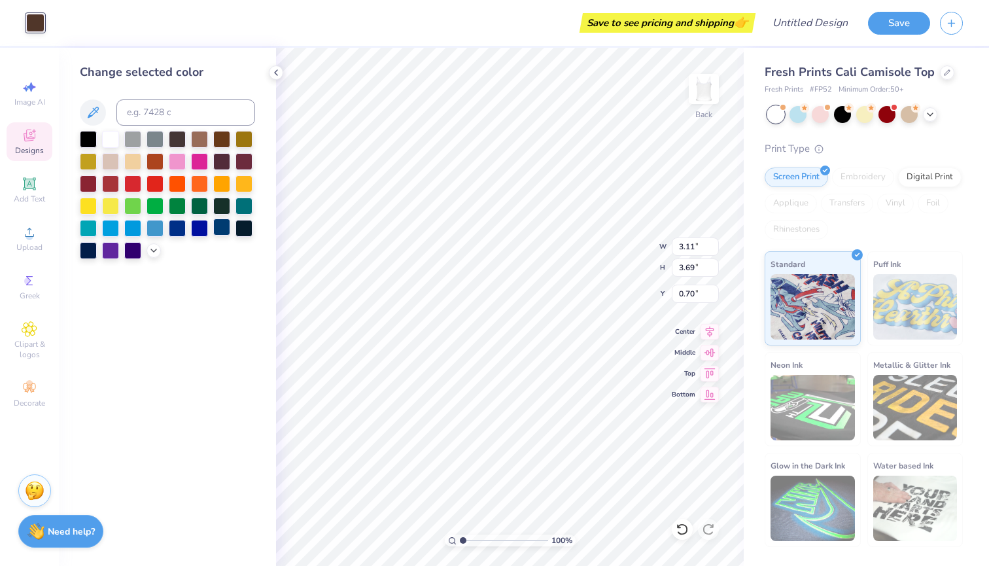
click at [220, 232] on div at bounding box center [221, 226] width 17 height 17
click at [222, 226] on div at bounding box center [221, 226] width 17 height 17
type input "3.20"
type input "3.81"
type input "1.55"
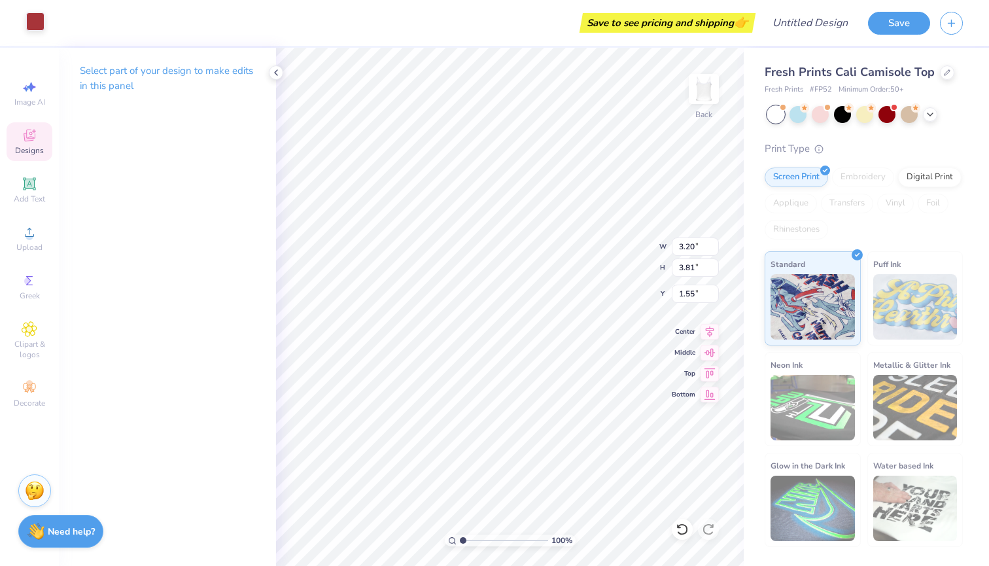
click at [35, 23] on div at bounding box center [35, 21] width 18 height 18
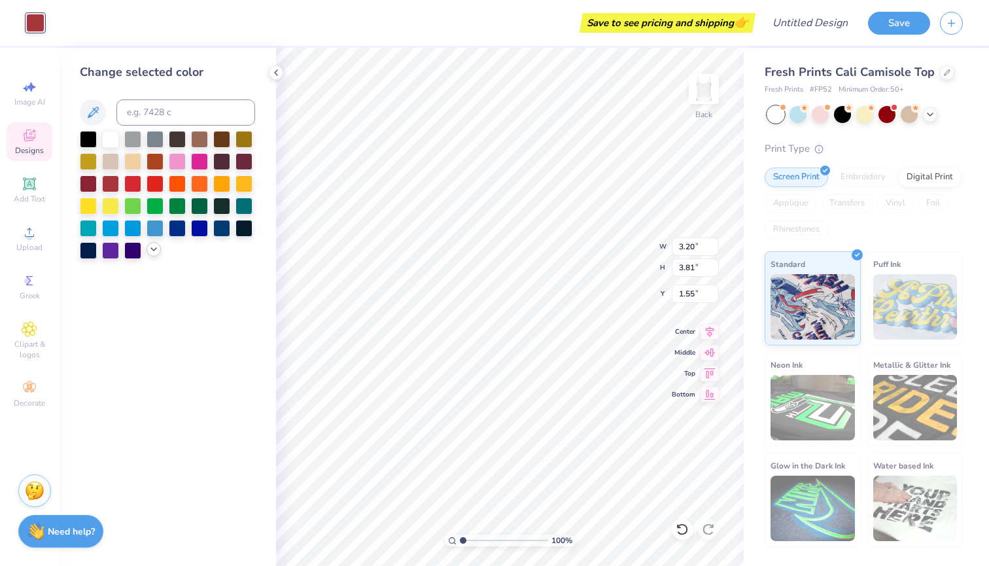
click at [149, 254] on icon at bounding box center [153, 249] width 10 height 10
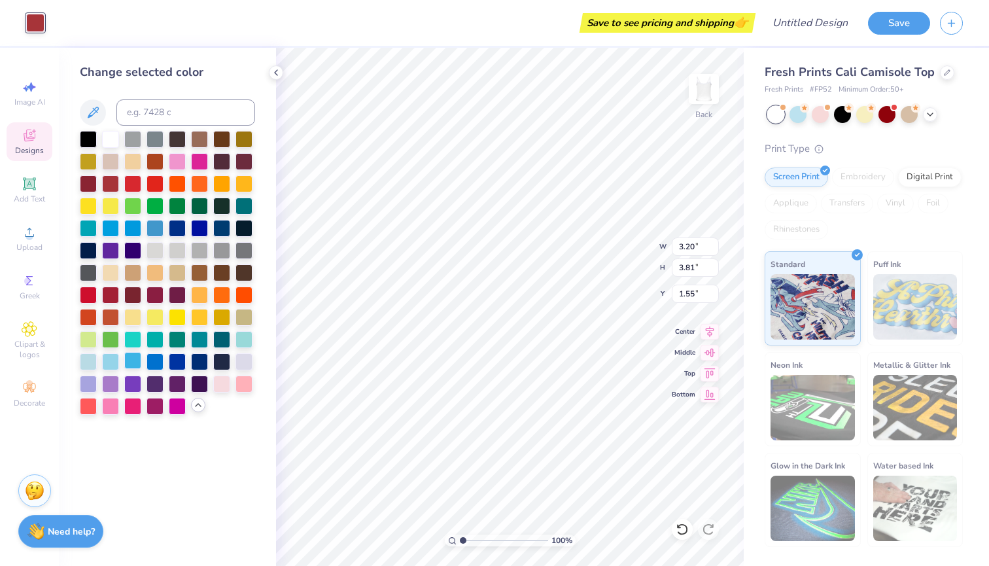
click at [133, 367] on div at bounding box center [132, 360] width 17 height 17
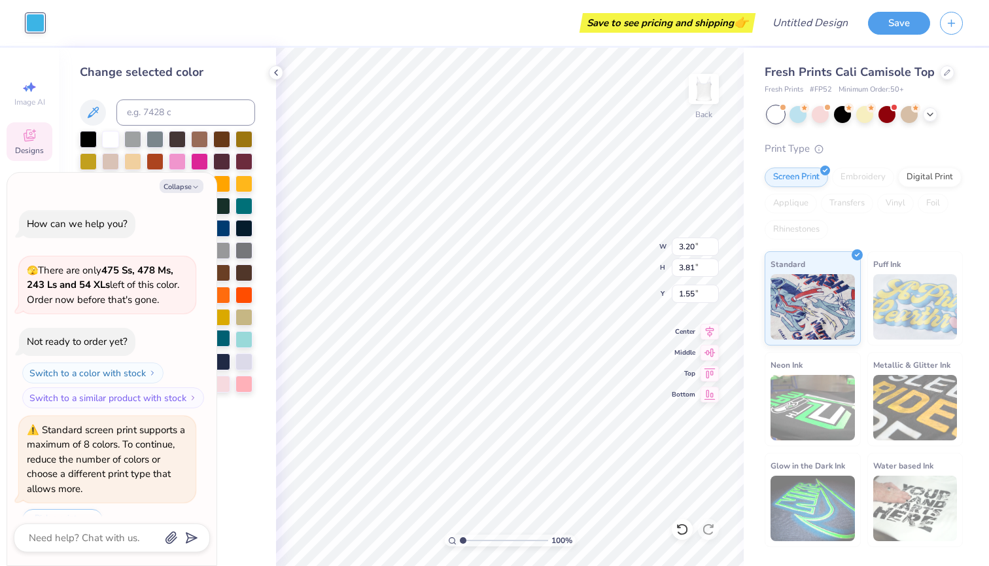
scroll to position [669, 0]
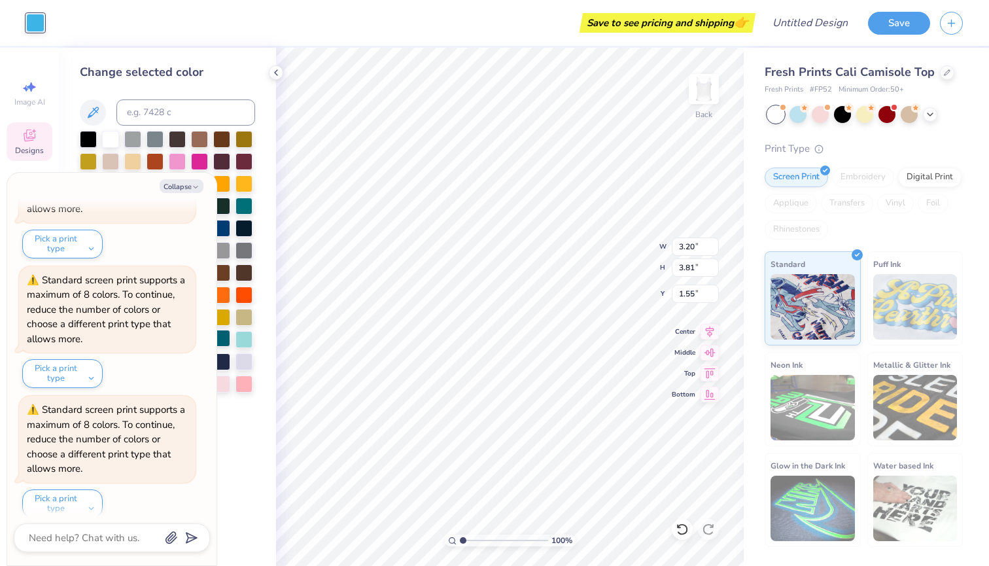
type textarea "x"
type input "3.98"
type input "7.71"
type input "1.67"
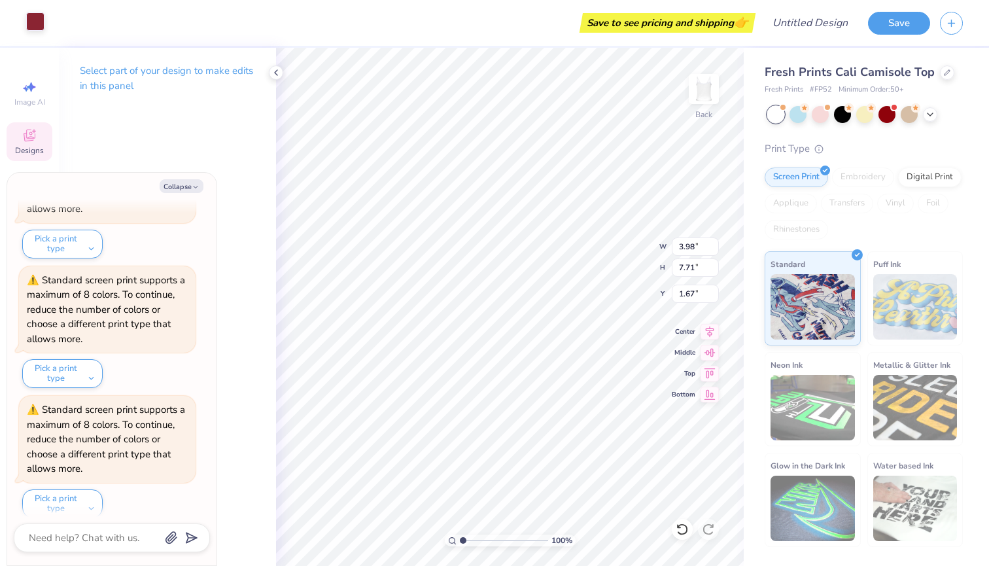
click at [38, 27] on div at bounding box center [35, 21] width 18 height 18
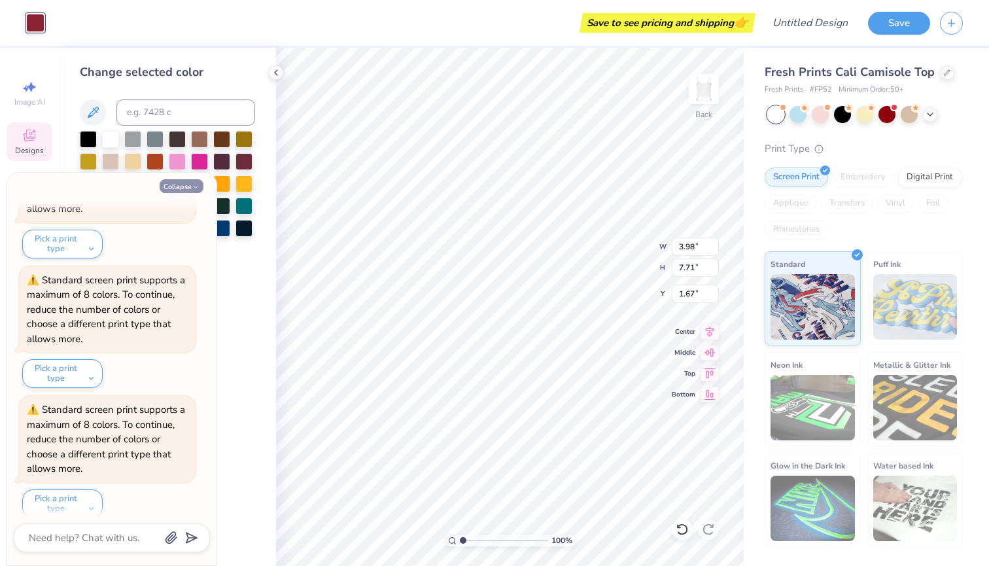
click at [201, 184] on button "Collapse" at bounding box center [182, 186] width 44 height 14
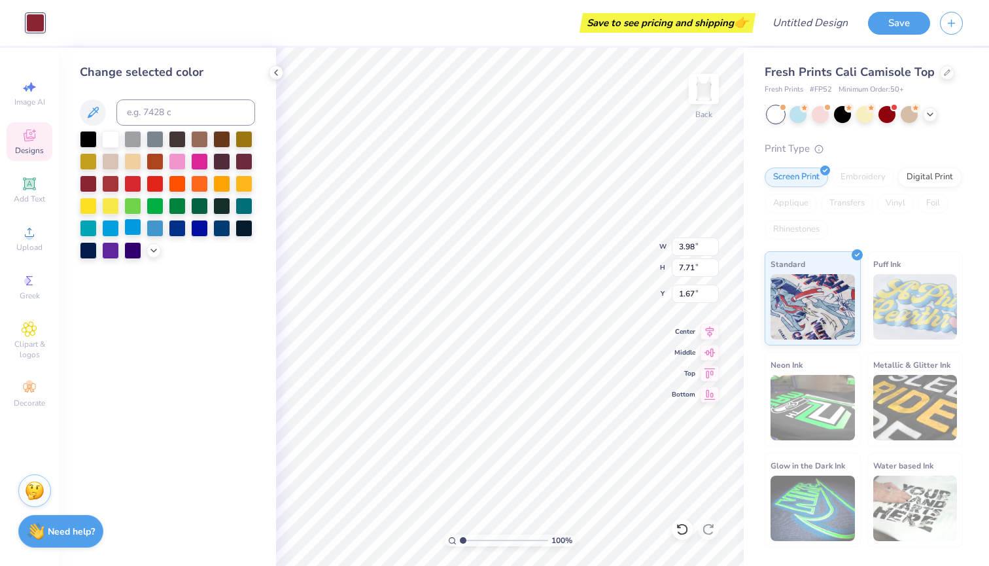
click at [135, 232] on div at bounding box center [132, 226] width 17 height 17
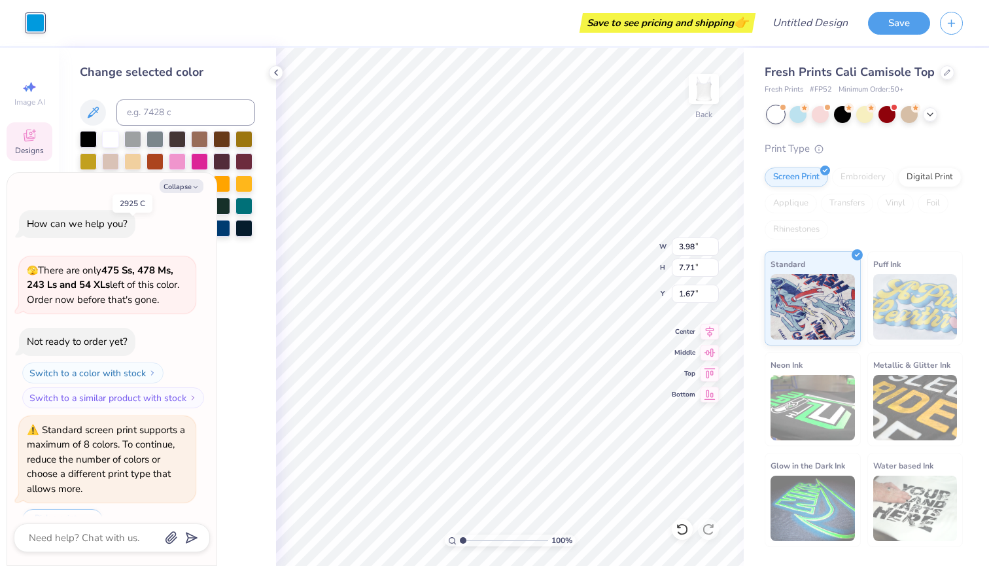
scroll to position [797, 0]
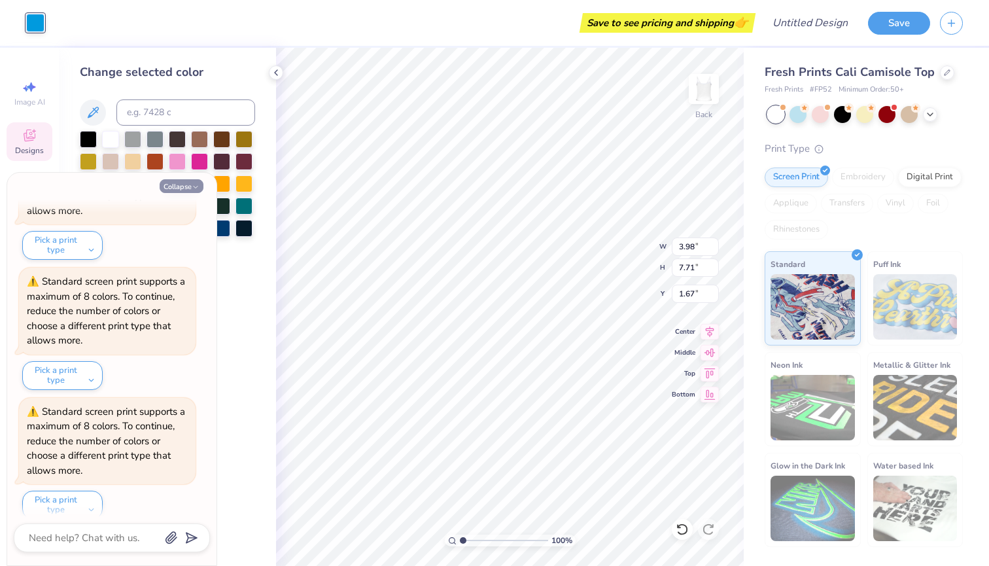
click at [186, 186] on button "Collapse" at bounding box center [182, 186] width 44 height 14
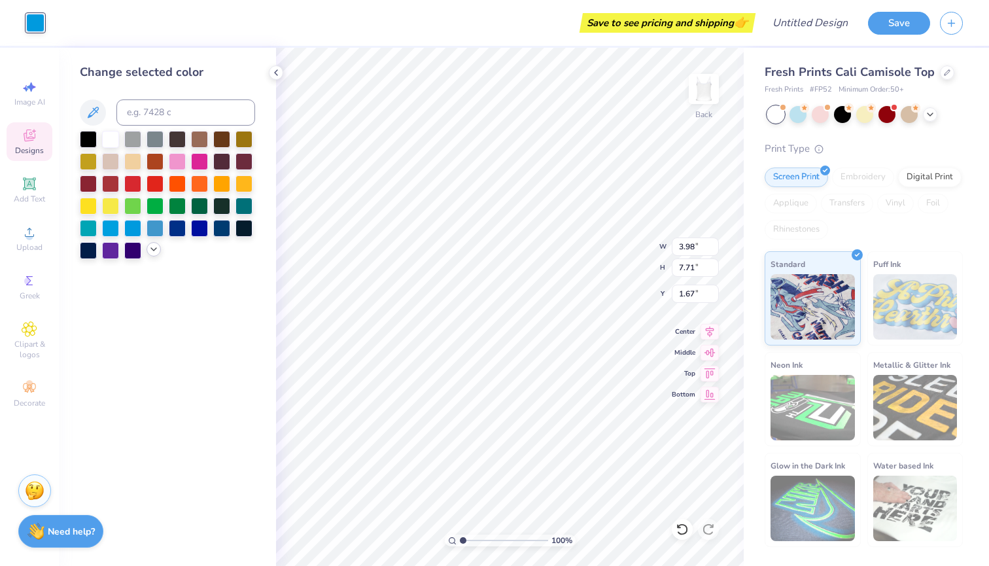
click at [152, 252] on icon at bounding box center [153, 249] width 10 height 10
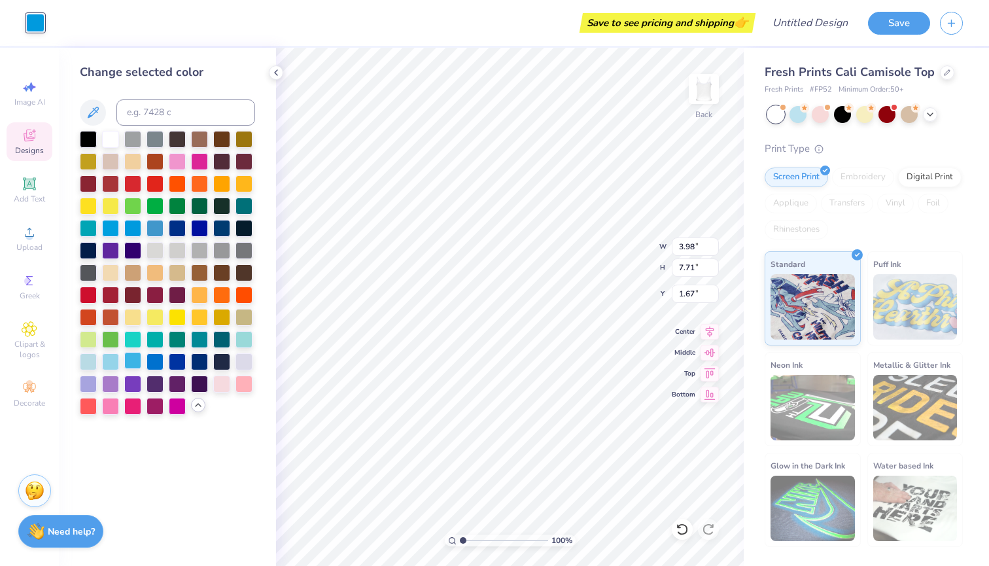
click at [134, 362] on div at bounding box center [132, 360] width 17 height 17
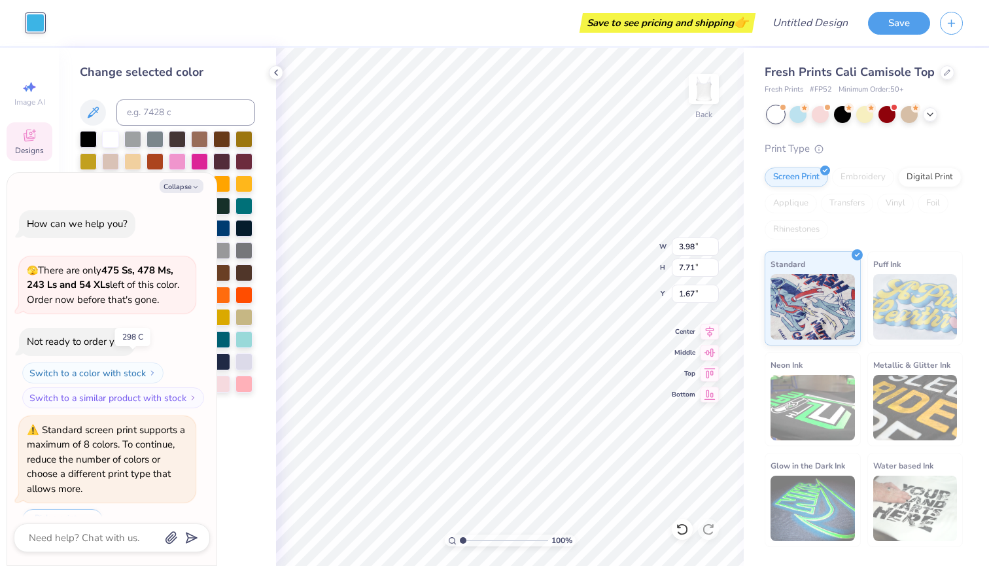
scroll to position [925, 0]
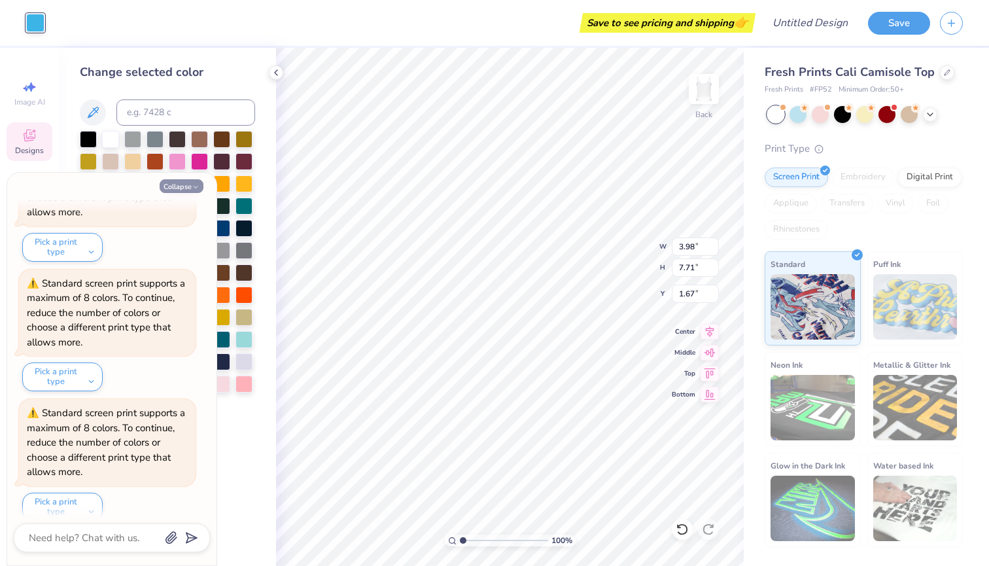
click at [173, 182] on button "Collapse" at bounding box center [182, 186] width 44 height 14
type textarea "x"
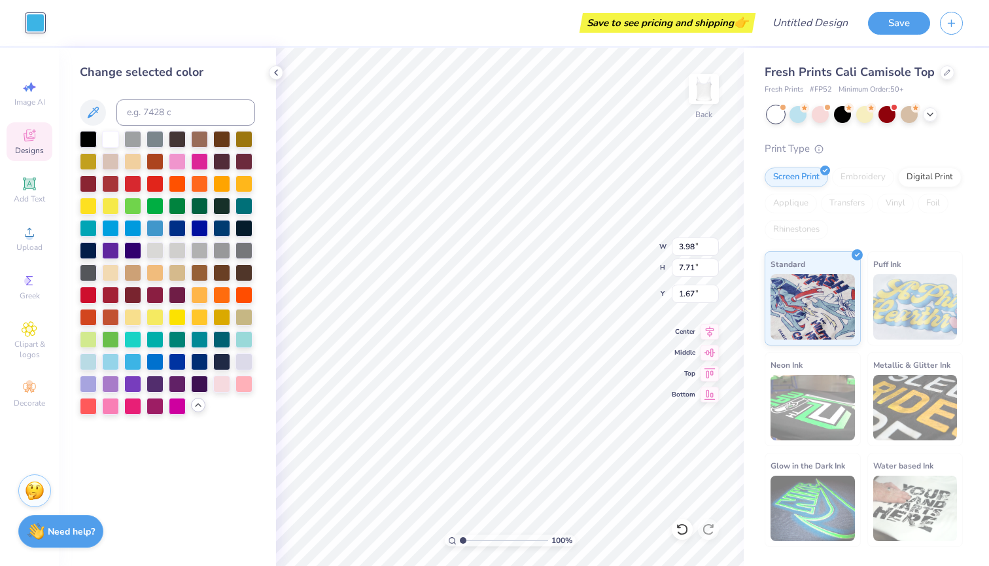
type input "3.20"
type input "3.81"
type input "1.55"
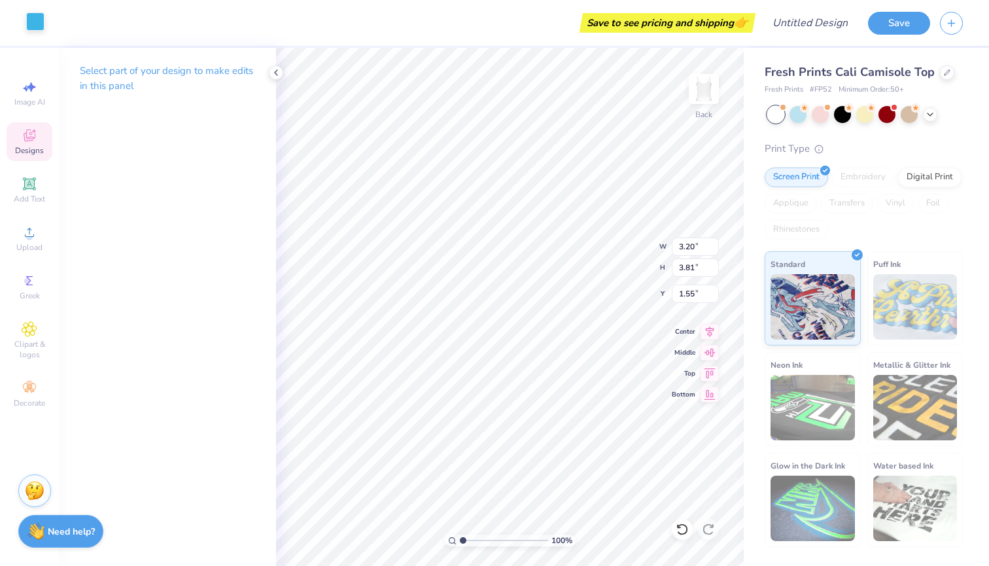
click at [36, 18] on div at bounding box center [35, 21] width 18 height 18
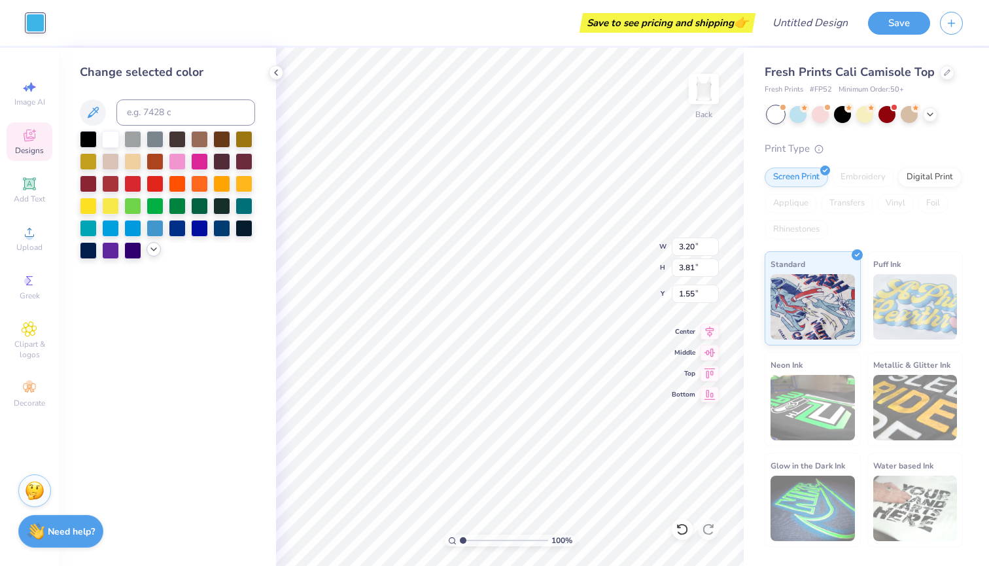
click at [149, 253] on icon at bounding box center [153, 249] width 10 height 10
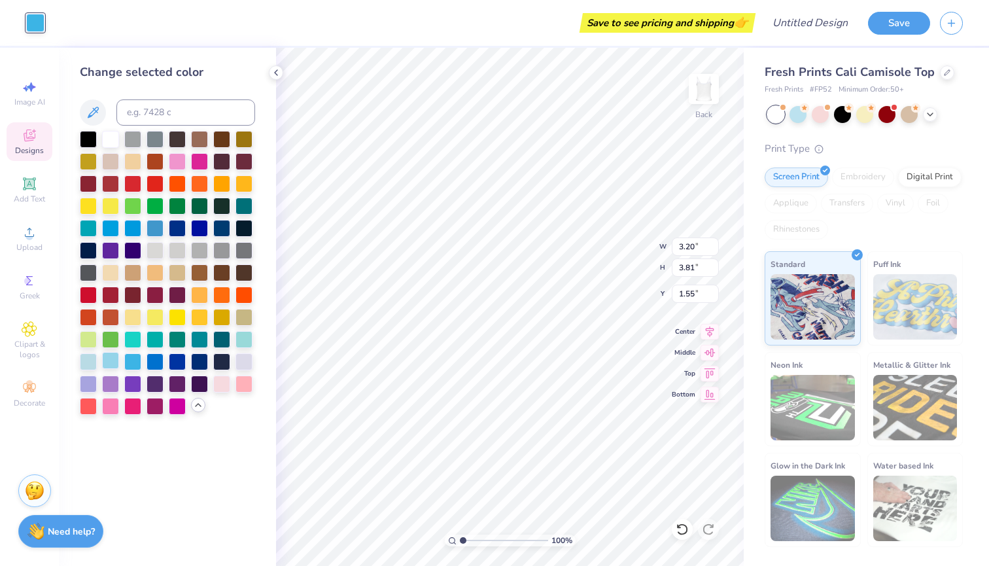
click at [111, 358] on div at bounding box center [110, 360] width 17 height 17
type input "3.98"
type input "7.71"
type input "1.67"
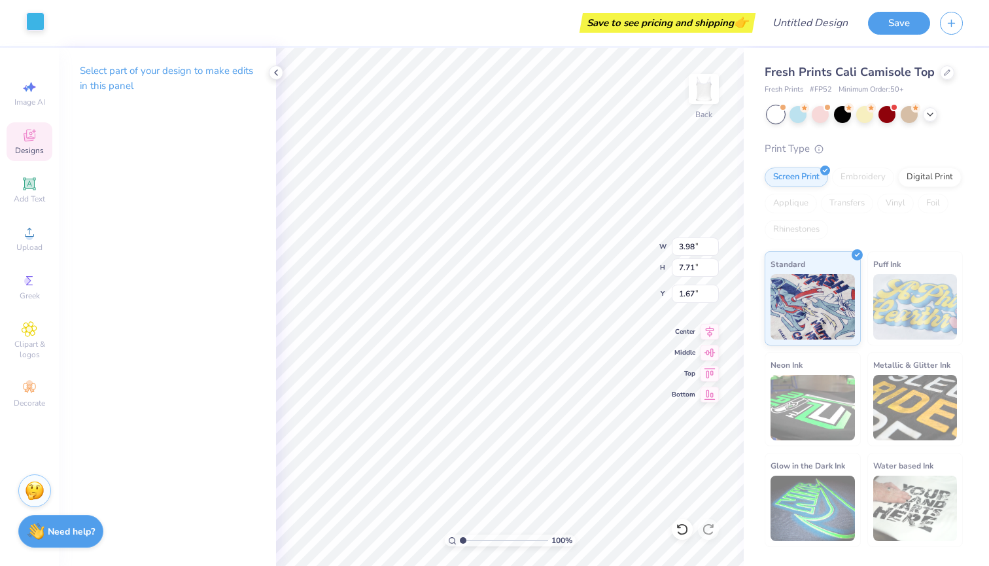
click at [37, 26] on div at bounding box center [35, 21] width 18 height 18
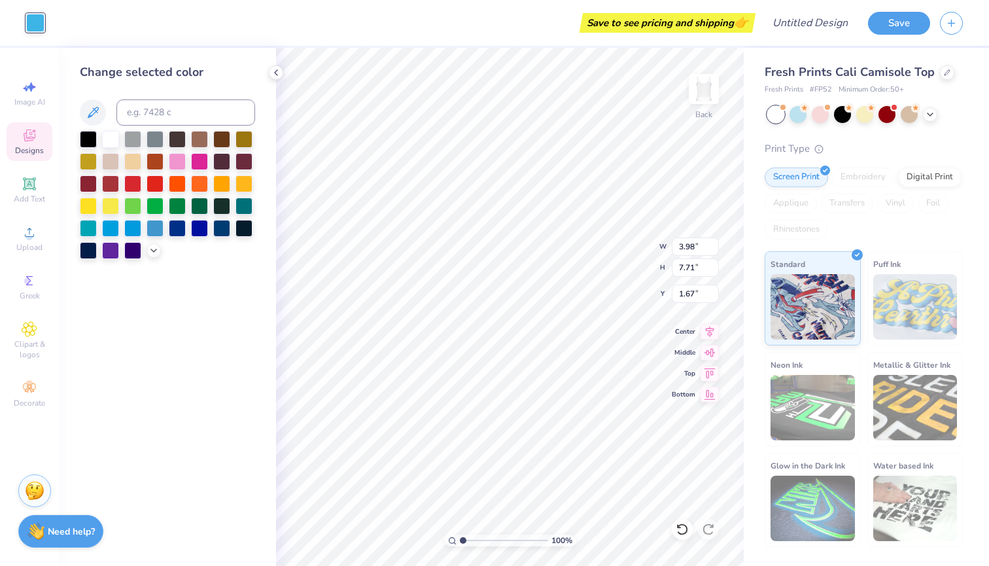
click at [147, 247] on div at bounding box center [167, 195] width 175 height 128
click at [149, 228] on div at bounding box center [154, 226] width 17 height 17
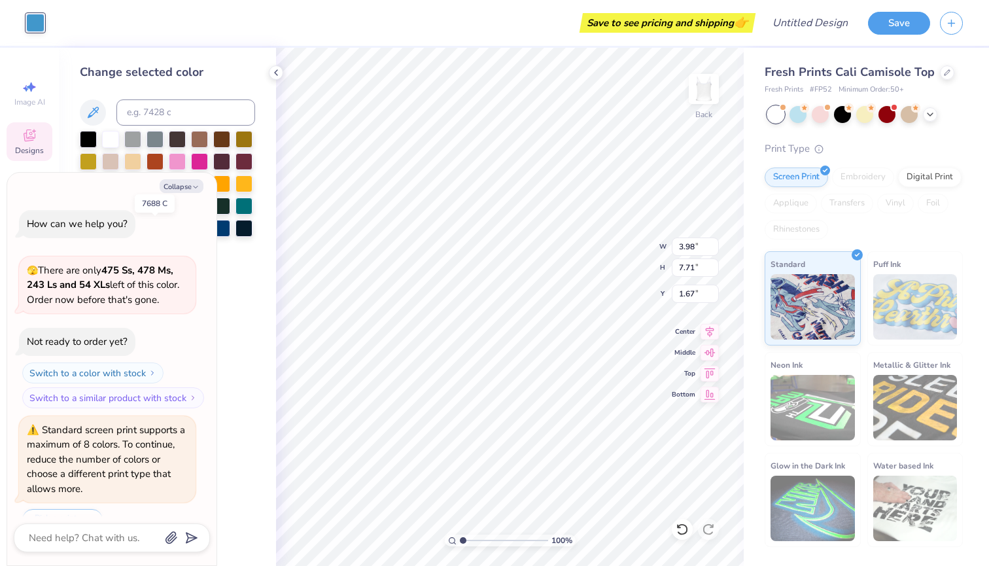
scroll to position [1054, 0]
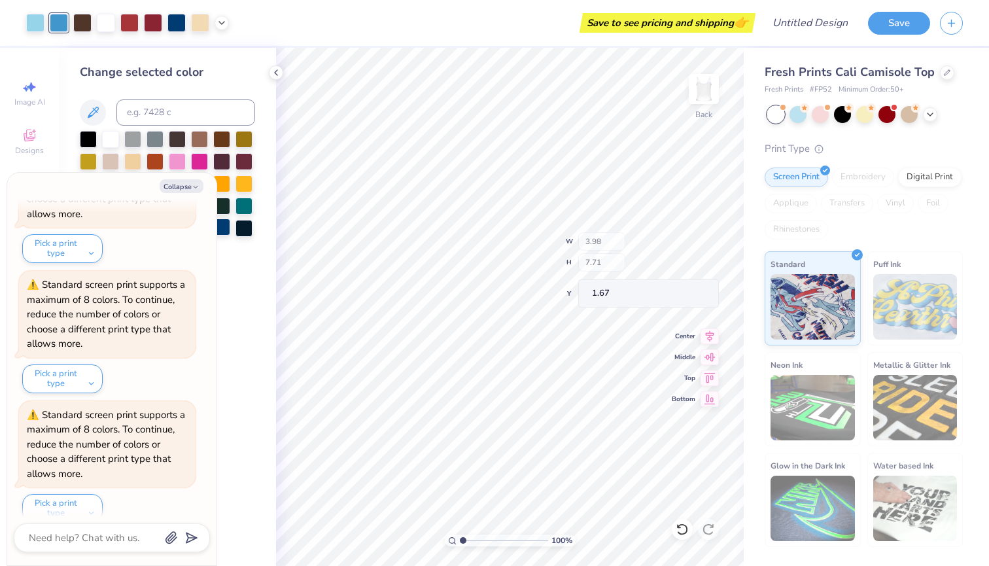
type textarea "x"
type input "6.44"
type input "7.17"
type input "4.77"
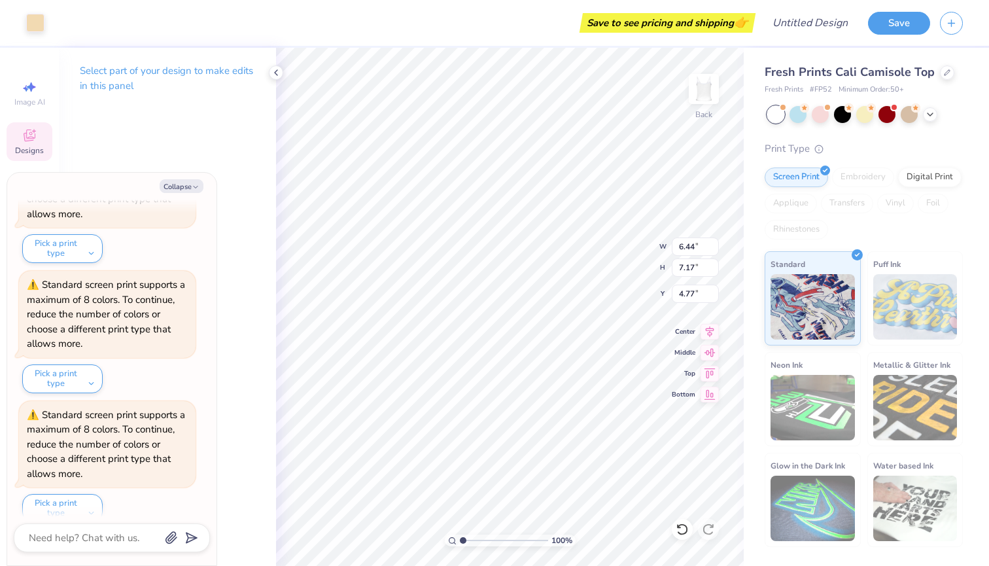
type textarea "x"
type input "3.98"
type input "7.71"
type input "1.67"
type textarea "x"
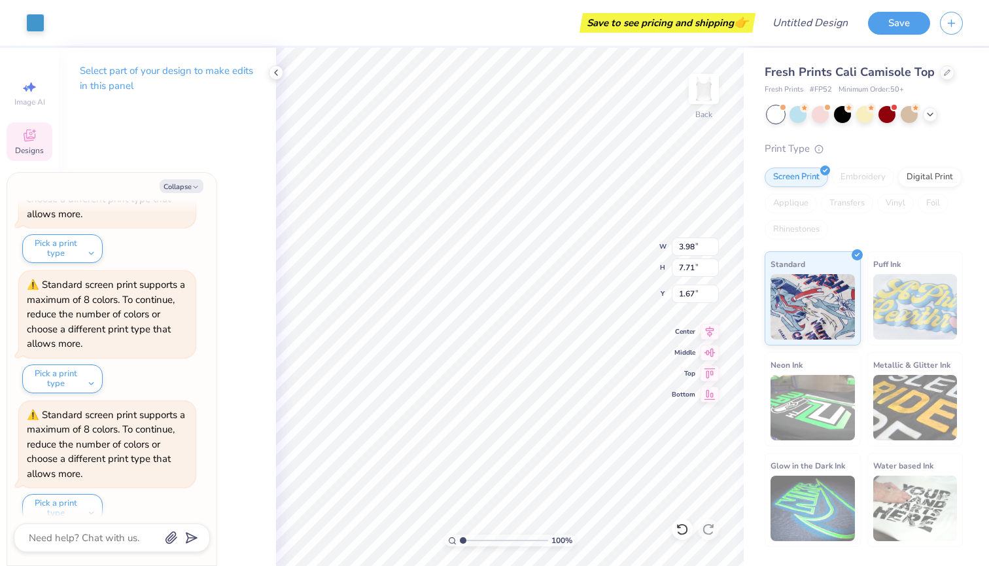
type input "2.76"
type input "3.23"
type input "2.14"
type textarea "x"
type input "1.98"
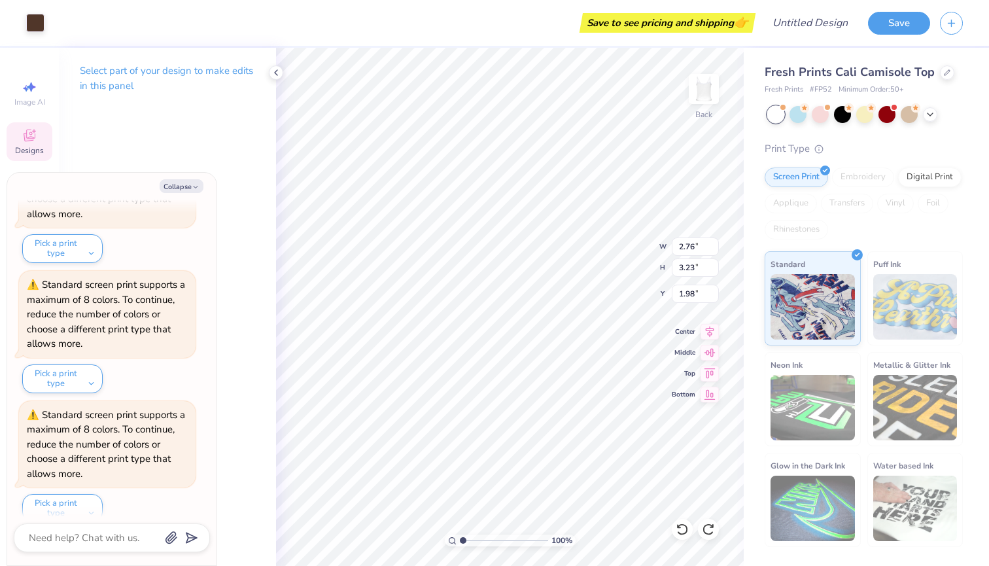
type textarea "x"
type input "2.14"
click at [37, 28] on div at bounding box center [35, 21] width 18 height 18
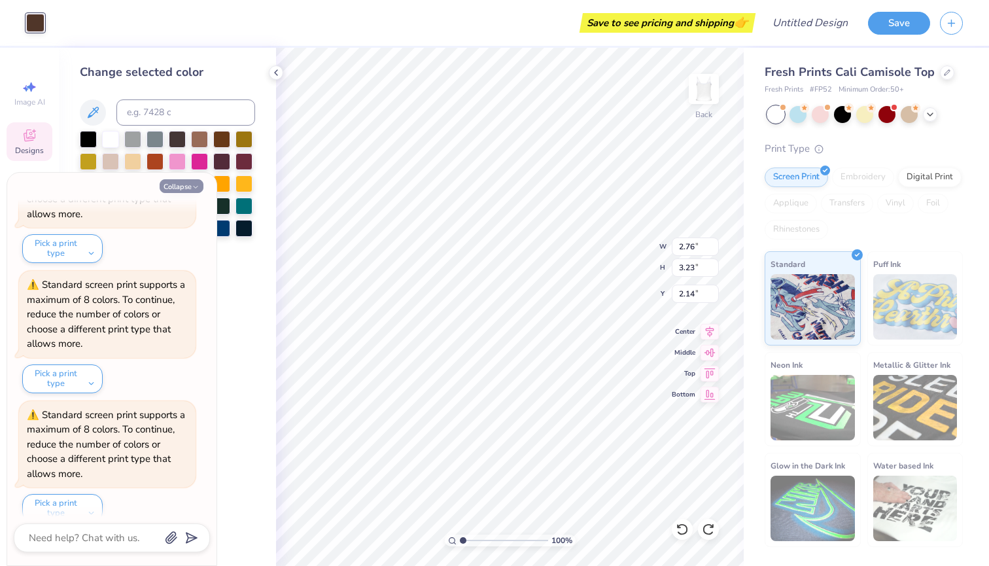
click at [191, 186] on button "Collapse" at bounding box center [182, 186] width 44 height 14
type textarea "x"
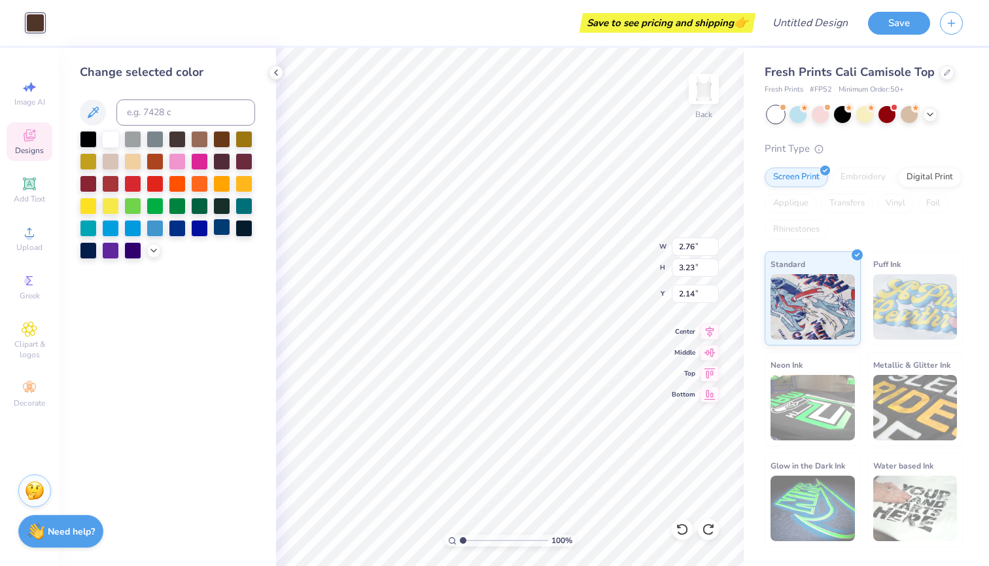
click at [224, 235] on div at bounding box center [221, 226] width 17 height 17
type input "4.48"
type input "5.63"
type input "4.14"
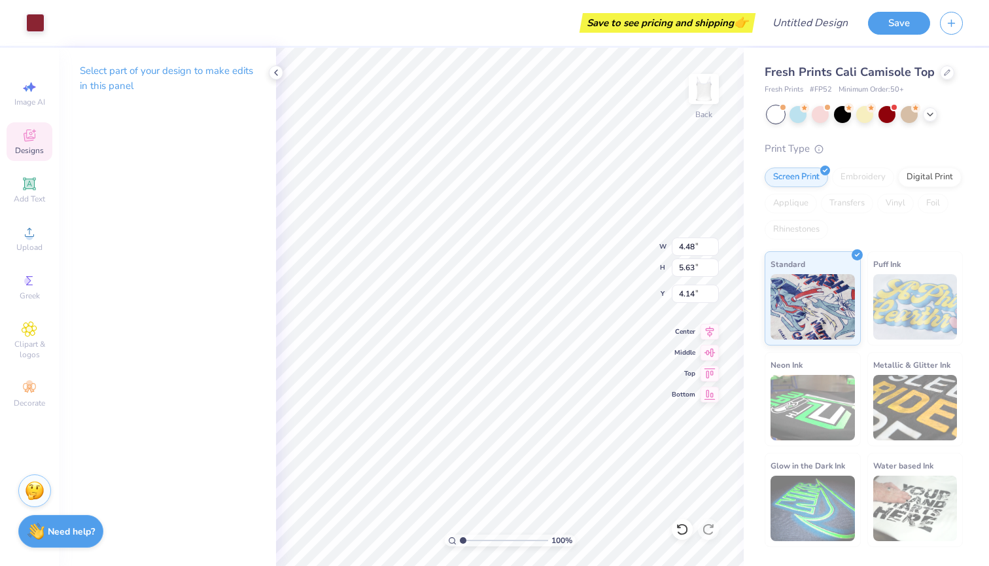
type input "2.07"
type input "2.59"
type input "4.13"
click at [32, 21] on div at bounding box center [35, 21] width 18 height 18
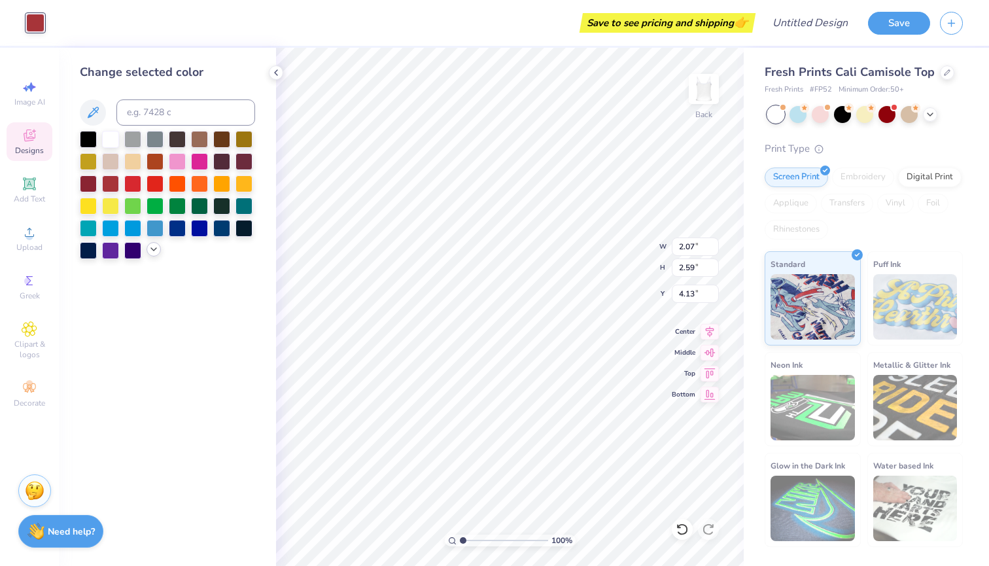
click at [148, 252] on div at bounding box center [153, 249] width 14 height 14
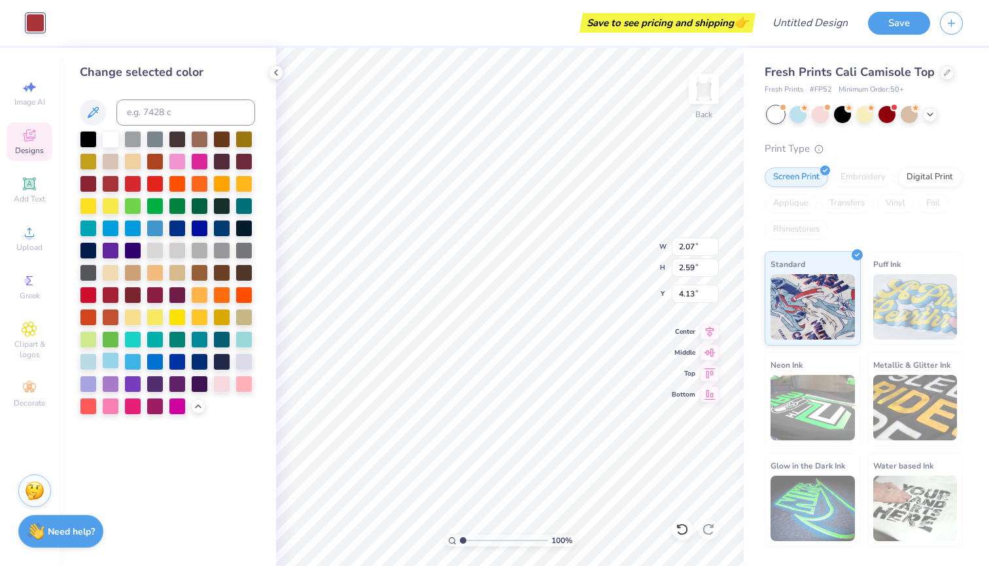
click at [115, 364] on div at bounding box center [110, 360] width 17 height 17
type input "4.48"
type input "5.63"
type input "4.14"
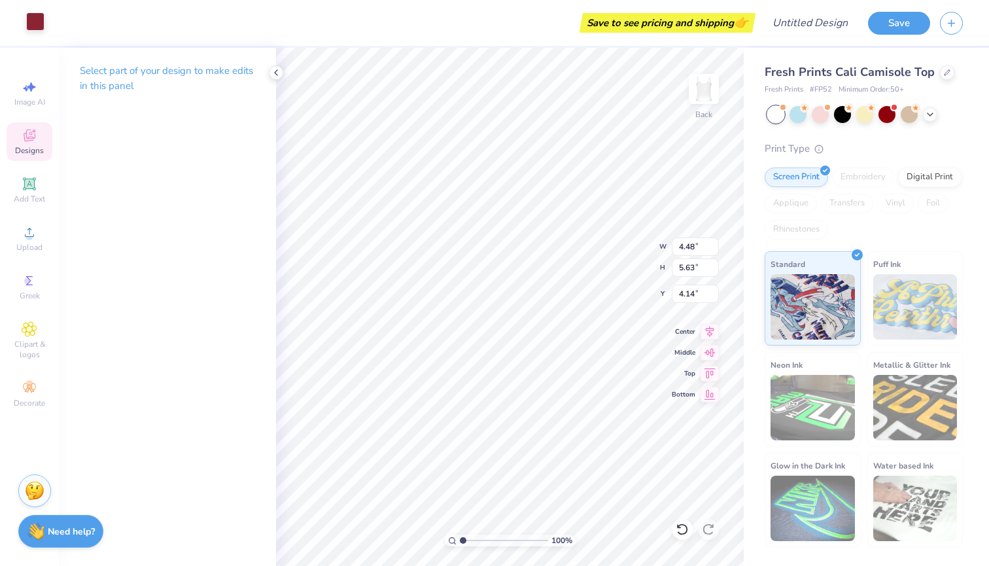
click at [29, 30] on div at bounding box center [35, 21] width 18 height 18
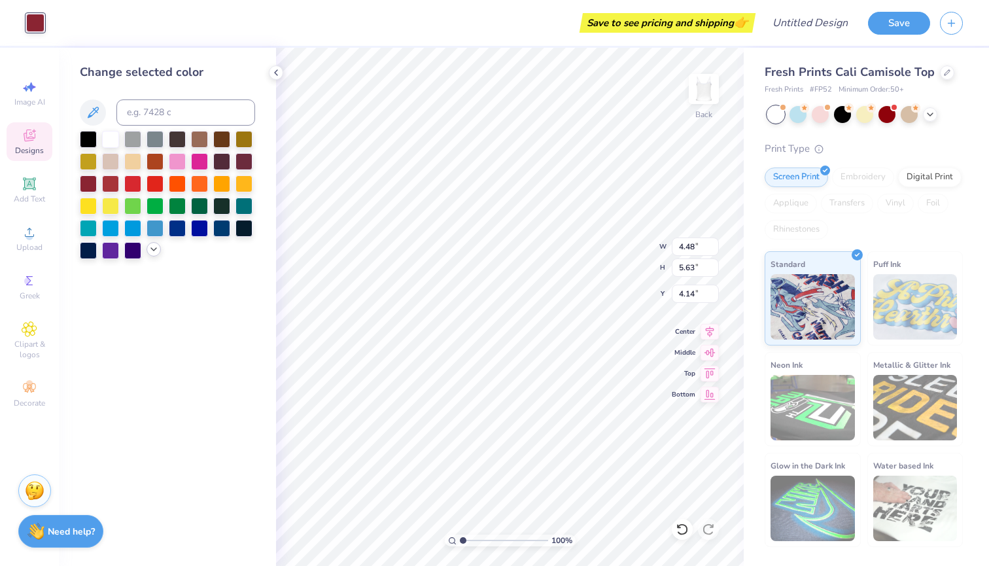
click at [152, 253] on icon at bounding box center [153, 249] width 10 height 10
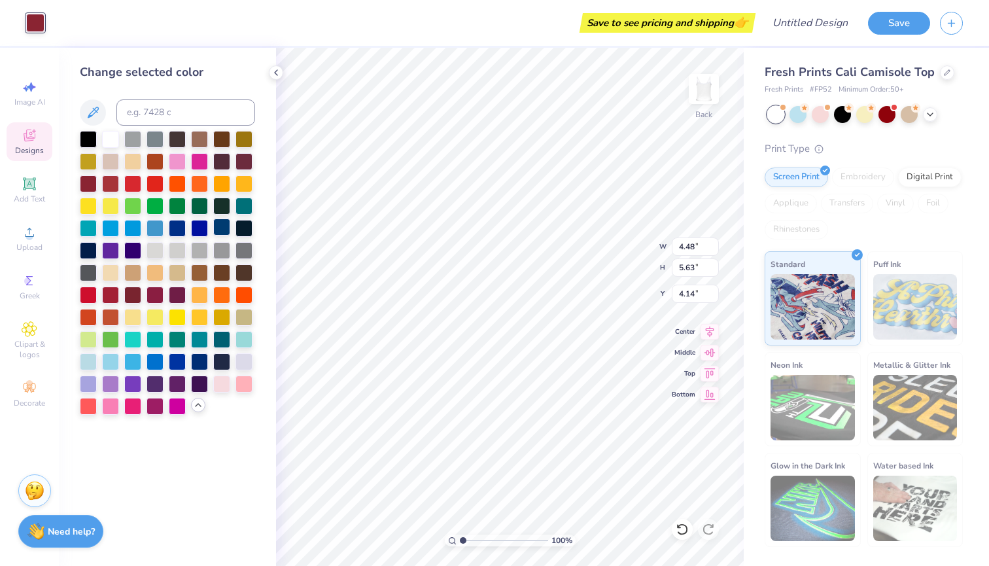
click at [223, 233] on div at bounding box center [221, 226] width 17 height 17
click at [154, 229] on div at bounding box center [154, 226] width 17 height 17
type input "1.76"
type input "2.70"
type input "4.23"
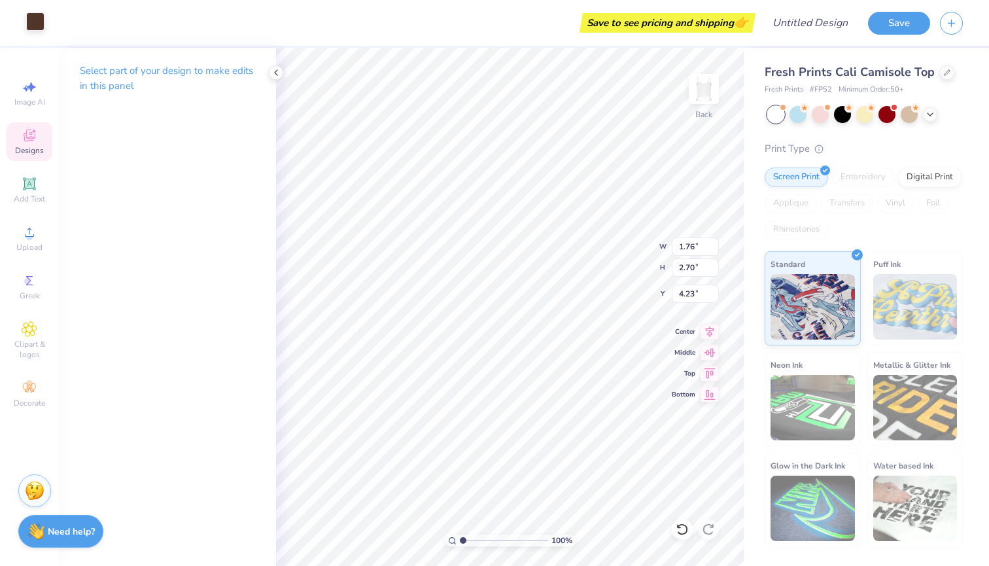
click at [36, 20] on div at bounding box center [35, 21] width 18 height 18
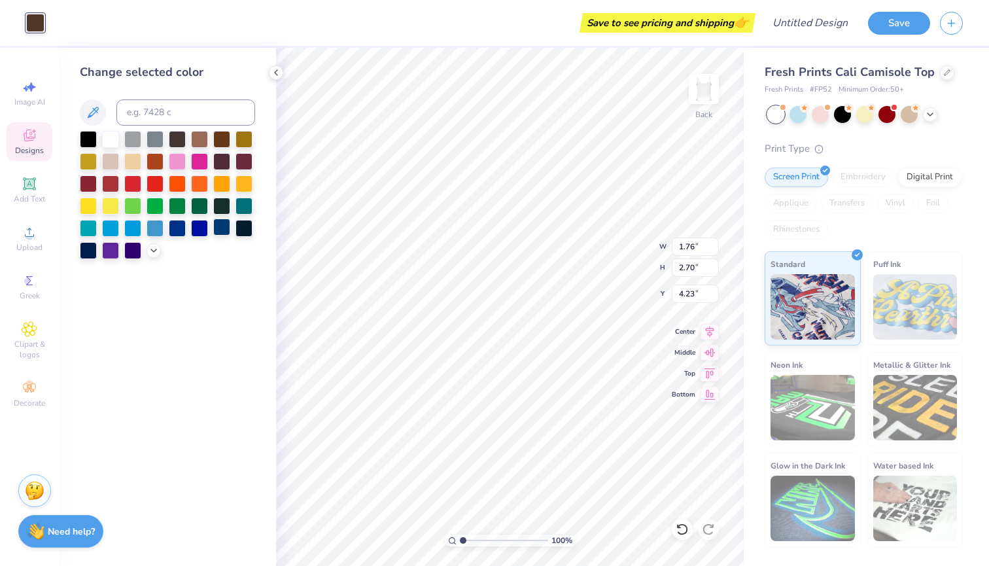
click at [219, 230] on div at bounding box center [221, 226] width 17 height 17
type input "1.94"
type input "1.81"
type input "7.83"
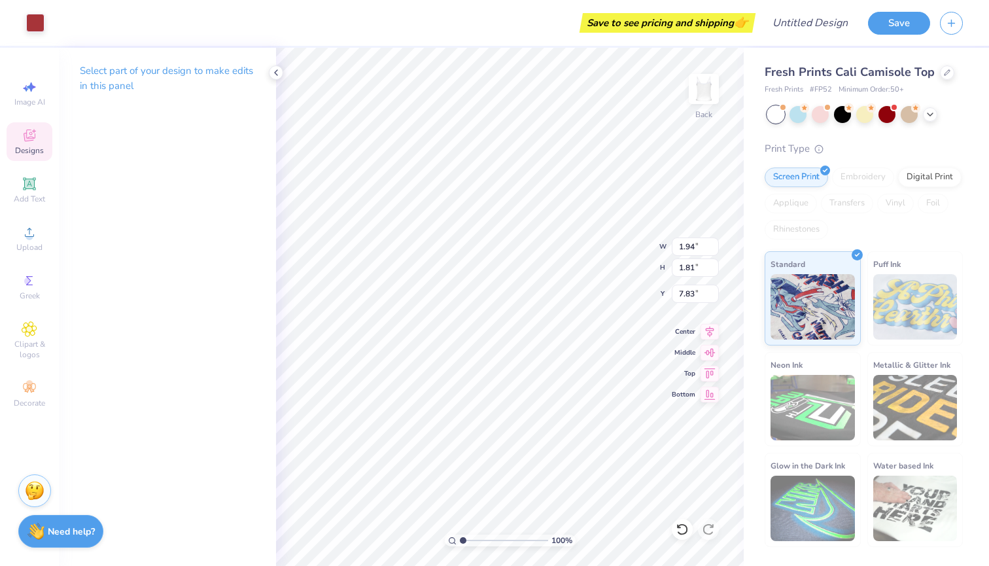
type input "6.22"
type input "6.99"
type input "5.01"
type input "1.42"
type input "0.68"
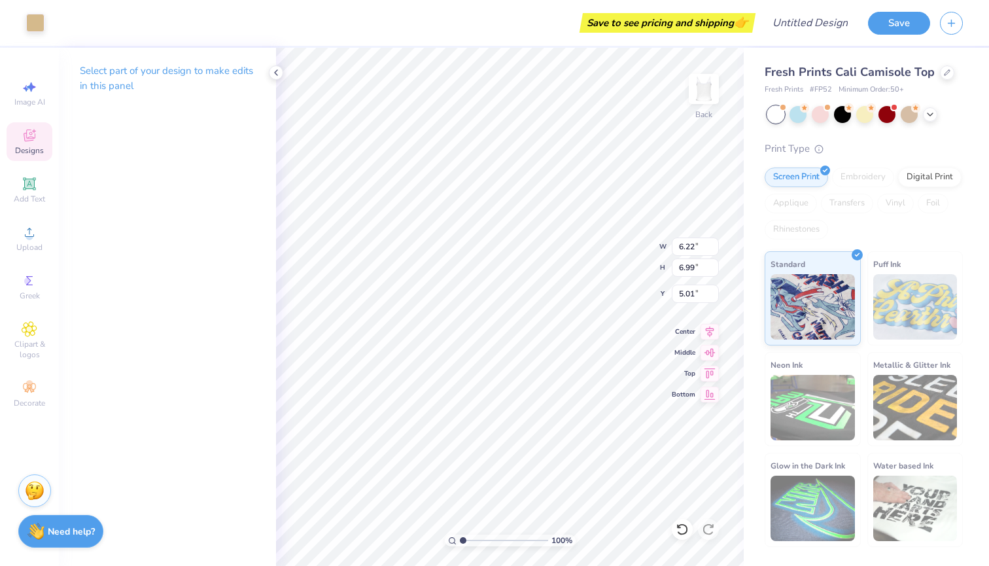
type input "8.03"
click at [43, 28] on div at bounding box center [35, 21] width 18 height 18
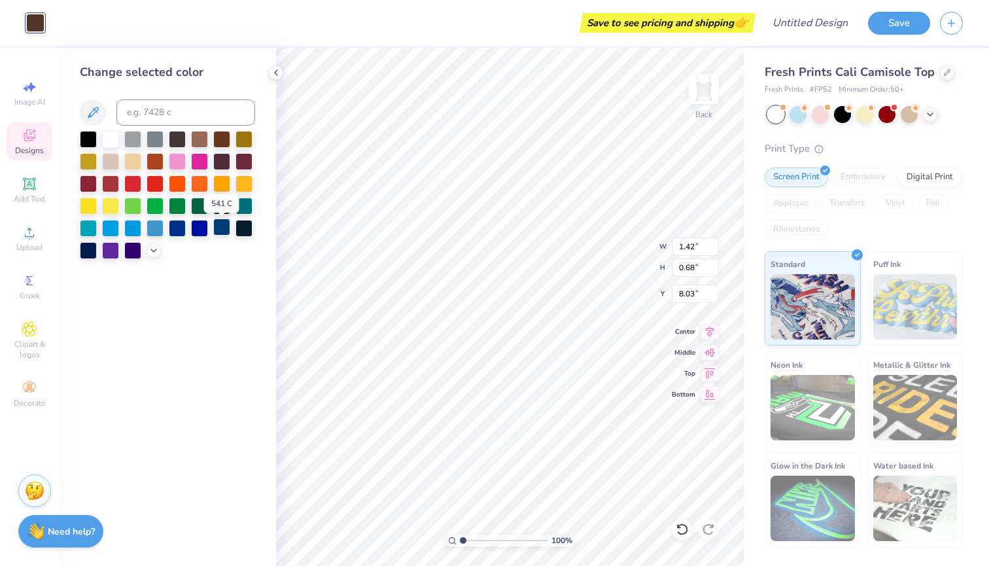
click at [220, 233] on div at bounding box center [221, 226] width 17 height 17
type input "1.94"
type input "1.81"
type input "7.83"
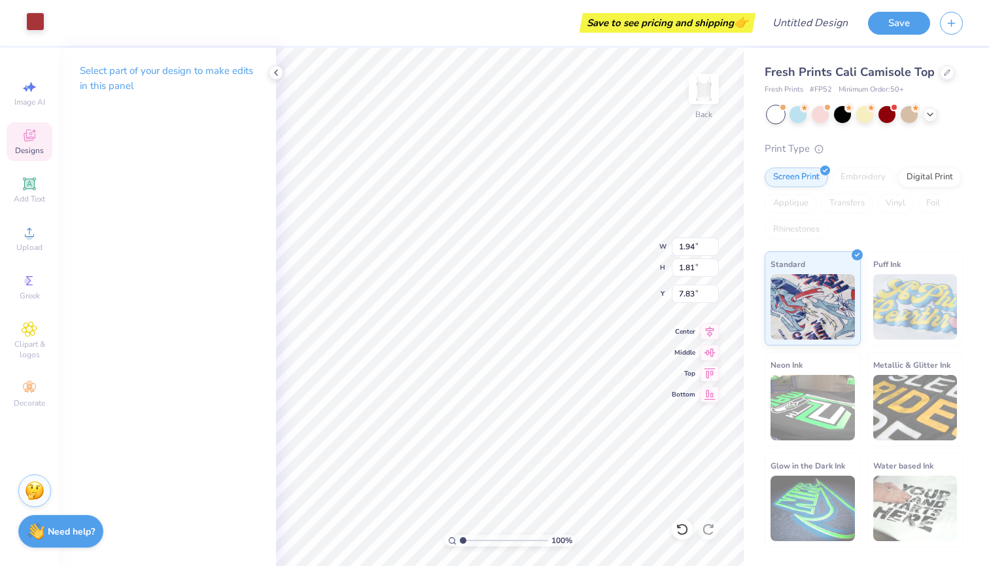
click at [44, 31] on div at bounding box center [35, 21] width 18 height 18
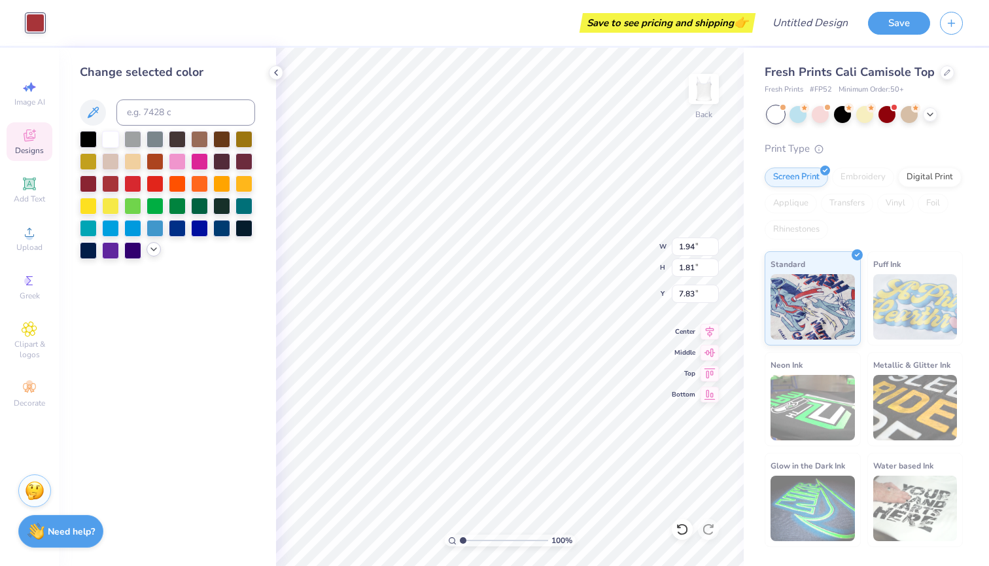
click at [151, 249] on icon at bounding box center [153, 249] width 10 height 10
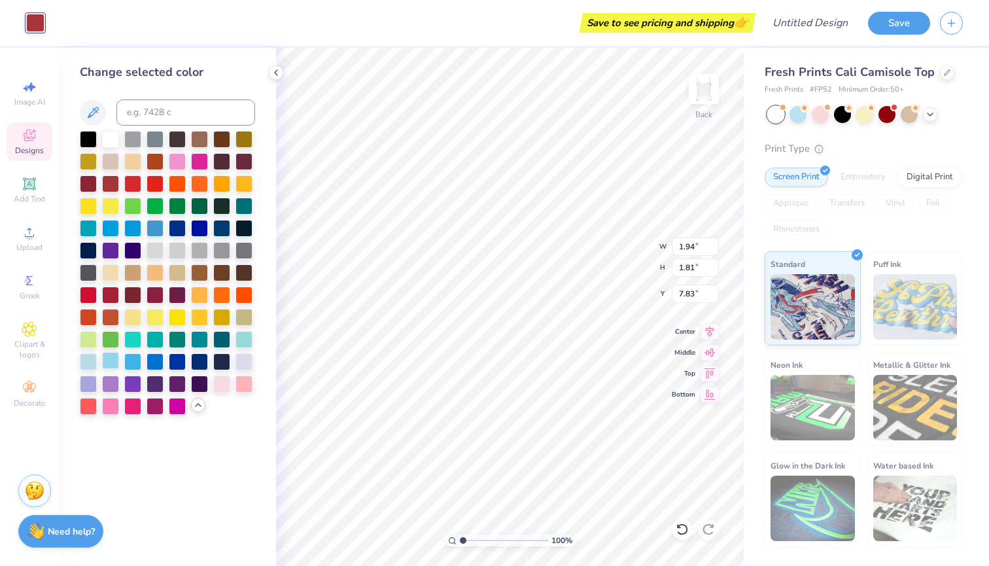
click at [116, 362] on div at bounding box center [110, 360] width 17 height 17
type input "1.42"
type input "0.68"
type input "8.03"
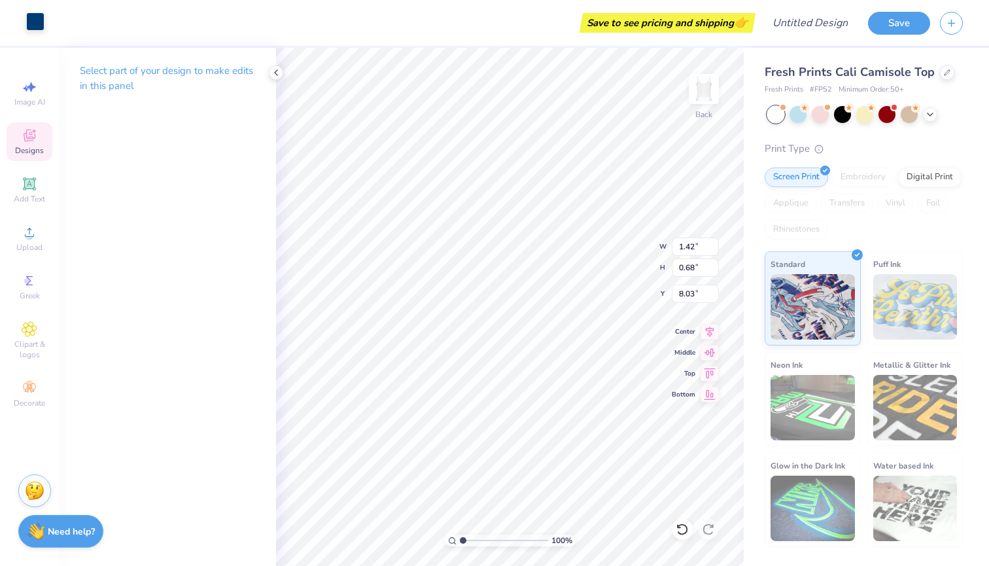
type input "1.94"
type input "1.85"
type input "7.80"
click at [34, 16] on div at bounding box center [35, 21] width 18 height 18
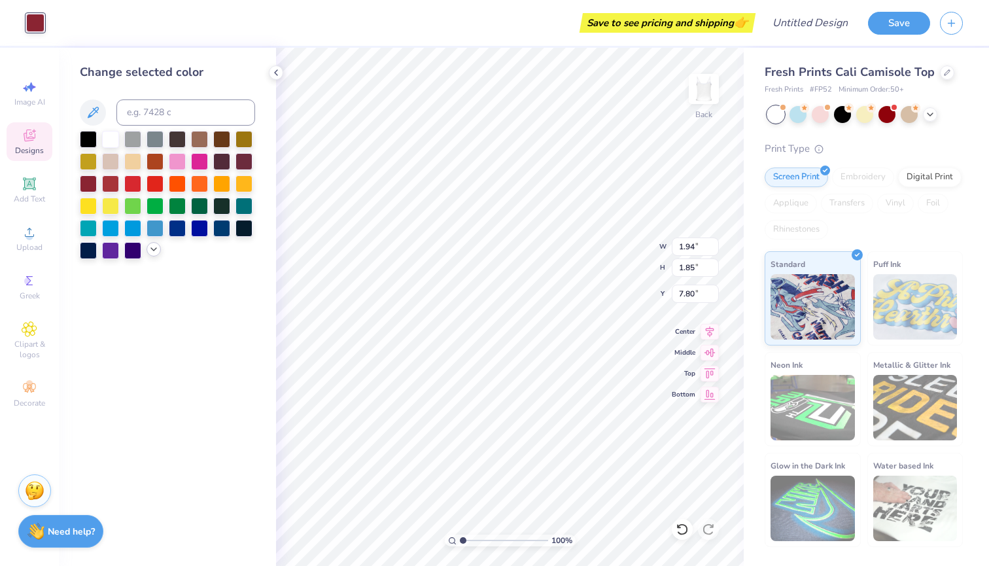
click at [152, 252] on icon at bounding box center [153, 249] width 10 height 10
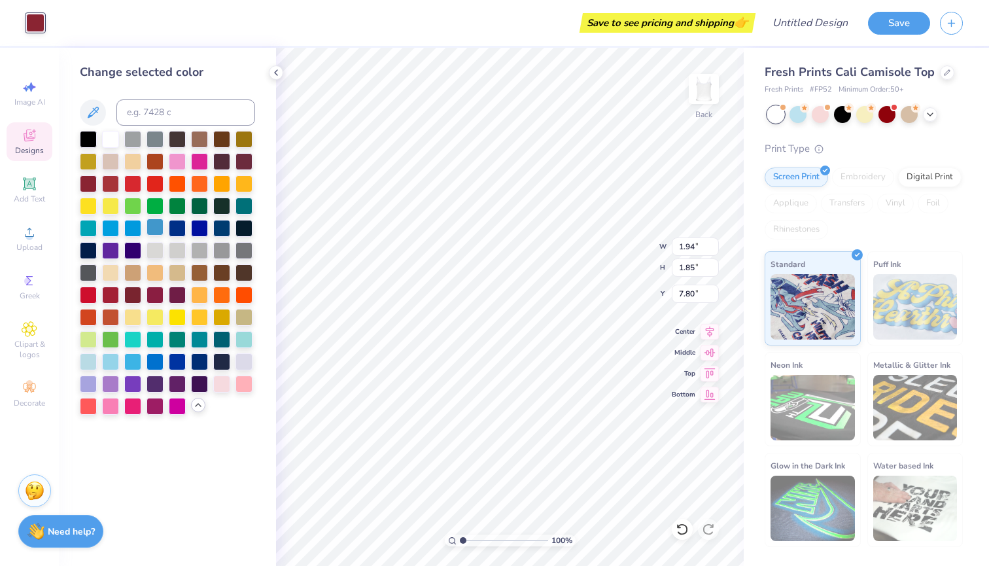
click at [158, 234] on div at bounding box center [154, 226] width 17 height 17
click at [136, 233] on div at bounding box center [132, 226] width 17 height 17
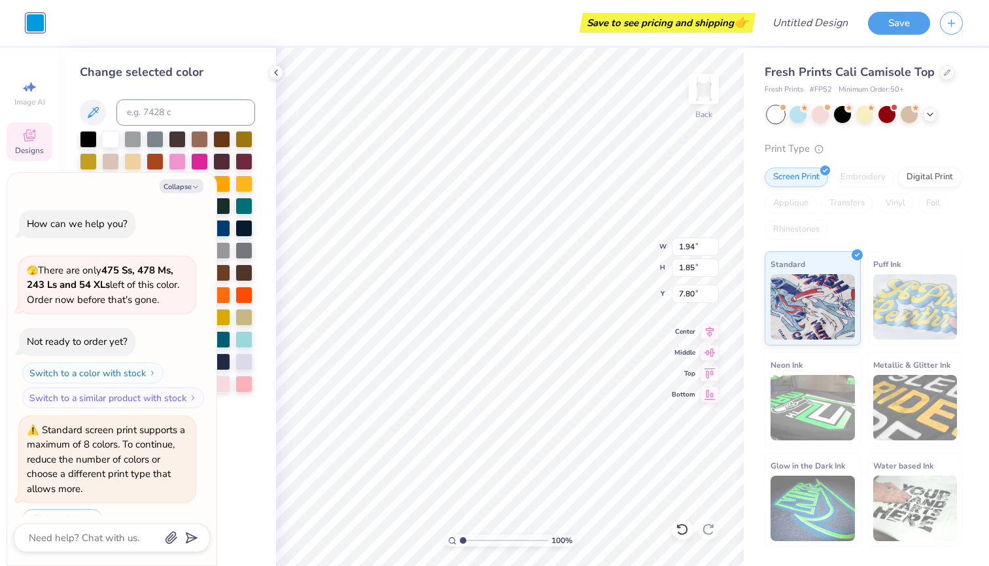
scroll to position [1182, 0]
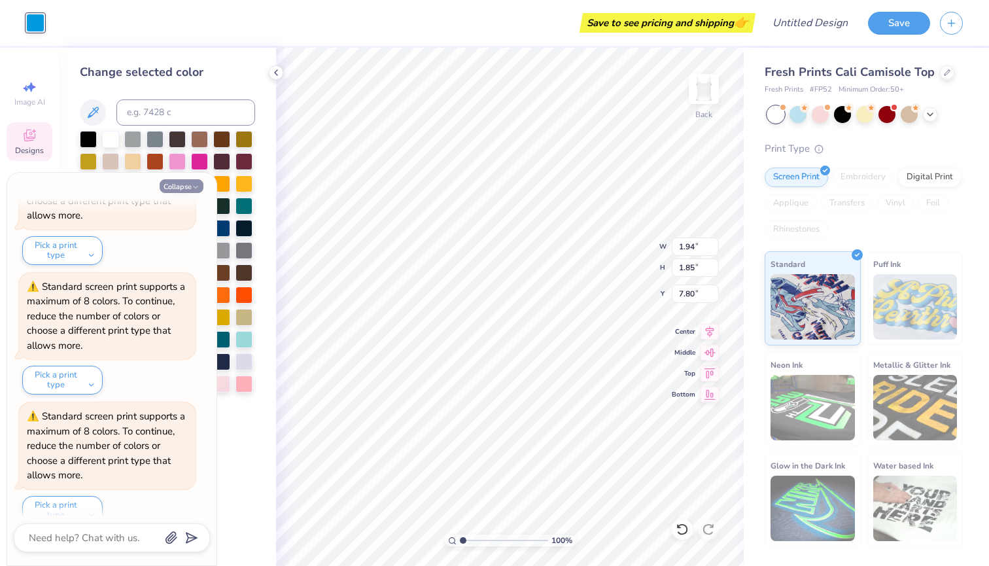
click at [181, 188] on button "Collapse" at bounding box center [182, 186] width 44 height 14
type textarea "x"
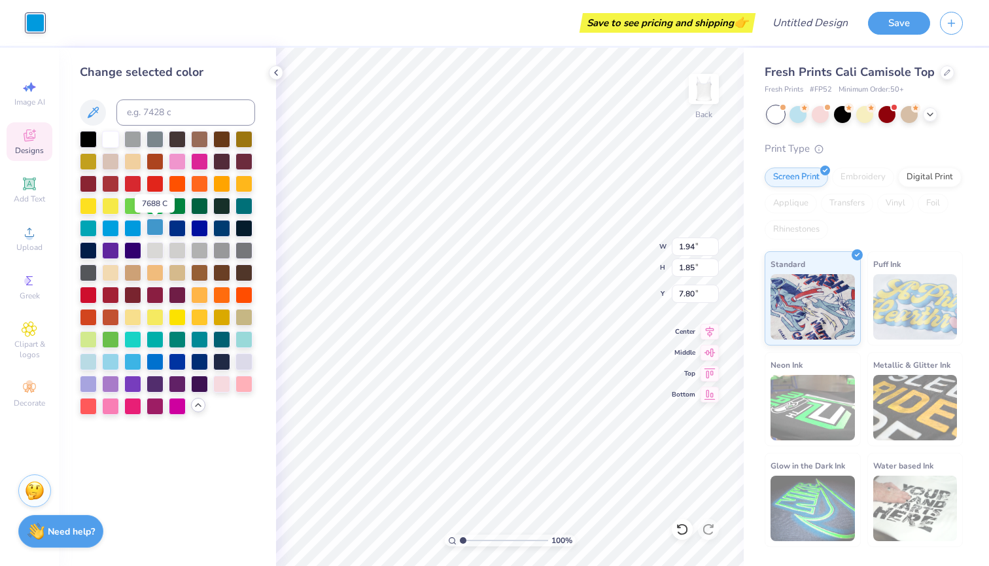
click at [153, 226] on div at bounding box center [154, 226] width 17 height 17
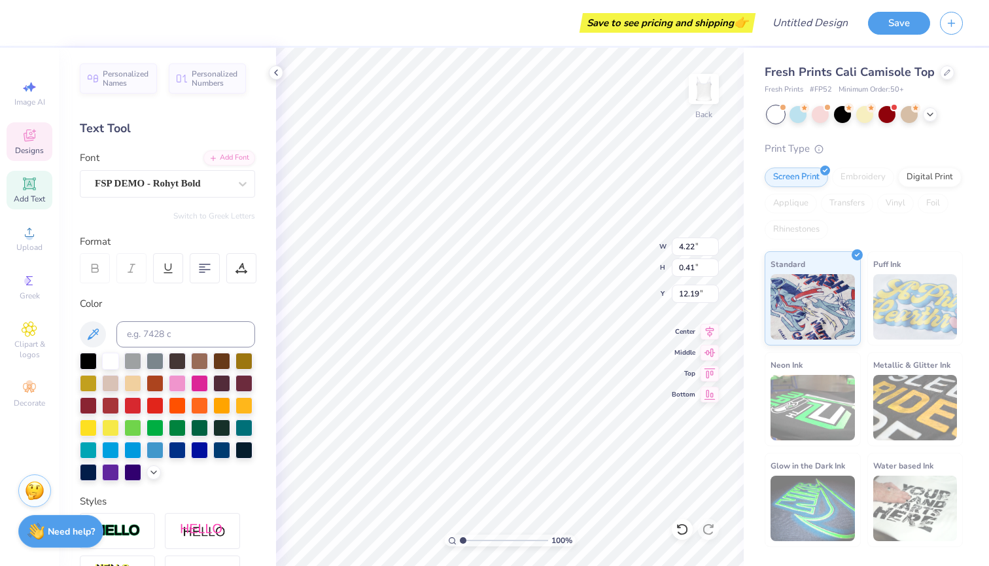
type input "6.20"
type input "6.04"
type input "5.69"
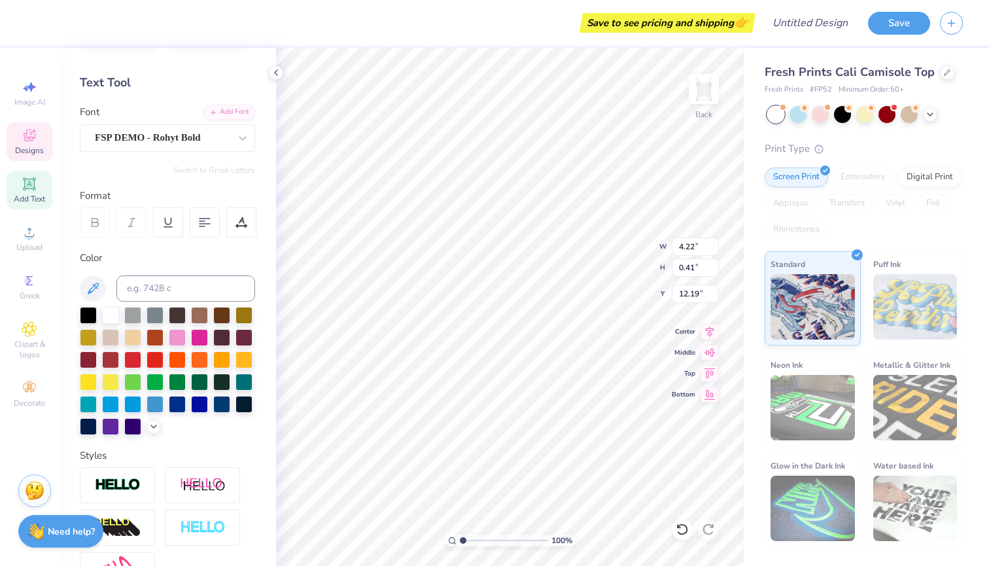
scroll to position [63, 0]
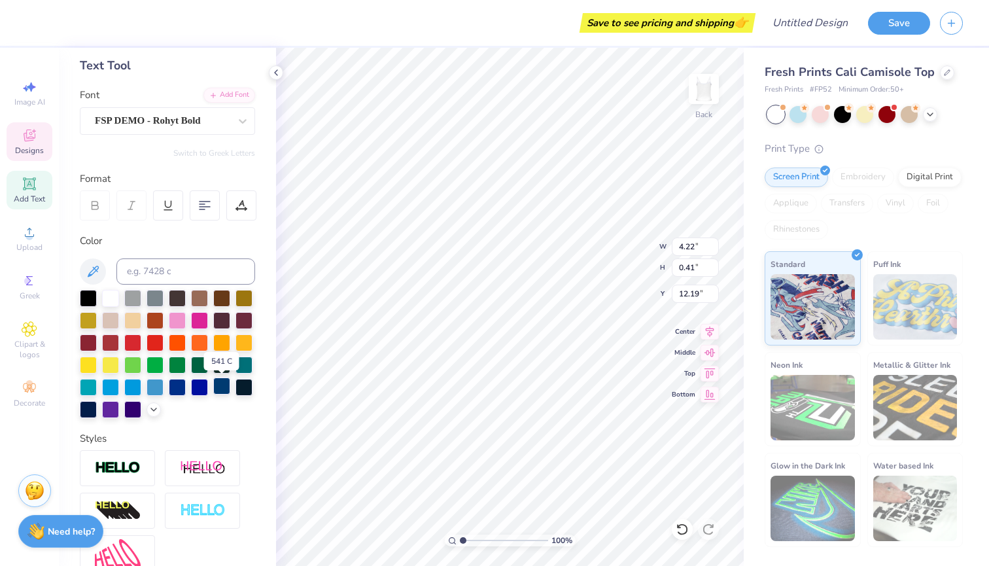
click at [222, 390] on div at bounding box center [221, 385] width 17 height 17
click at [160, 389] on div at bounding box center [154, 385] width 17 height 17
type textarea "TRI SIG"
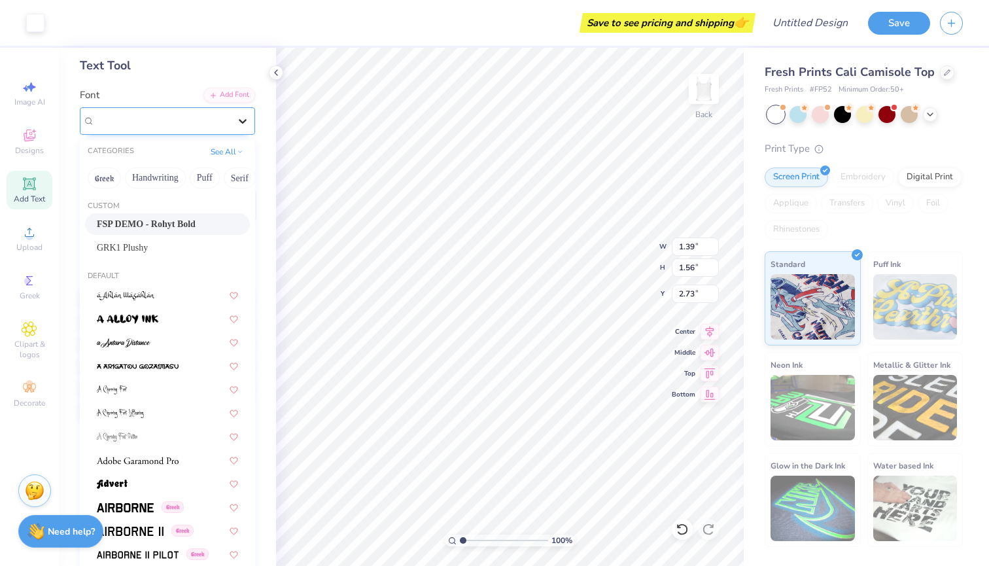
click at [237, 127] on div at bounding box center [243, 121] width 24 height 24
click at [188, 228] on div "FSP DEMO - Rohyt Bold" at bounding box center [167, 224] width 141 height 14
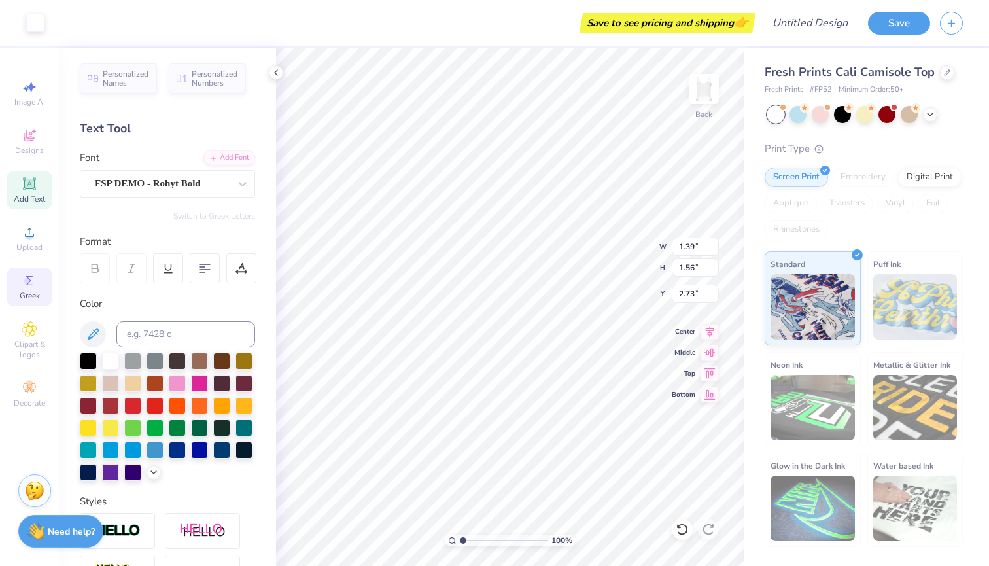
scroll to position [0, 0]
click at [31, 297] on span "Greek" at bounding box center [30, 295] width 20 height 10
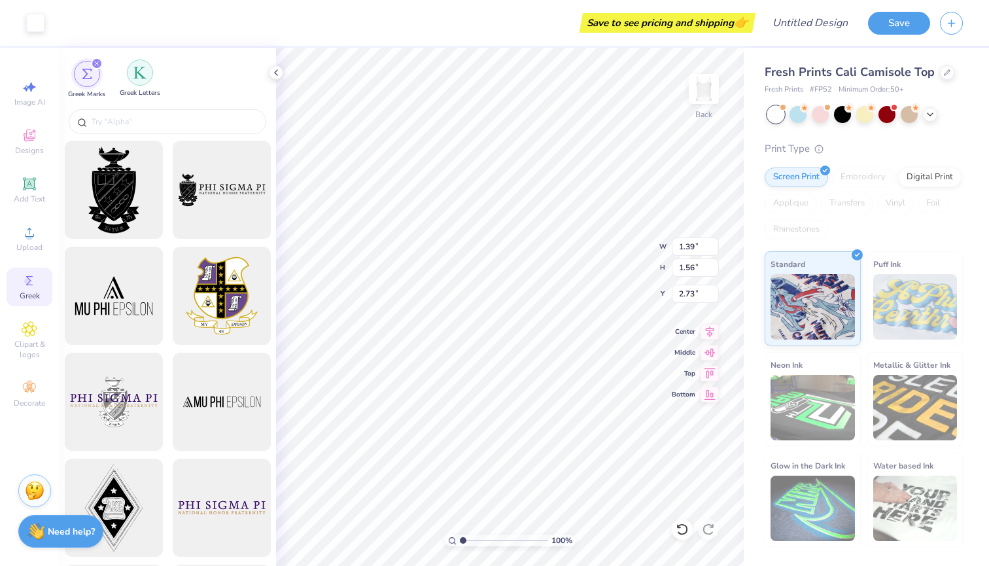
click at [137, 80] on div "filter for Greek Letters" at bounding box center [140, 73] width 26 height 26
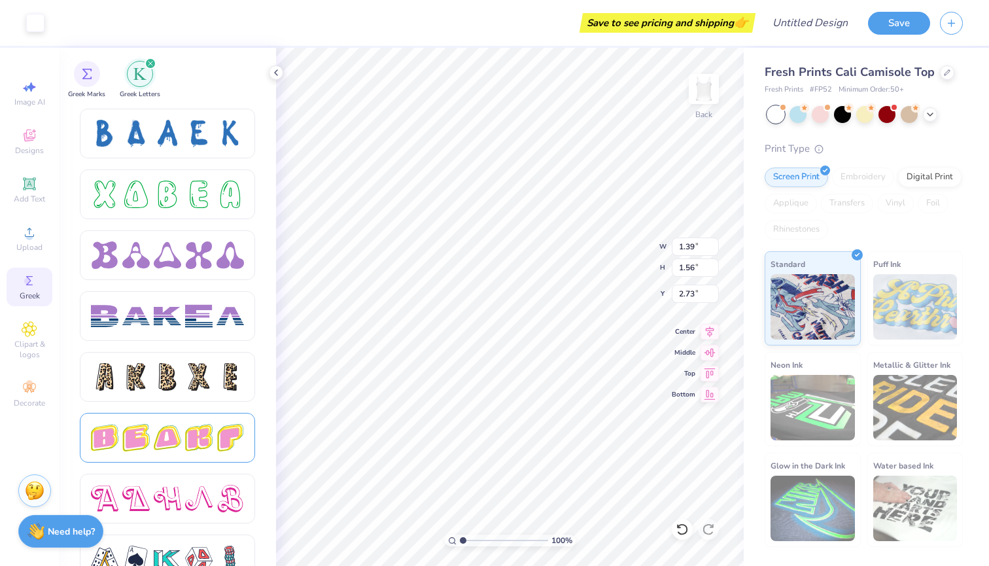
scroll to position [1939, 0]
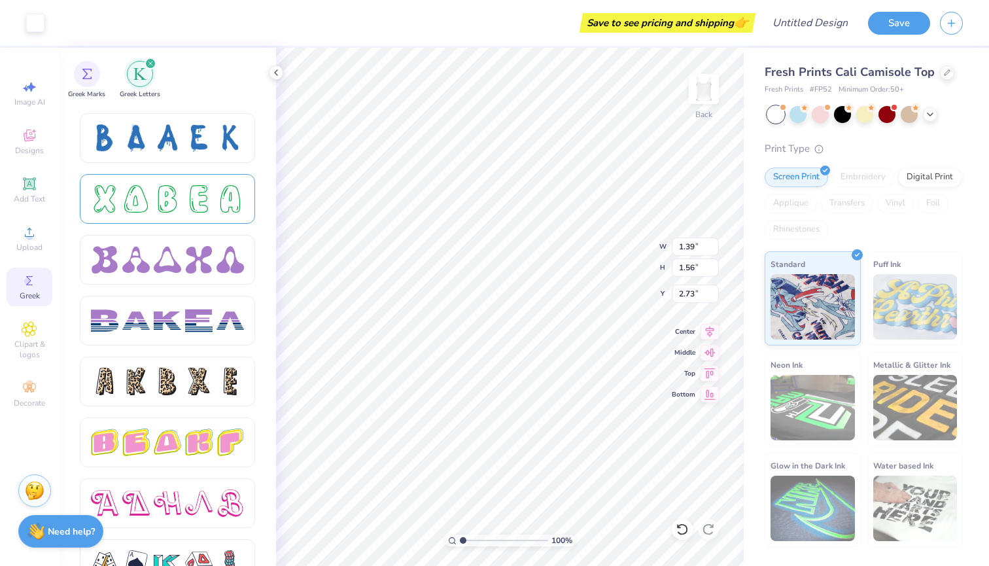
click at [156, 188] on div at bounding box center [167, 198] width 27 height 27
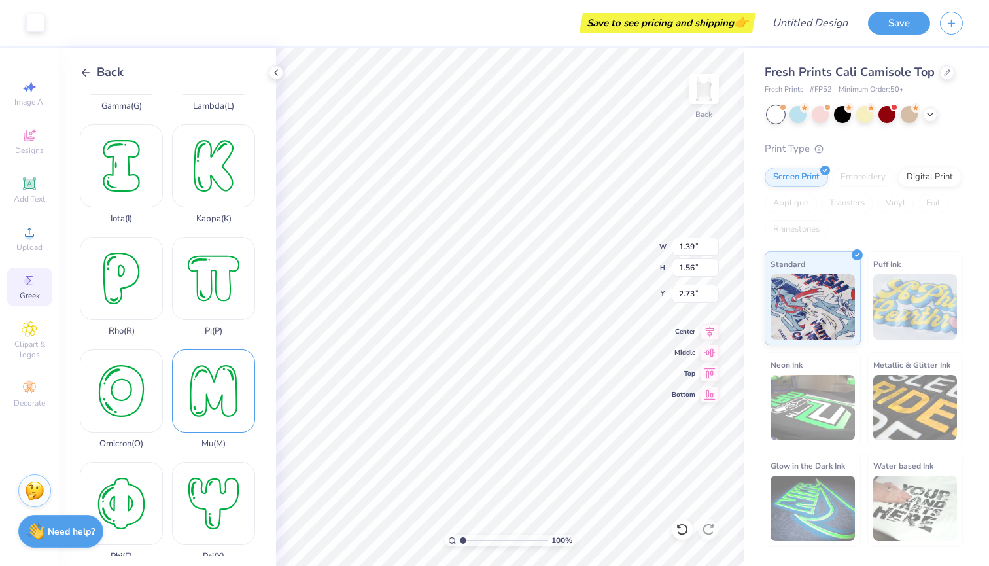
scroll to position [476, 0]
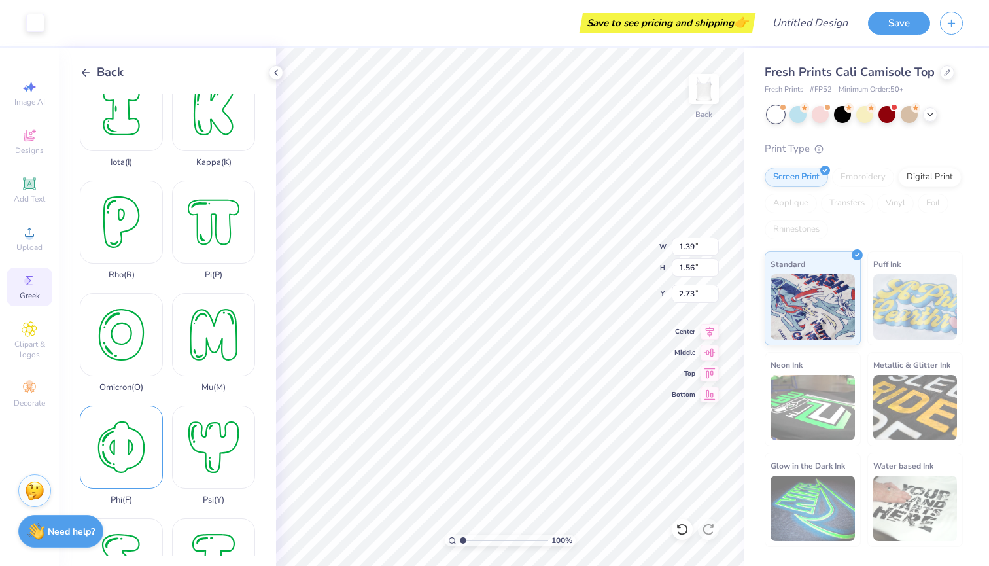
click at [126, 446] on div "Phi ( F )" at bounding box center [121, 454] width 83 height 99
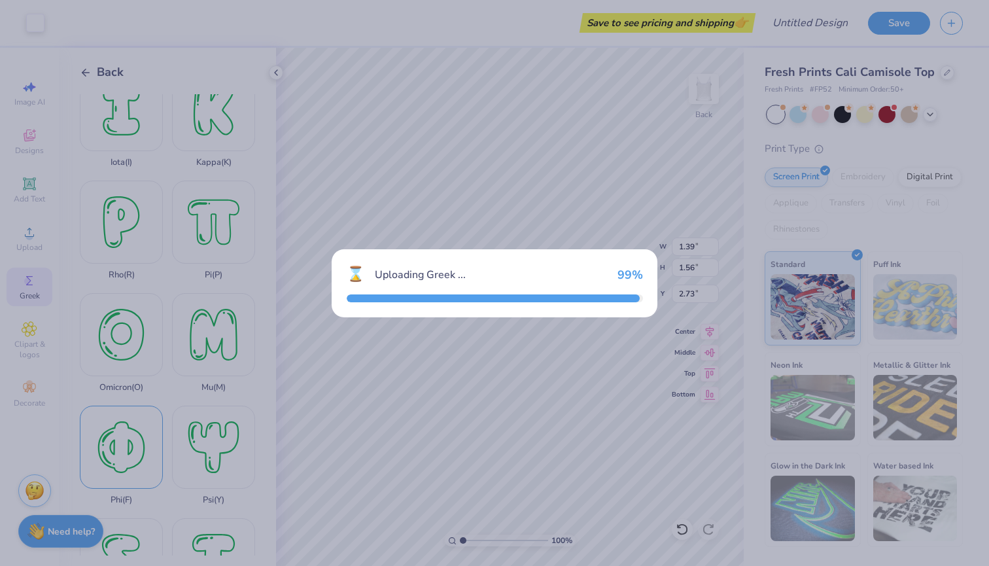
type input "6.28"
type input "6.93"
type input "3.53"
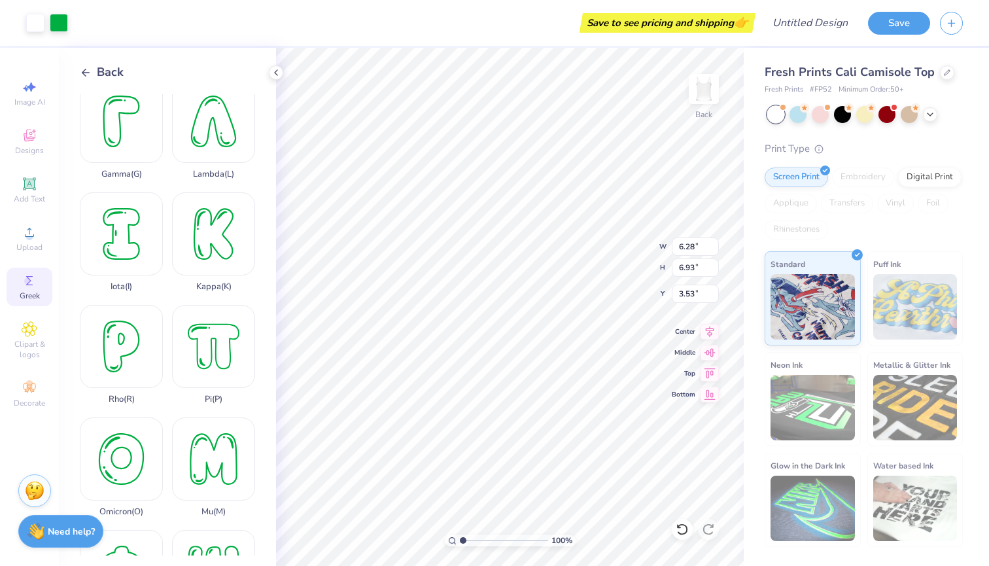
scroll to position [391, 0]
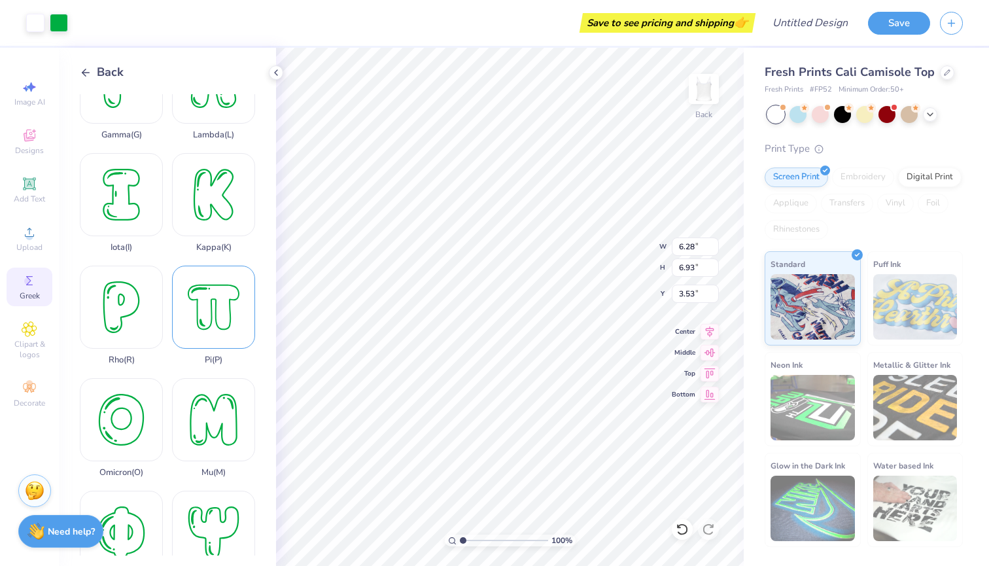
click at [216, 308] on div "Pi ( P )" at bounding box center [213, 315] width 83 height 99
type input "3.58"
type input "3.16"
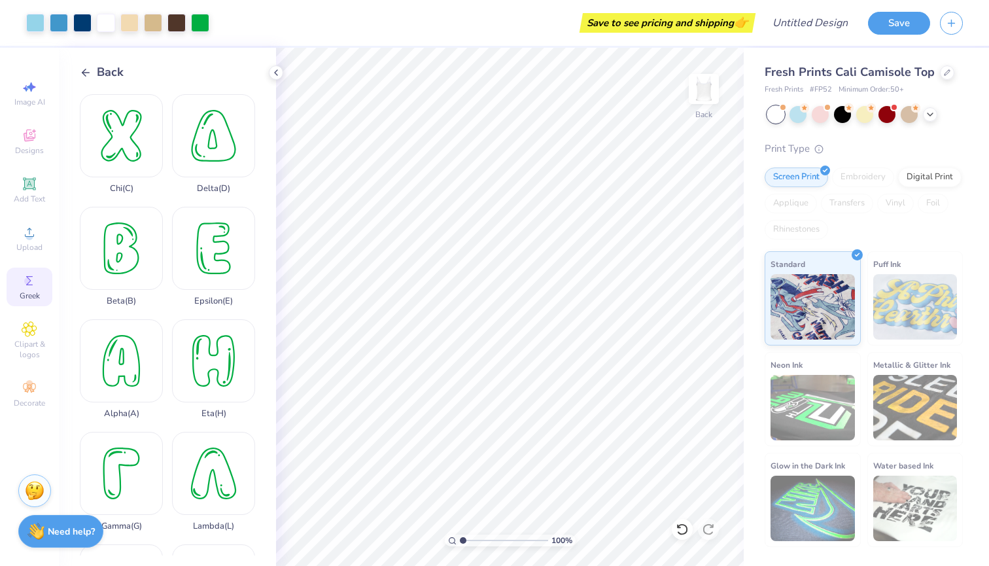
scroll to position [0, 0]
click at [134, 265] on div "Beta ( B )" at bounding box center [121, 256] width 83 height 99
click at [61, 24] on div at bounding box center [59, 21] width 18 height 18
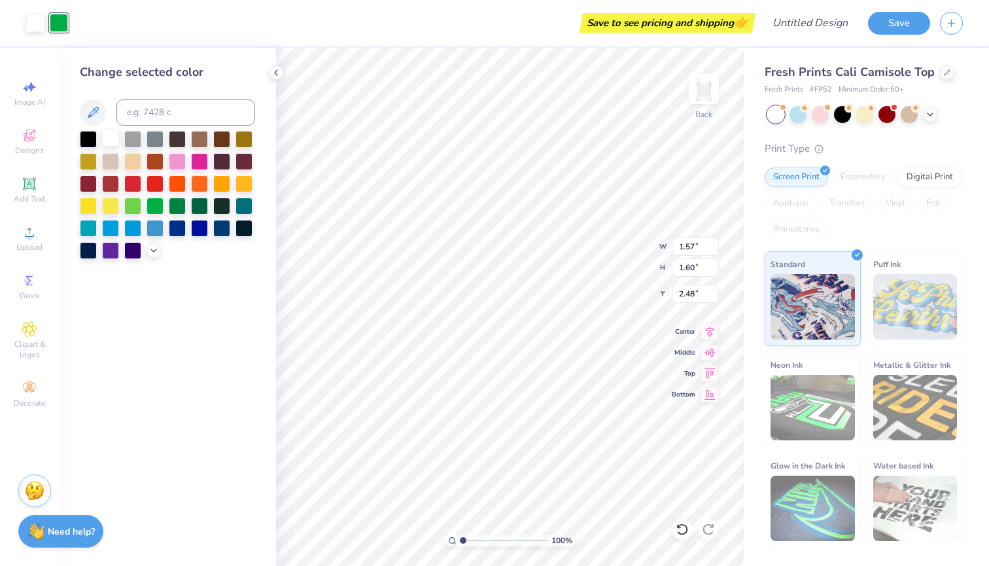
click at [106, 142] on div at bounding box center [110, 137] width 17 height 17
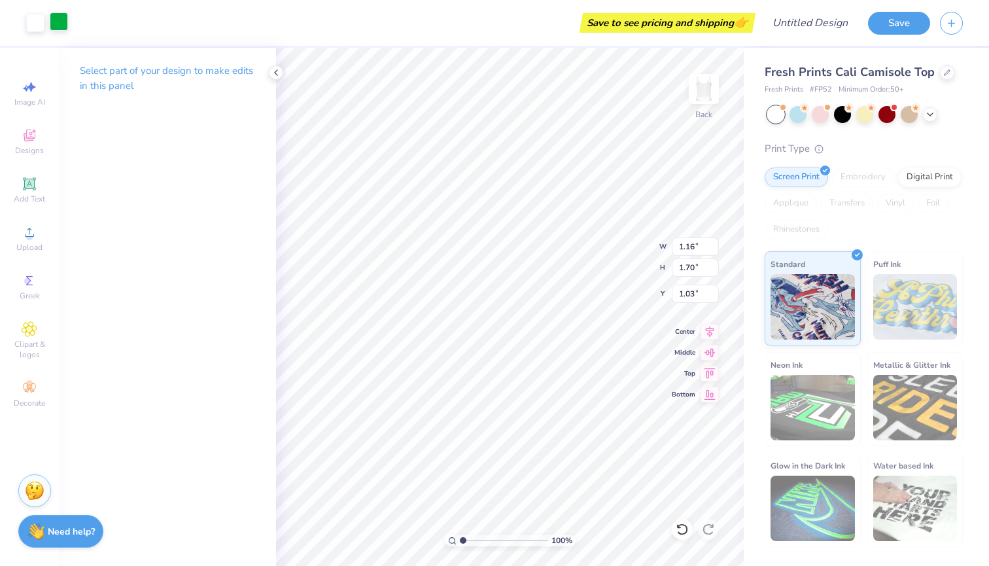
click at [56, 23] on div at bounding box center [59, 21] width 18 height 18
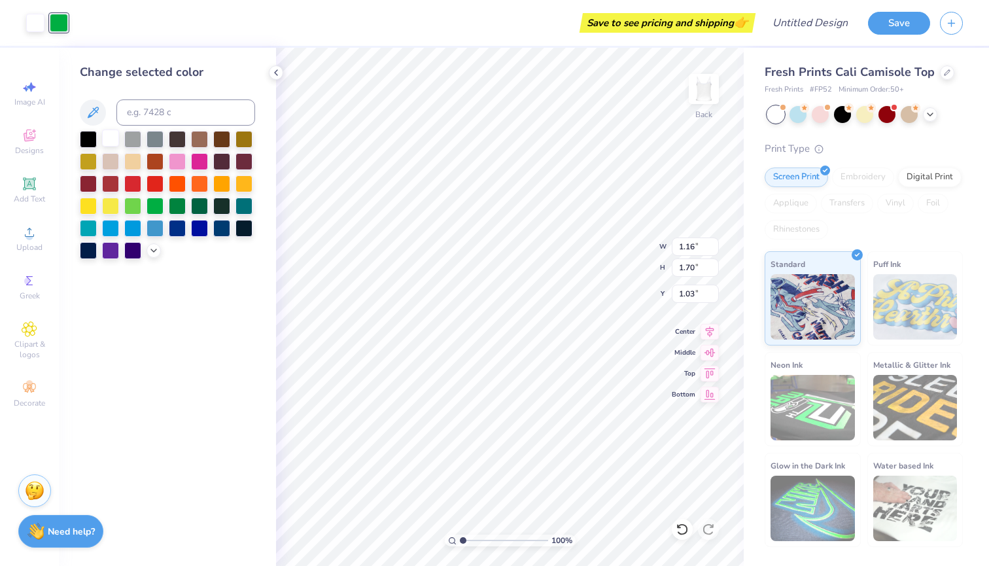
click at [103, 141] on div at bounding box center [110, 137] width 17 height 17
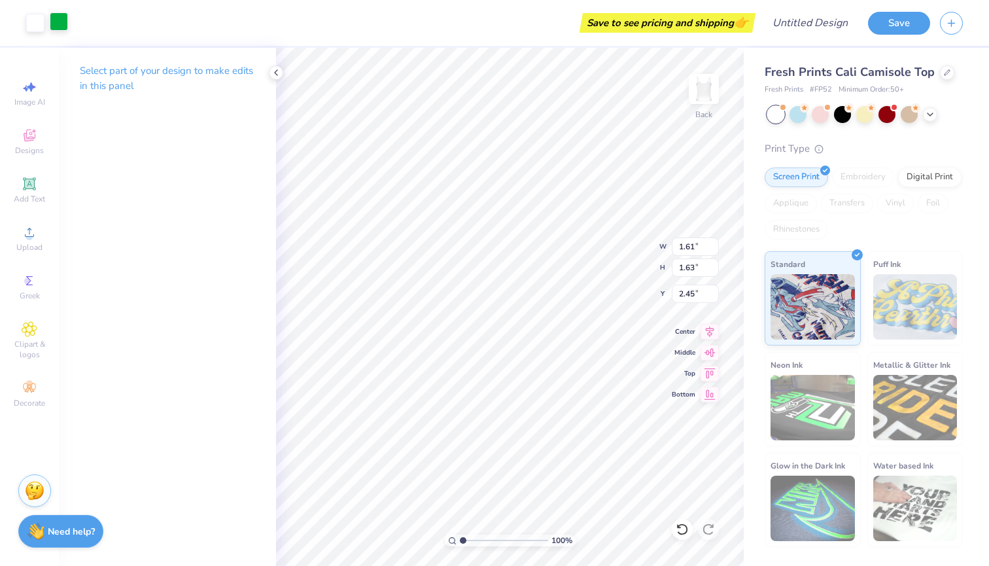
click at [55, 31] on div at bounding box center [59, 21] width 18 height 18
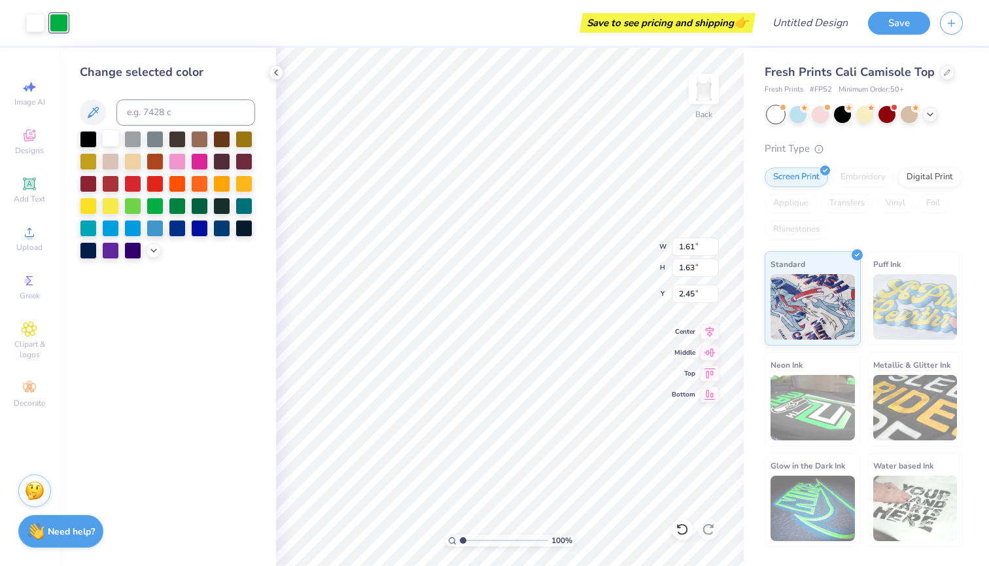
click at [113, 135] on div at bounding box center [110, 137] width 17 height 17
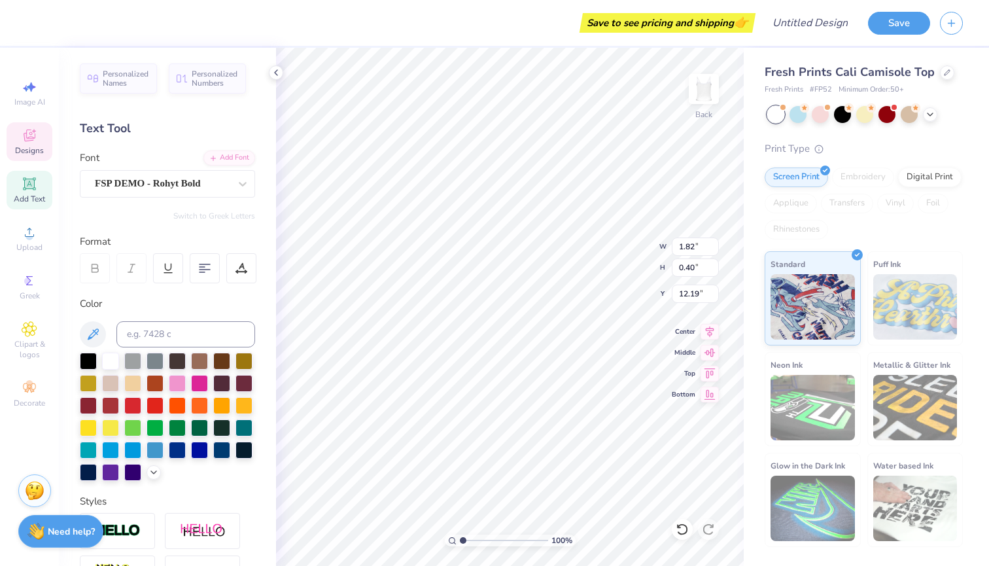
scroll to position [0, 3]
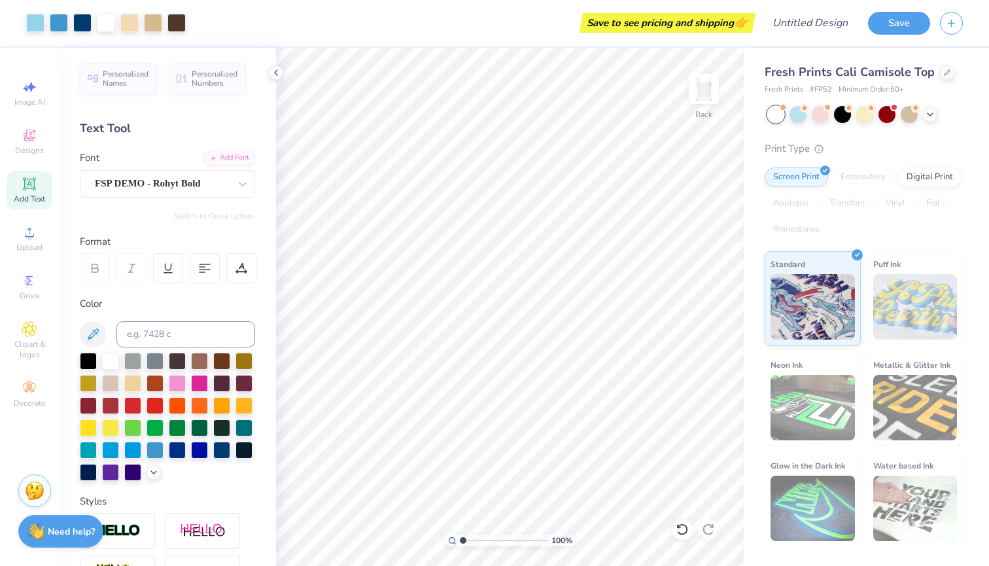
click at [409, 6] on div "Save to see pricing and shipping 👉" at bounding box center [474, 23] width 557 height 46
click at [903, 31] on button "Save" at bounding box center [899, 21] width 62 height 23
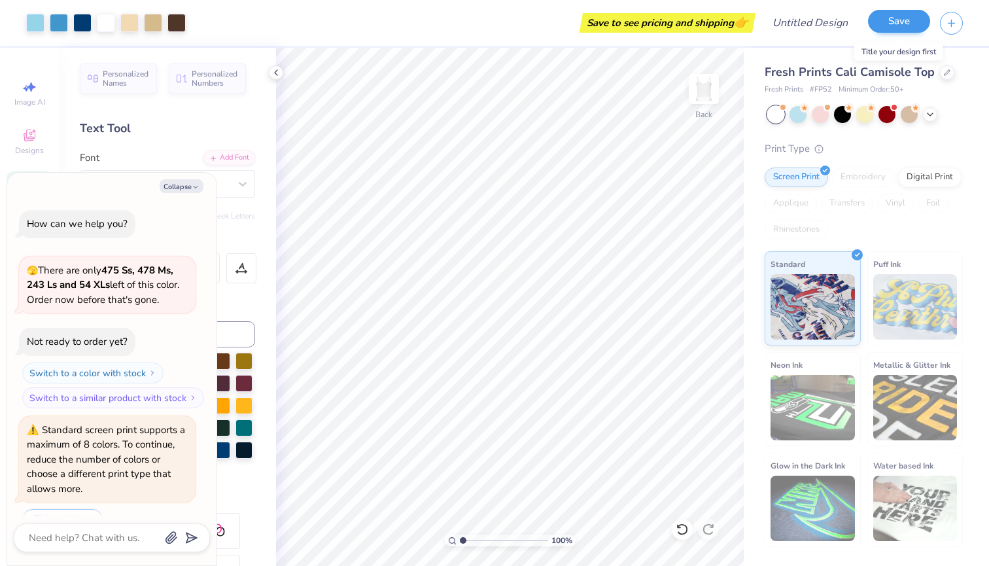
scroll to position [1217, 0]
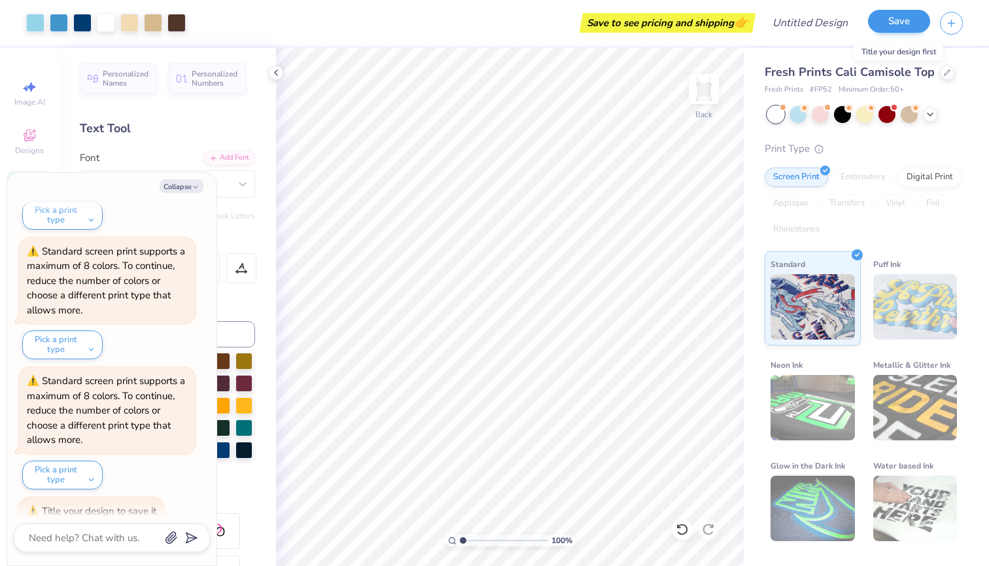
click at [899, 28] on button "Save" at bounding box center [899, 21] width 62 height 23
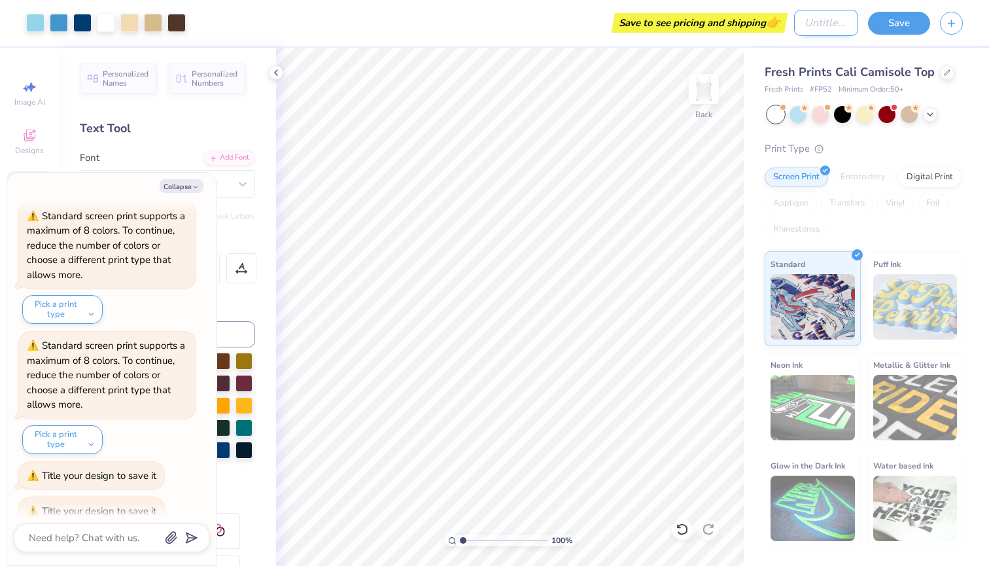
click at [809, 18] on input "Design Title" at bounding box center [826, 23] width 64 height 26
click at [900, 14] on button "Save" at bounding box center [899, 21] width 62 height 23
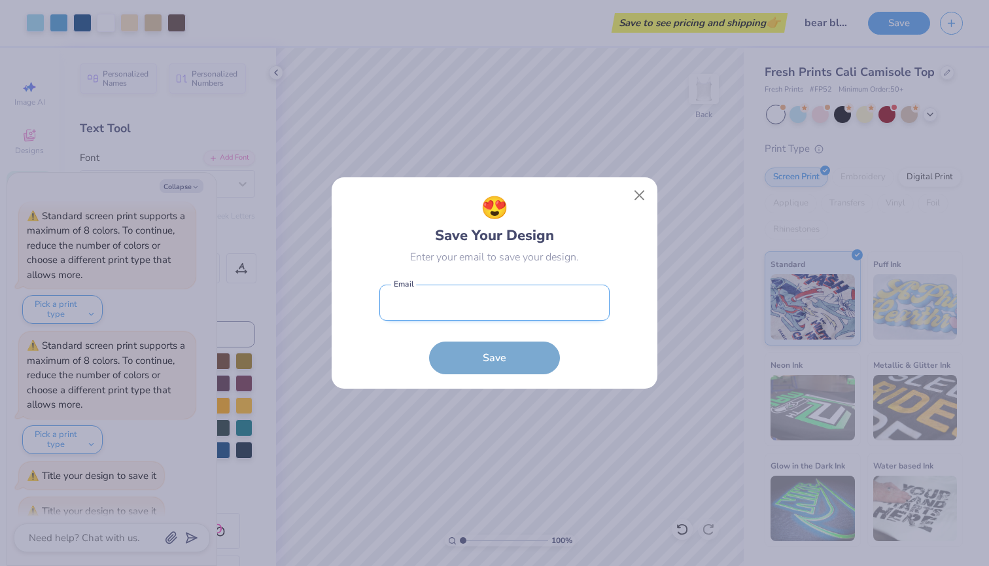
click at [466, 305] on input "email" at bounding box center [494, 302] width 230 height 36
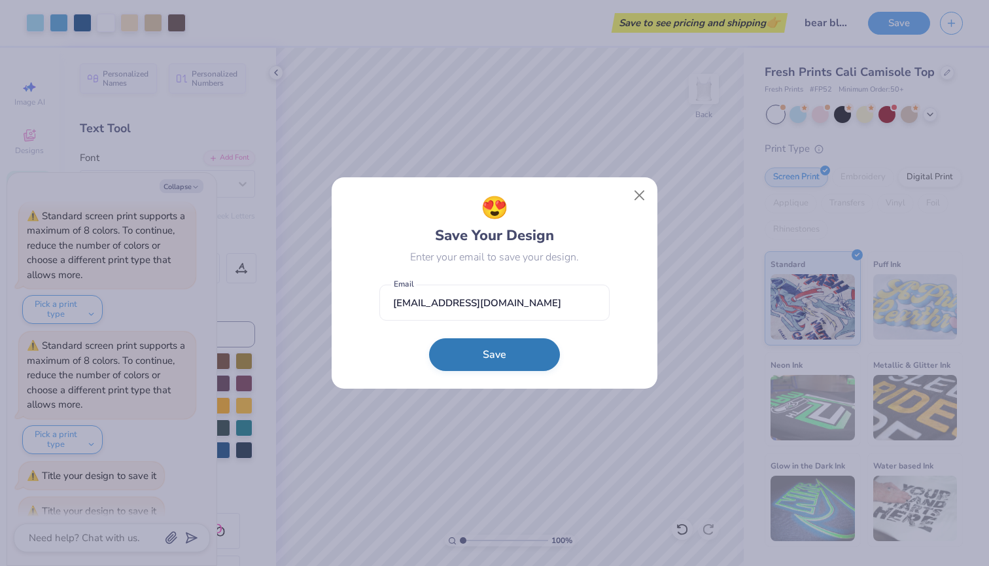
click at [461, 342] on button "Save" at bounding box center [494, 354] width 131 height 33
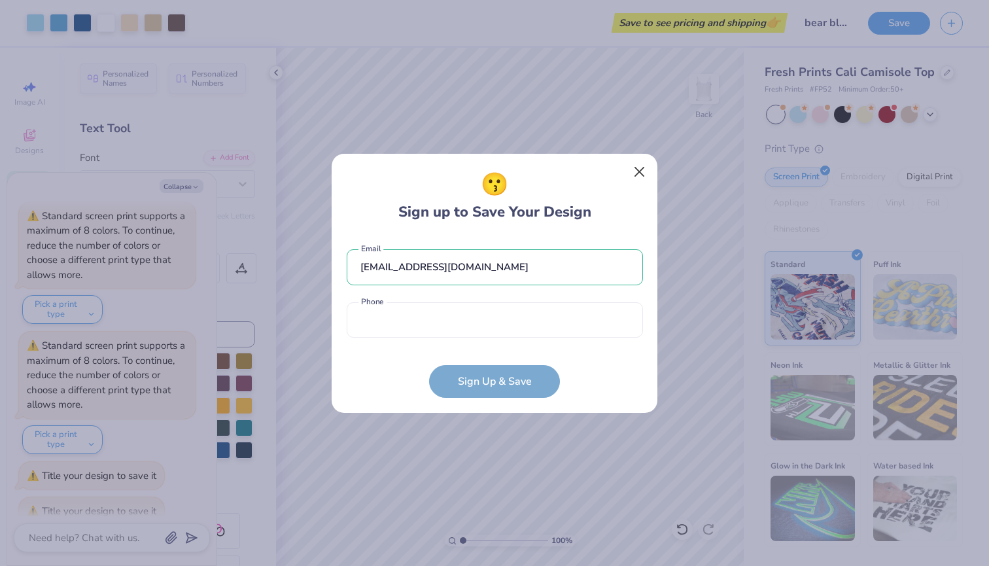
click at [638, 169] on button "Close" at bounding box center [639, 171] width 25 height 25
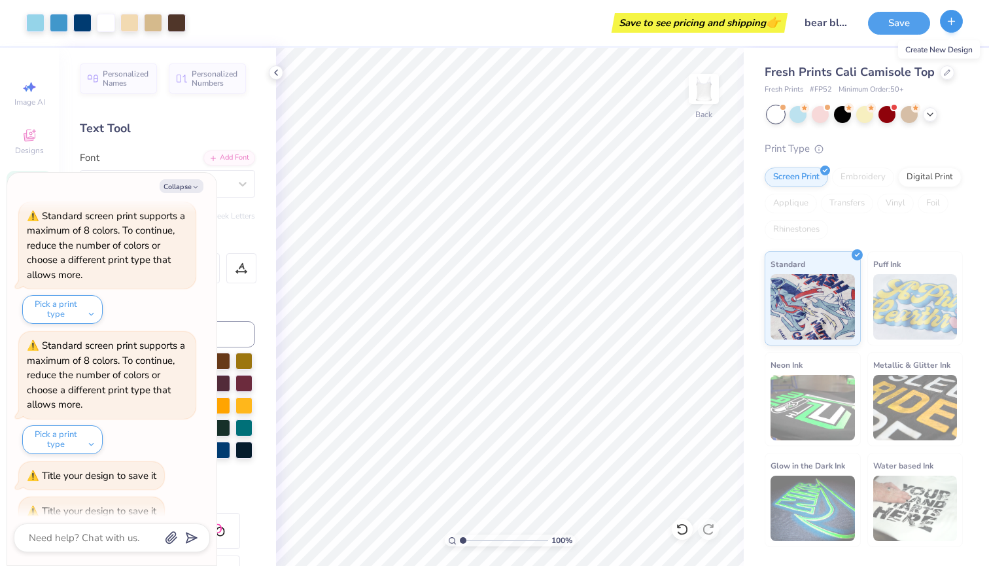
click at [949, 26] on icon "button" at bounding box center [951, 21] width 11 height 11
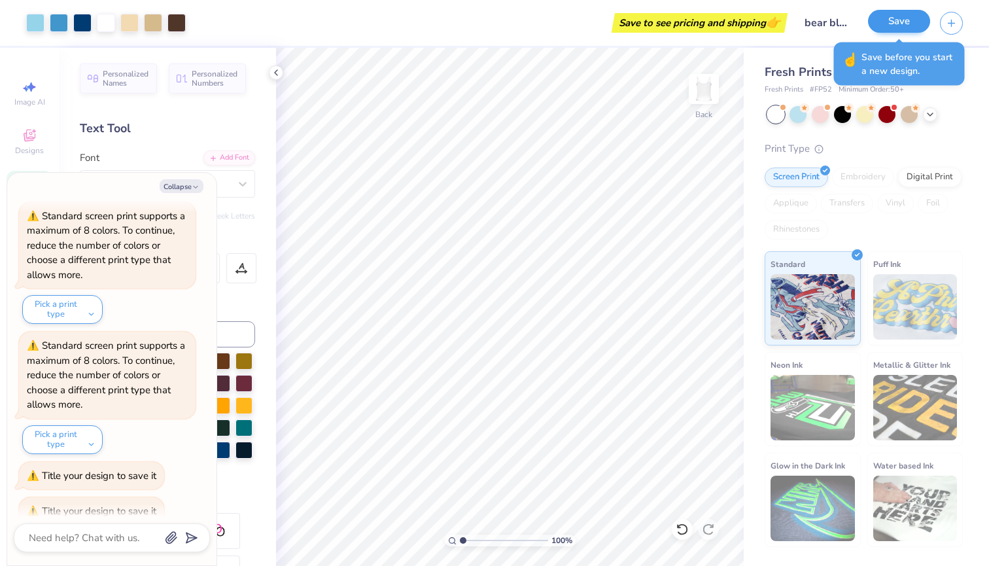
click at [899, 12] on button "Save" at bounding box center [899, 21] width 62 height 23
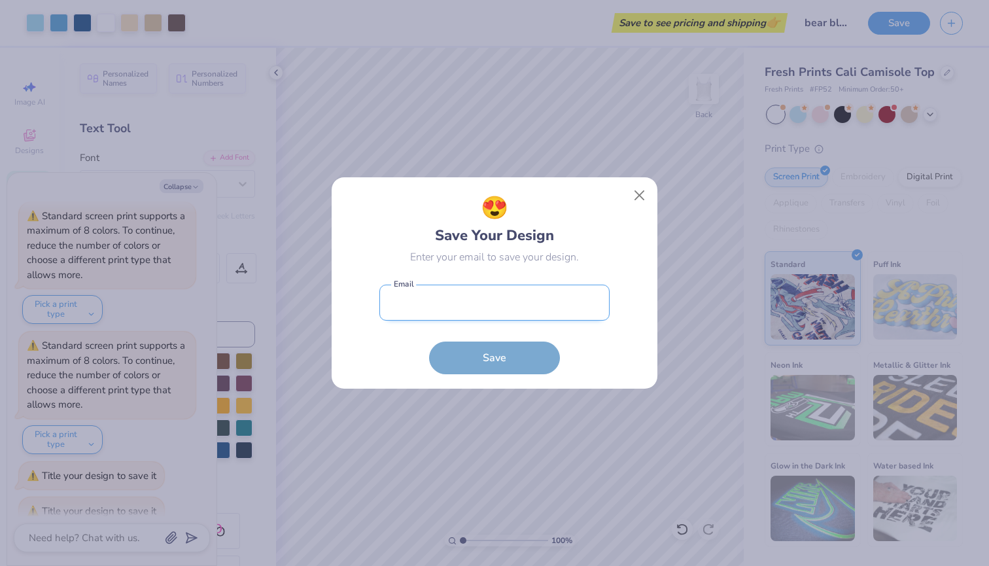
click at [538, 286] on input "email" at bounding box center [494, 302] width 230 height 36
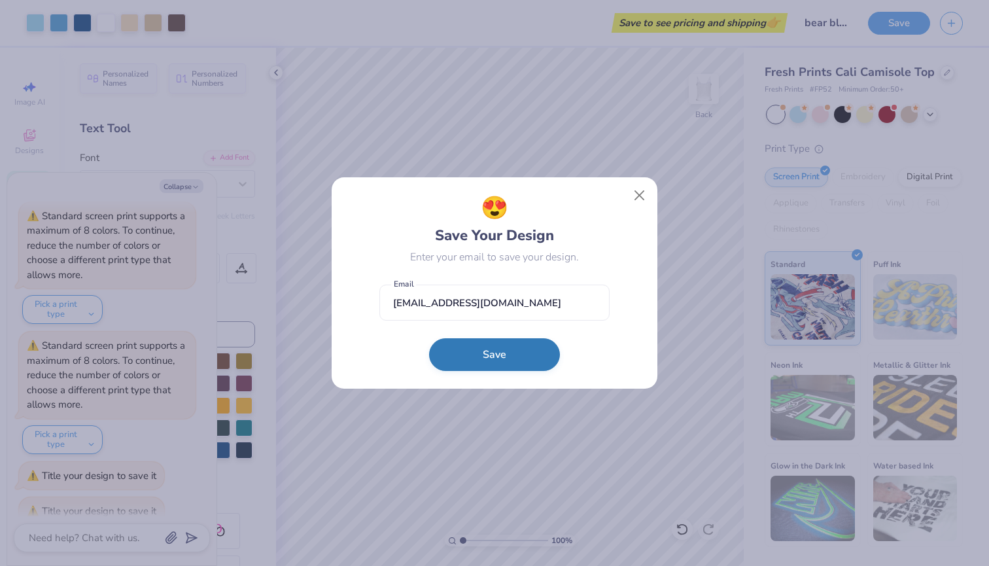
click at [532, 355] on button "Save" at bounding box center [494, 354] width 131 height 33
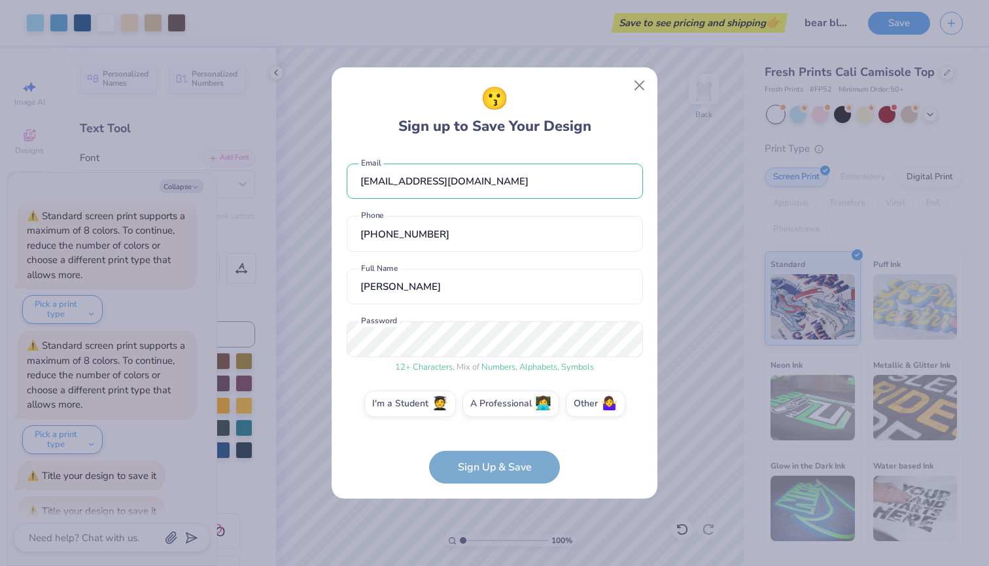
click at [496, 472] on form "[EMAIL_ADDRESS][DOMAIN_NAME] Email [PHONE_NUMBER] Phone [PERSON_NAME] Full Name…" at bounding box center [495, 317] width 296 height 334
click at [407, 405] on label "I'm a Student 🧑‍🎓" at bounding box center [410, 401] width 92 height 26
click at [491, 405] on input "I'm a Student 🧑‍🎓" at bounding box center [495, 407] width 9 height 9
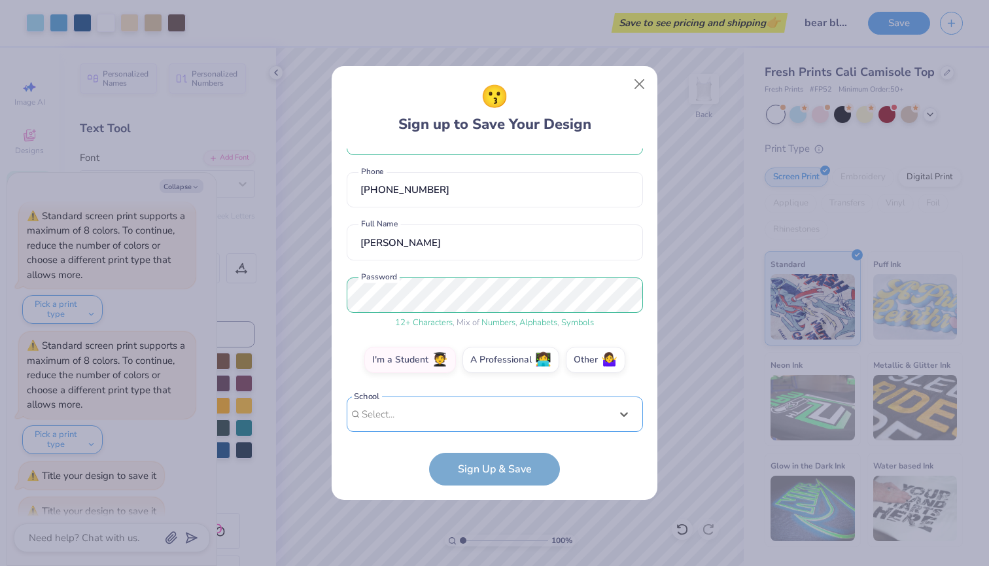
click at [436, 410] on div "Use Up and Down to choose options, press Enter to select the currently focused …" at bounding box center [495, 433] width 296 height 75
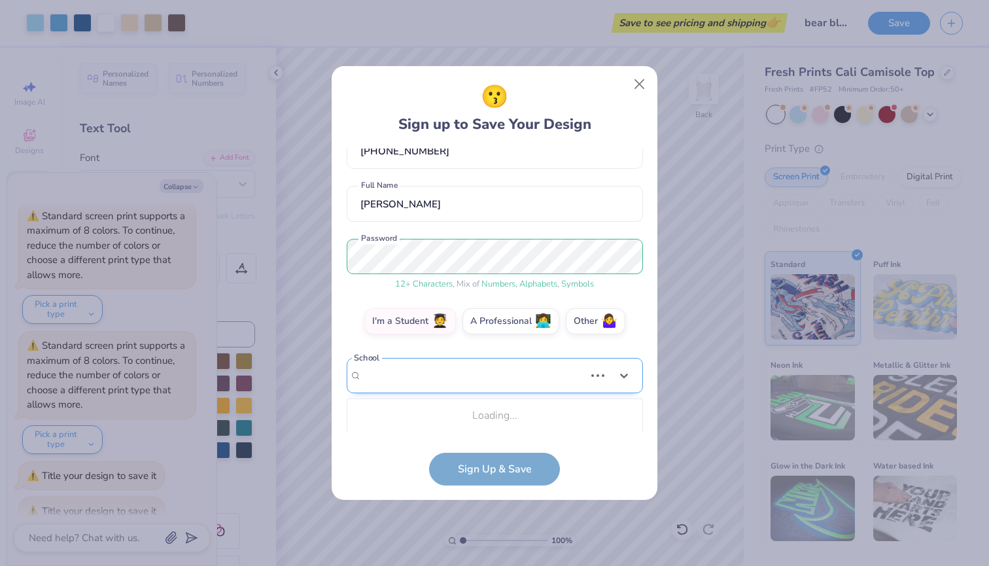
scroll to position [102, 0]
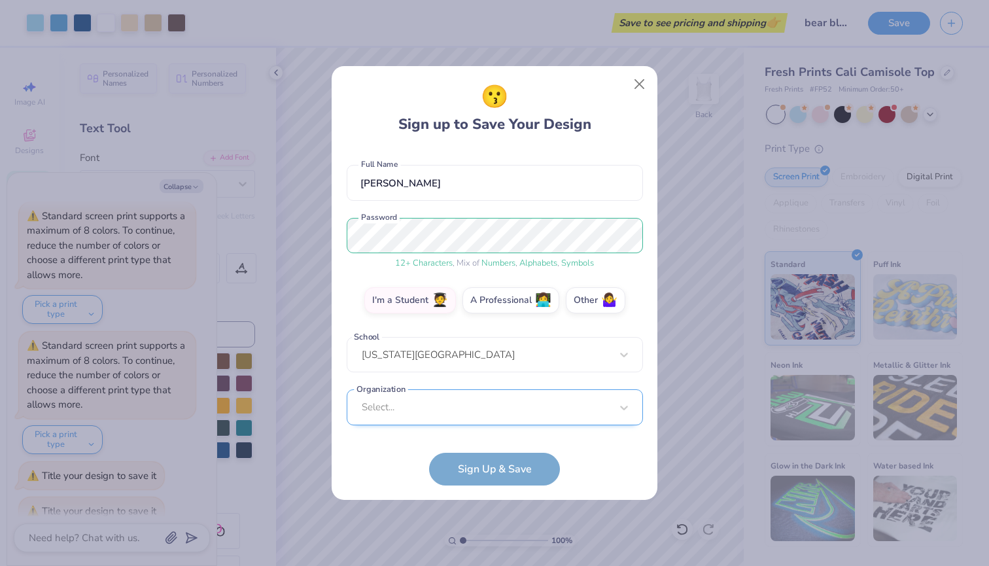
click at [455, 400] on div "Select..." at bounding box center [495, 407] width 296 height 36
click at [413, 180] on div "[EMAIL_ADDRESS][DOMAIN_NAME] Email [PHONE_NUMBER] Phone [PERSON_NAME] Full Name…" at bounding box center [495, 289] width 296 height 283
click at [464, 466] on form "[EMAIL_ADDRESS][DOMAIN_NAME] Email [PHONE_NUMBER] Phone [PERSON_NAME] Full Name…" at bounding box center [495, 316] width 296 height 337
click at [489, 467] on form "[EMAIL_ADDRESS][DOMAIN_NAME] Email [PHONE_NUMBER] Phone [PERSON_NAME] Full Name…" at bounding box center [495, 316] width 296 height 337
click at [443, 414] on div "option focused, 1 of 30. 30 results available. Use Up and Down to choose option…" at bounding box center [495, 508] width 296 height 239
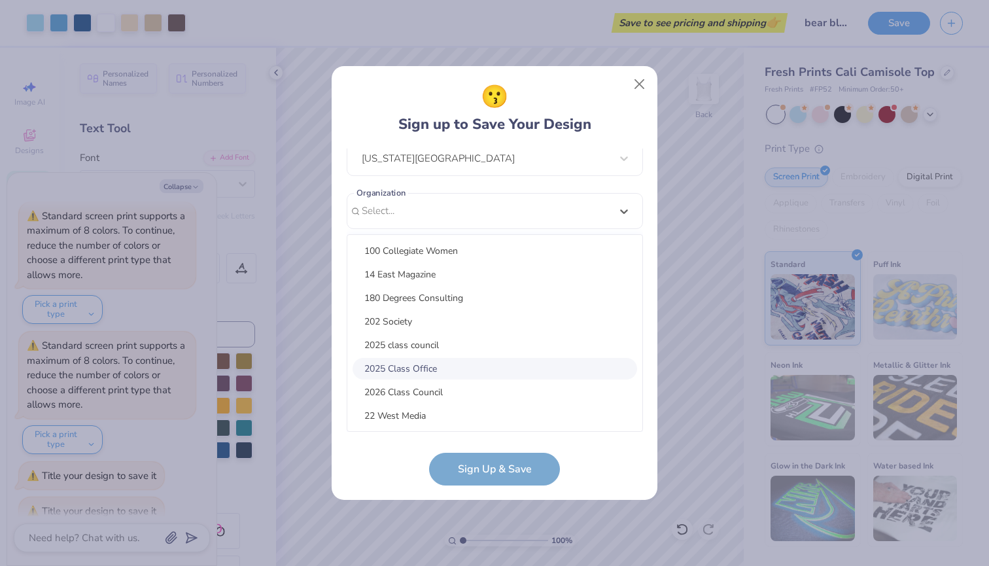
scroll to position [0, 0]
click at [436, 260] on div "100 Collegiate Women" at bounding box center [495, 251] width 284 height 22
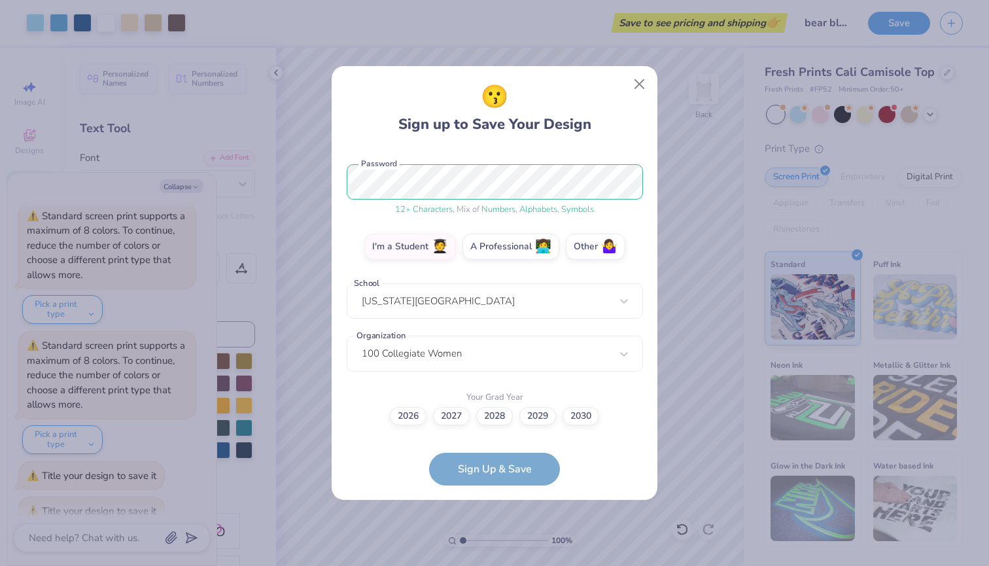
click at [485, 468] on form "[EMAIL_ADDRESS][DOMAIN_NAME] Email [PHONE_NUMBER] Phone [PERSON_NAME] Full Name…" at bounding box center [495, 316] width 296 height 337
drag, startPoint x: 419, startPoint y: 415, endPoint x: 557, endPoint y: 424, distance: 138.3
click at [557, 424] on div "2026 2027 2028 2029 2030" at bounding box center [495, 416] width 296 height 18
click at [501, 413] on label "2028" at bounding box center [494, 414] width 37 height 18
click at [499, 565] on input "2028" at bounding box center [495, 572] width 9 height 9
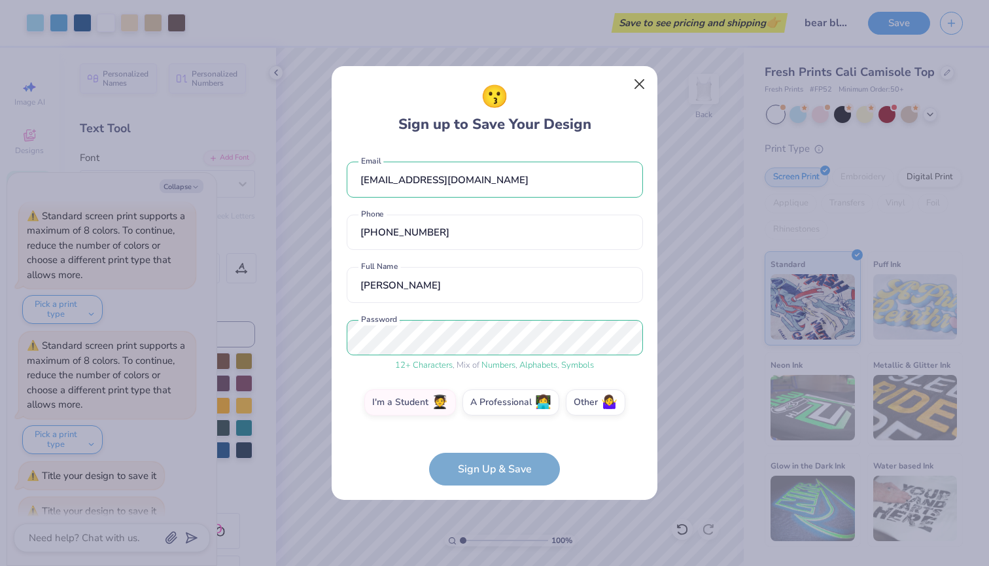
scroll to position [0, 0]
click at [638, 77] on button "Close" at bounding box center [639, 84] width 25 height 25
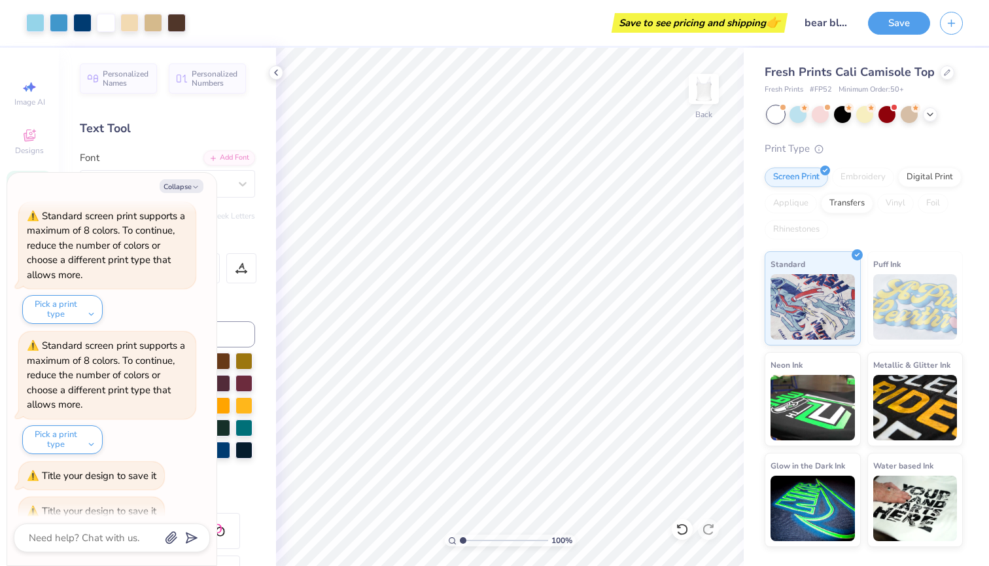
click at [379, 5] on div "Save to see pricing and shipping 👉" at bounding box center [490, 23] width 589 height 46
